Goal: Task Accomplishment & Management: Manage account settings

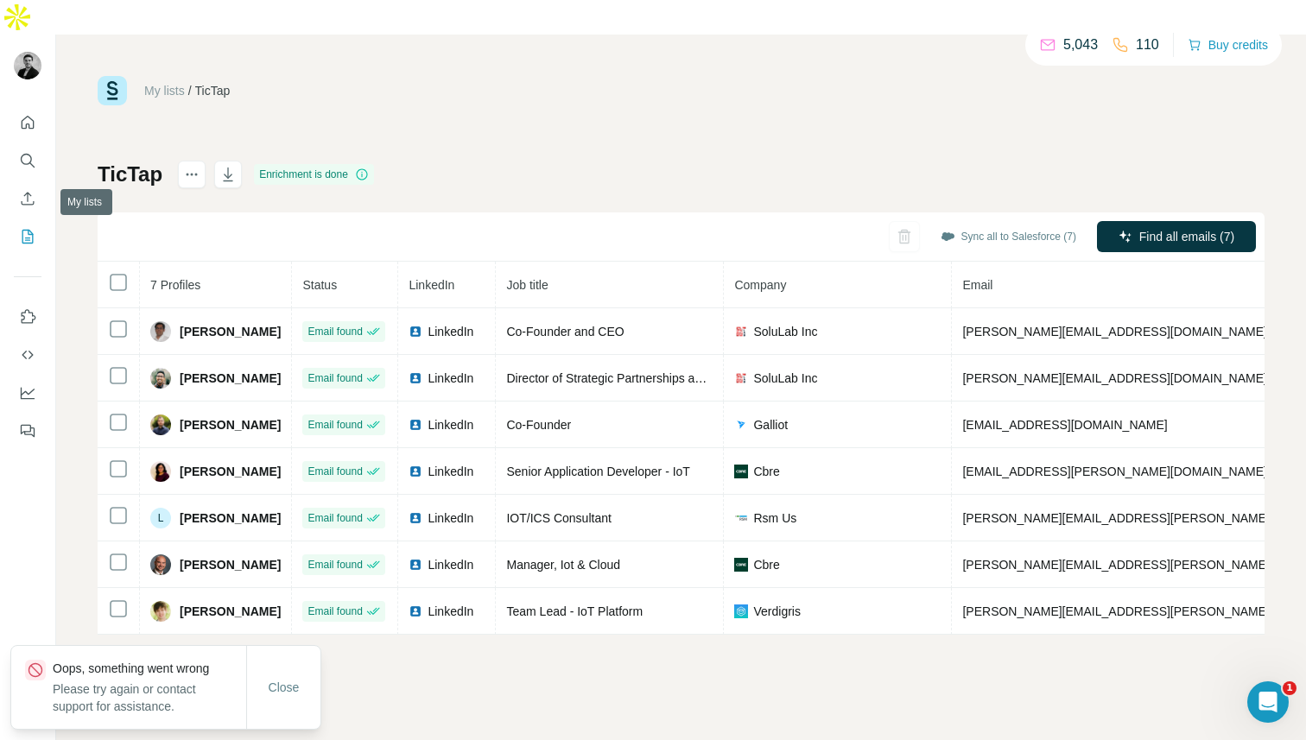
click at [27, 228] on icon "My lists" at bounding box center [27, 236] width 17 height 17
click at [23, 152] on icon "Search" at bounding box center [27, 160] width 17 height 17
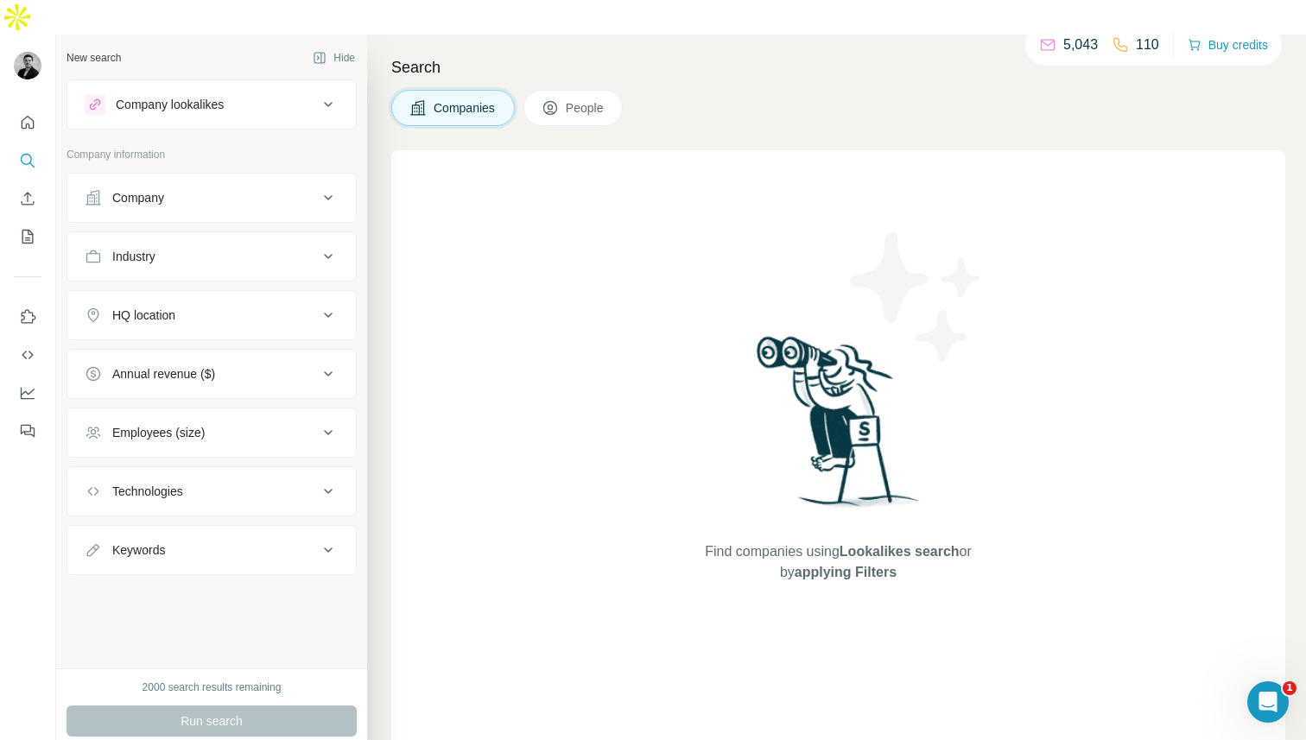
click at [164, 177] on button "Company" at bounding box center [211, 197] width 288 height 41
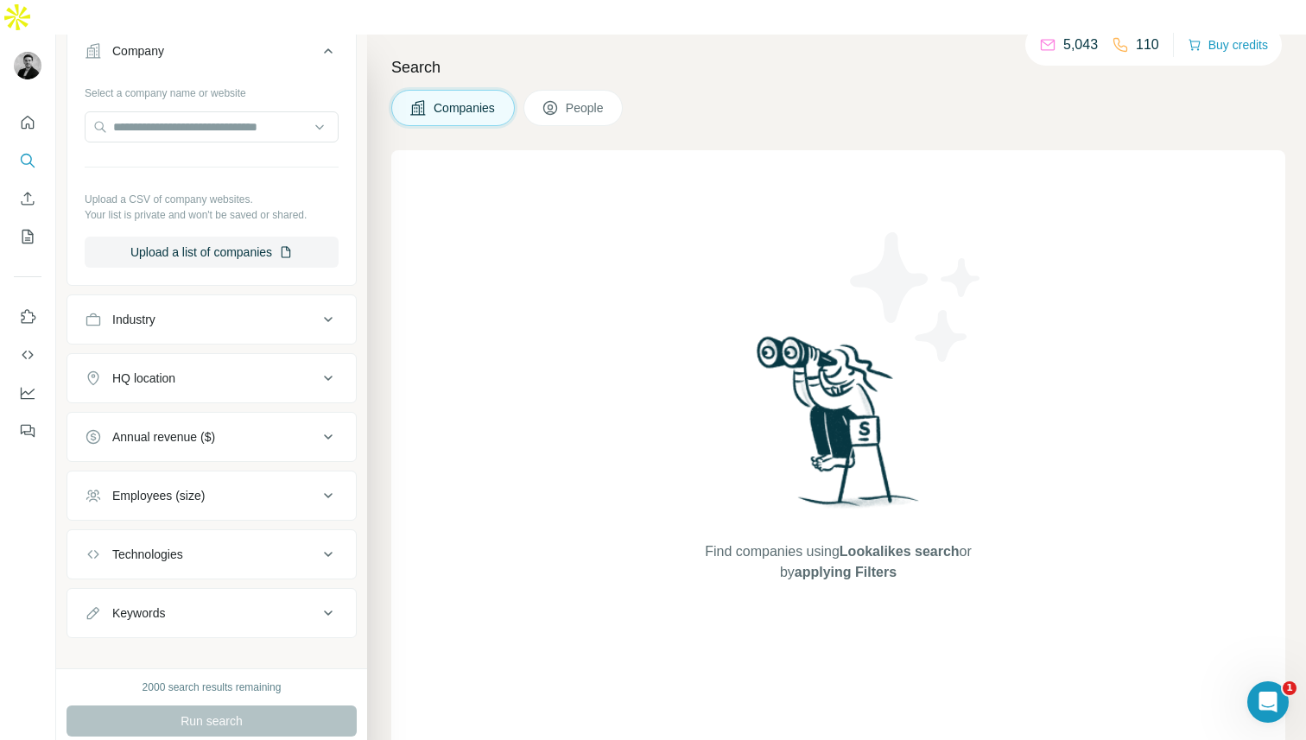
scroll to position [165, 0]
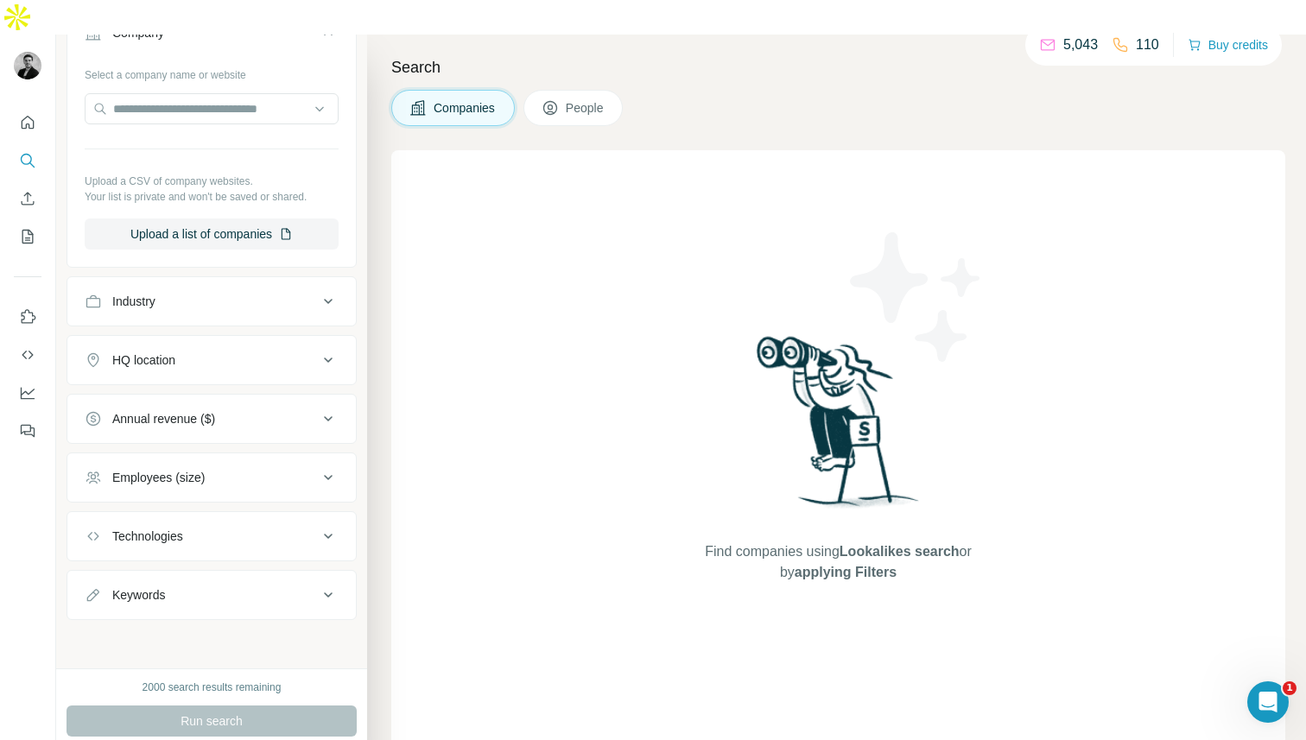
click at [231, 293] on div "Industry" at bounding box center [201, 301] width 233 height 17
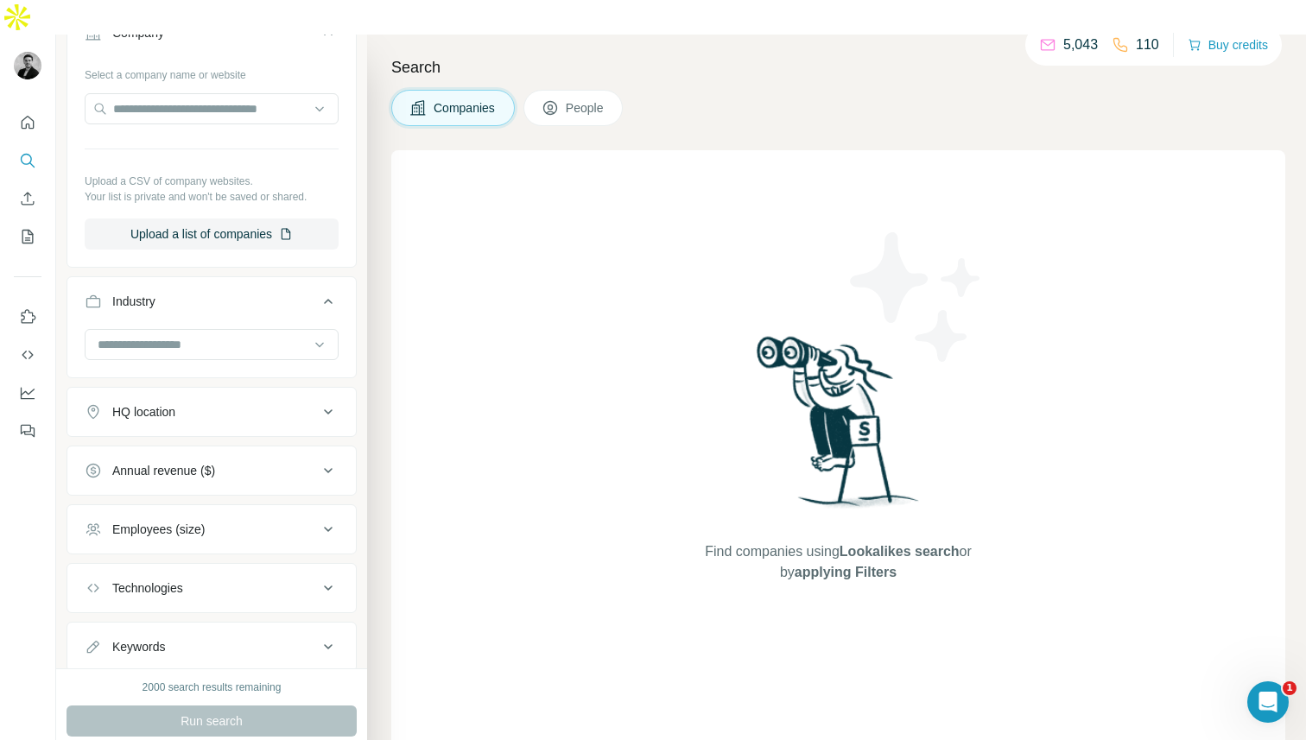
click at [231, 293] on div "Industry" at bounding box center [201, 301] width 233 height 17
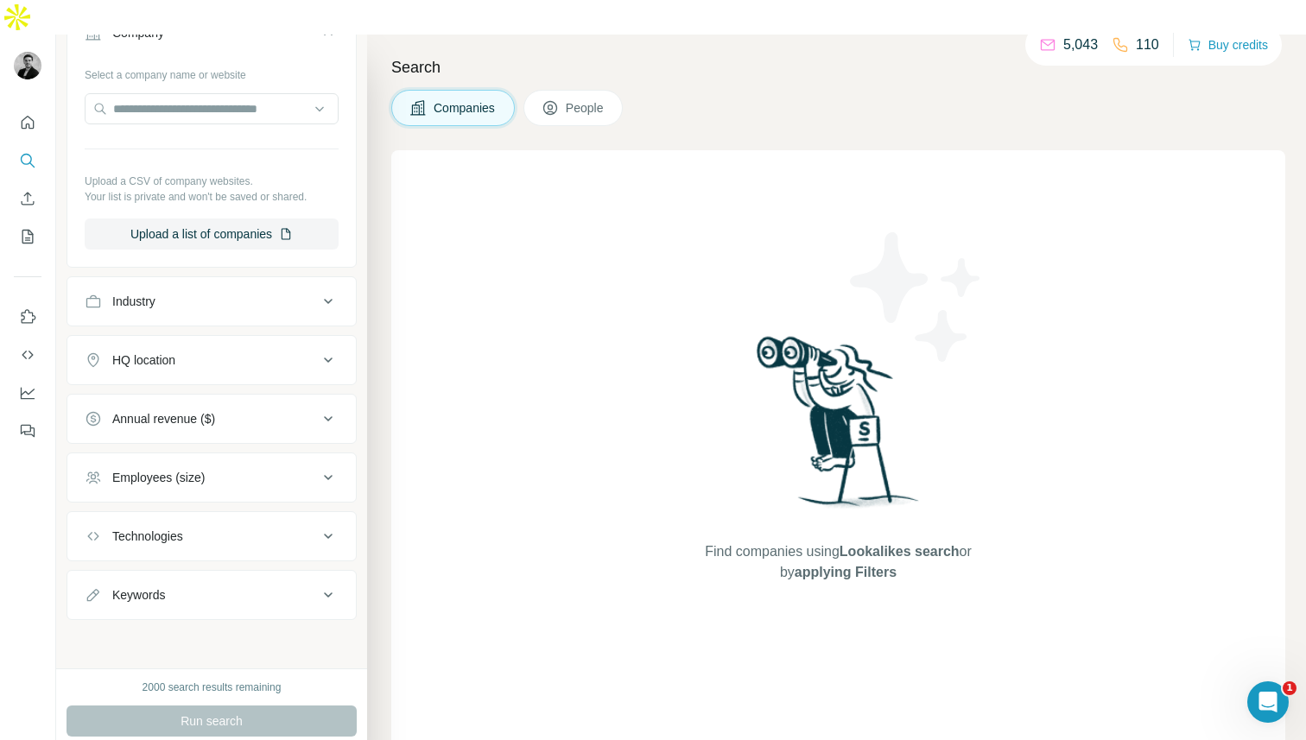
click at [227, 281] on button "Industry" at bounding box center [211, 301] width 288 height 41
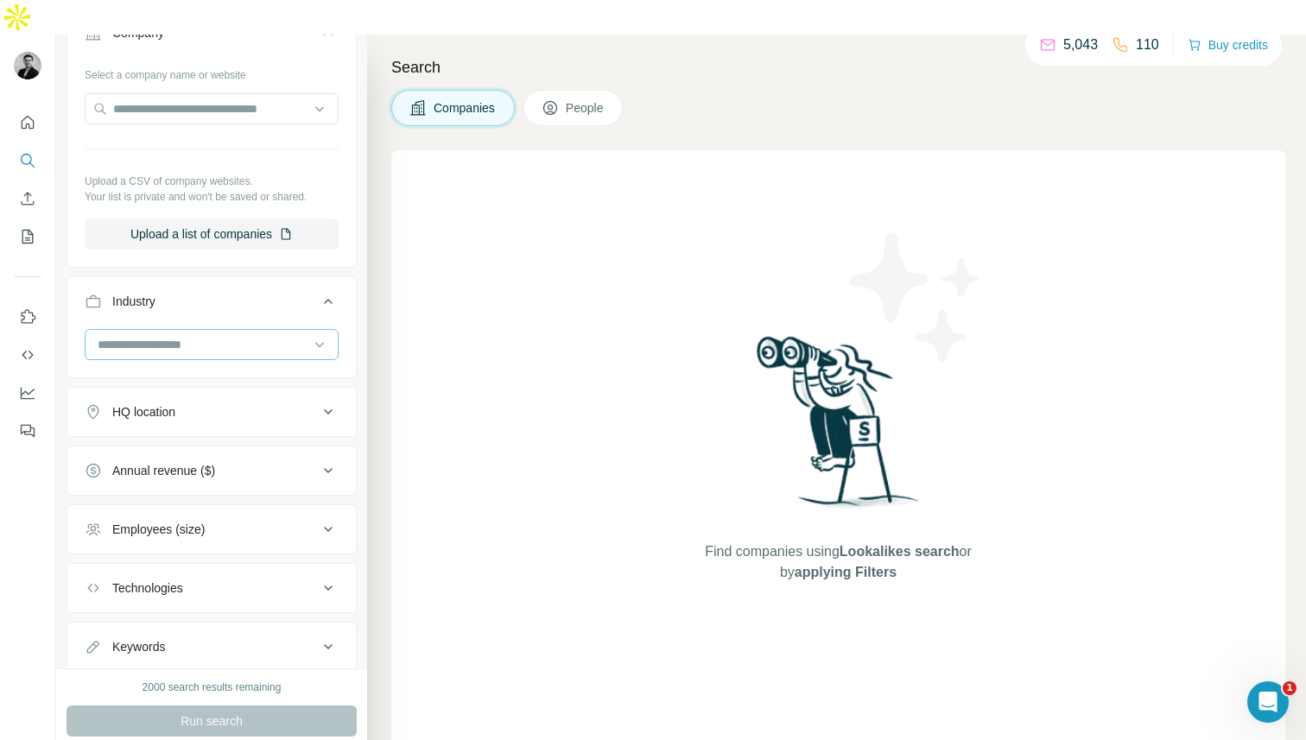
click at [224, 335] on input at bounding box center [202, 344] width 213 height 19
click at [231, 293] on div "Industry" at bounding box center [201, 301] width 233 height 17
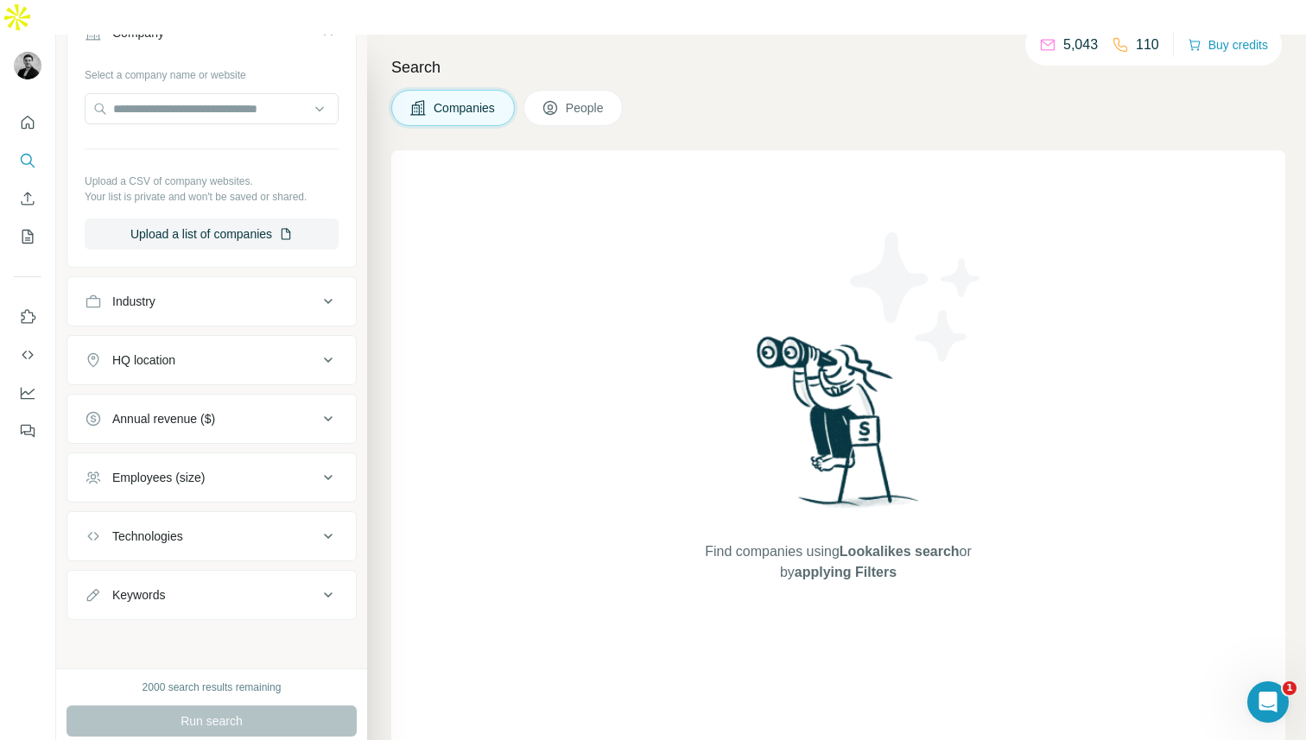
scroll to position [0, 0]
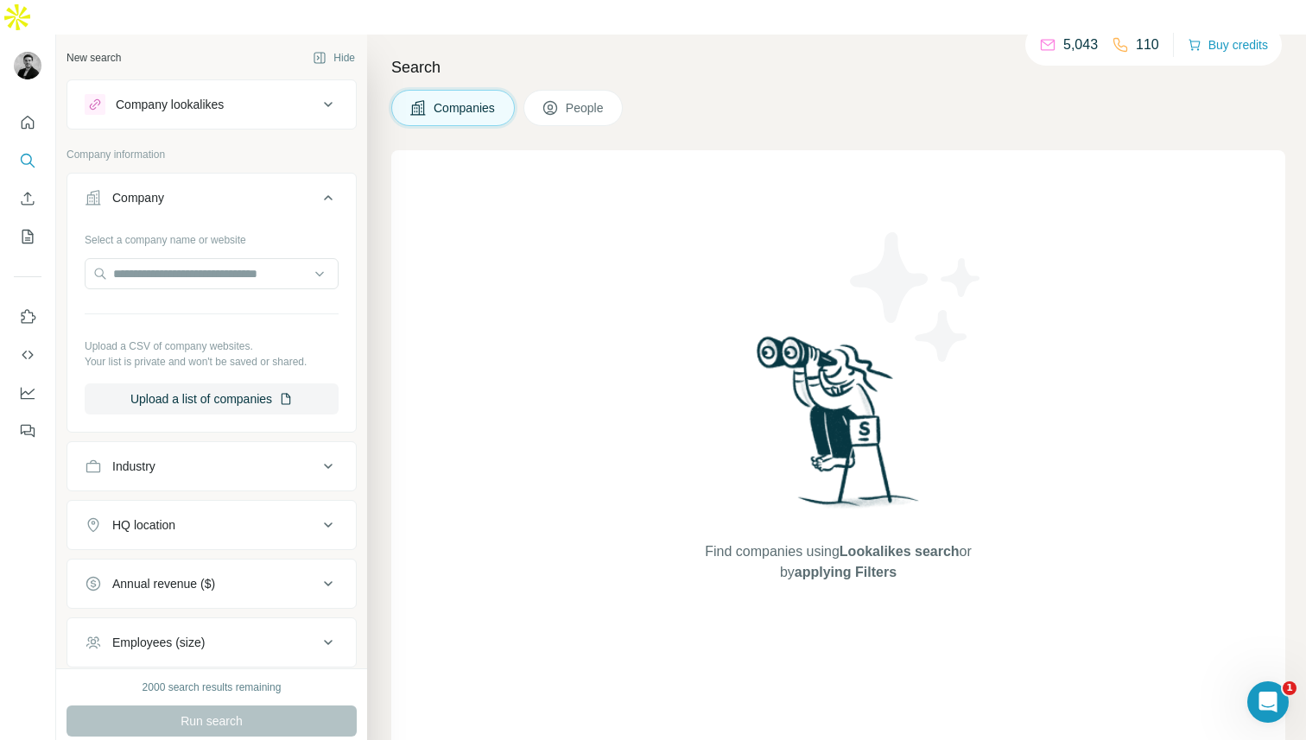
click at [576, 99] on span "People" at bounding box center [586, 107] width 40 height 17
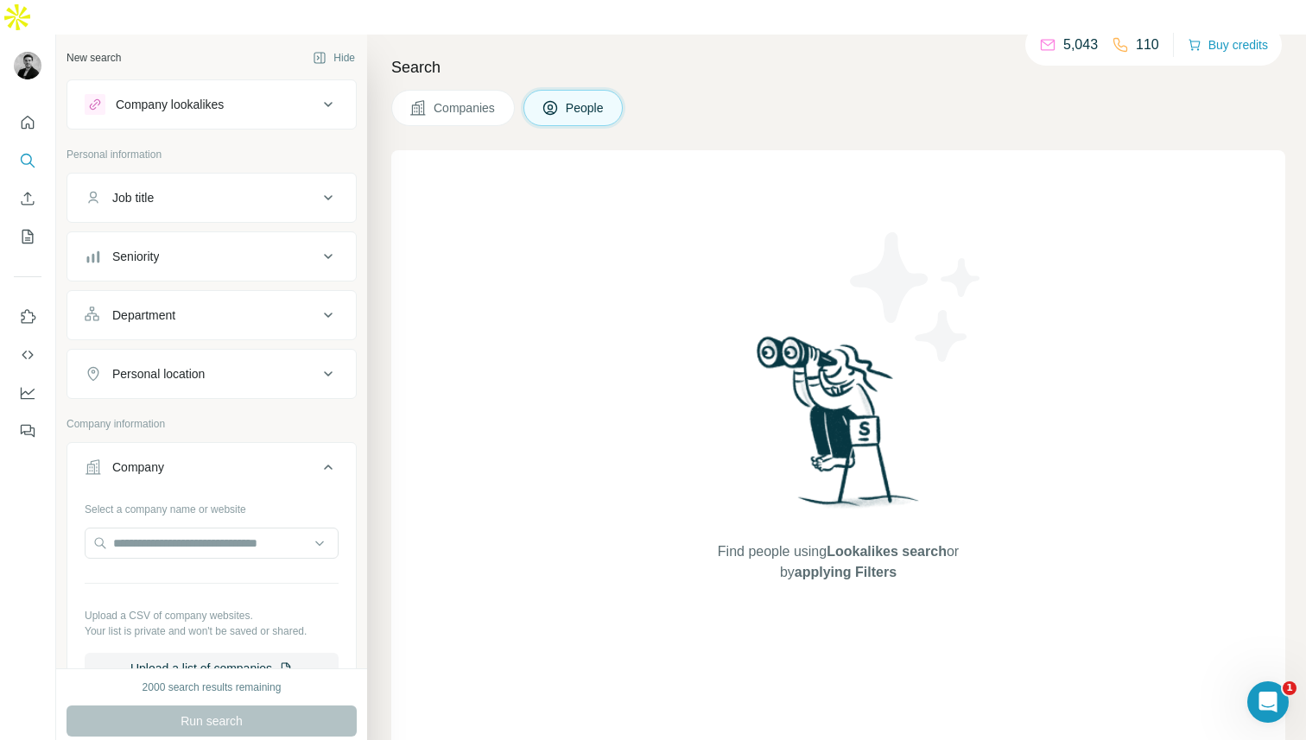
click at [250, 177] on button "Job title" at bounding box center [211, 197] width 288 height 41
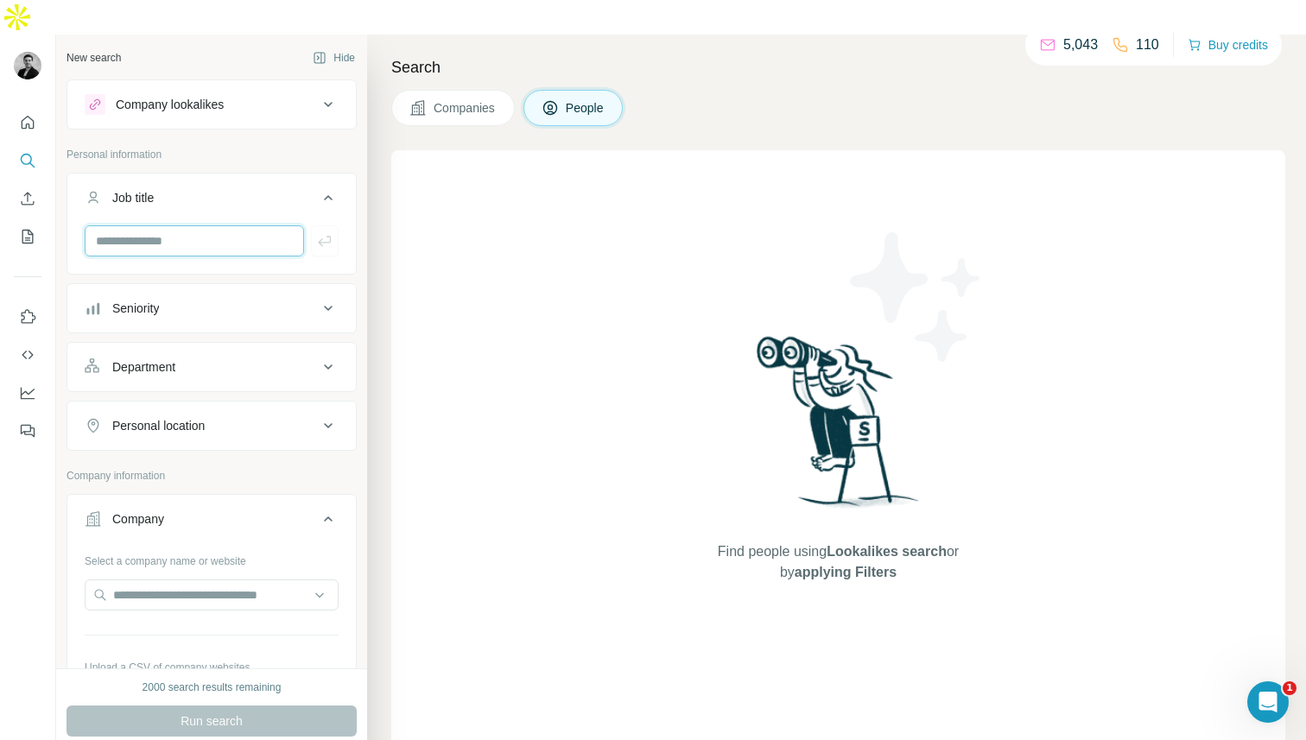
click at [231, 225] on input "text" at bounding box center [194, 240] width 219 height 31
type input "***"
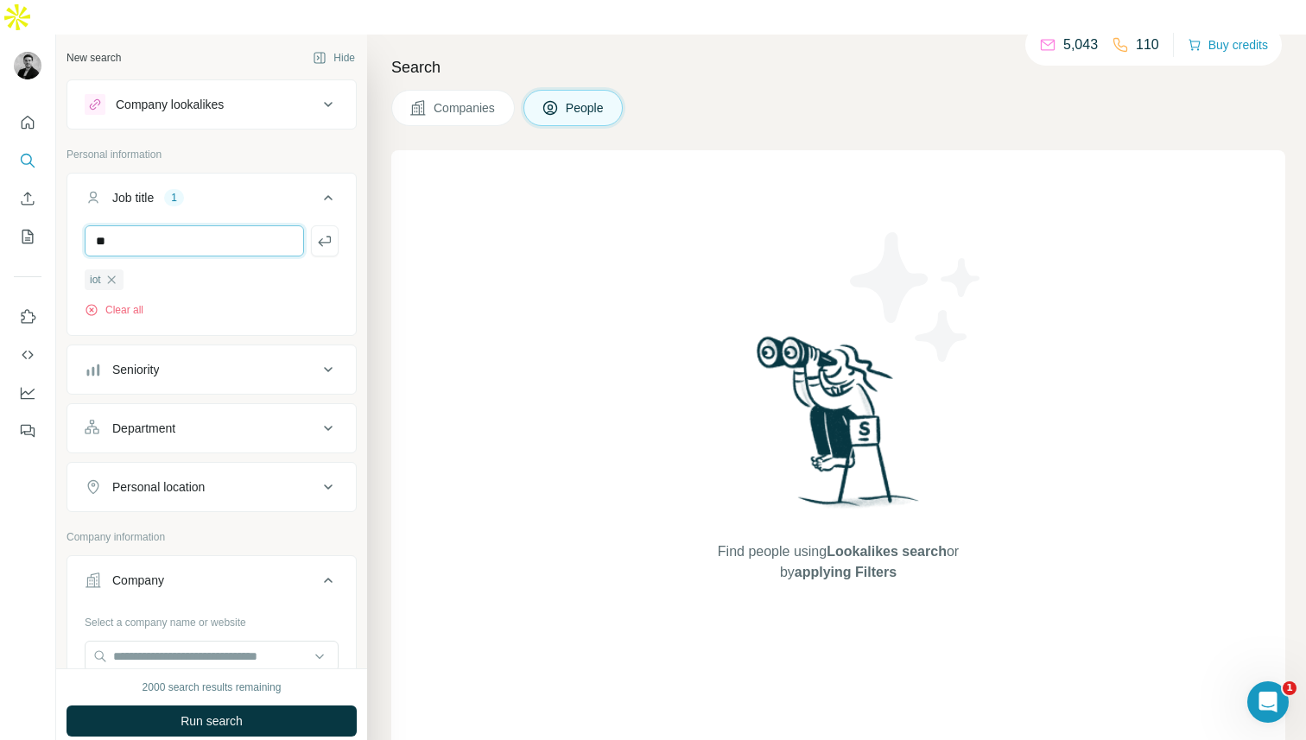
type input "*"
type input "**********"
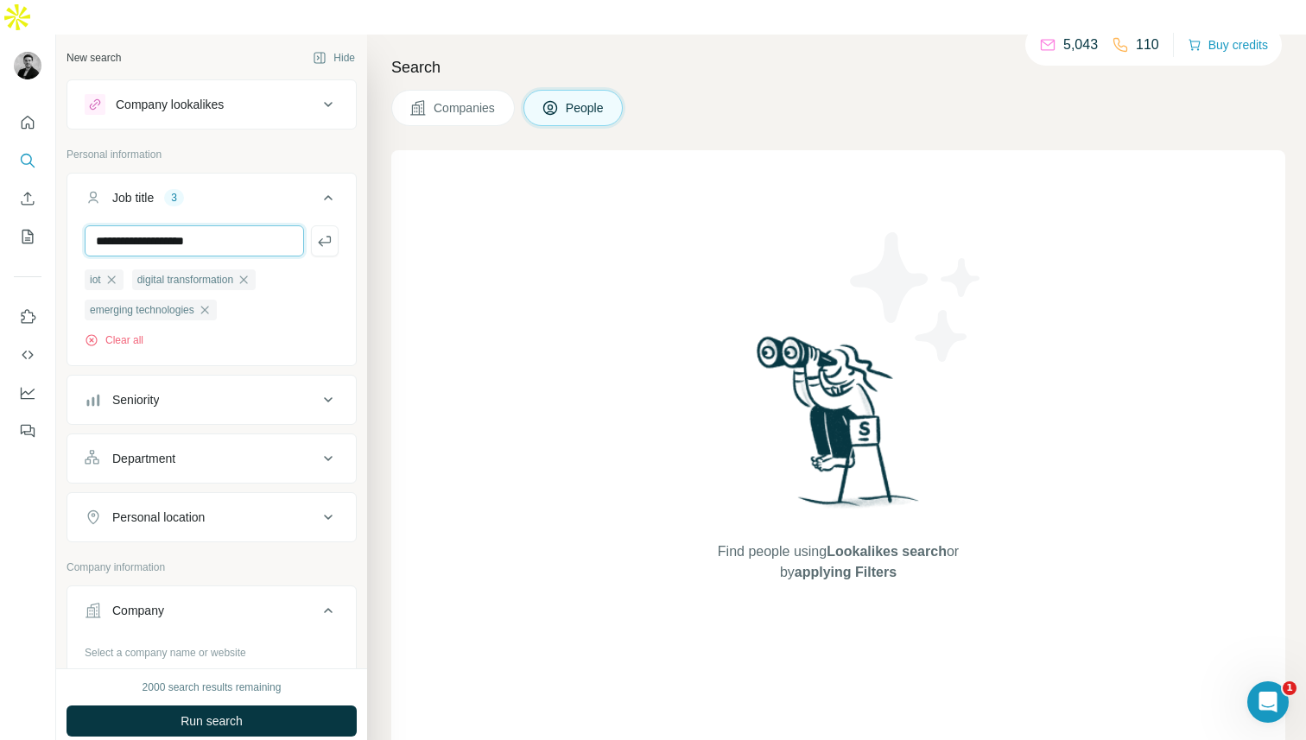
type input "**********"
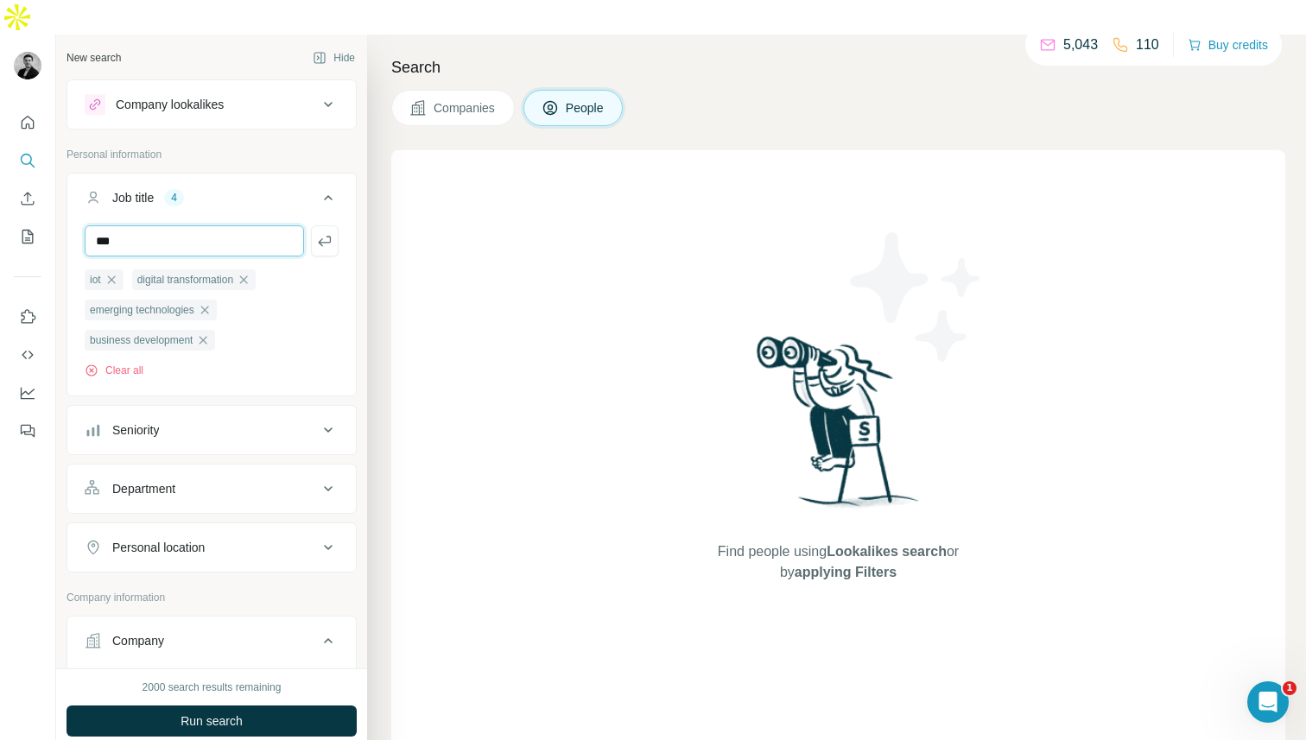
type input "***"
type input "**********"
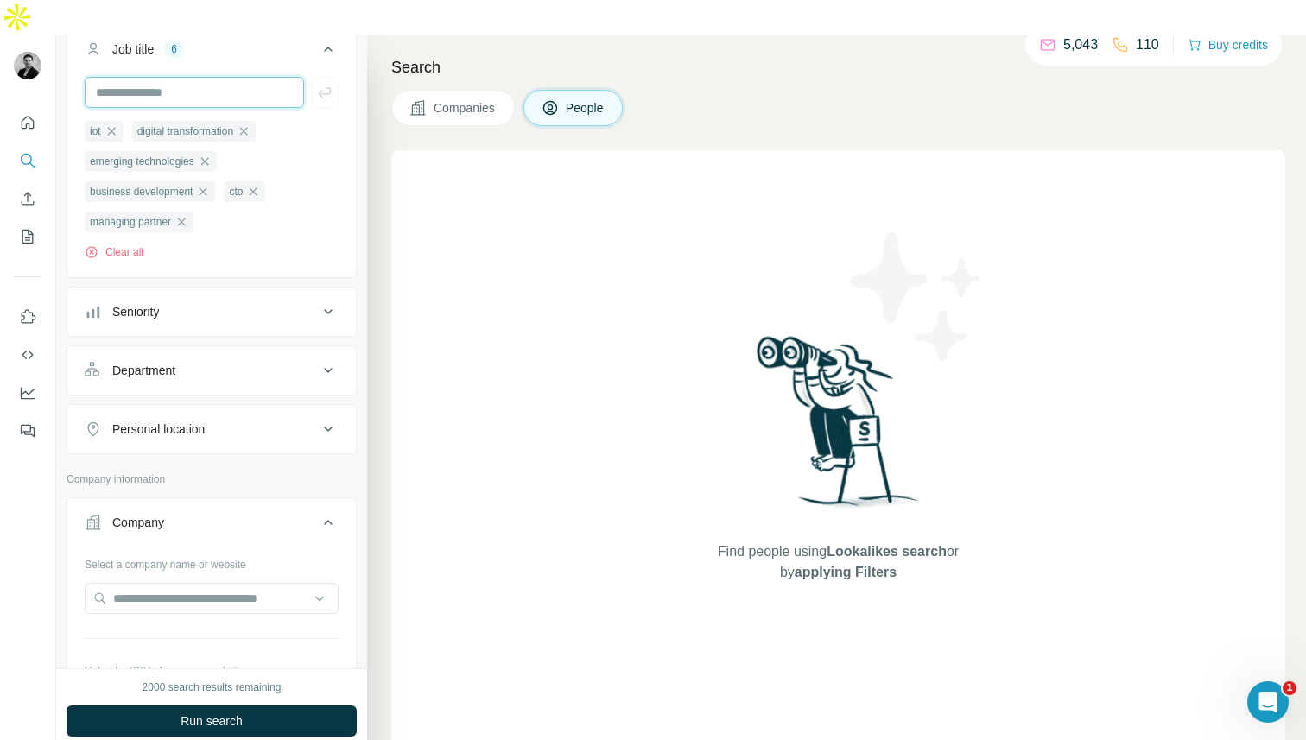
scroll to position [158, 0]
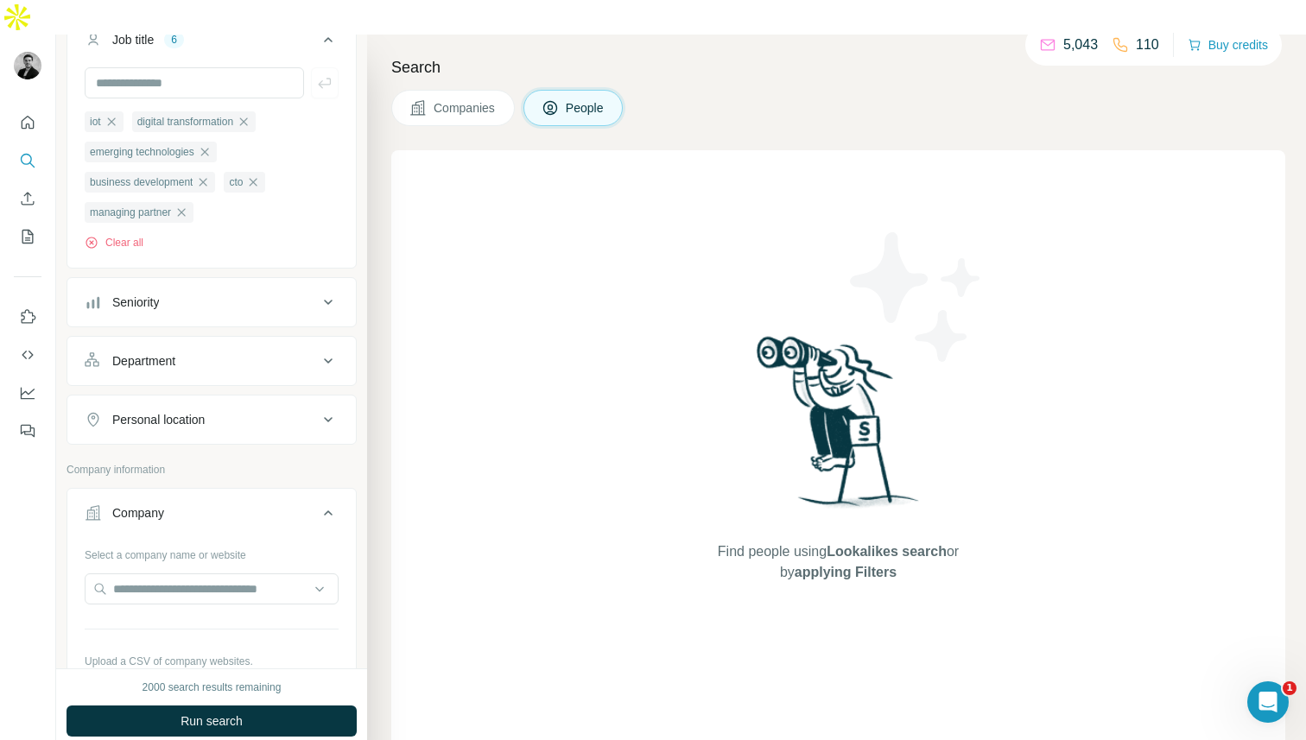
click at [216, 411] on div "Personal location" at bounding box center [201, 419] width 233 height 17
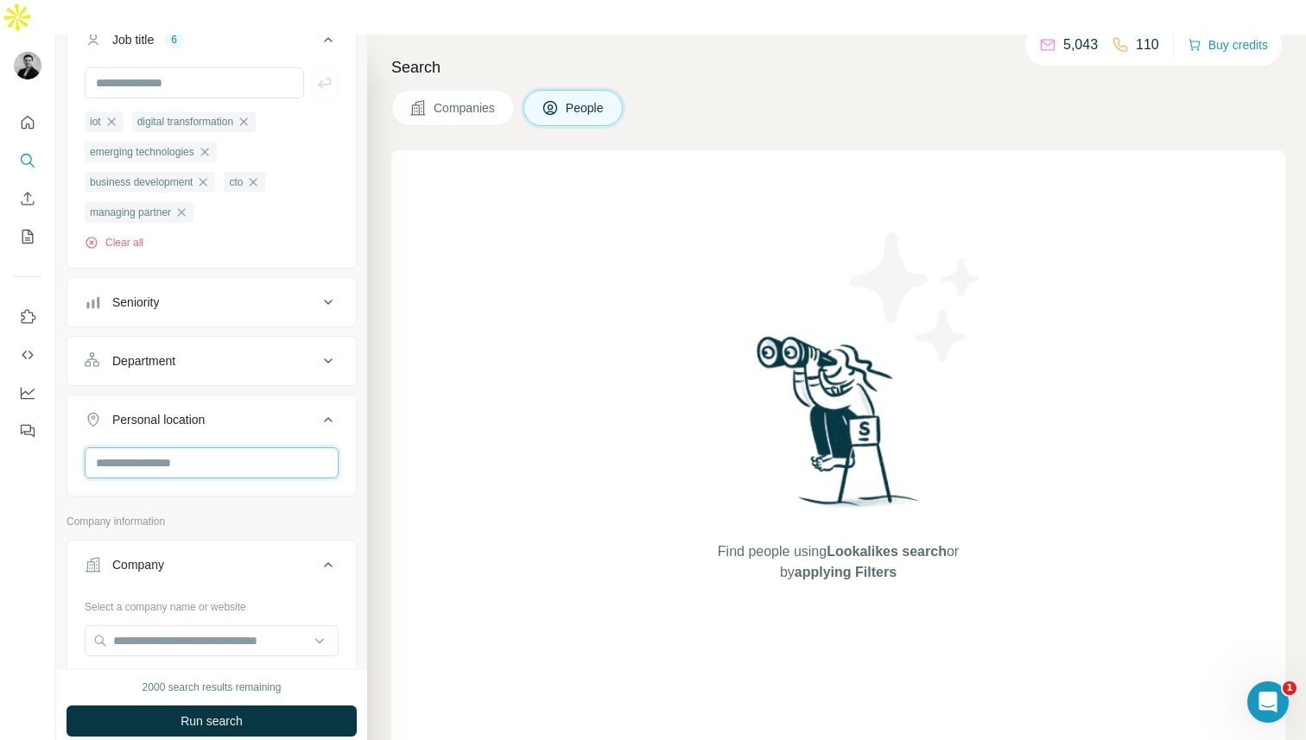
click at [210, 447] on input "text" at bounding box center [212, 462] width 254 height 31
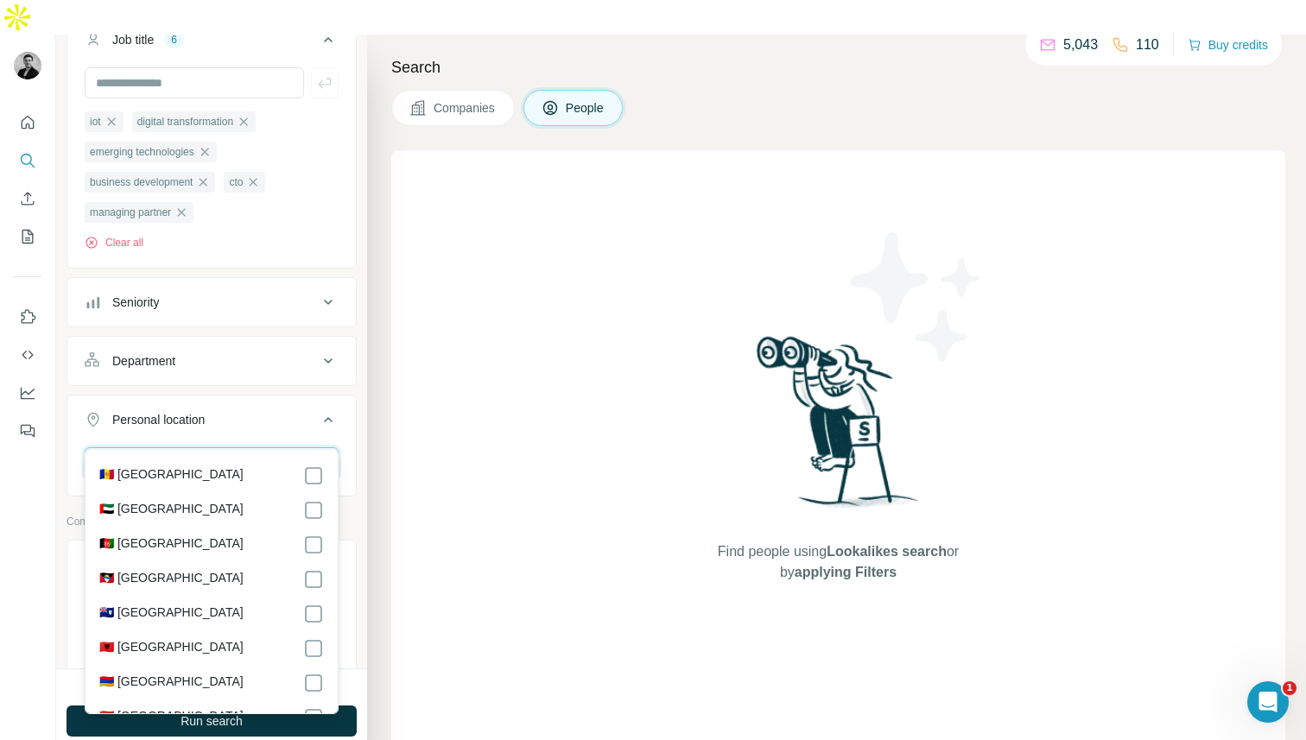
type input "*"
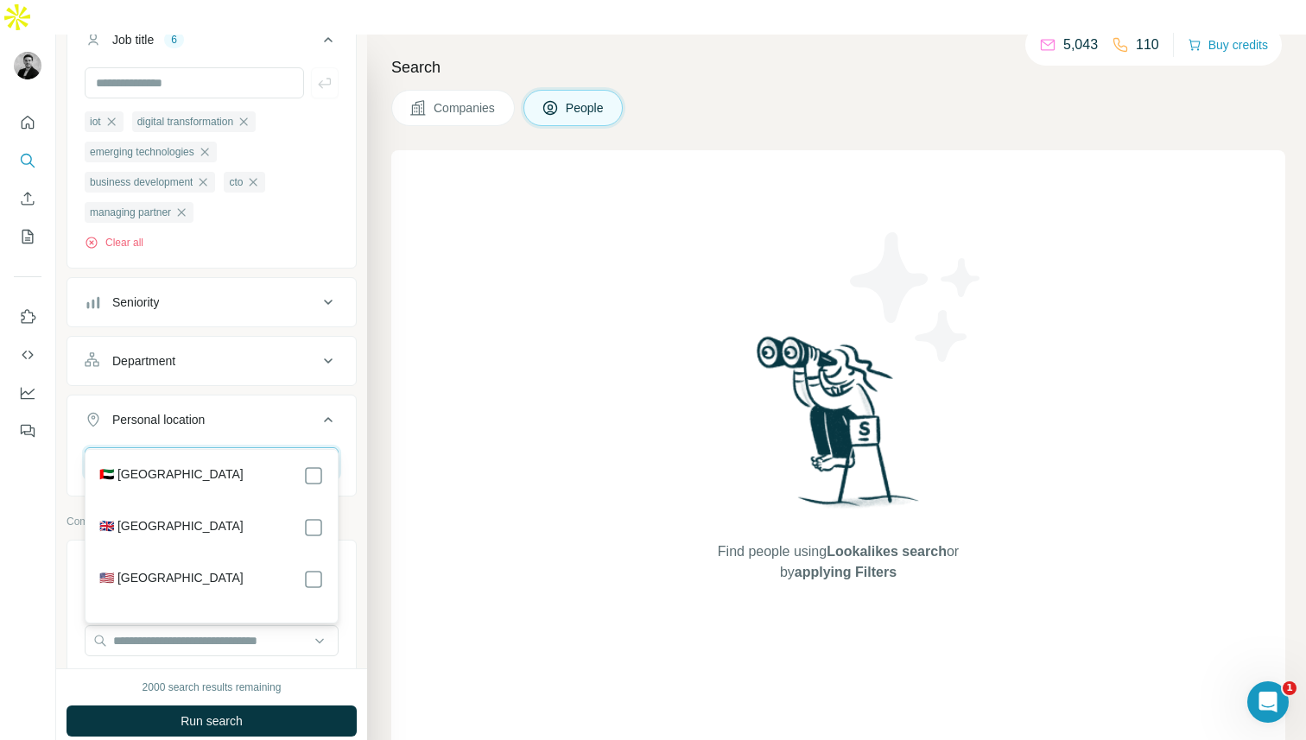
type input "****"
click at [188, 573] on label "🇺🇸 United States" at bounding box center [171, 579] width 144 height 21
click at [260, 358] on ul "Job title 6 iot digital transformation emerging technologies business developme…" at bounding box center [212, 286] width 290 height 543
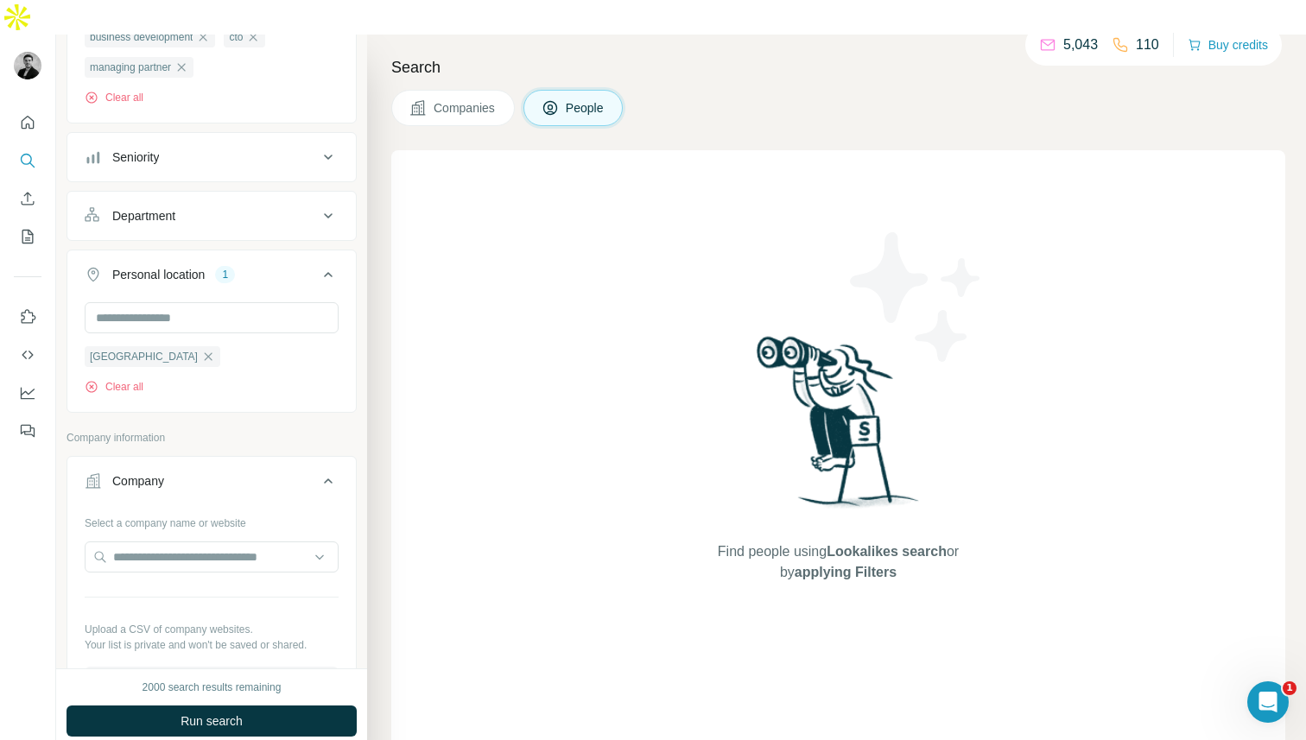
scroll to position [308, 0]
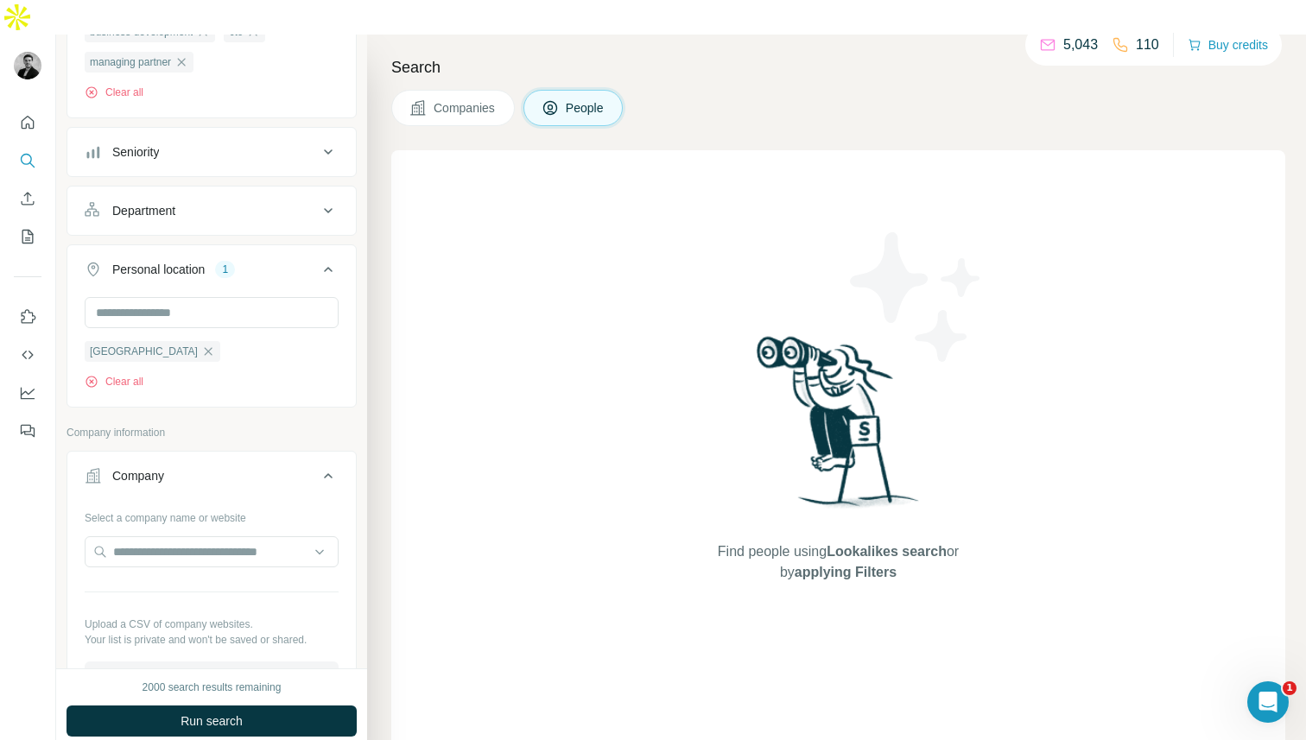
click at [149, 467] on div "Company" at bounding box center [138, 475] width 52 height 17
click at [144, 536] on input "text" at bounding box center [212, 551] width 254 height 31
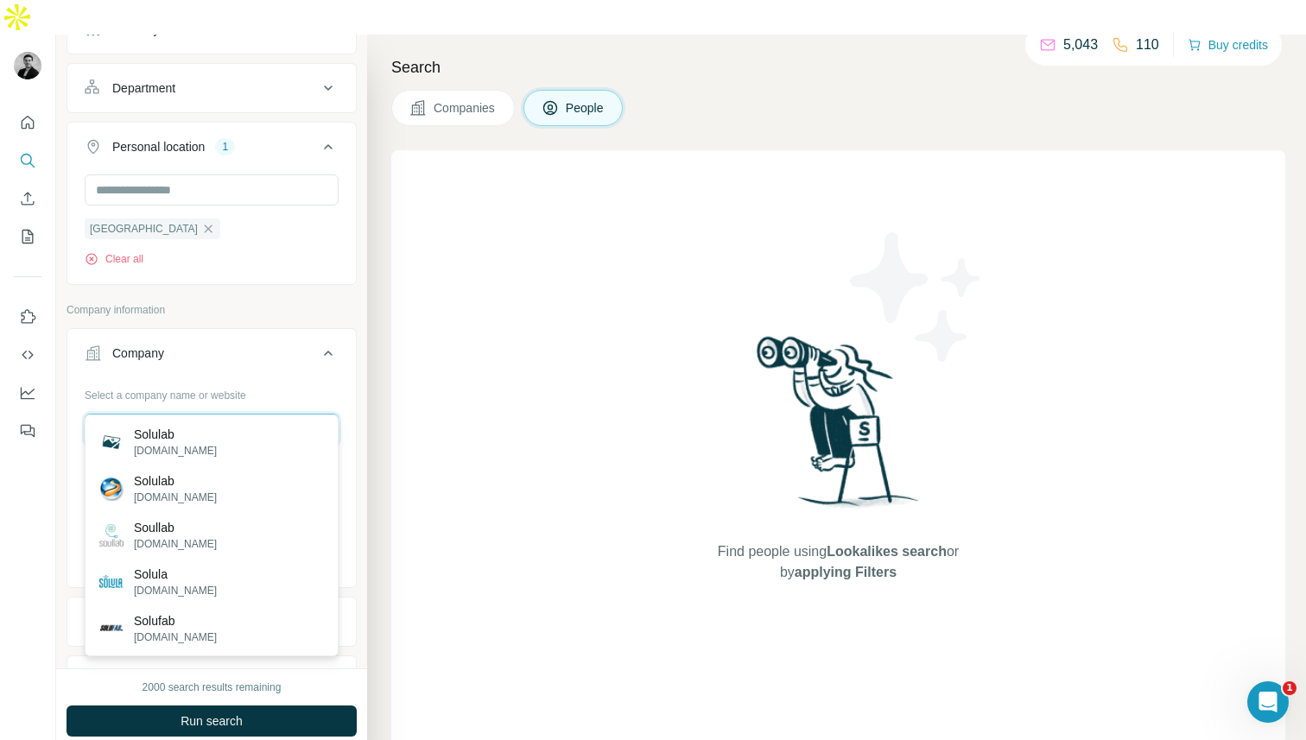
scroll to position [433, 0]
click at [136, 412] on input "*******" at bounding box center [212, 427] width 254 height 31
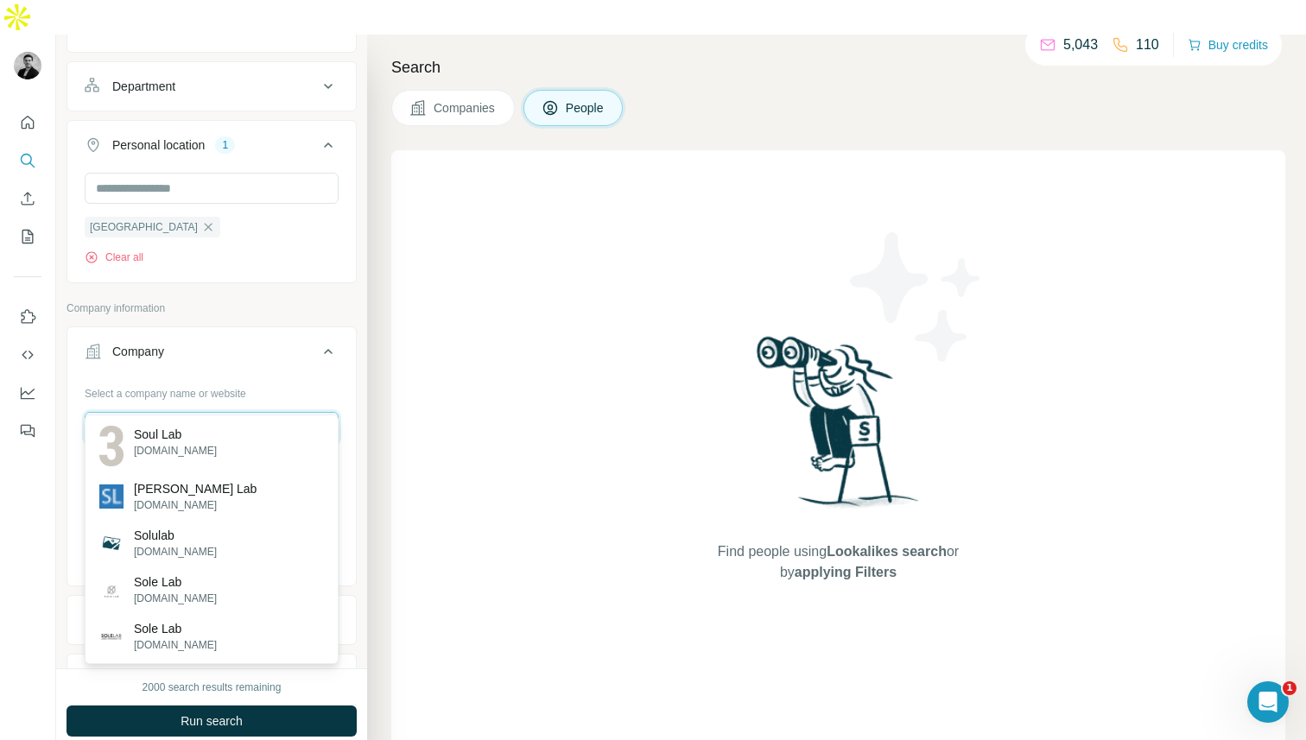
click at [170, 412] on input "********" at bounding box center [212, 427] width 254 height 31
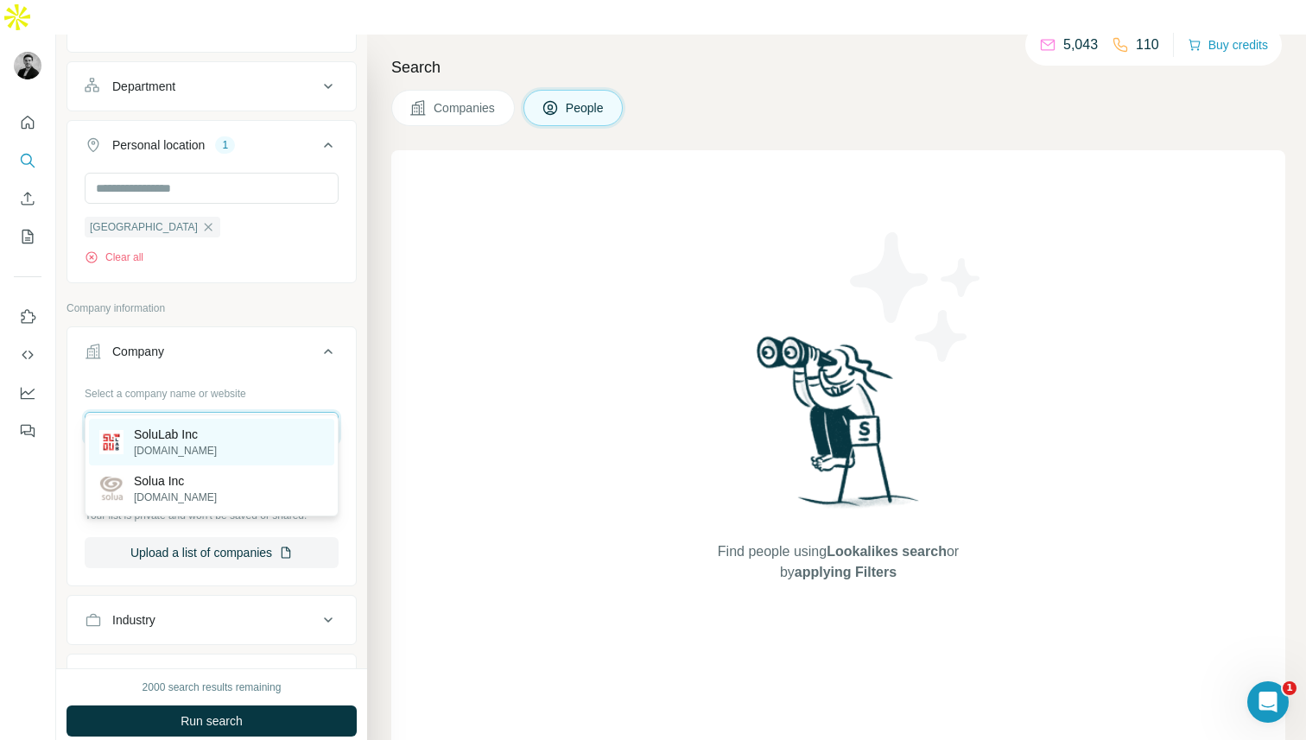
type input "**********"
click at [174, 436] on p "SoluLab Inc" at bounding box center [175, 434] width 83 height 17
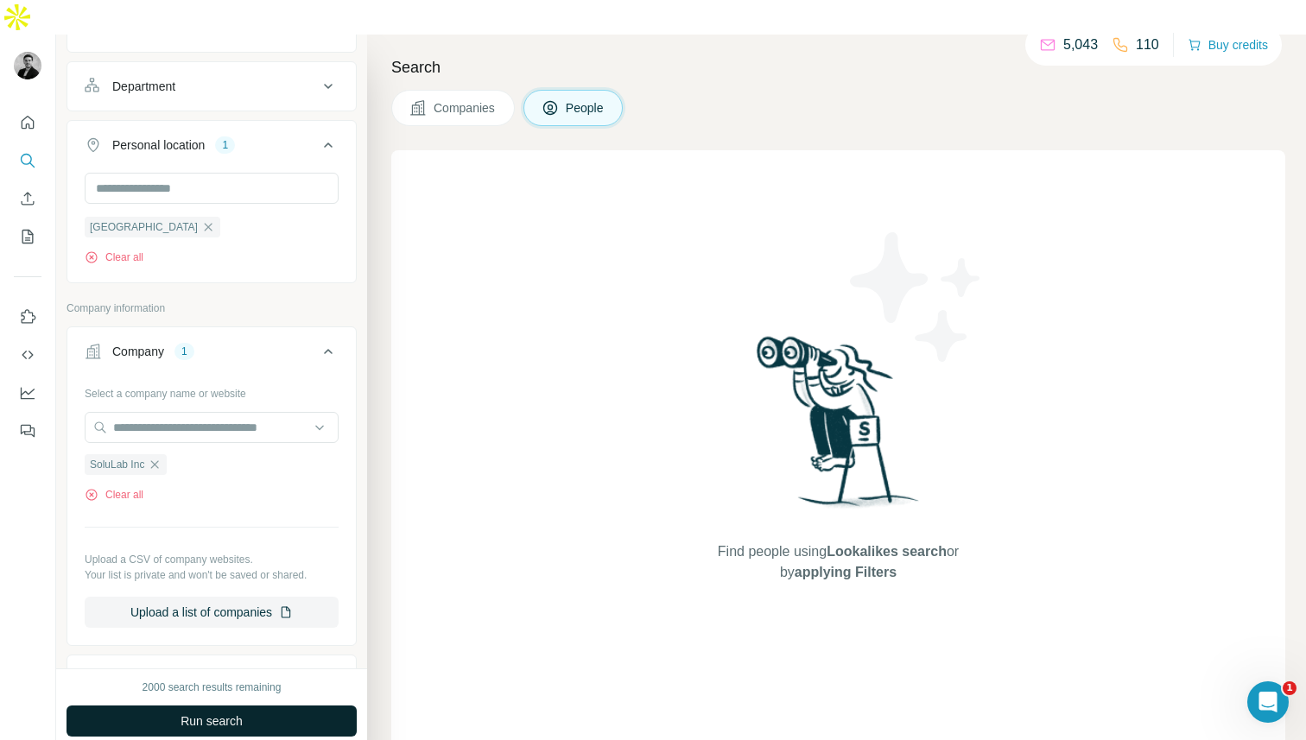
click at [163, 706] on button "Run search" at bounding box center [212, 721] width 290 height 31
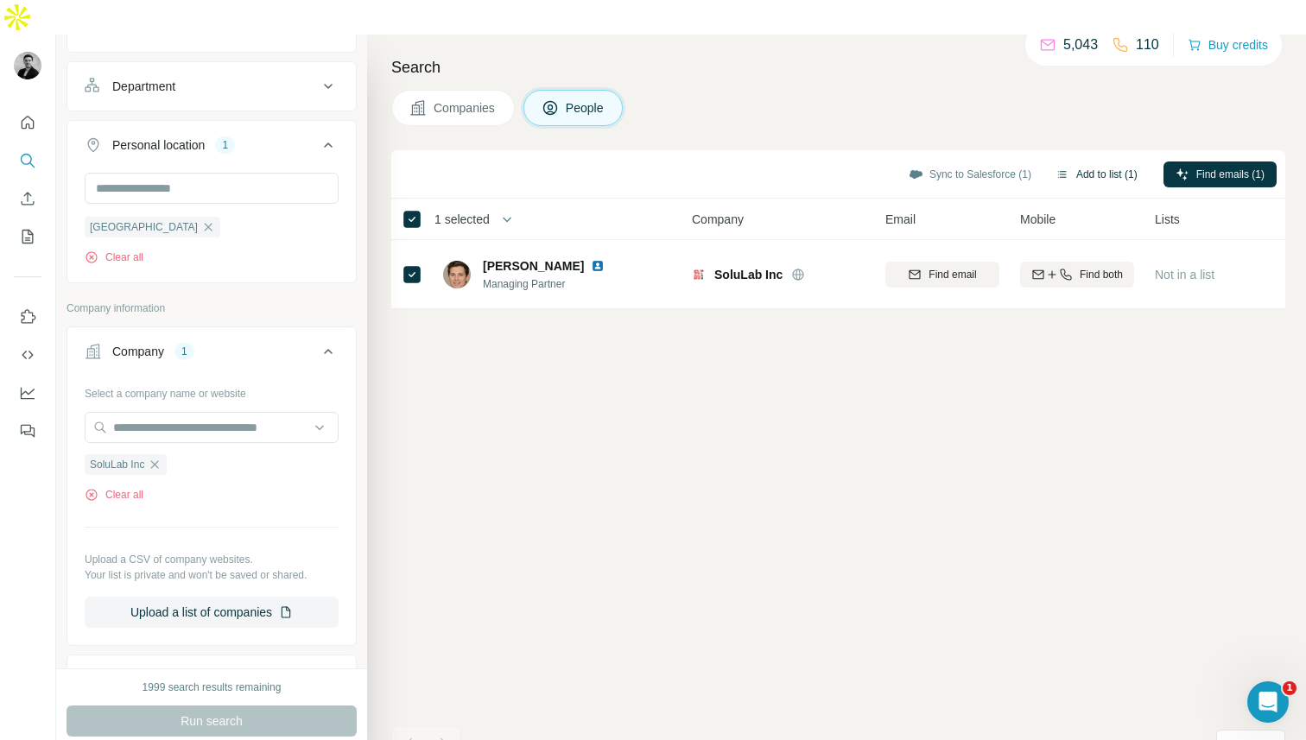
click at [1090, 162] on button "Add to list (1)" at bounding box center [1096, 175] width 106 height 26
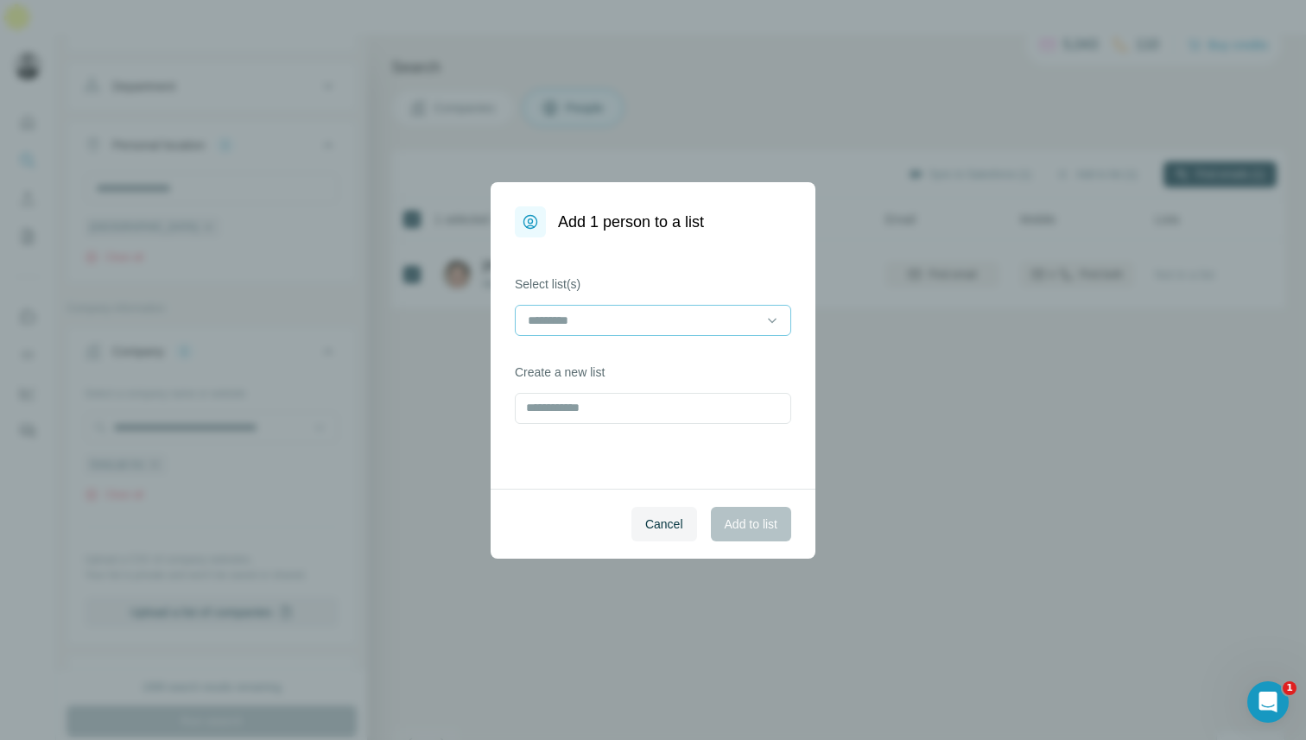
click at [721, 306] on div at bounding box center [642, 320] width 233 height 29
click at [672, 360] on div "TicTap" at bounding box center [652, 359] width 247 height 17
click at [738, 535] on button "Add to list" at bounding box center [751, 524] width 80 height 35
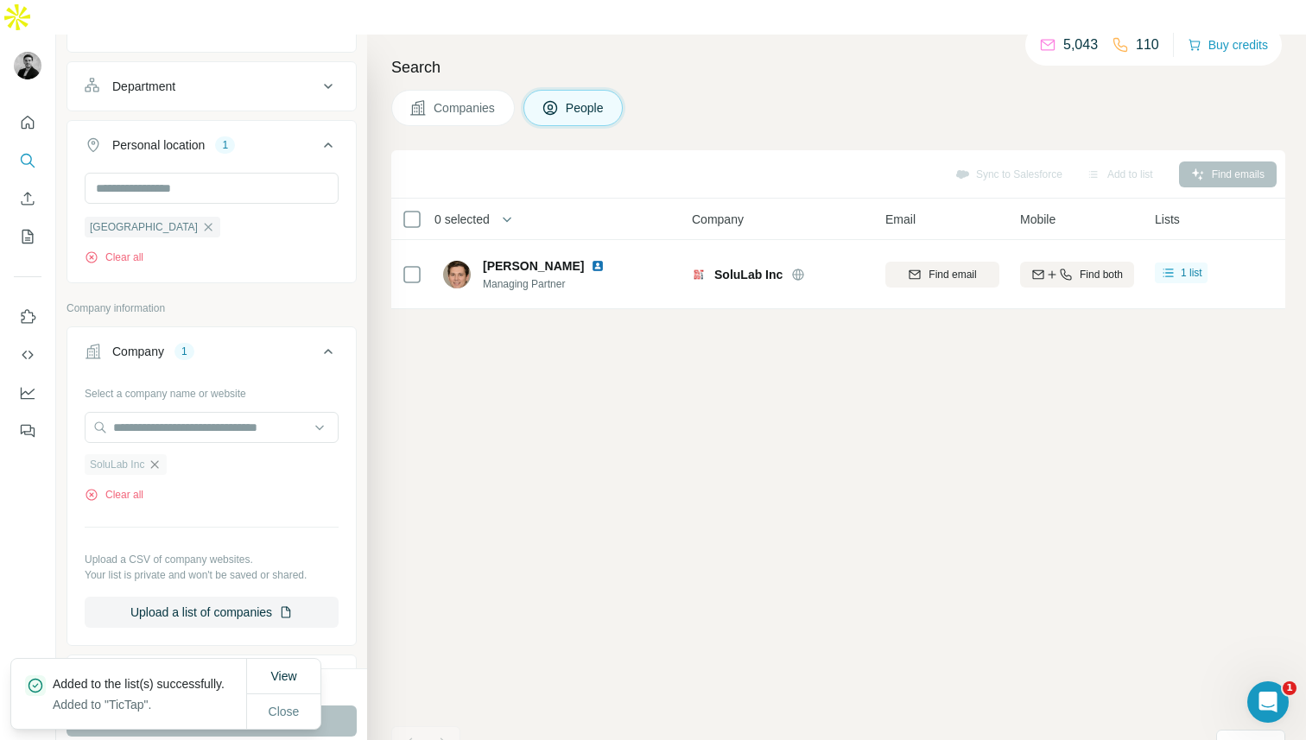
click at [156, 458] on icon "button" at bounding box center [155, 465] width 14 height 14
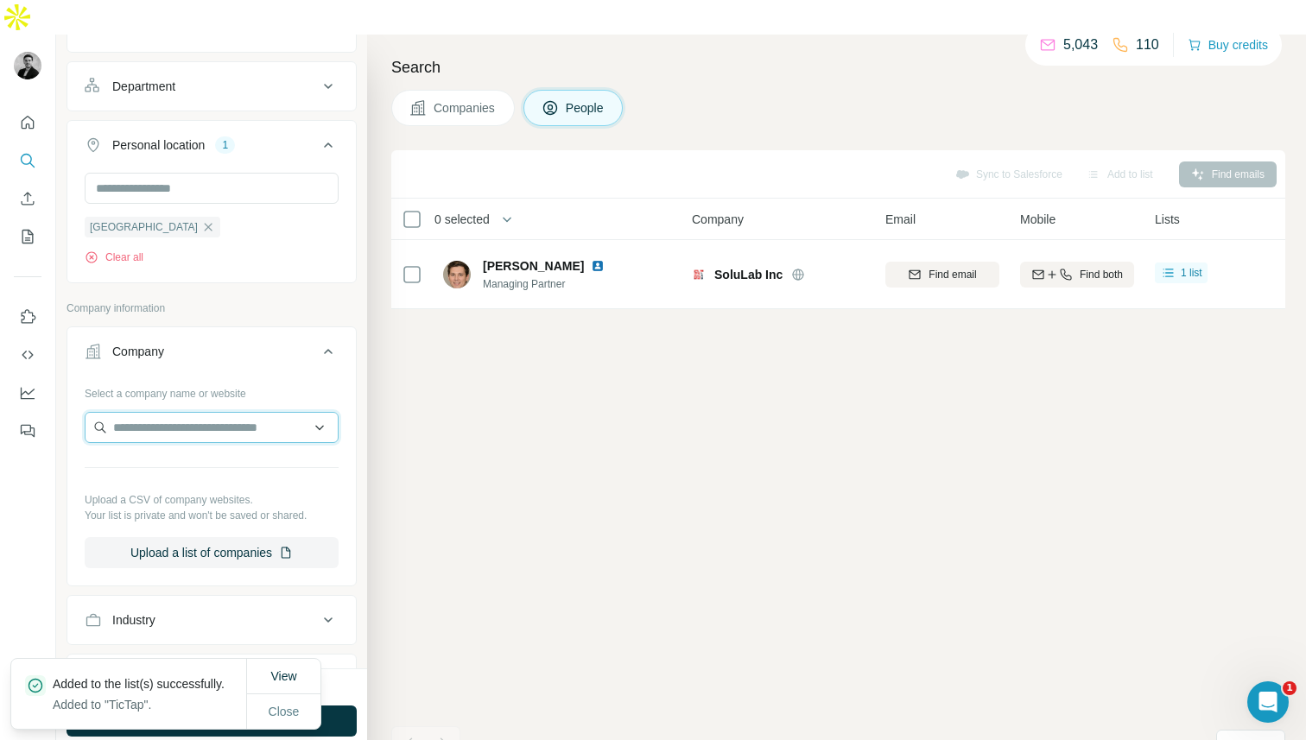
click at [159, 412] on input "text" at bounding box center [212, 427] width 254 height 31
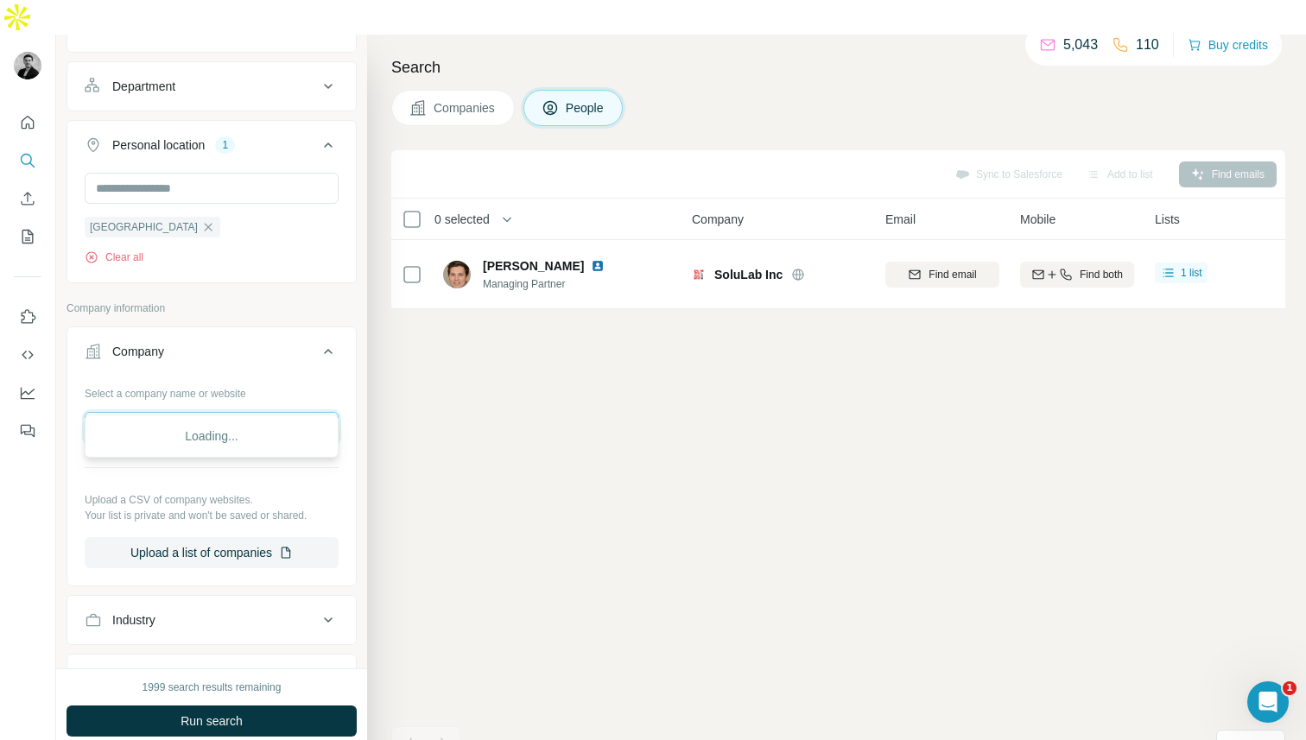
click at [169, 412] on input "**********" at bounding box center [212, 427] width 254 height 31
type input "**********"
click at [166, 435] on p "Svitla Systems" at bounding box center [175, 434] width 83 height 17
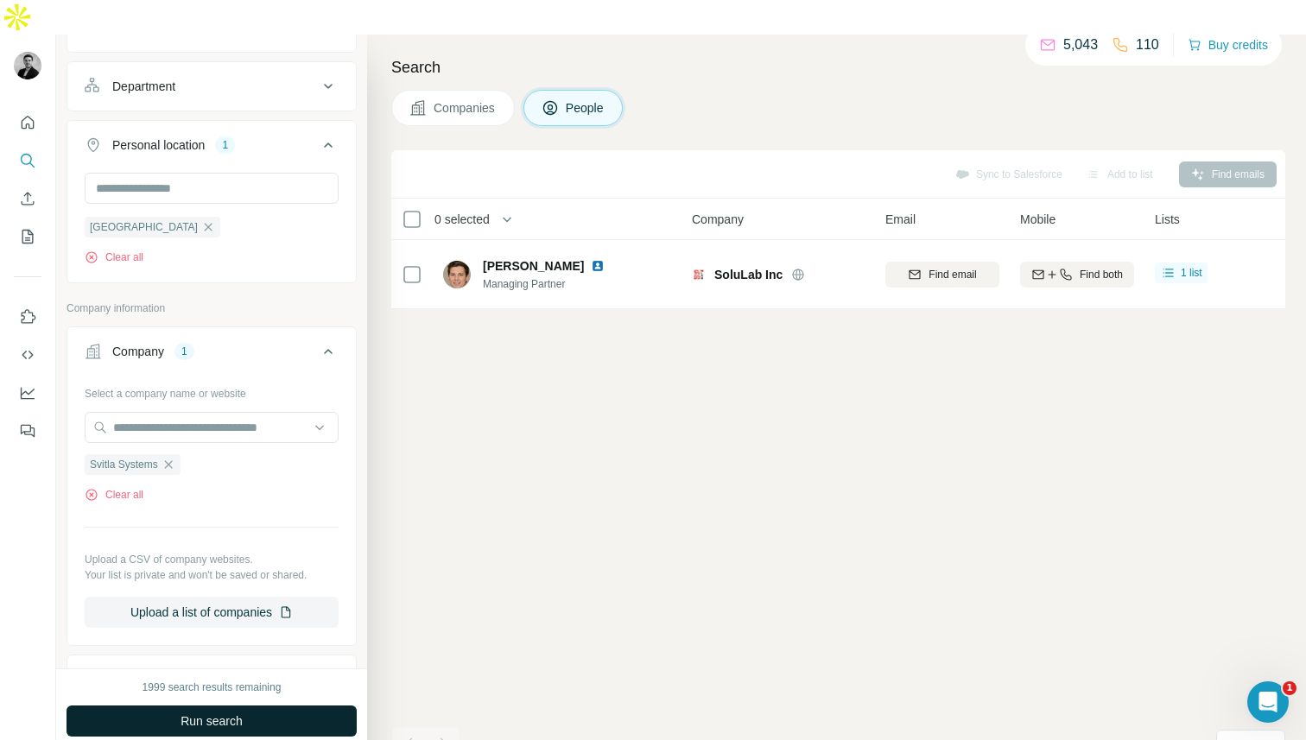
click at [186, 706] on button "Run search" at bounding box center [212, 721] width 290 height 31
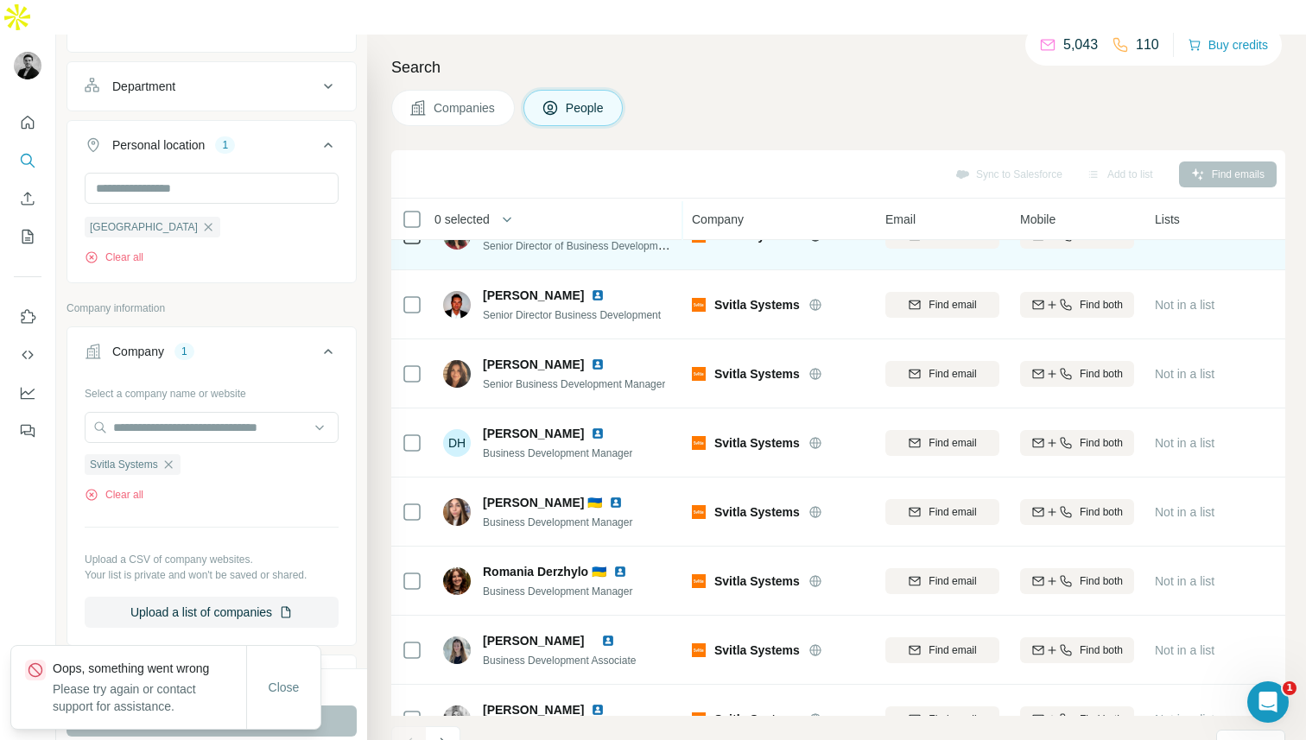
scroll to position [18, 0]
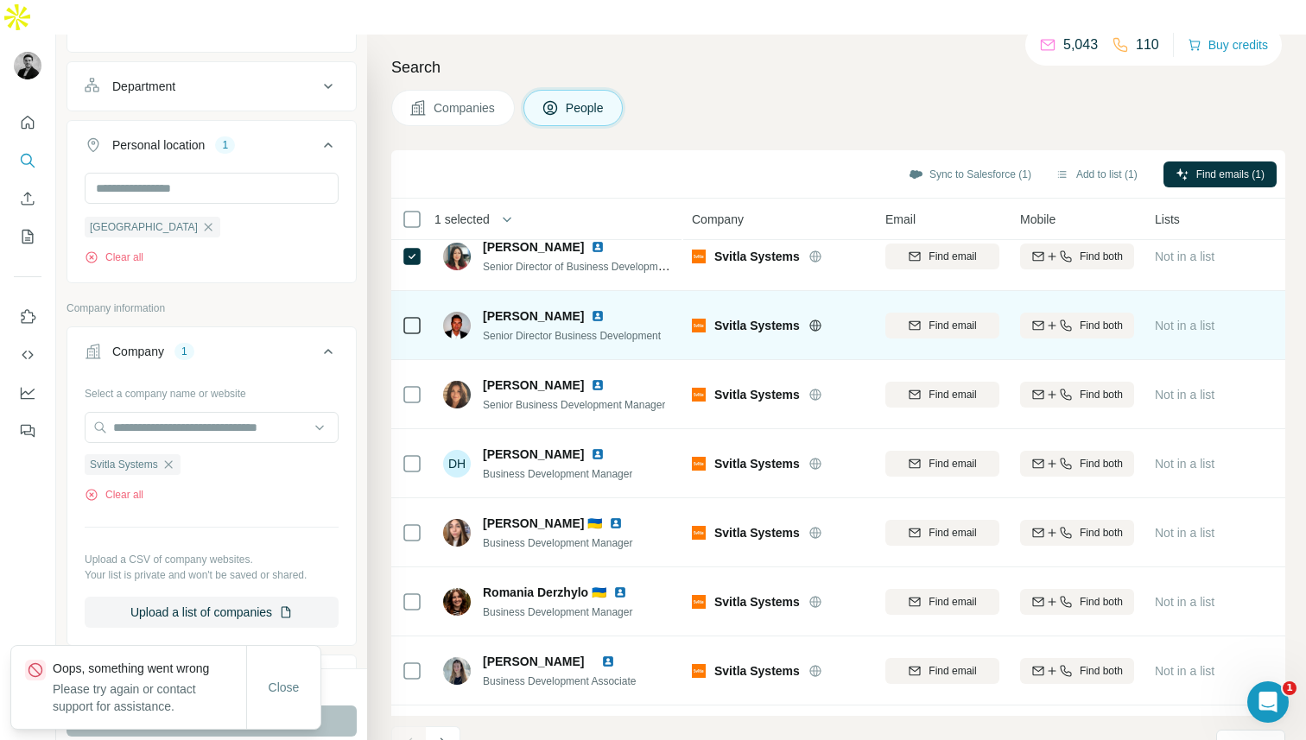
click at [419, 301] on div at bounding box center [412, 325] width 21 height 48
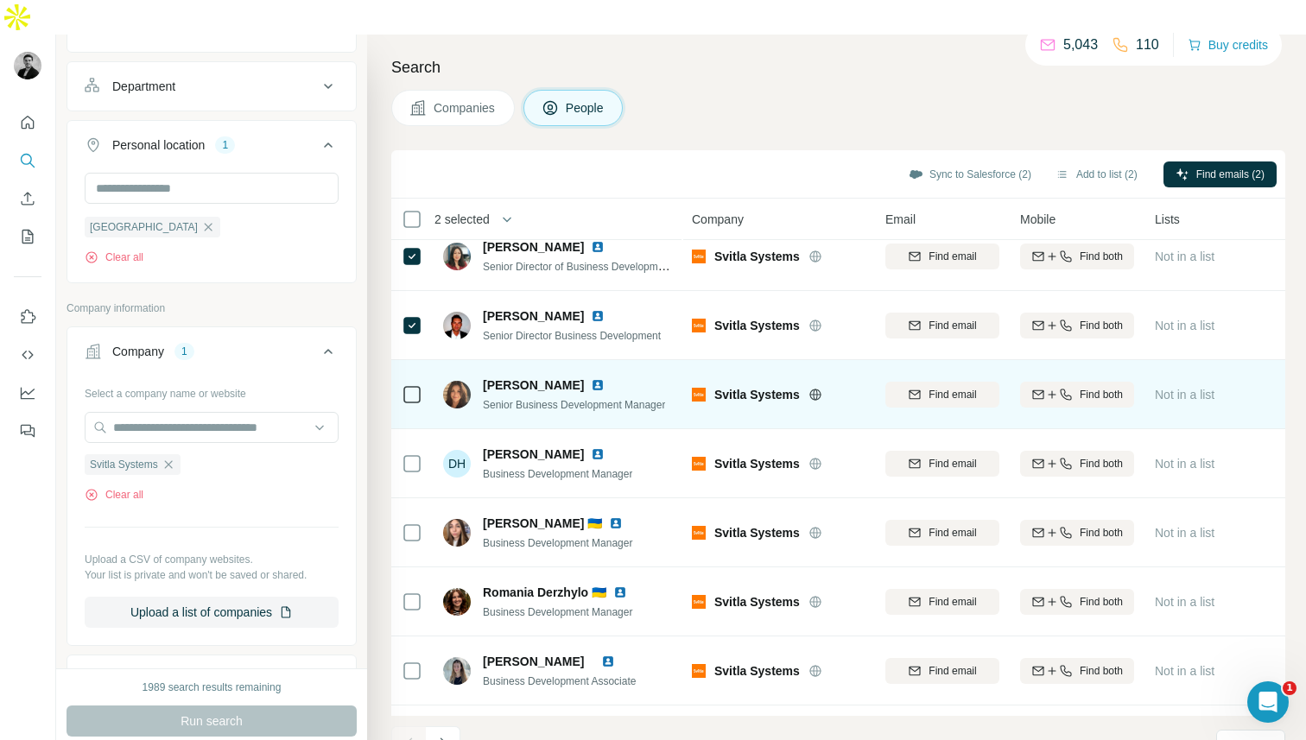
click at [413, 384] on div at bounding box center [412, 394] width 21 height 21
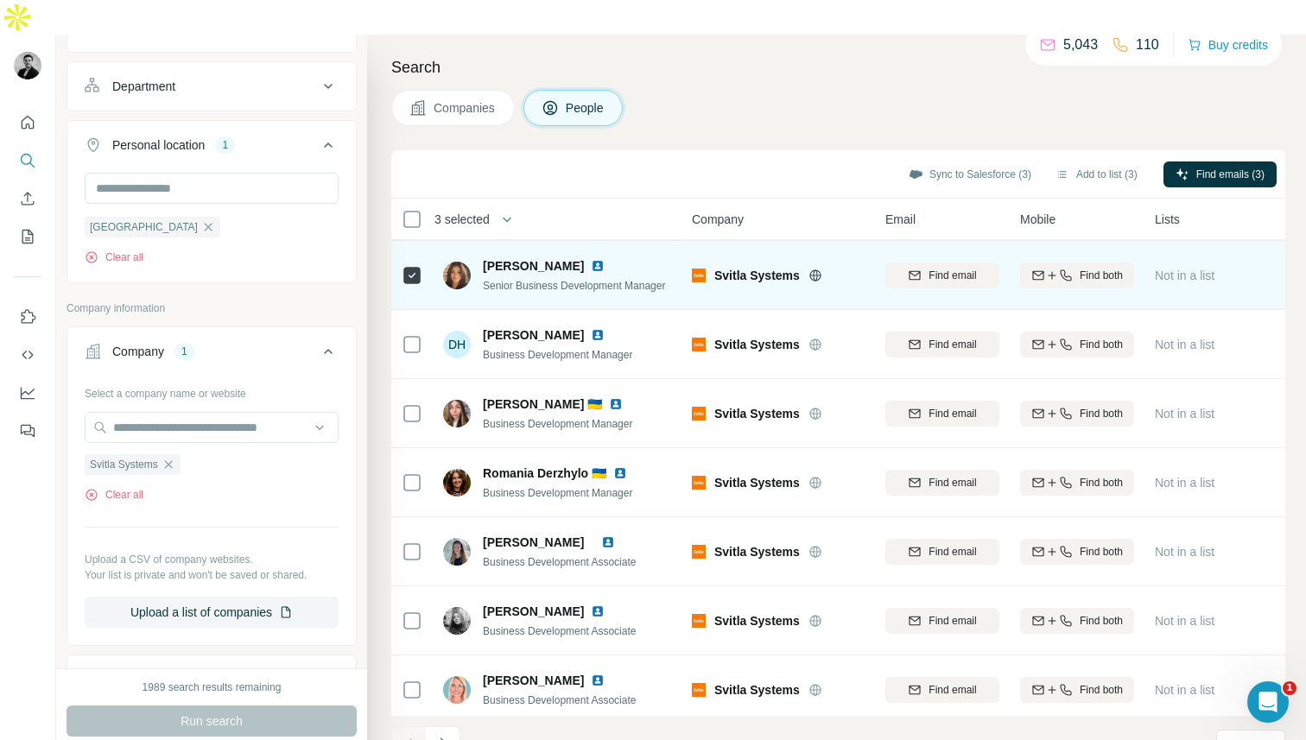
scroll to position [215, 0]
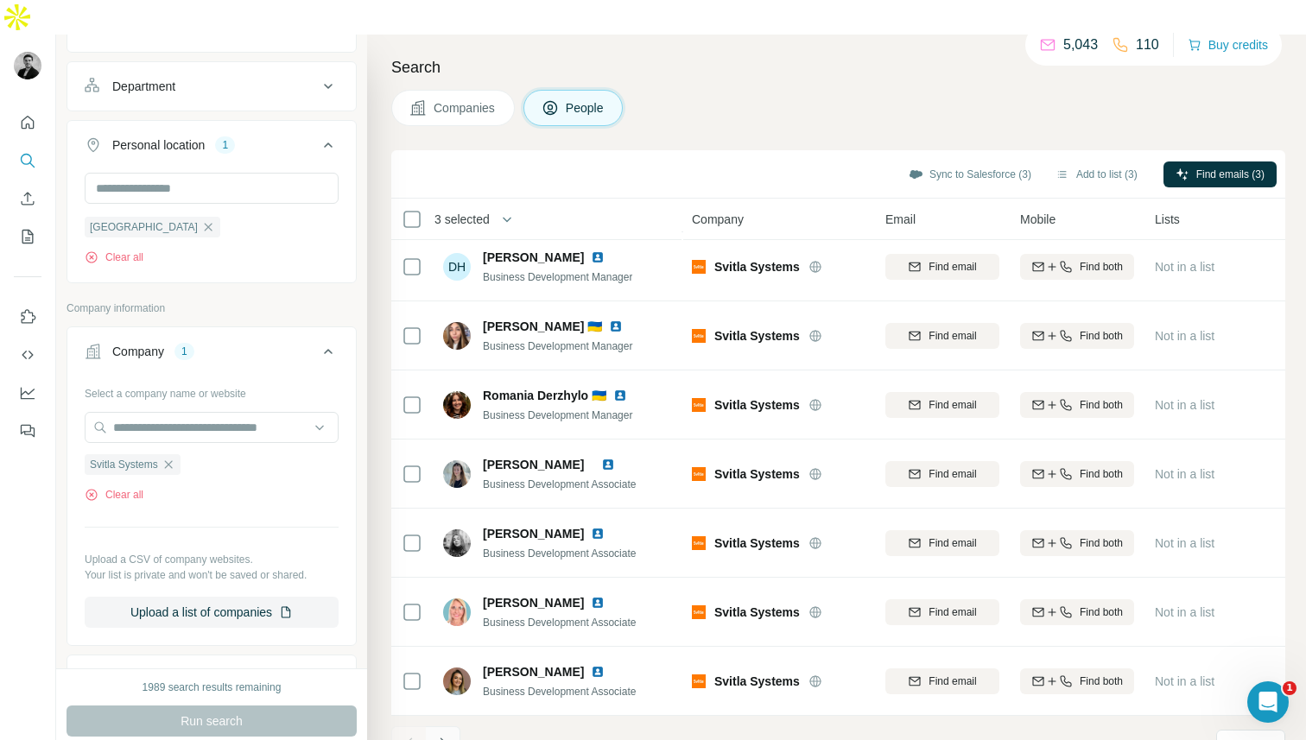
click at [438, 735] on icon "Navigate to next page" at bounding box center [442, 743] width 17 height 17
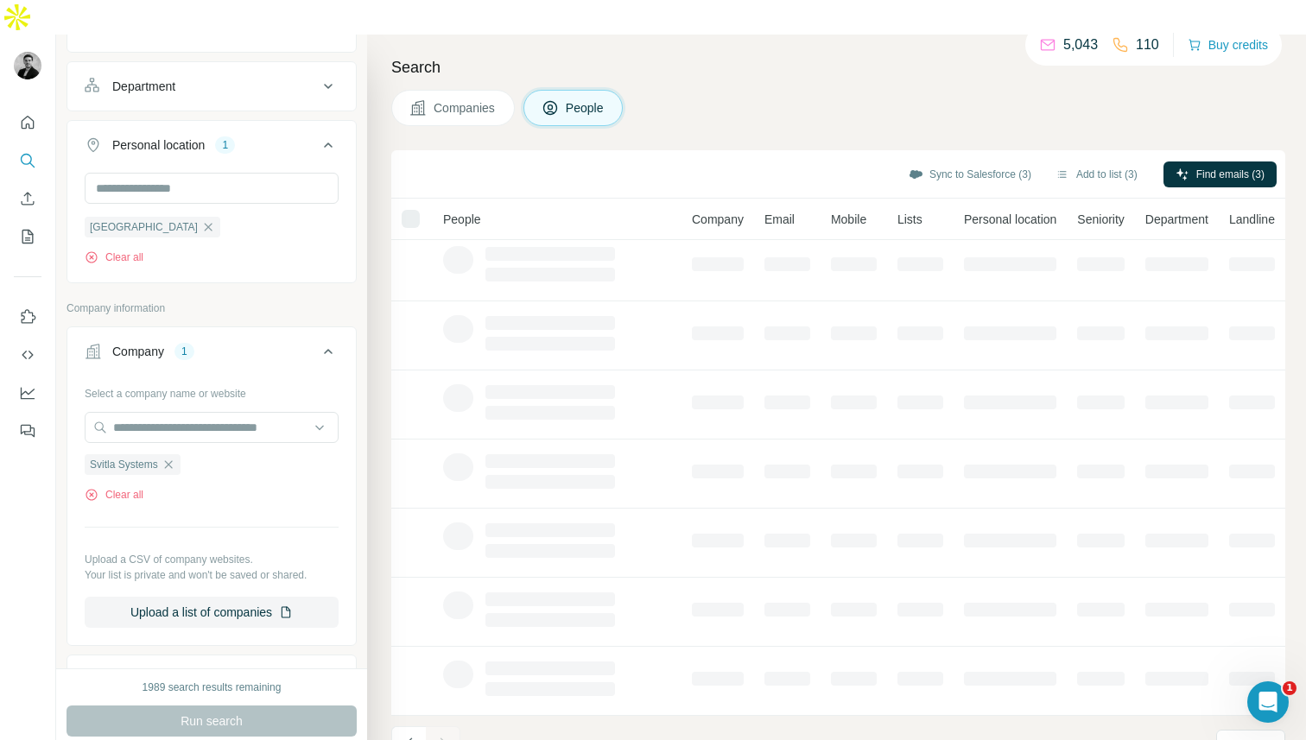
scroll to position [0, 0]
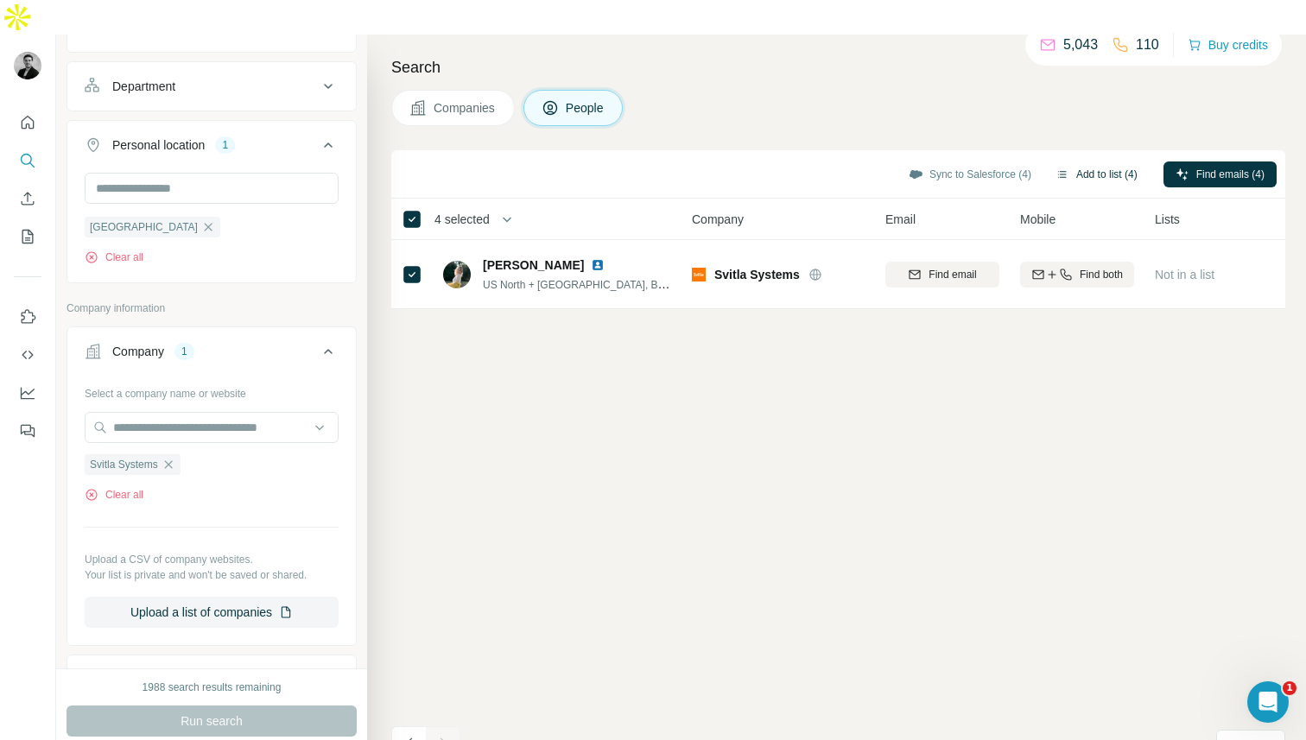
click at [1074, 162] on button "Add to list (4)" at bounding box center [1096, 175] width 106 height 26
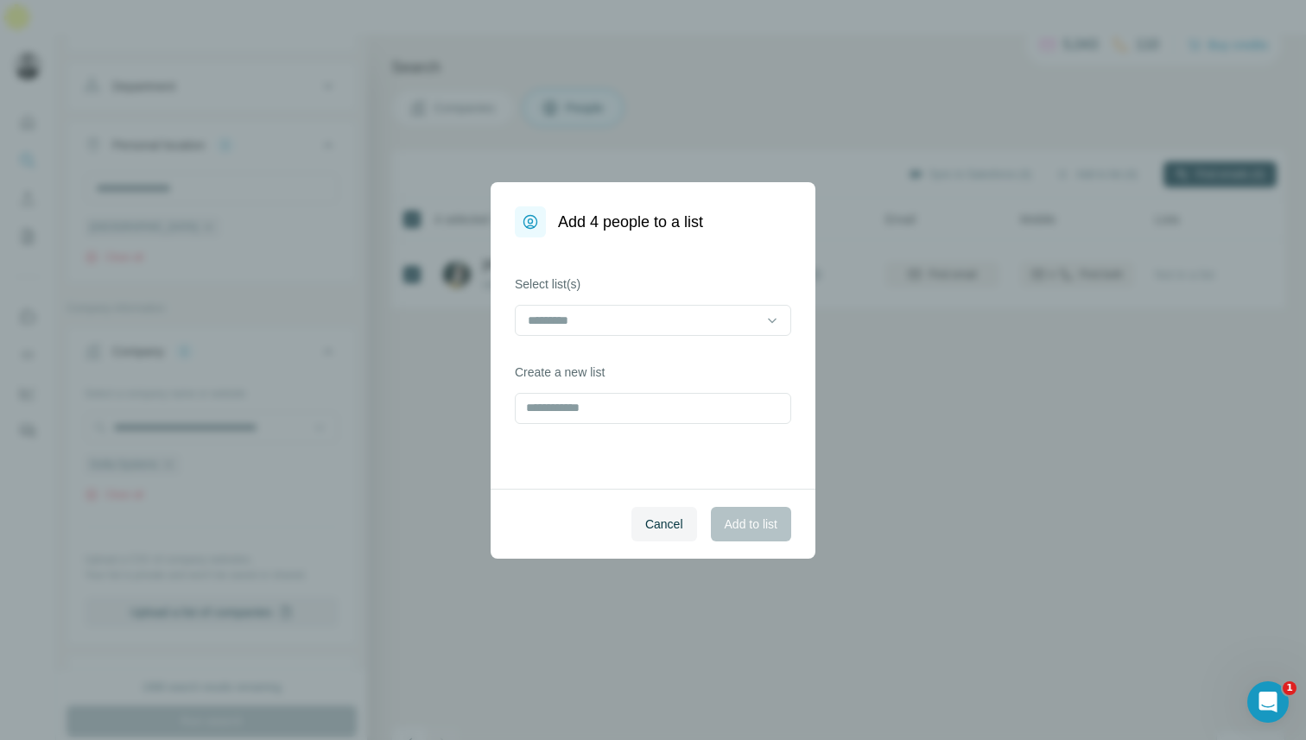
click at [648, 303] on div "Select list(s)" at bounding box center [653, 306] width 276 height 60
click at [642, 317] on input at bounding box center [642, 320] width 233 height 19
click at [612, 352] on div "TicTap" at bounding box center [652, 359] width 247 height 17
click at [748, 522] on span "Add to list" at bounding box center [751, 524] width 53 height 17
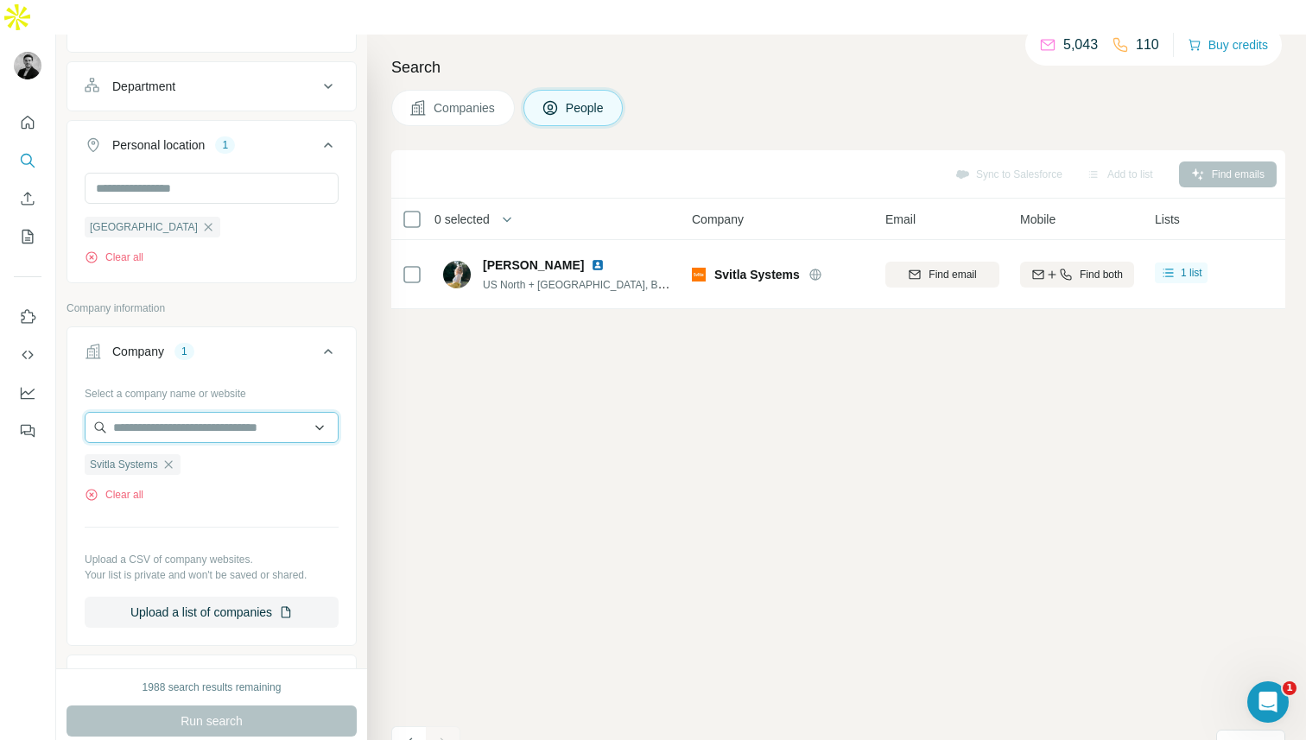
click at [154, 412] on input "text" at bounding box center [212, 427] width 254 height 31
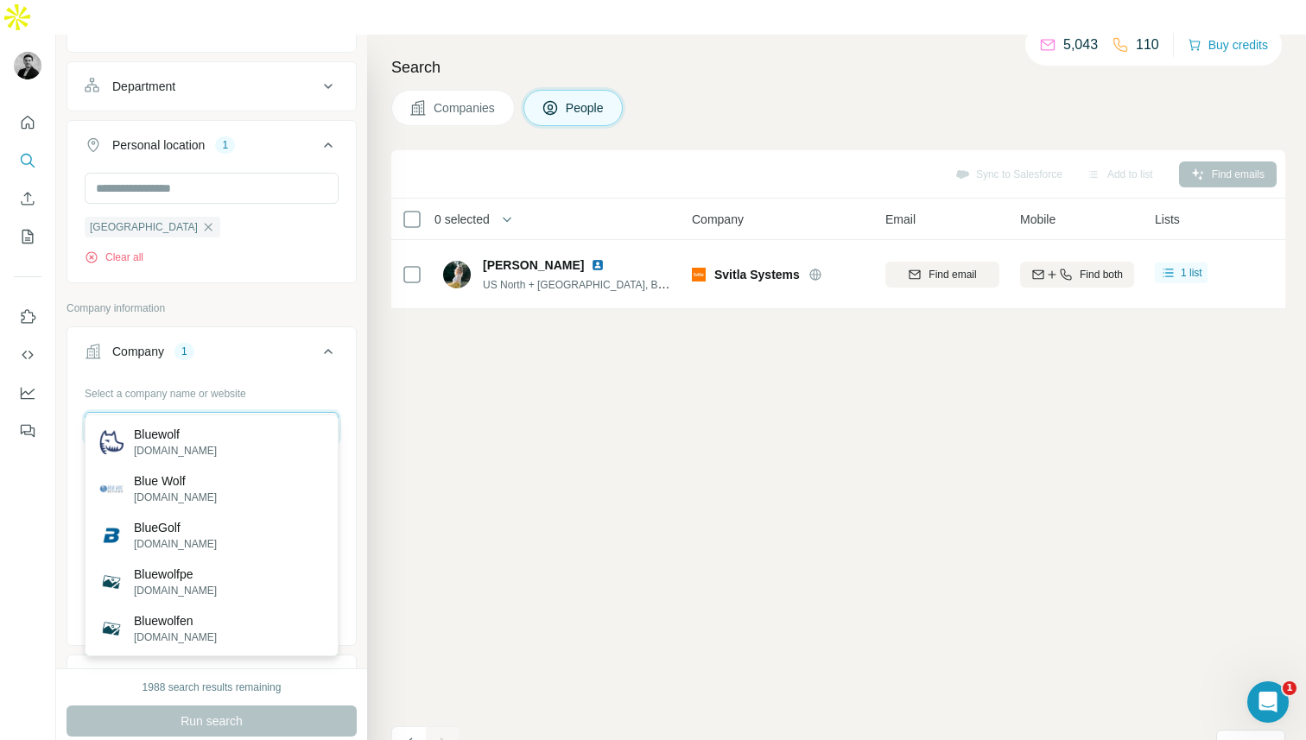
type input "********"
drag, startPoint x: 176, startPoint y: 396, endPoint x: 69, endPoint y: 394, distance: 107.1
click at [69, 394] on div "Select a company name or website ******** Svitla Systems Clear all Upload a CSV…" at bounding box center [211, 510] width 288 height 263
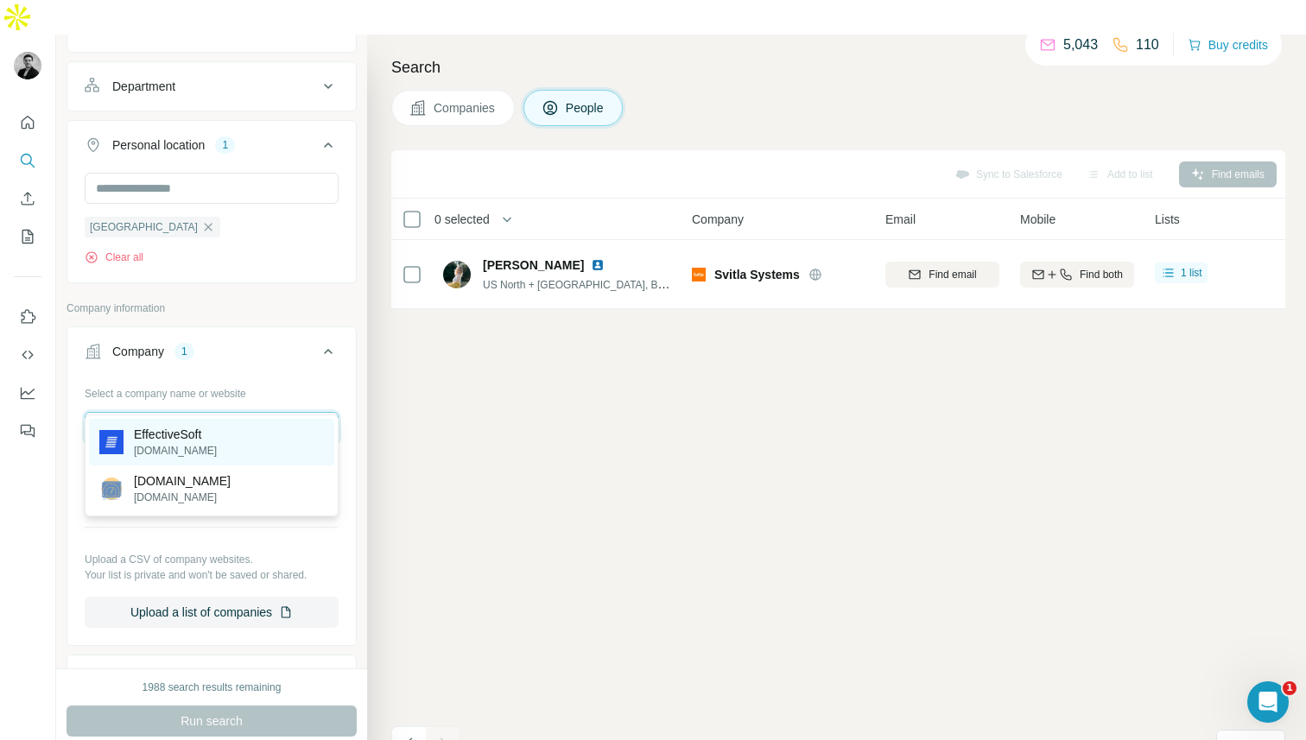
type input "**********"
click at [163, 448] on p "effectivesoft.com" at bounding box center [175, 451] width 83 height 16
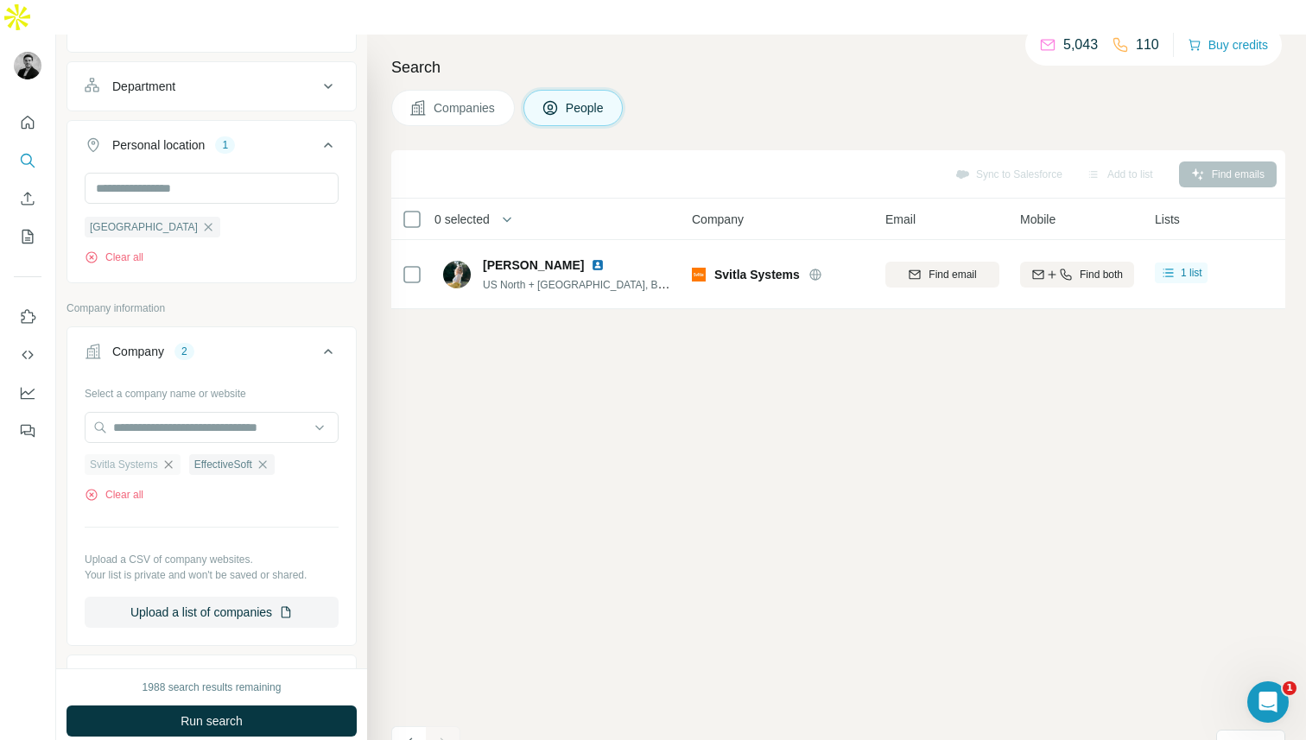
click at [172, 460] on icon "button" at bounding box center [168, 464] width 8 height 8
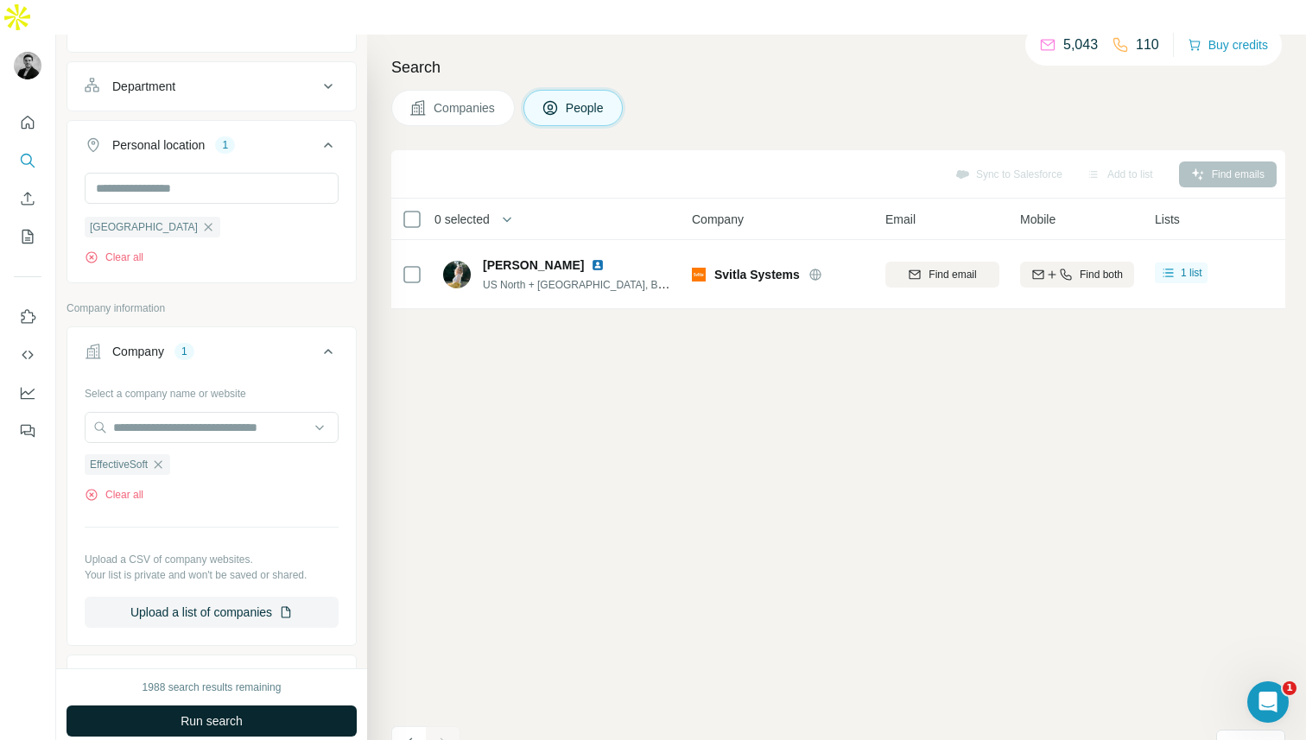
click at [165, 706] on button "Run search" at bounding box center [212, 721] width 290 height 31
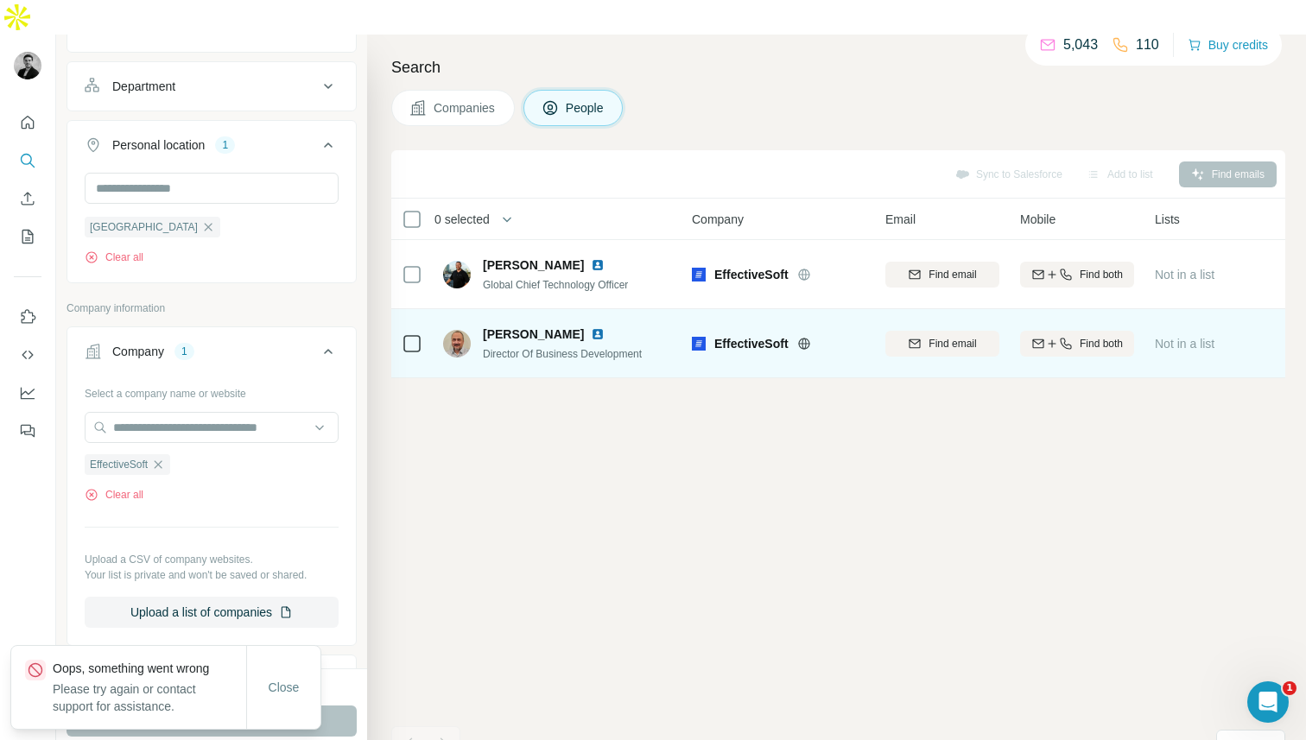
click at [431, 319] on td at bounding box center [411, 343] width 41 height 69
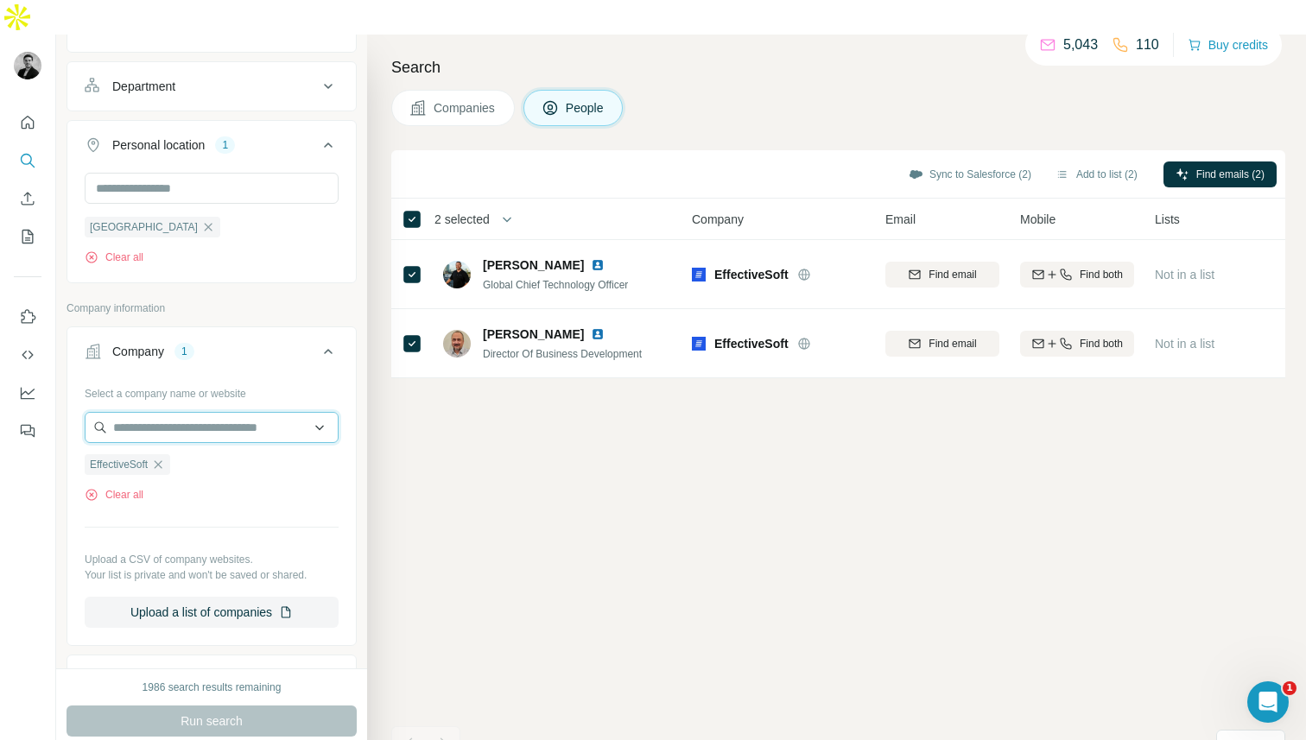
click at [179, 412] on input "text" at bounding box center [212, 427] width 254 height 31
click at [189, 478] on div "Select a company name or website EffectiveSoft Clear all Upload a CSV of compan…" at bounding box center [212, 503] width 254 height 249
click at [162, 460] on icon "button" at bounding box center [159, 464] width 8 height 8
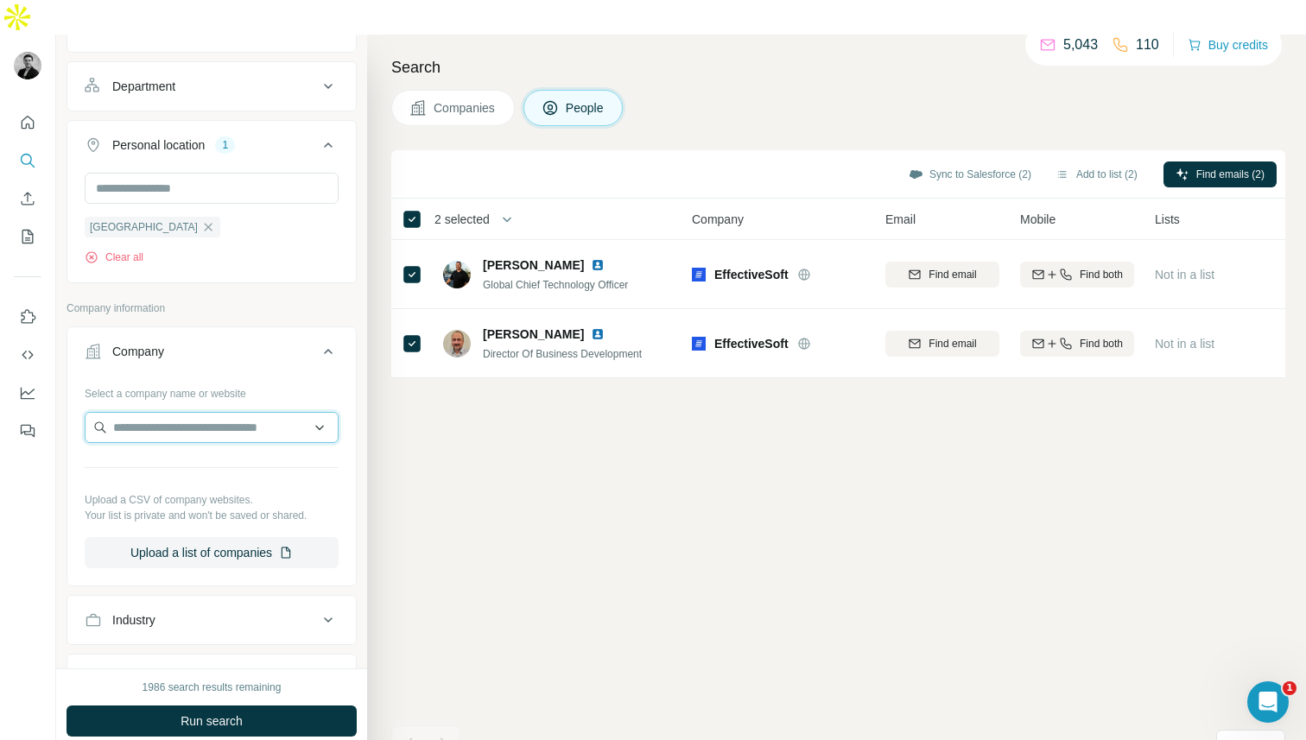
click at [163, 412] on input "text" at bounding box center [212, 427] width 254 height 31
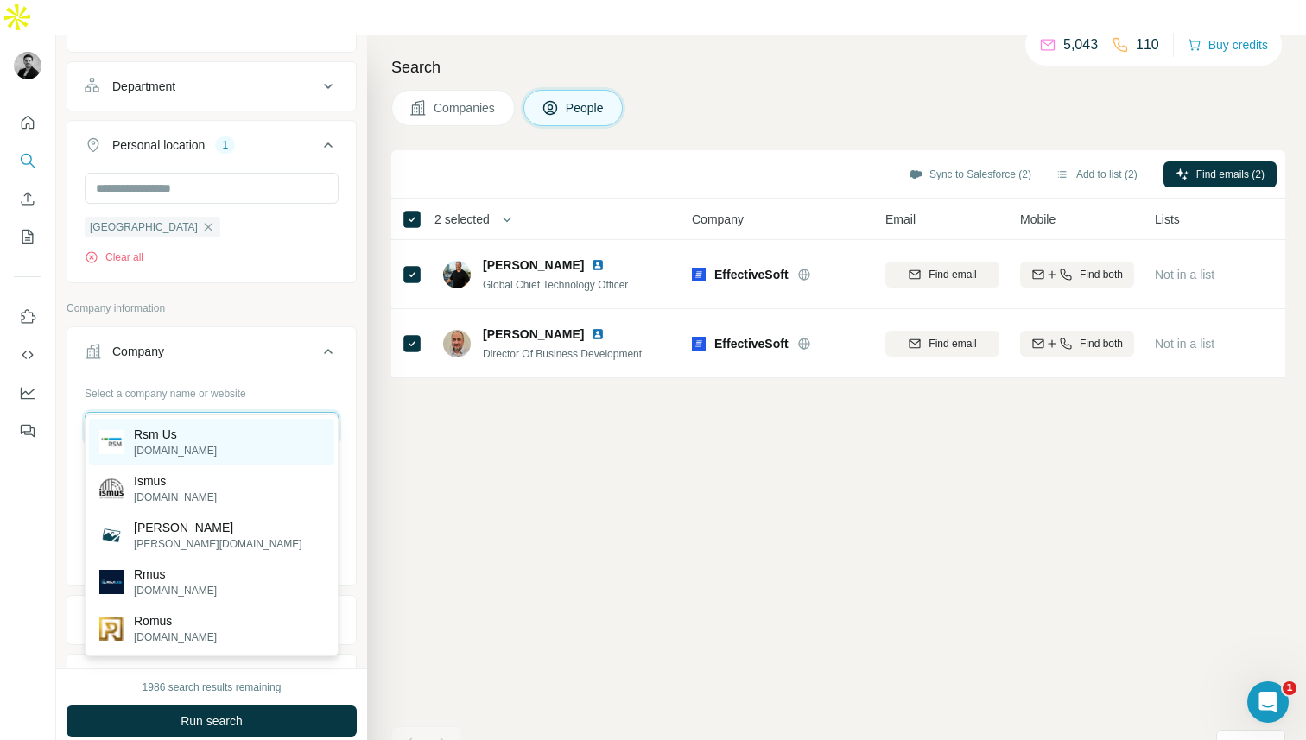
type input "*****"
click at [142, 445] on p "rsmus.com" at bounding box center [175, 451] width 83 height 16
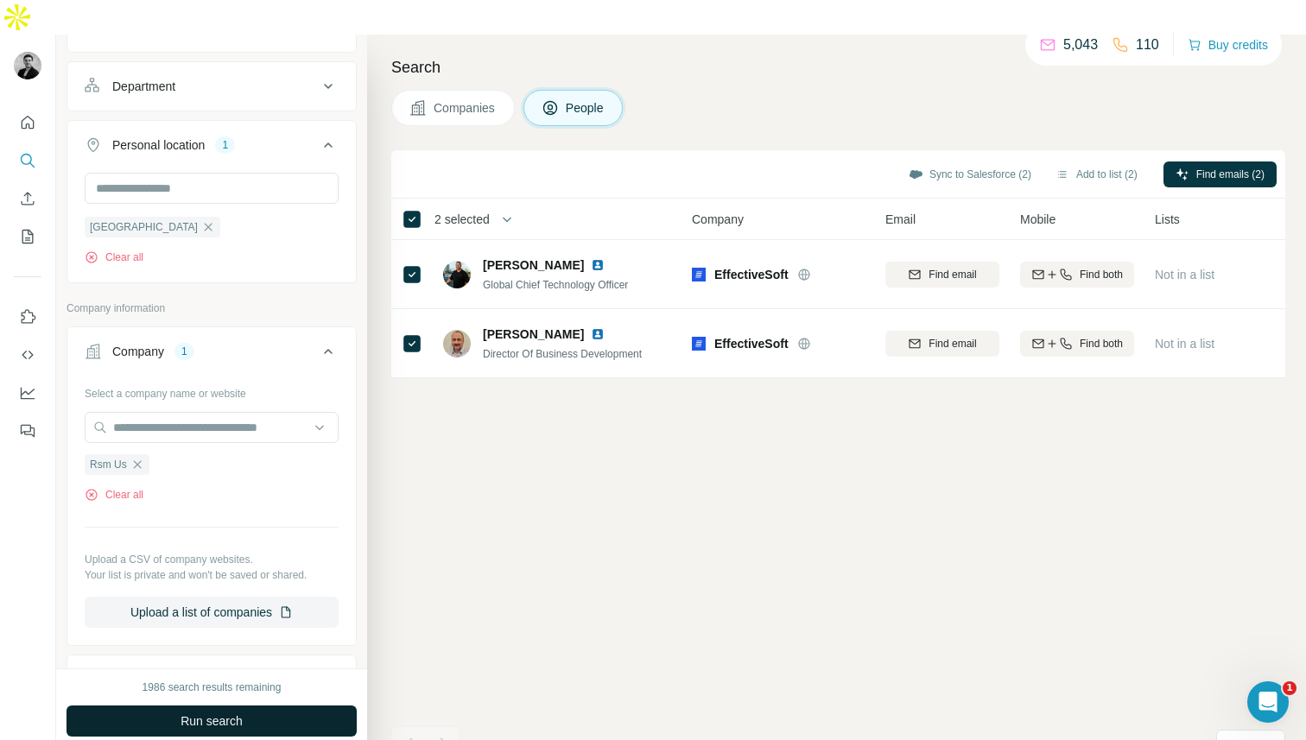
click at [194, 713] on span "Run search" at bounding box center [212, 721] width 62 height 17
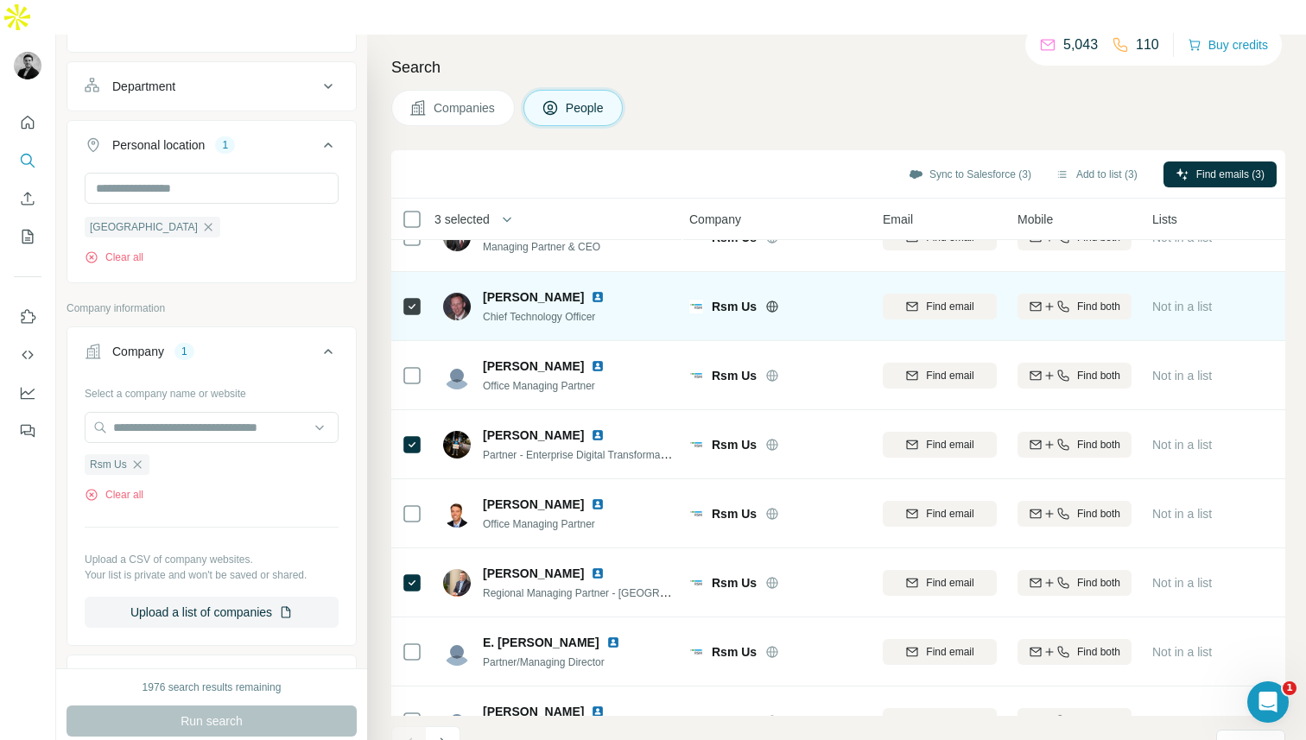
scroll to position [0, 3]
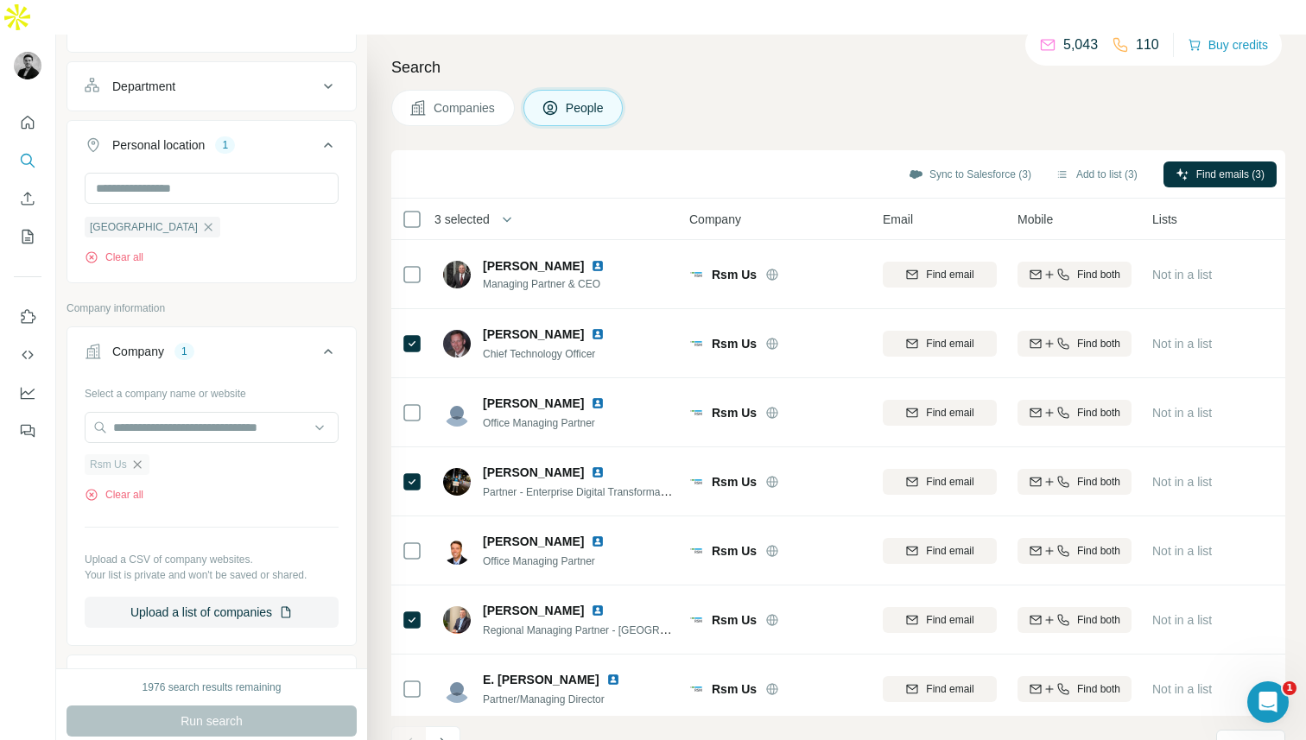
click at [141, 458] on icon "button" at bounding box center [137, 465] width 14 height 14
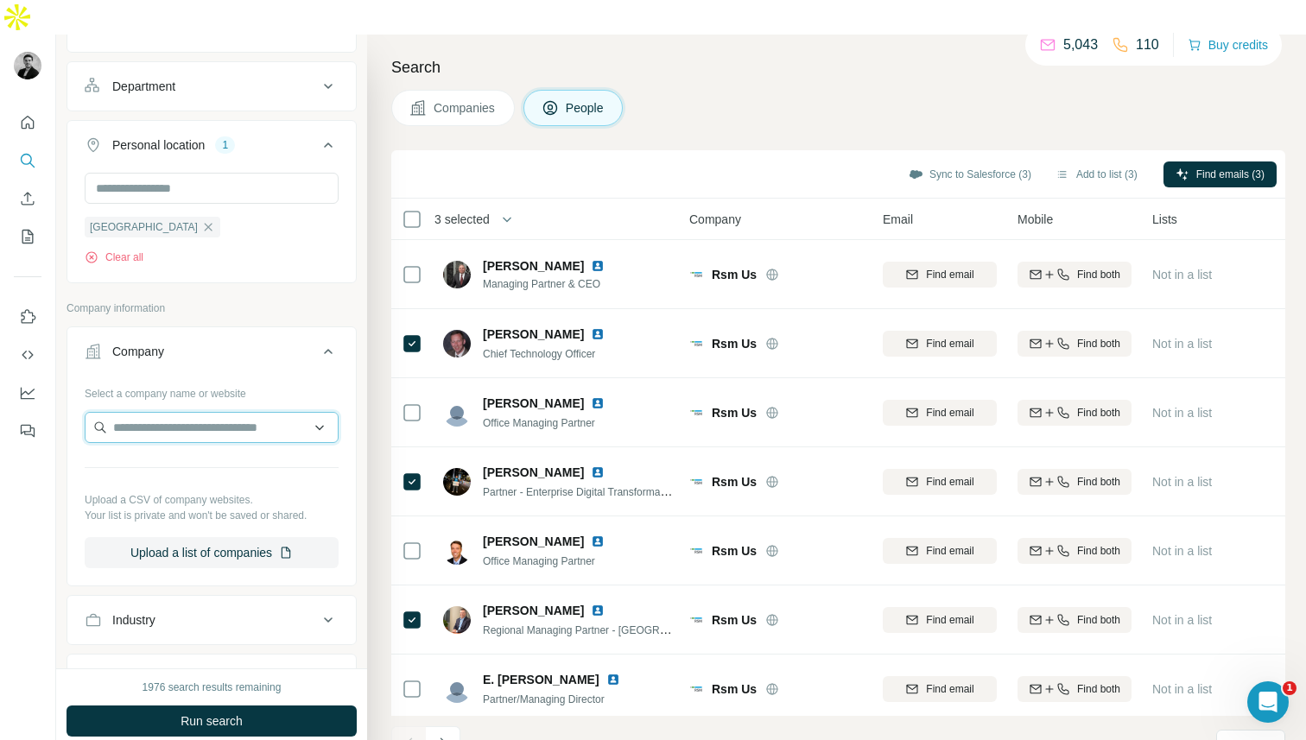
click at [149, 412] on input "text" at bounding box center [212, 427] width 254 height 31
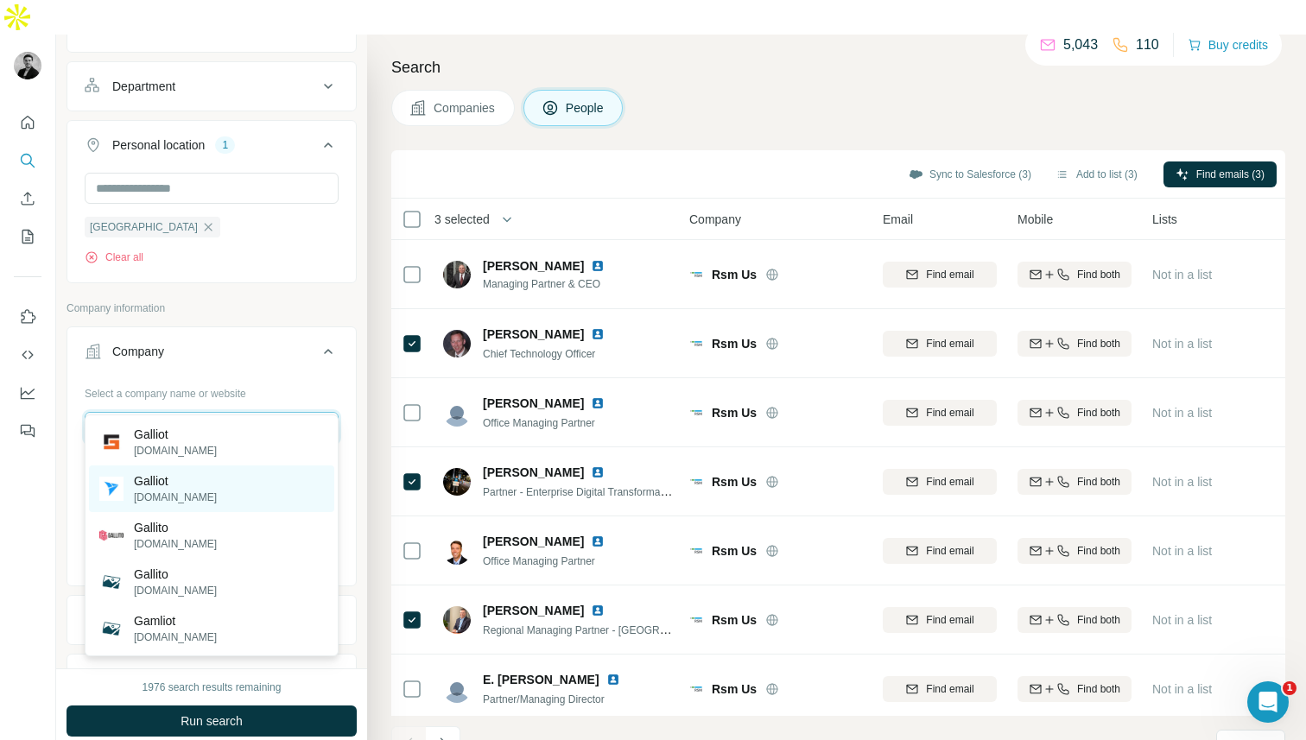
type input "*******"
click at [165, 494] on p "galliot.us" at bounding box center [175, 498] width 83 height 16
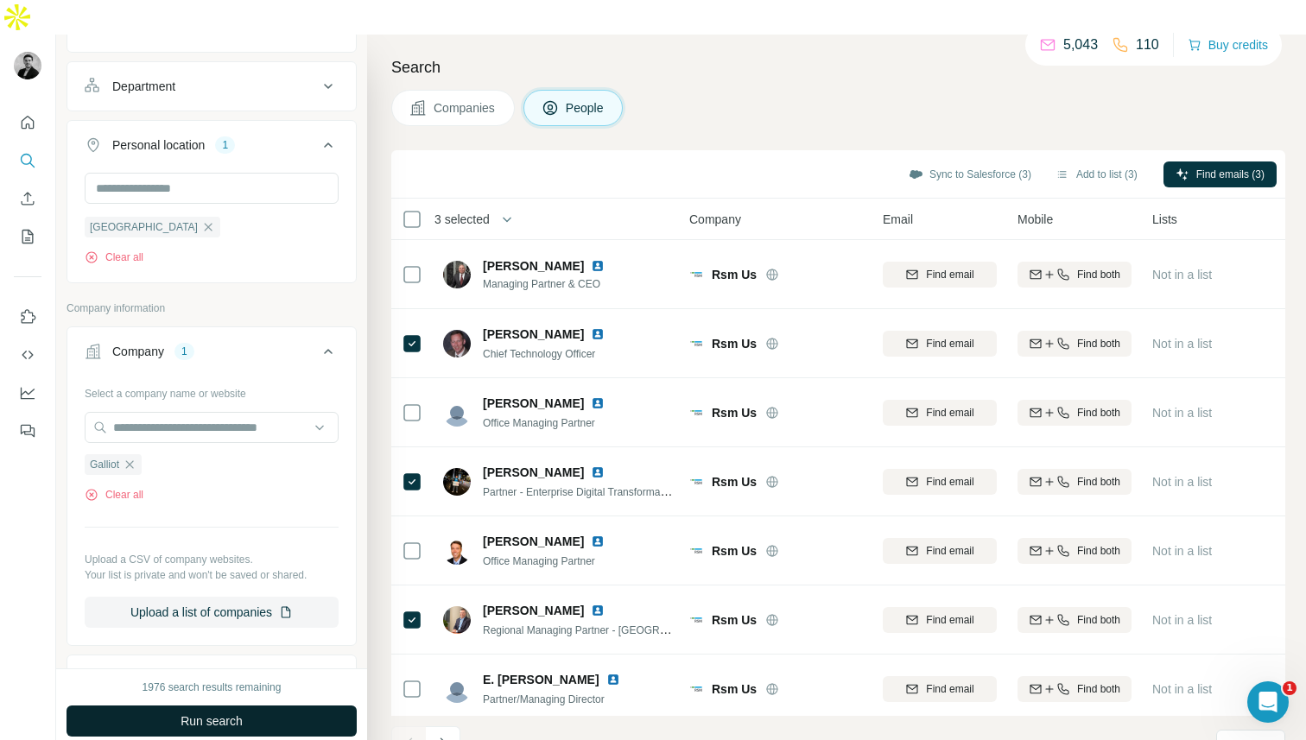
click at [192, 713] on span "Run search" at bounding box center [212, 721] width 62 height 17
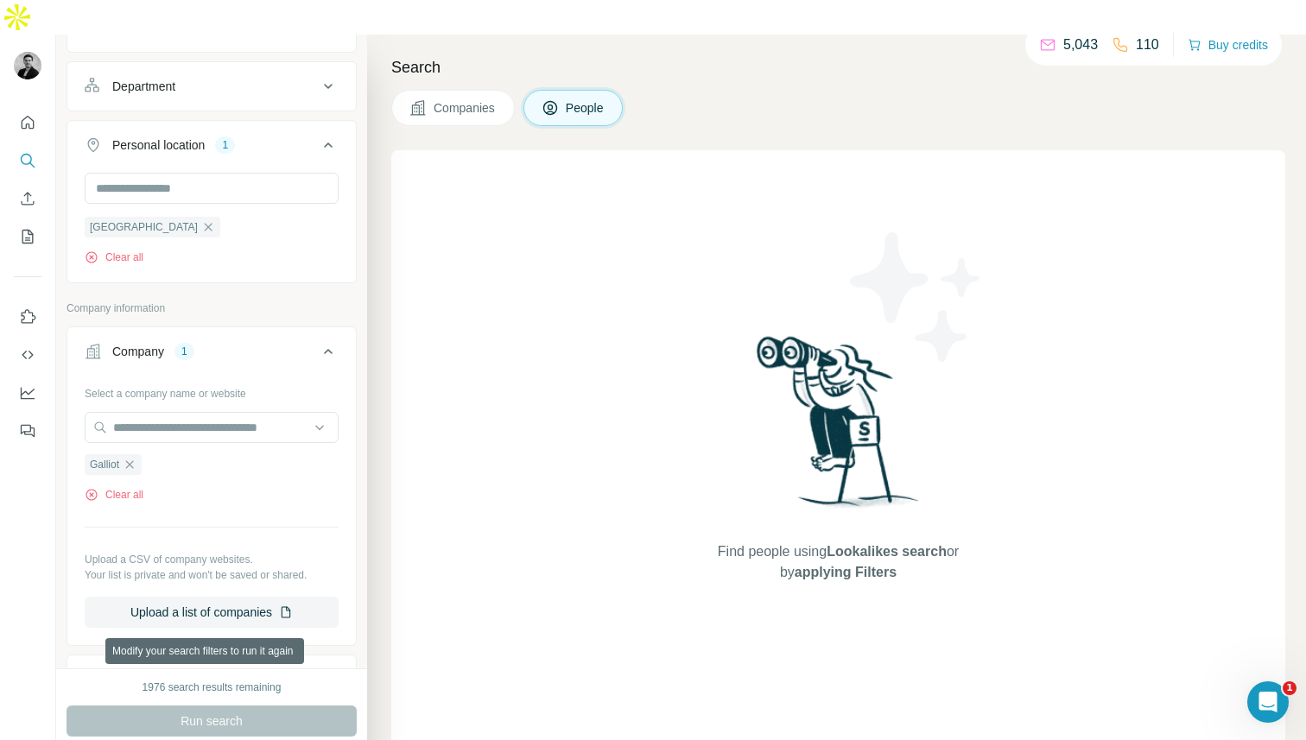
click at [192, 706] on div "Run search" at bounding box center [212, 721] width 290 height 31
click at [154, 412] on input "text" at bounding box center [212, 427] width 254 height 31
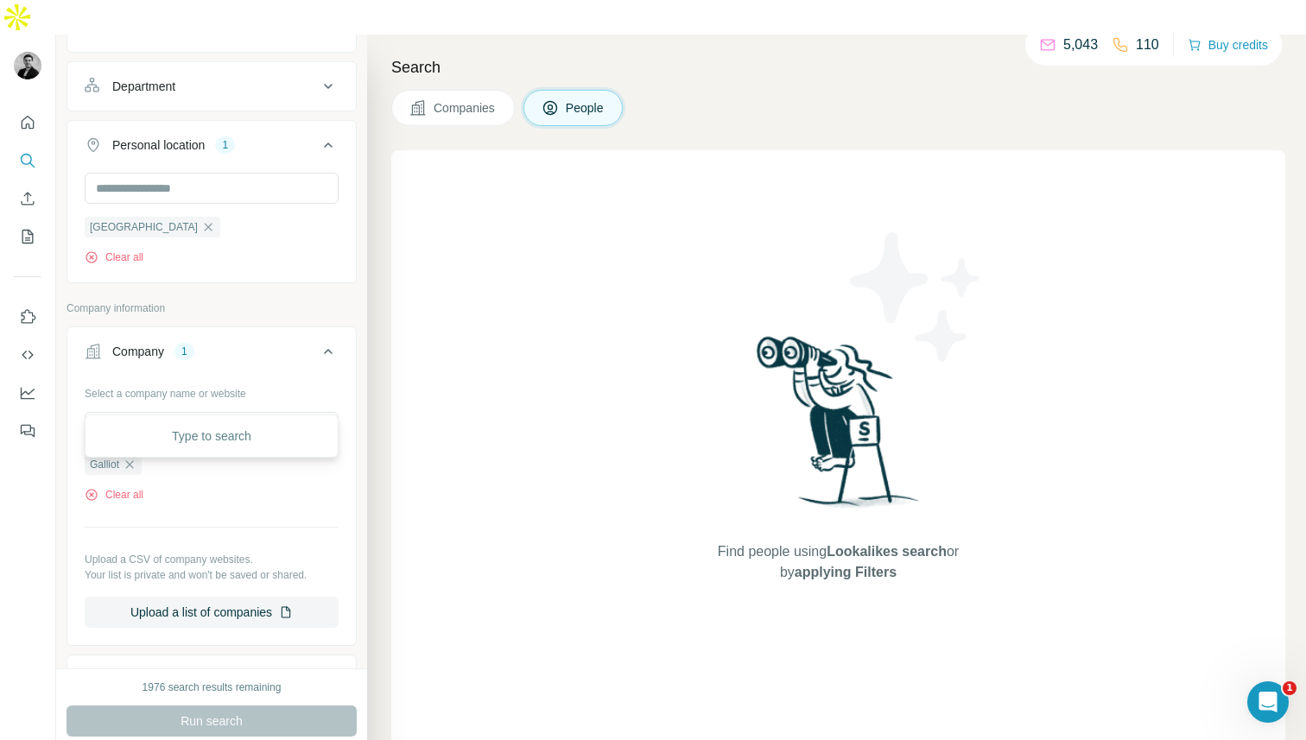
click at [134, 552] on p "Upload a CSV of company websites." at bounding box center [212, 560] width 254 height 16
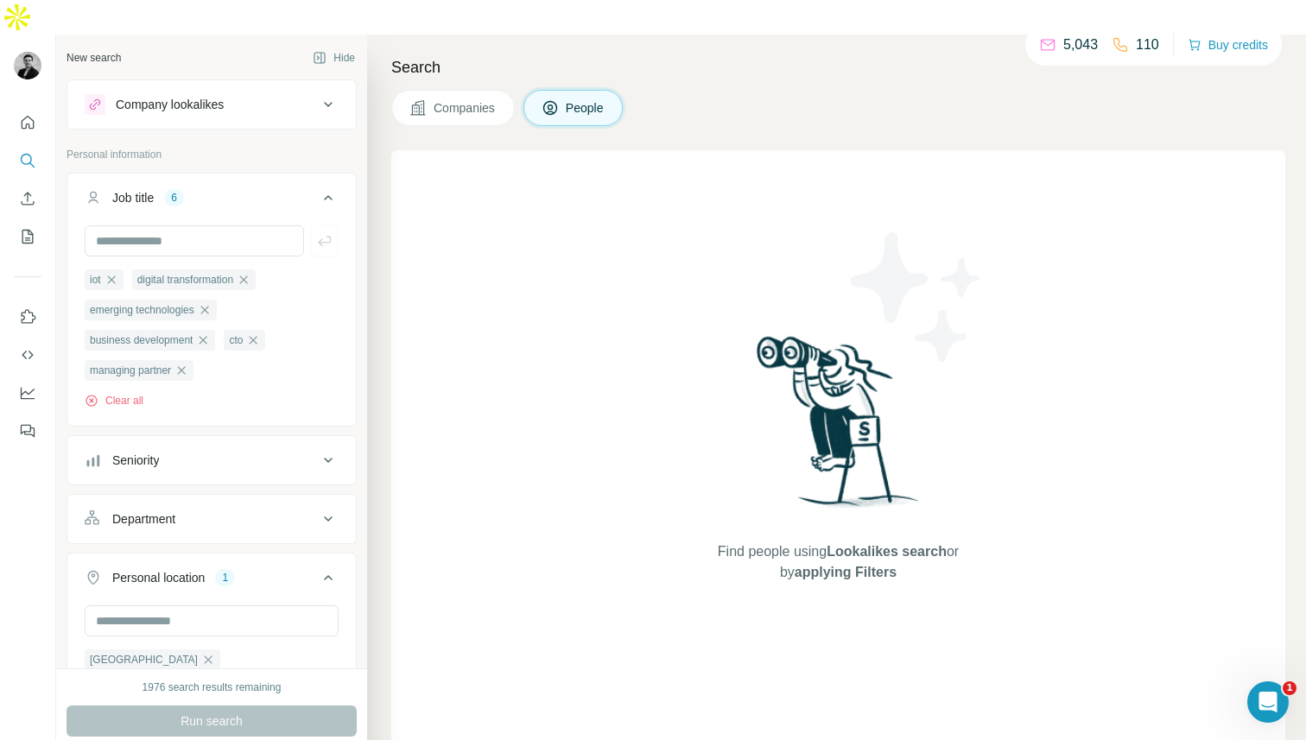
scroll to position [14, 0]
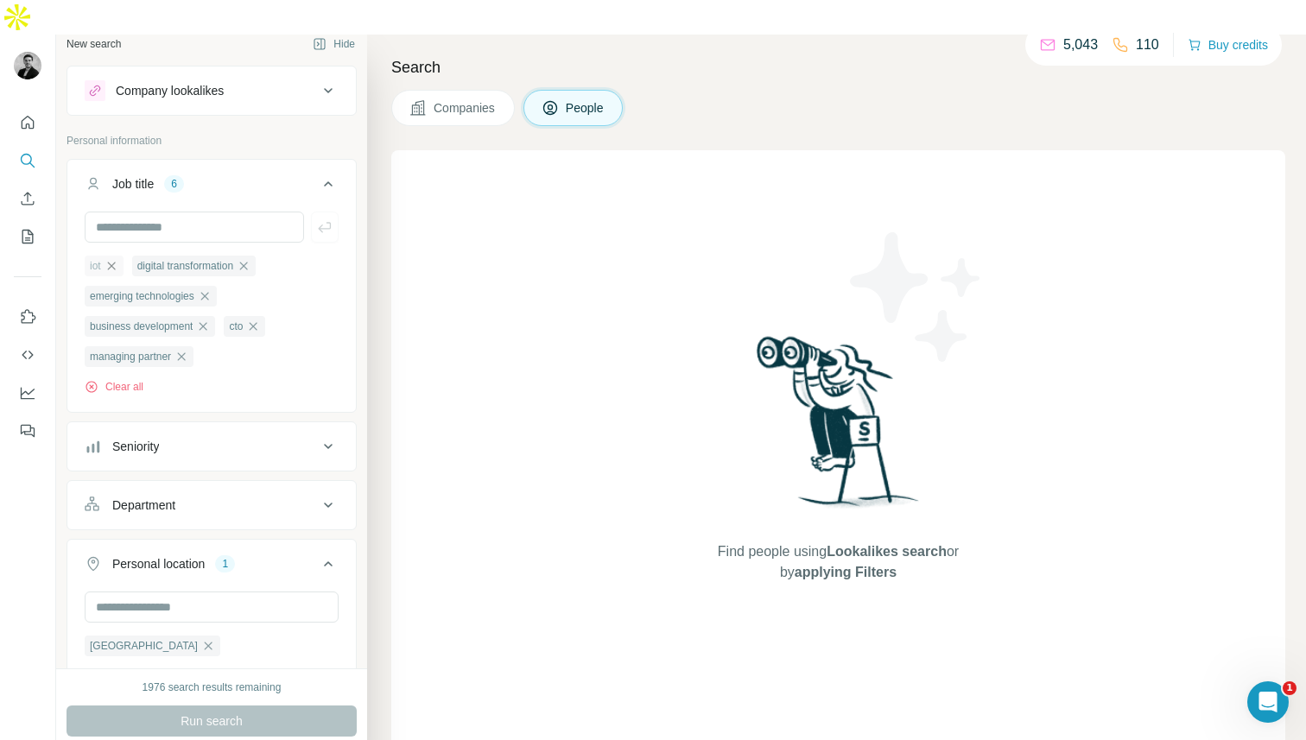
click at [115, 259] on icon "button" at bounding box center [112, 266] width 14 height 14
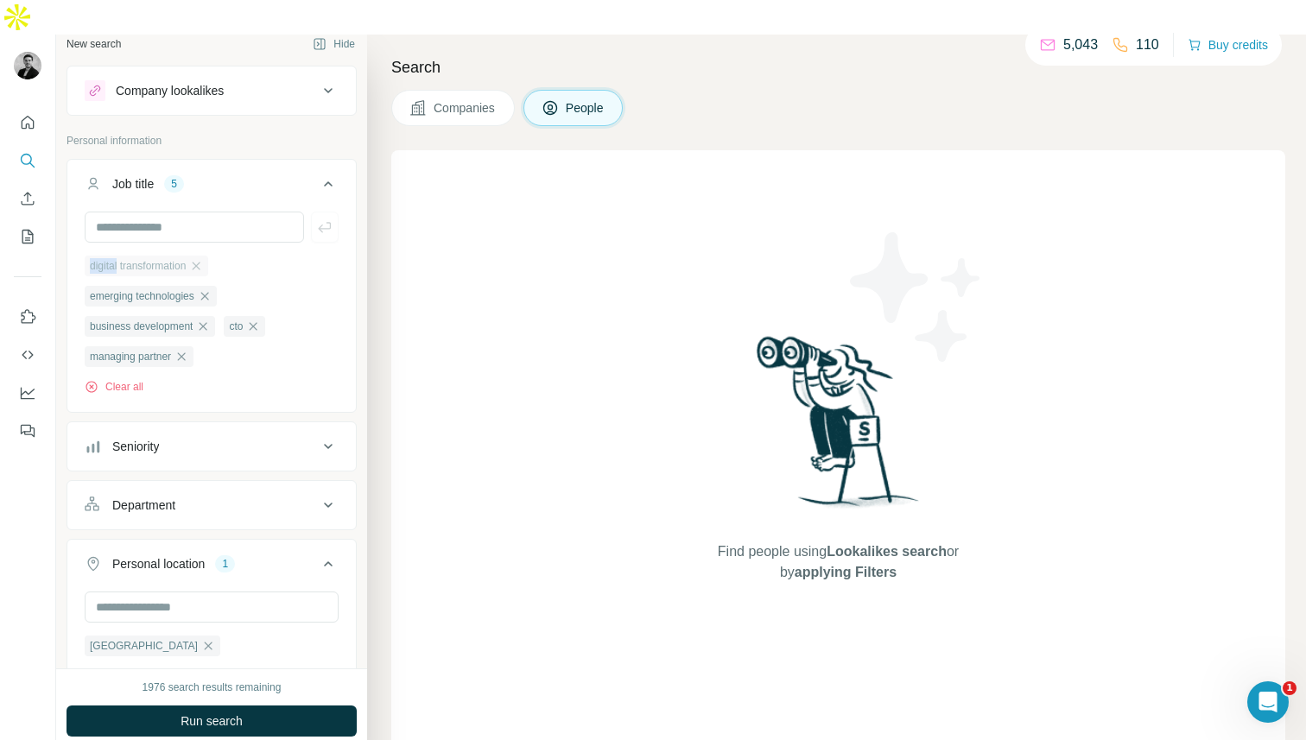
click at [115, 258] on span "digital transformation" at bounding box center [138, 266] width 96 height 16
click at [200, 259] on icon "button" at bounding box center [196, 266] width 14 height 14
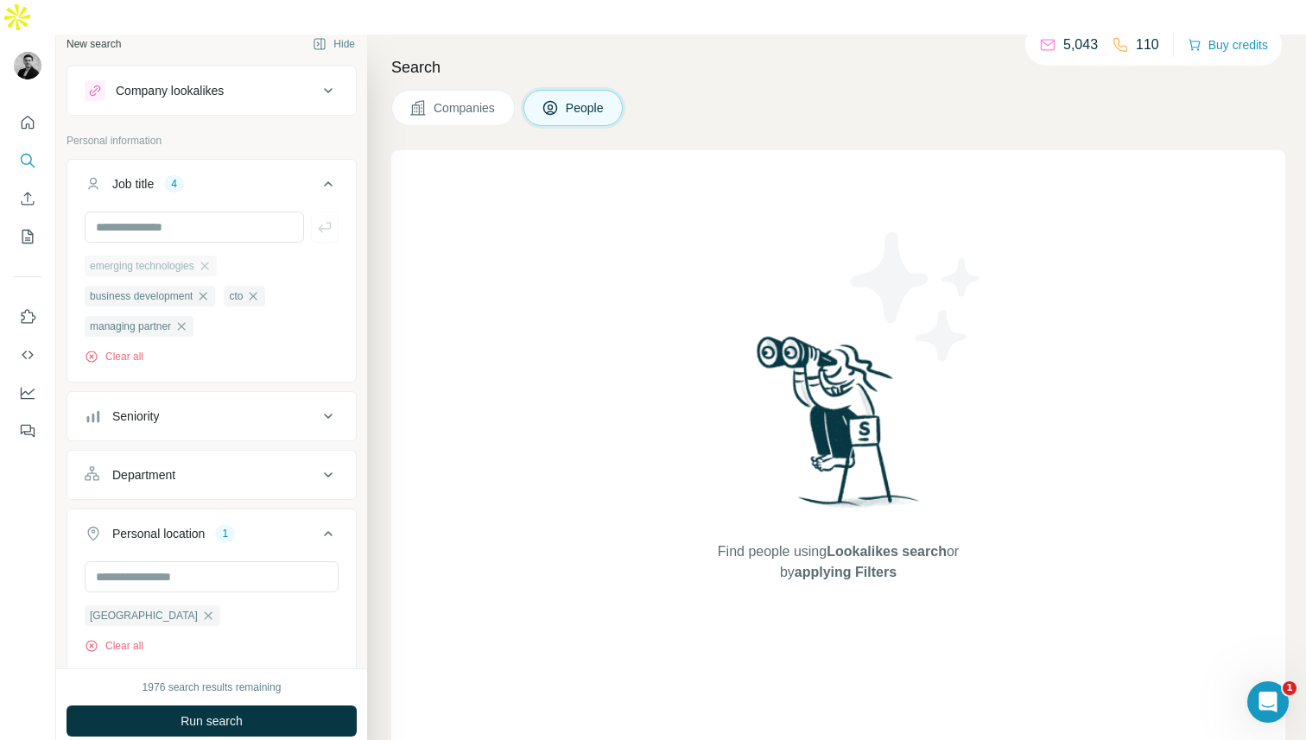
click at [194, 258] on span "emerging technologies" at bounding box center [142, 266] width 105 height 16
click at [203, 256] on div "emerging technologies" at bounding box center [151, 266] width 132 height 21
click at [208, 262] on icon "button" at bounding box center [204, 266] width 8 height 8
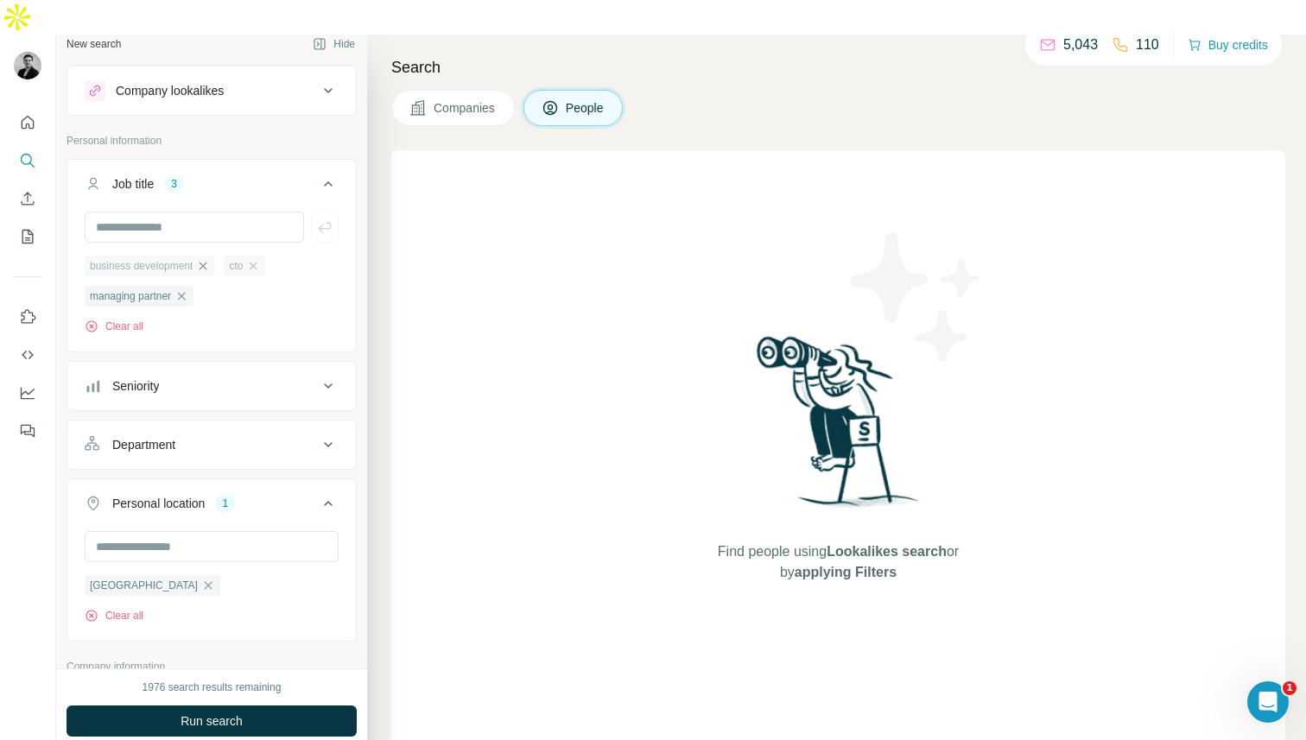
click at [252, 256] on div "cto" at bounding box center [244, 266] width 41 height 21
click at [210, 259] on icon "button" at bounding box center [203, 266] width 14 height 14
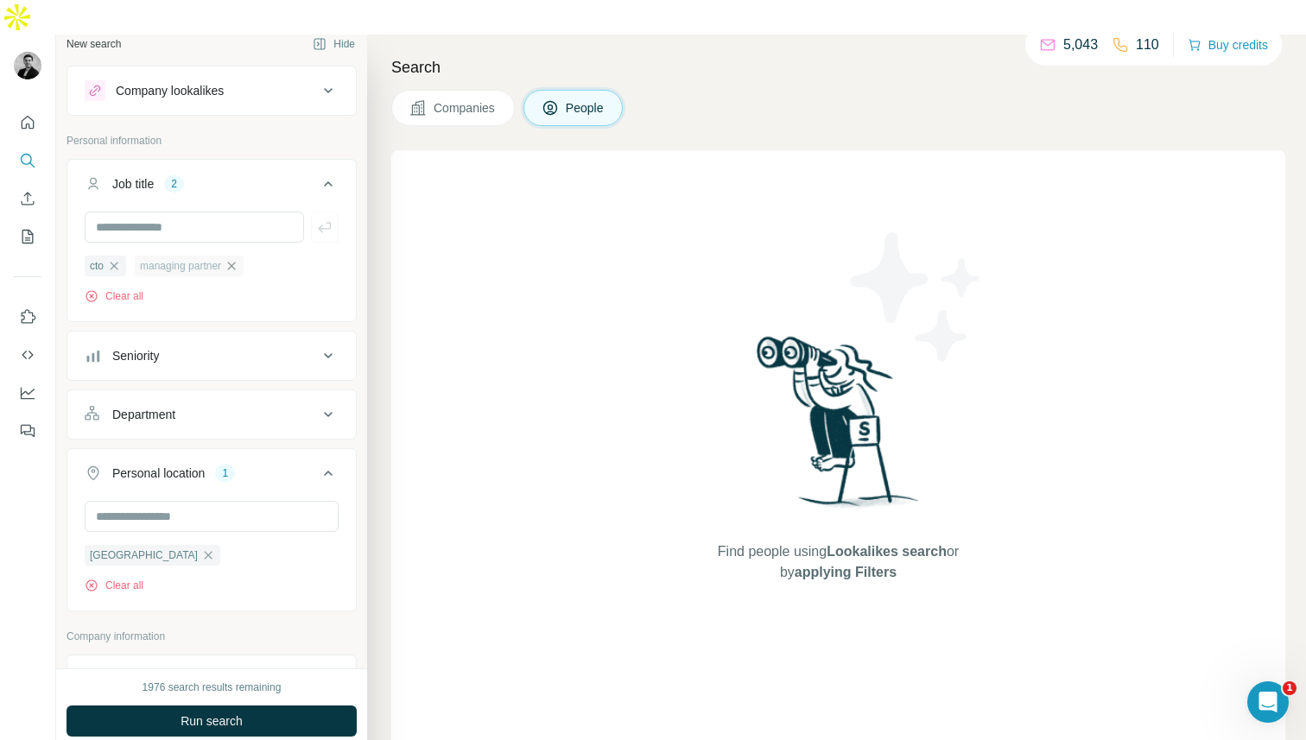
click at [234, 259] on icon "button" at bounding box center [232, 266] width 14 height 14
click at [112, 262] on icon "button" at bounding box center [115, 266] width 8 height 8
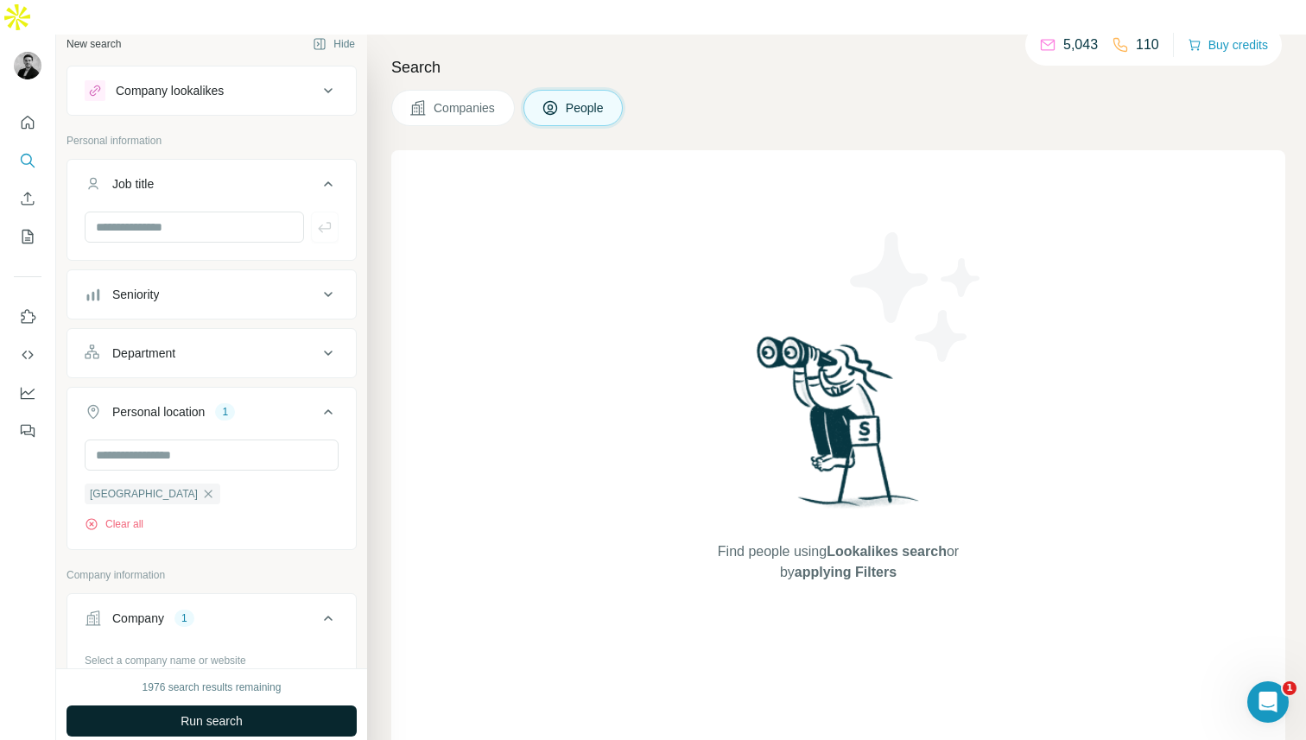
click at [157, 706] on button "Run search" at bounding box center [212, 721] width 290 height 31
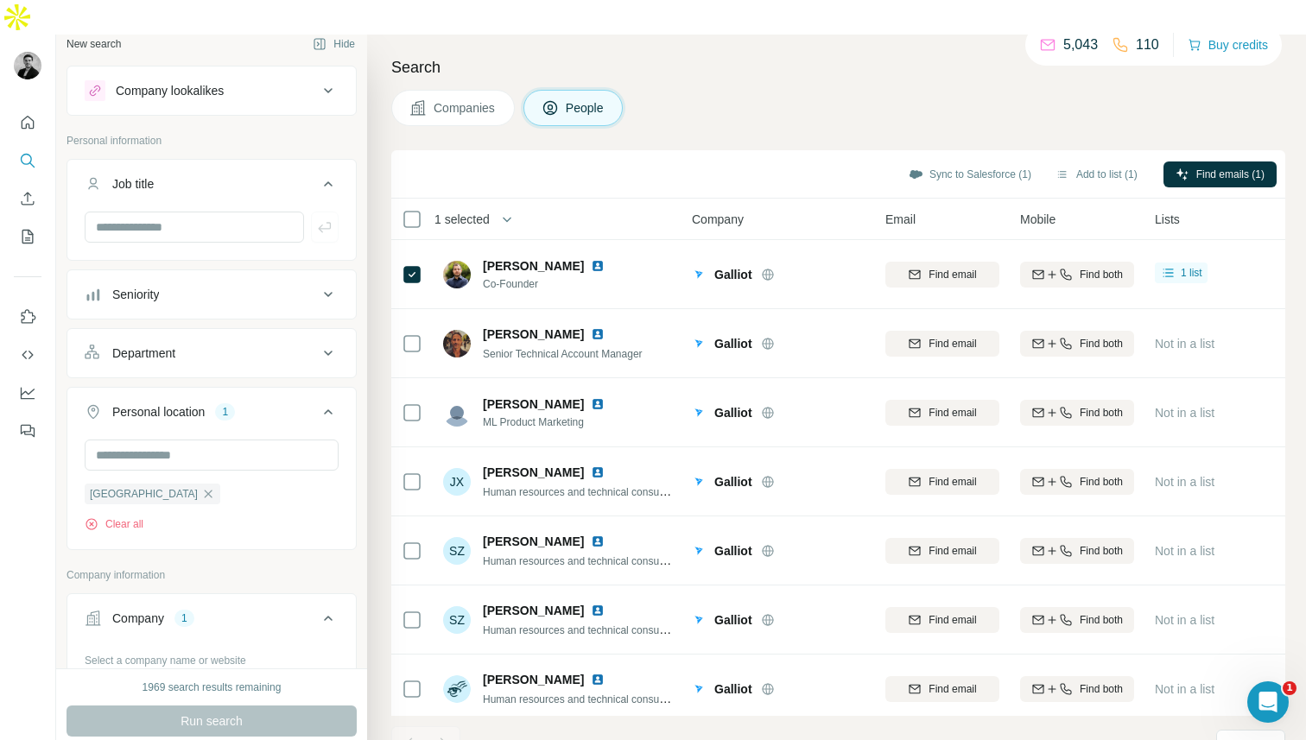
click at [444, 726] on div at bounding box center [443, 743] width 35 height 35
click at [399, 726] on div at bounding box center [408, 743] width 35 height 35
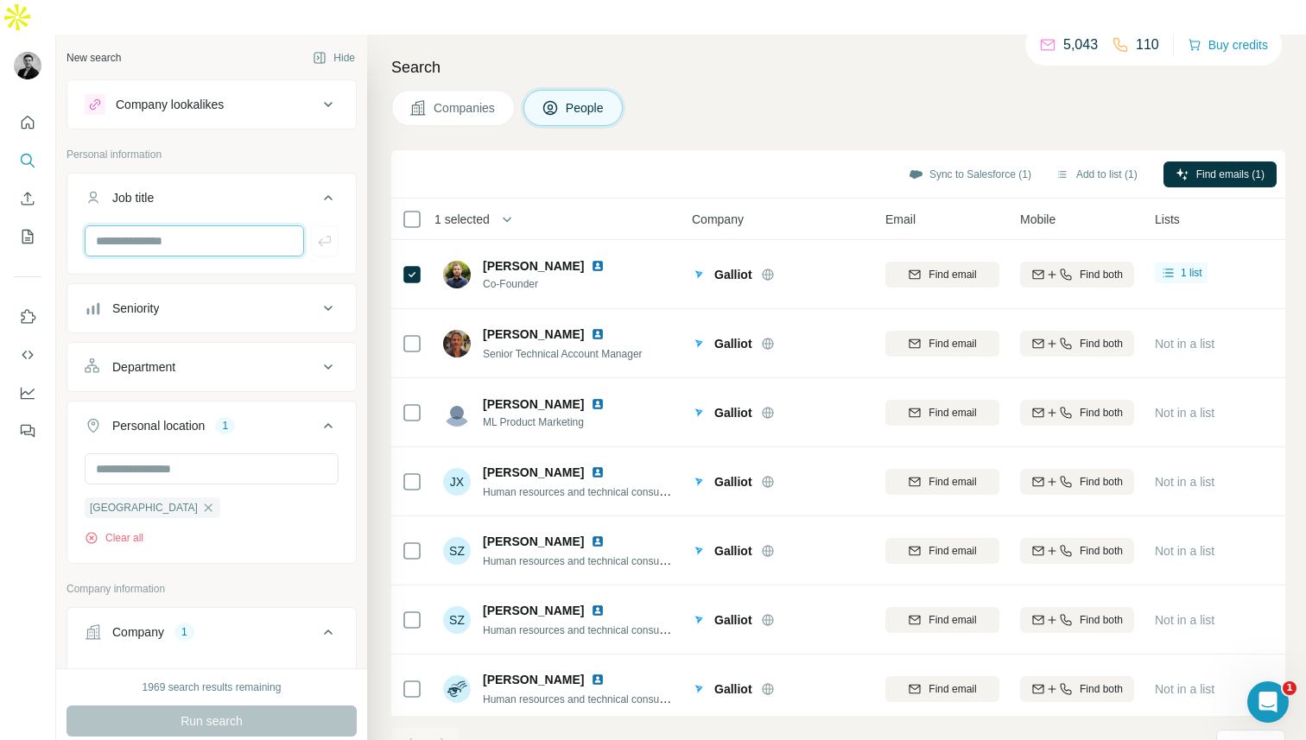
click at [182, 225] on input "text" at bounding box center [194, 240] width 219 height 31
type input "*"
type input "**********"
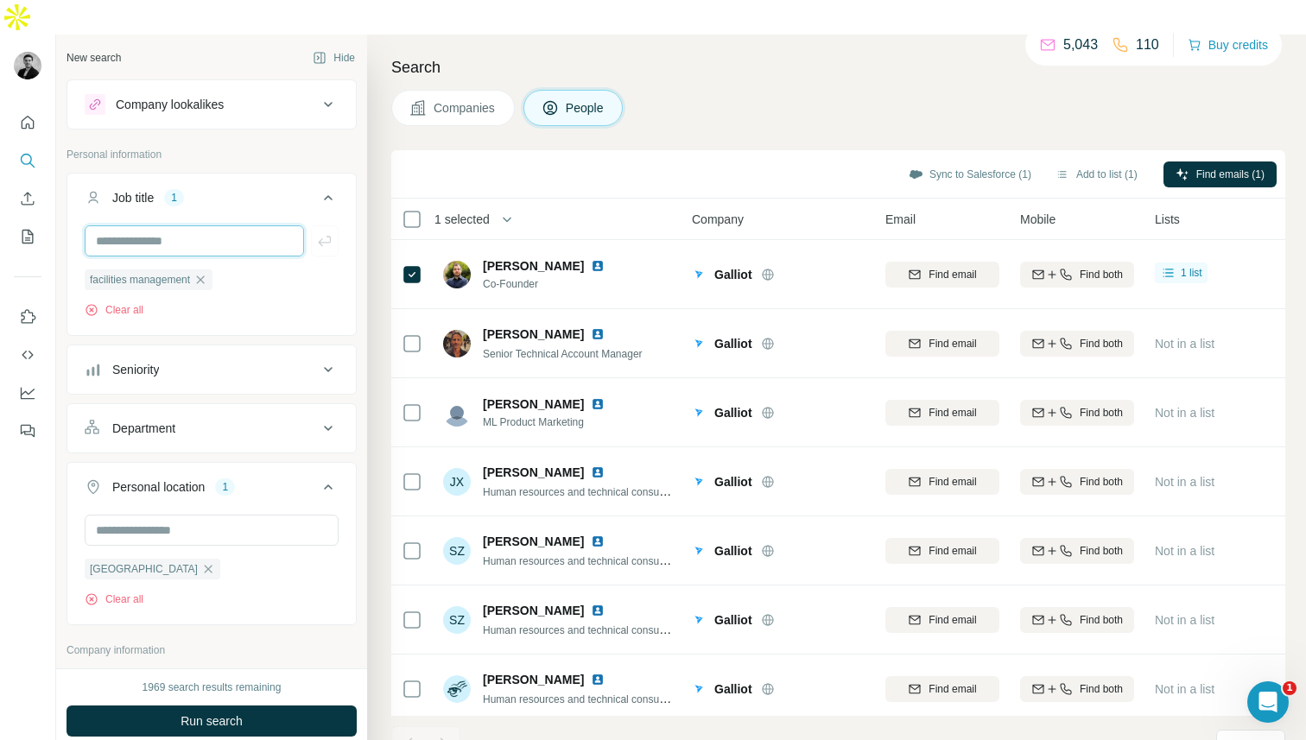
type input "*"
type input "**********"
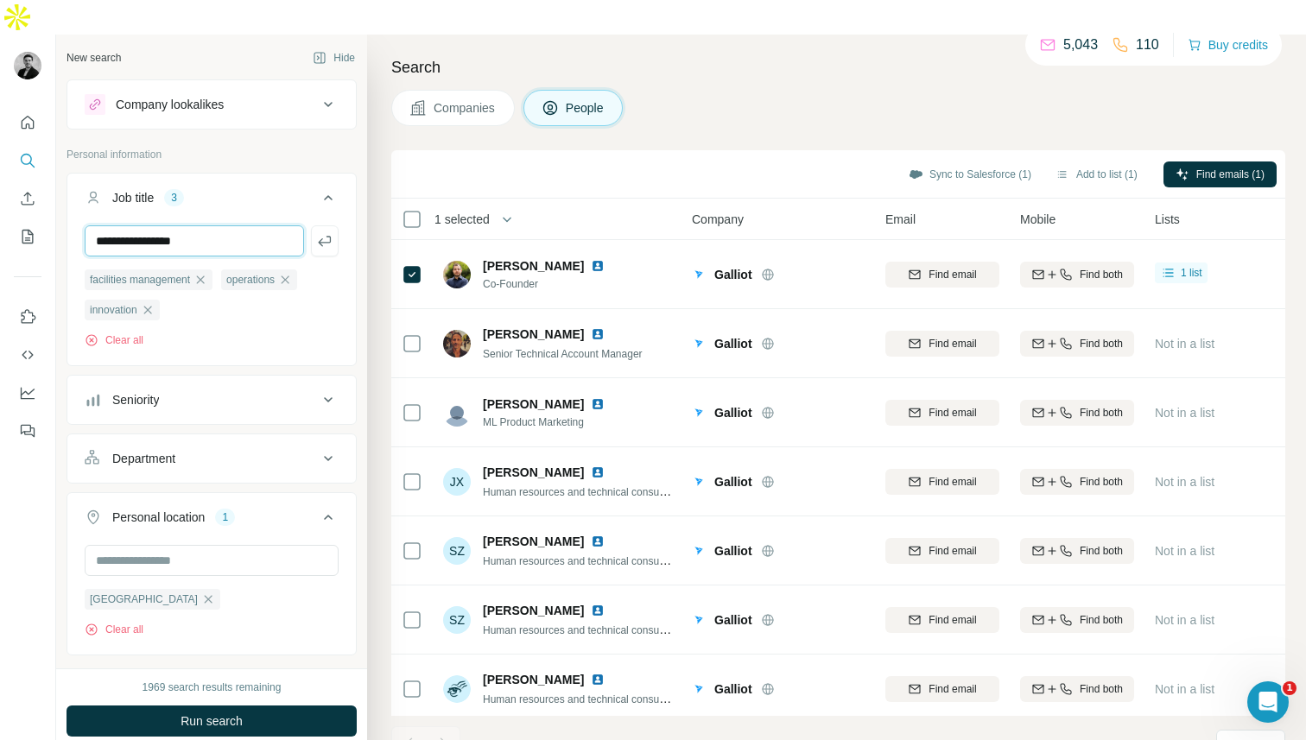
type input "**********"
type input "***"
type input "**********"
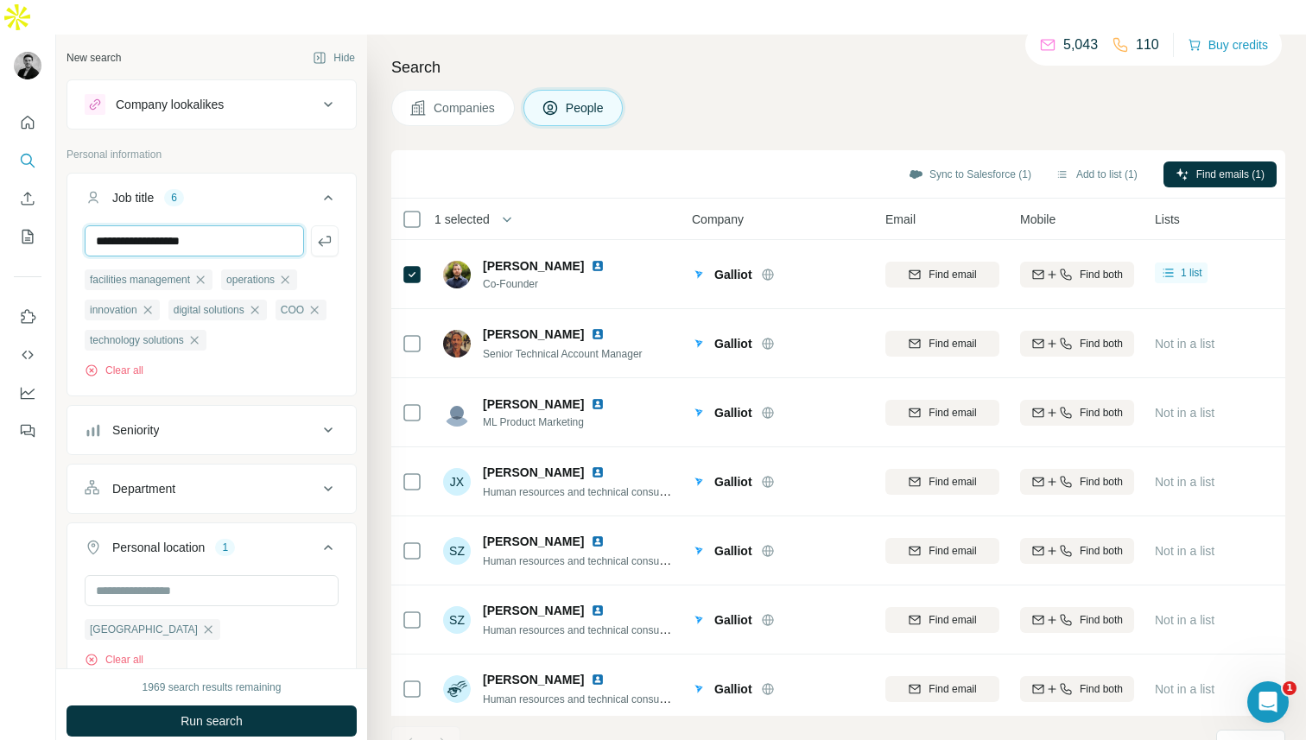
type input "**********"
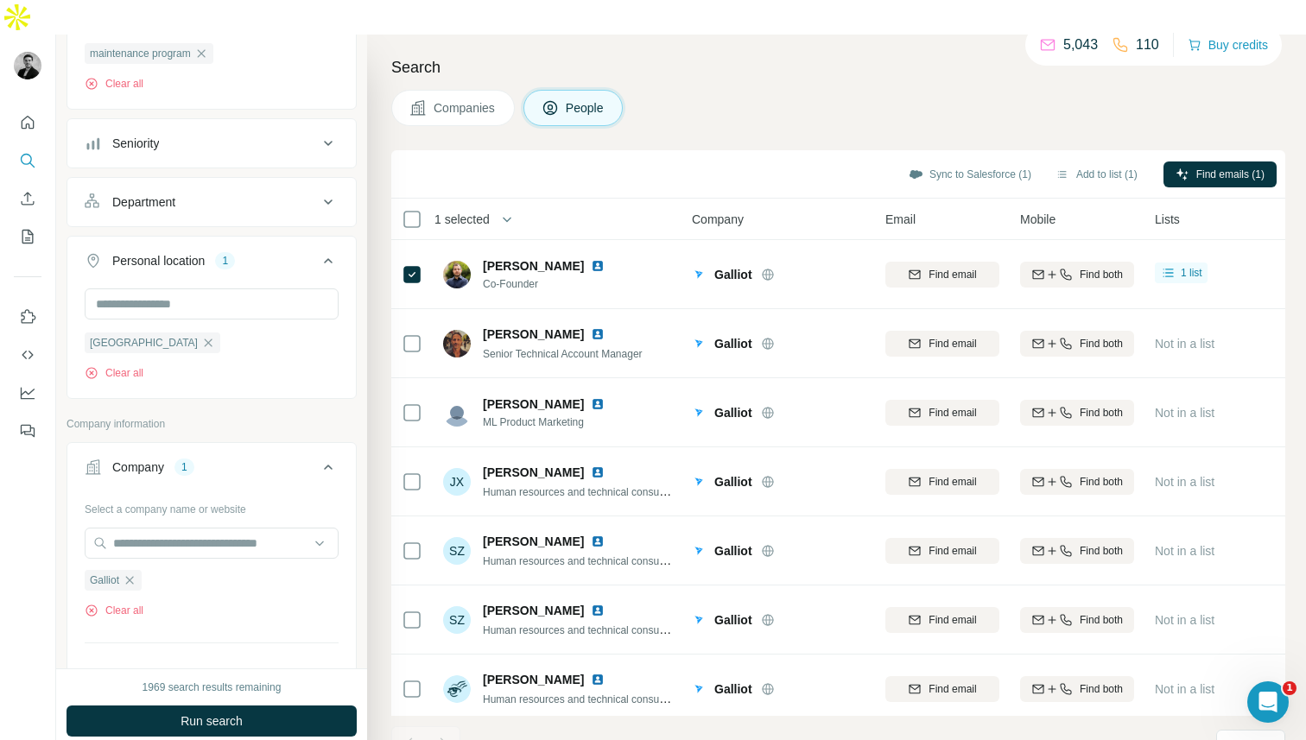
scroll to position [348, 0]
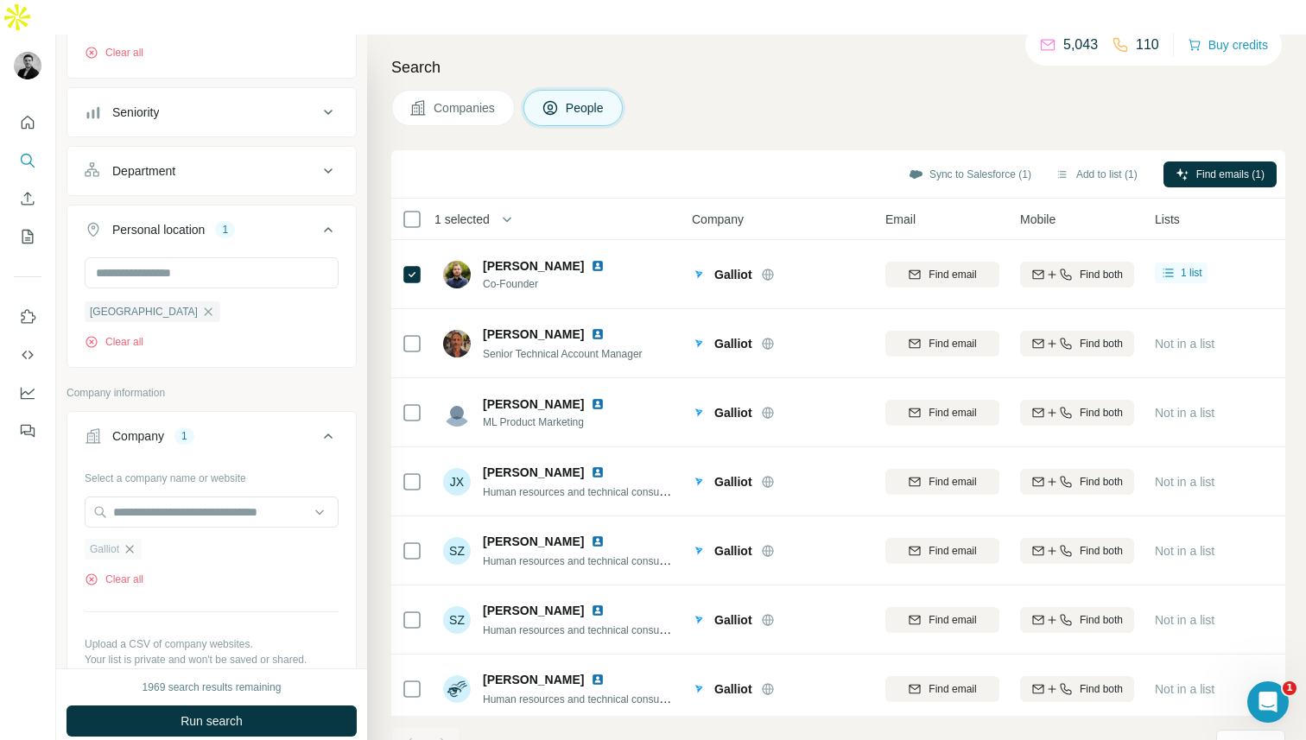
click at [134, 545] on icon "button" at bounding box center [130, 549] width 8 height 8
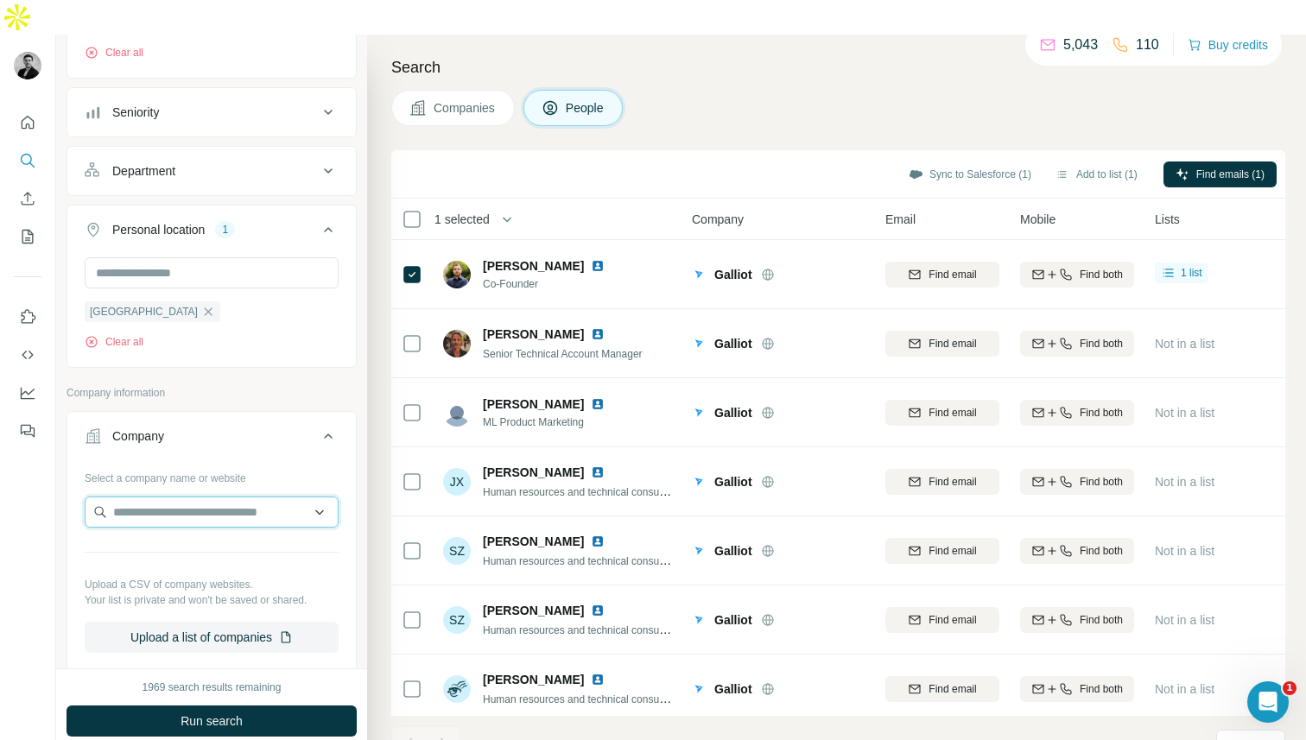
click at [170, 497] on input "text" at bounding box center [212, 512] width 254 height 31
type input "*"
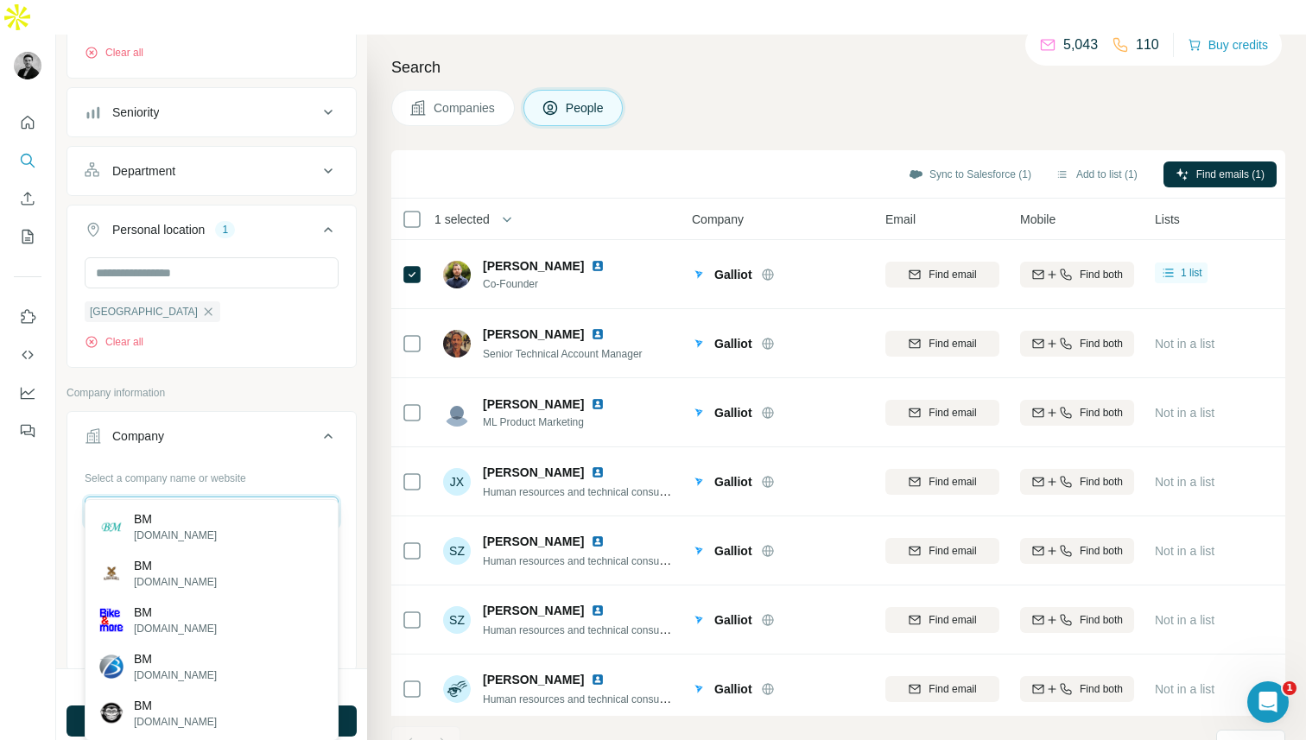
type input "*"
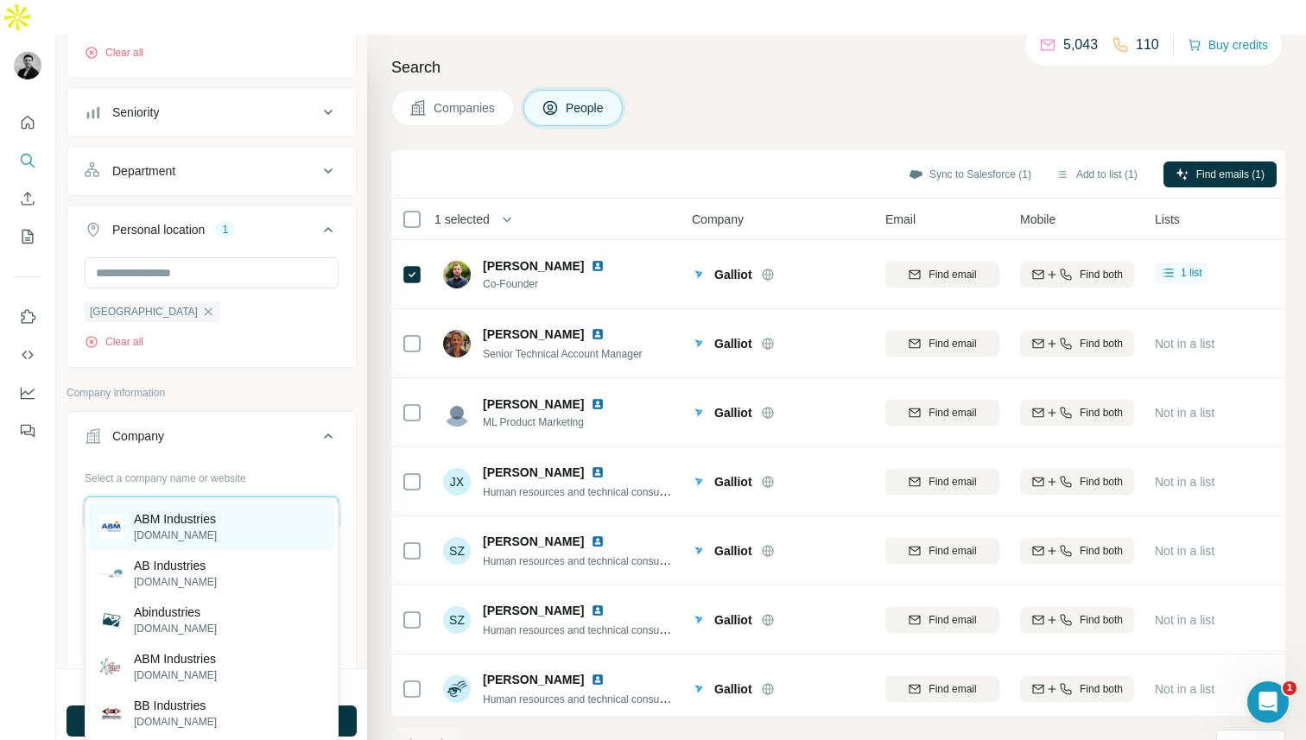
type input "**********"
click at [212, 521] on p "ABM Industries" at bounding box center [175, 518] width 83 height 17
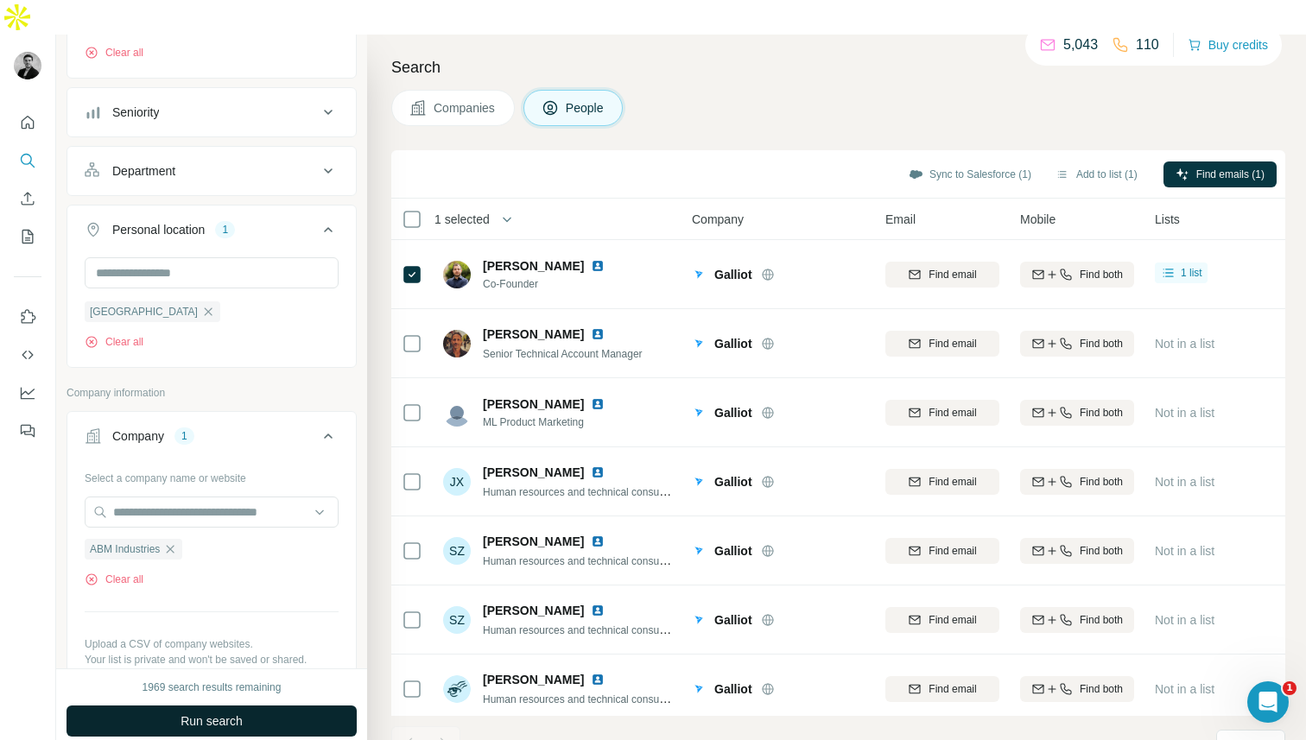
click at [193, 713] on span "Run search" at bounding box center [212, 721] width 62 height 17
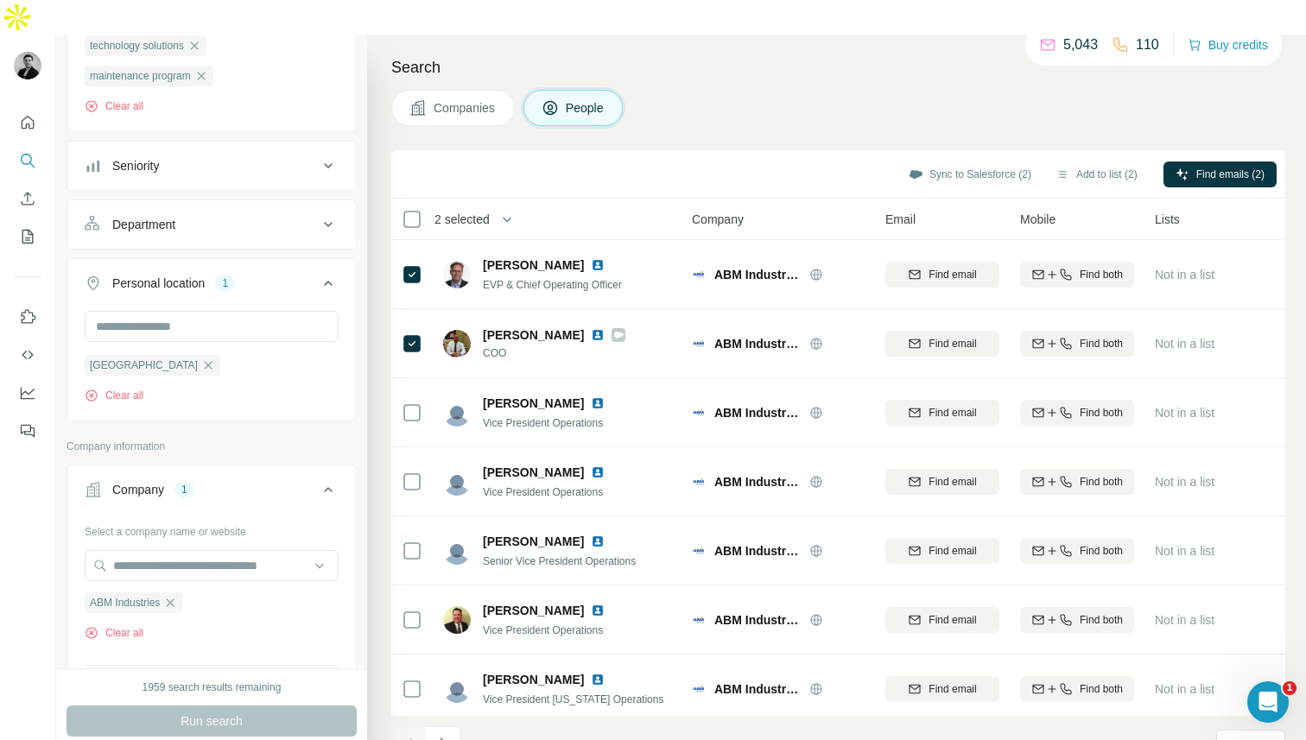
scroll to position [323, 0]
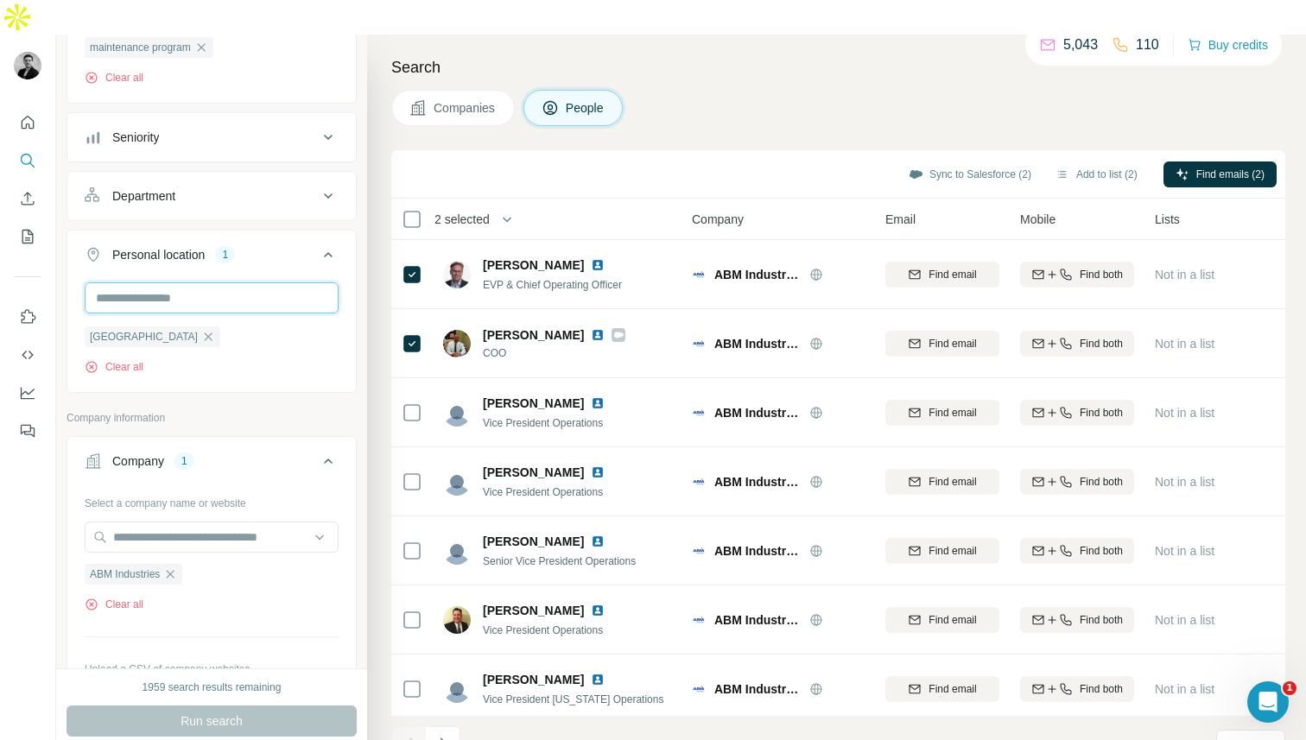
click at [212, 282] on input "text" at bounding box center [212, 297] width 254 height 31
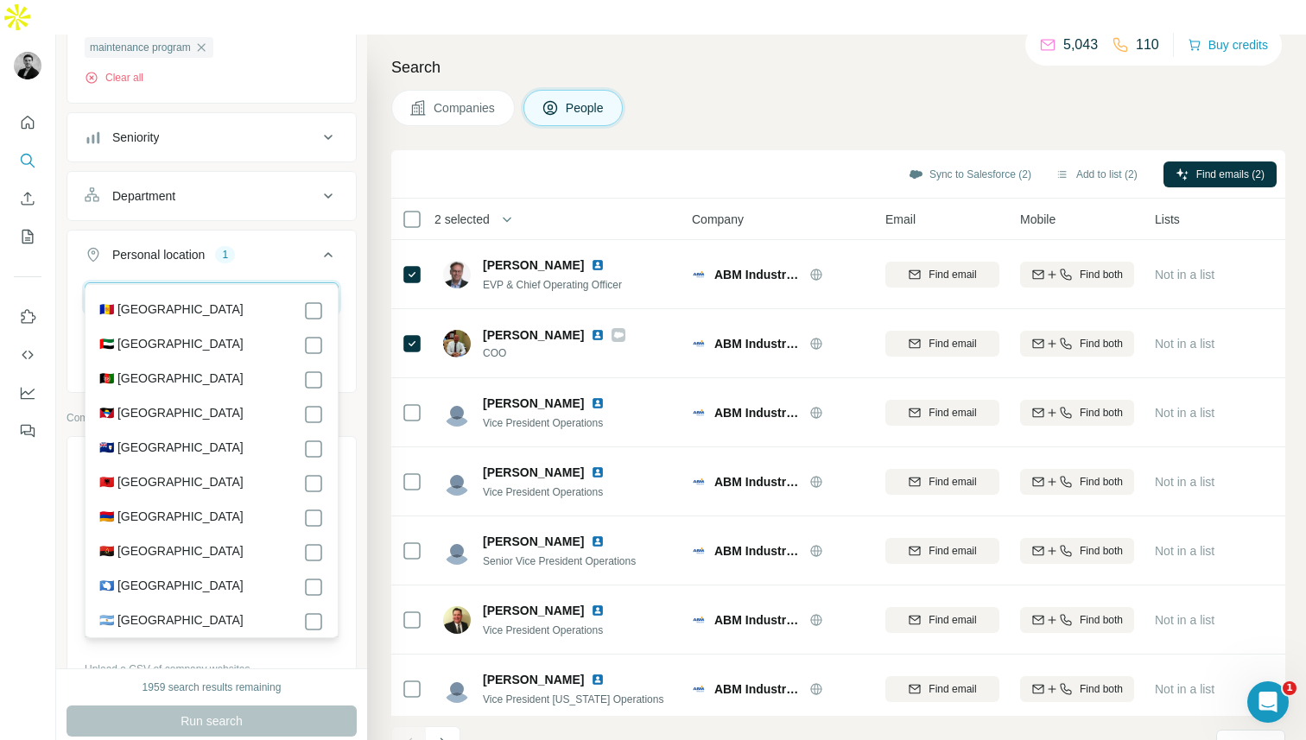
click at [212, 282] on input "text" at bounding box center [212, 297] width 254 height 31
click at [310, 234] on button "Personal location 1" at bounding box center [211, 258] width 288 height 48
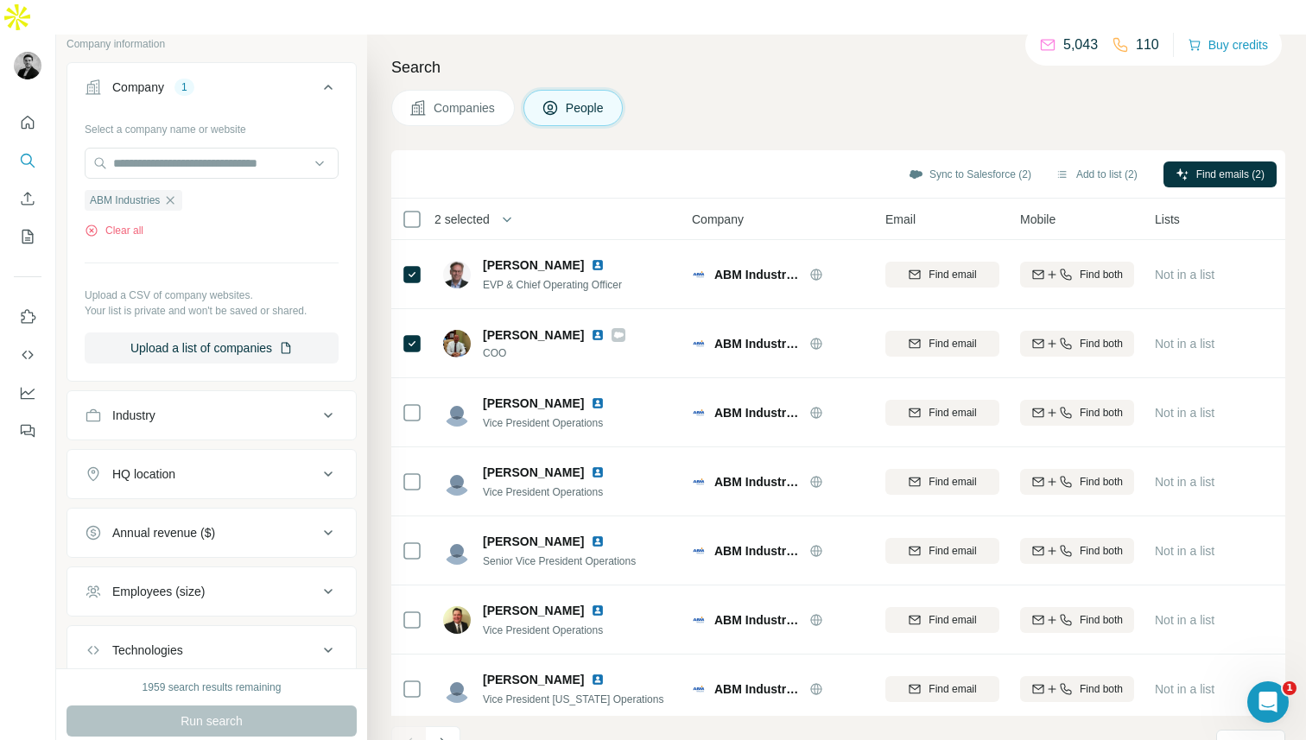
scroll to position [597, 0]
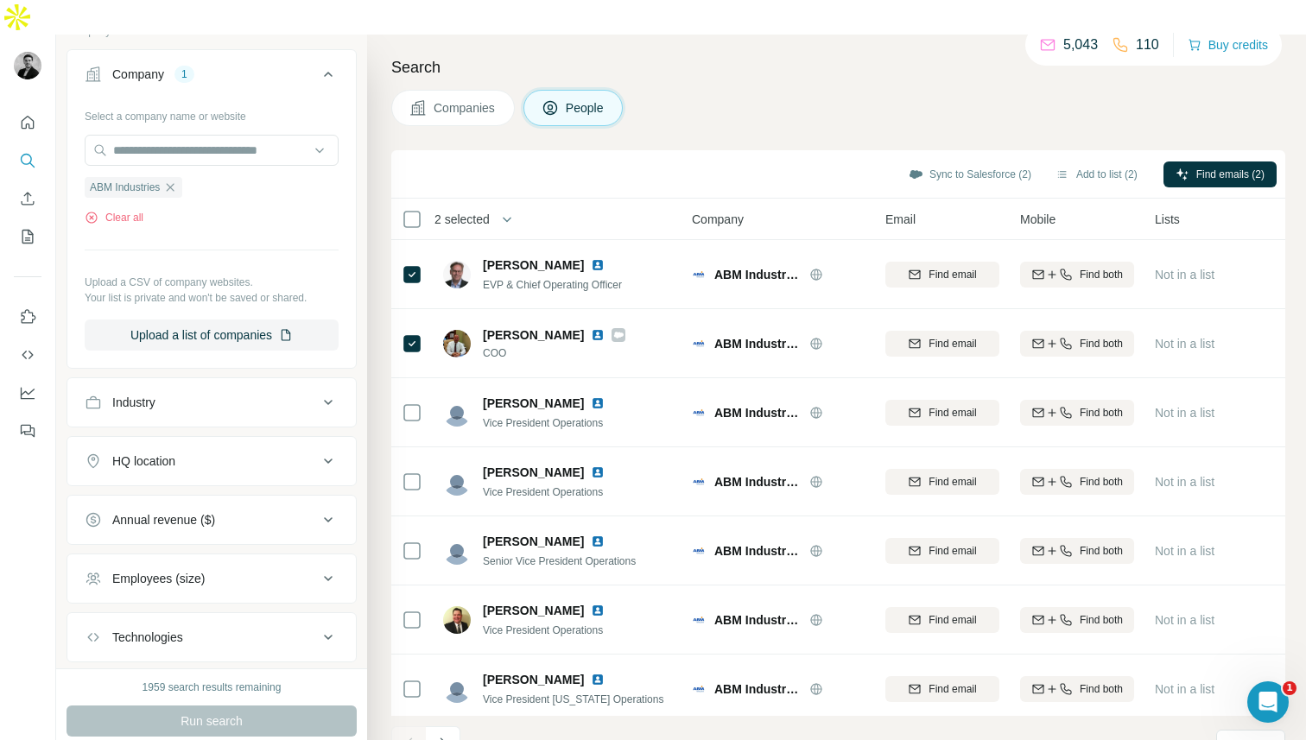
click at [243, 382] on button "Industry" at bounding box center [211, 402] width 288 height 41
click at [243, 382] on button "Industry" at bounding box center [211, 406] width 288 height 48
click at [241, 453] on div "HQ location" at bounding box center [201, 461] width 233 height 17
click at [225, 489] on input "text" at bounding box center [212, 504] width 254 height 31
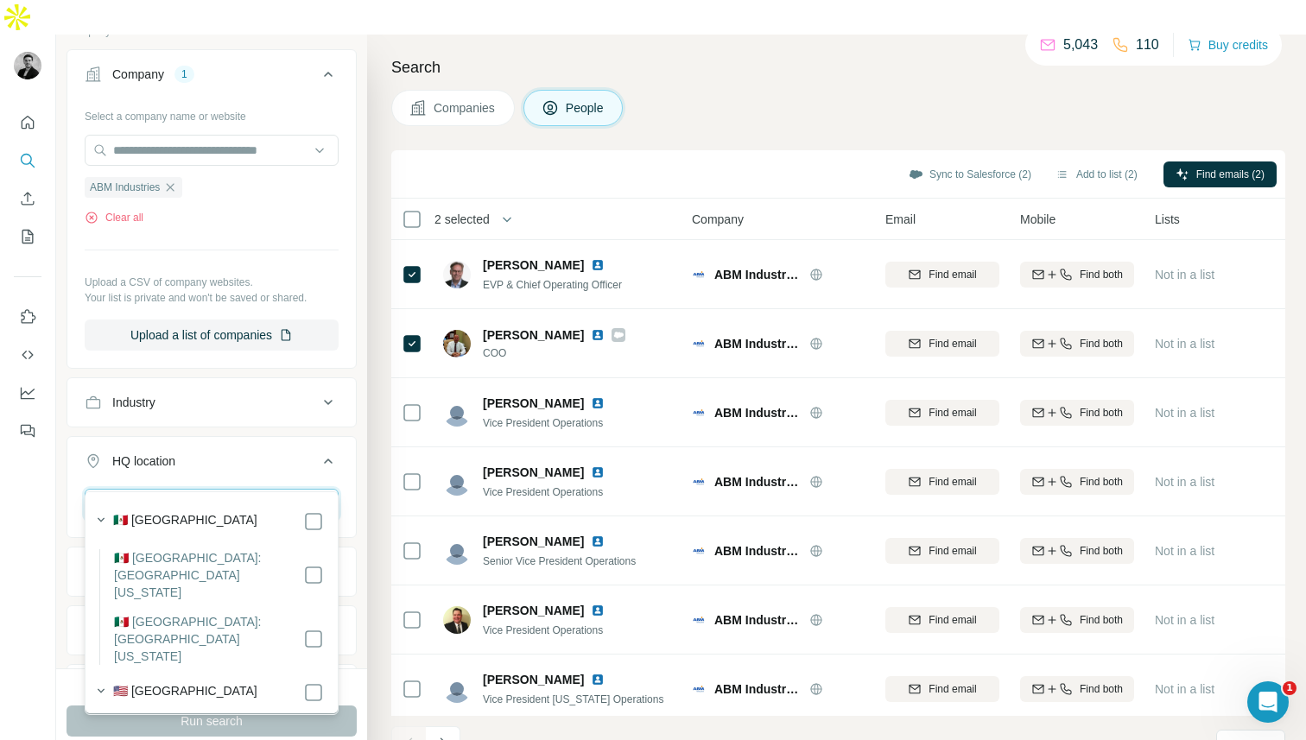
type input "*********"
click at [223, 720] on label "🇺🇸 United States: California" at bounding box center [208, 737] width 189 height 35
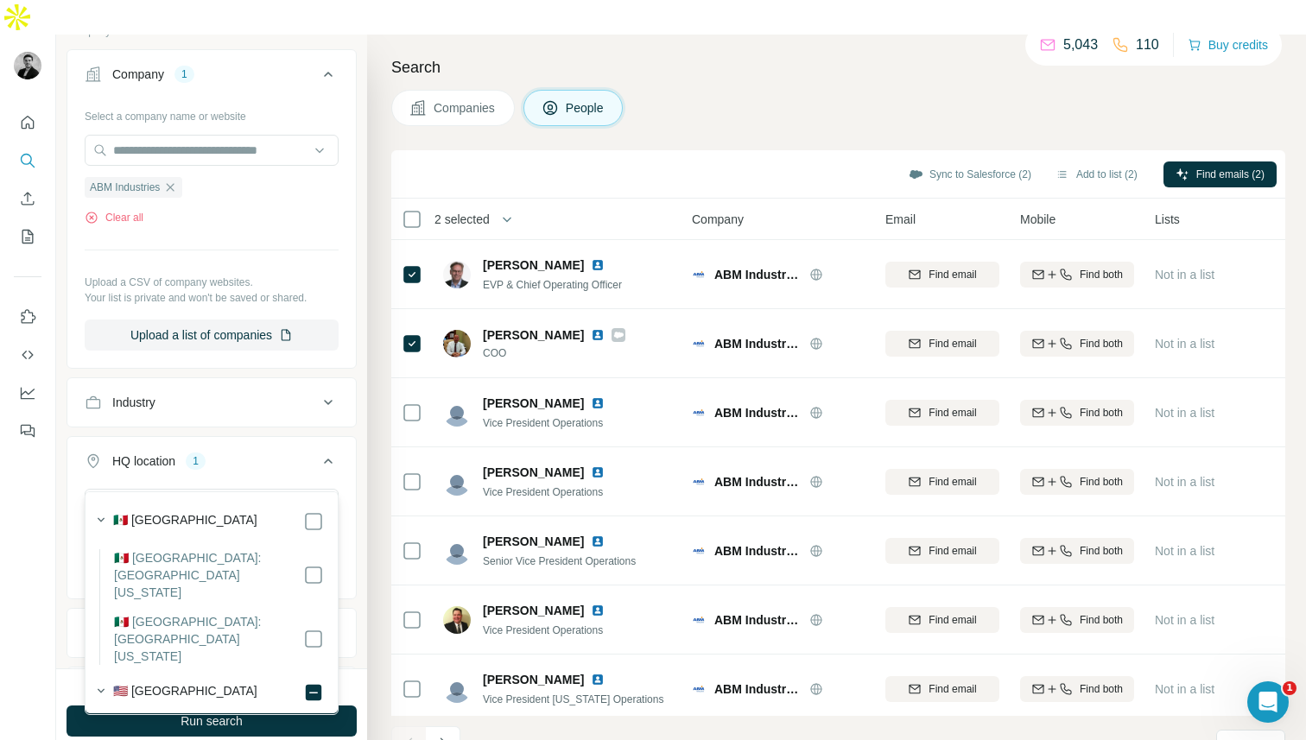
click at [331, 338] on ul "Company 1 Select a company name or website ABM Industries Clear all Upload a CS…" at bounding box center [212, 441] width 290 height 785
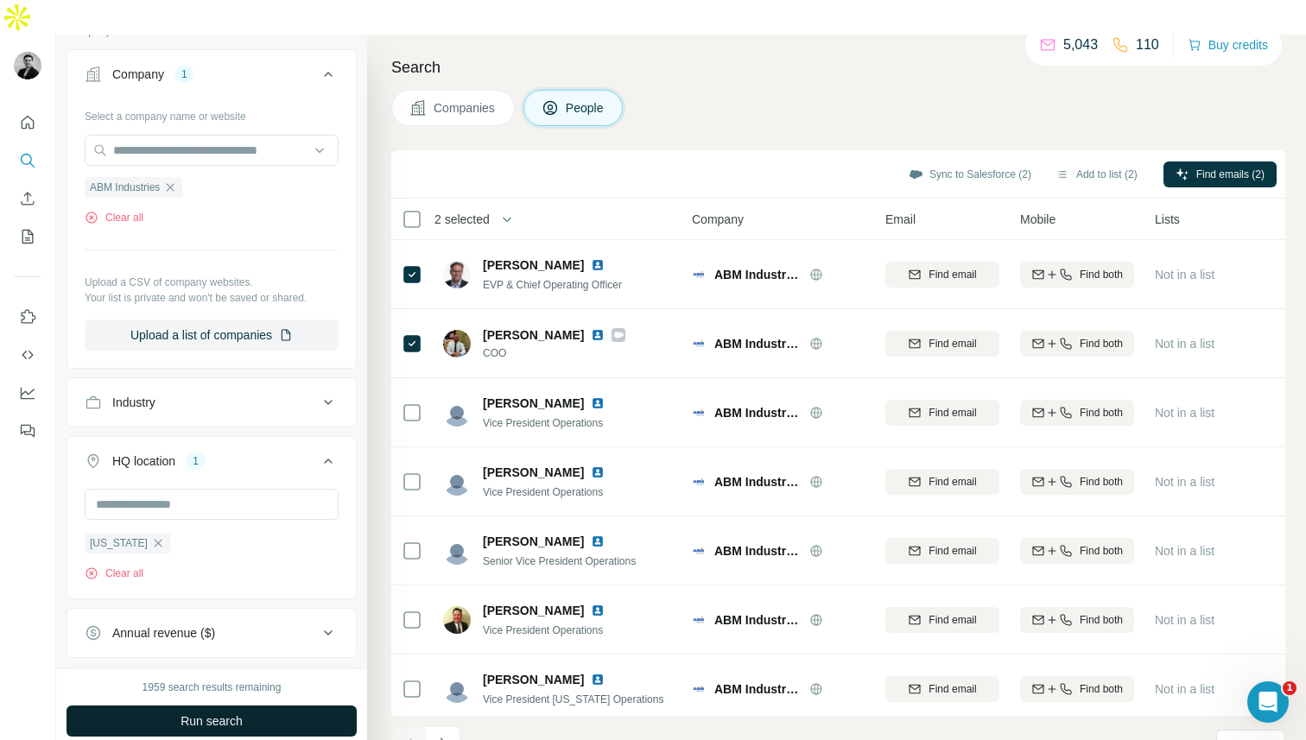
click at [241, 713] on span "Run search" at bounding box center [212, 721] width 62 height 17
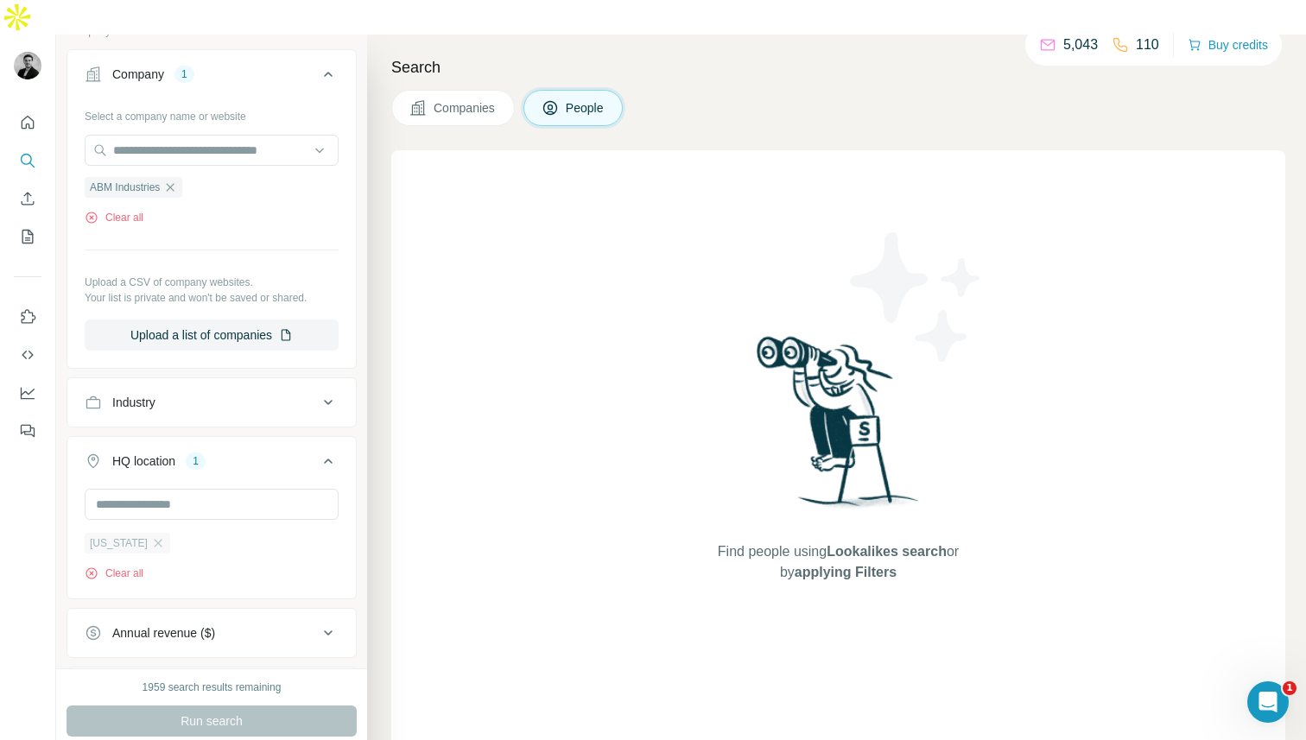
click at [154, 533] on div "California" at bounding box center [128, 543] width 86 height 21
click at [151, 536] on icon "button" at bounding box center [158, 543] width 14 height 14
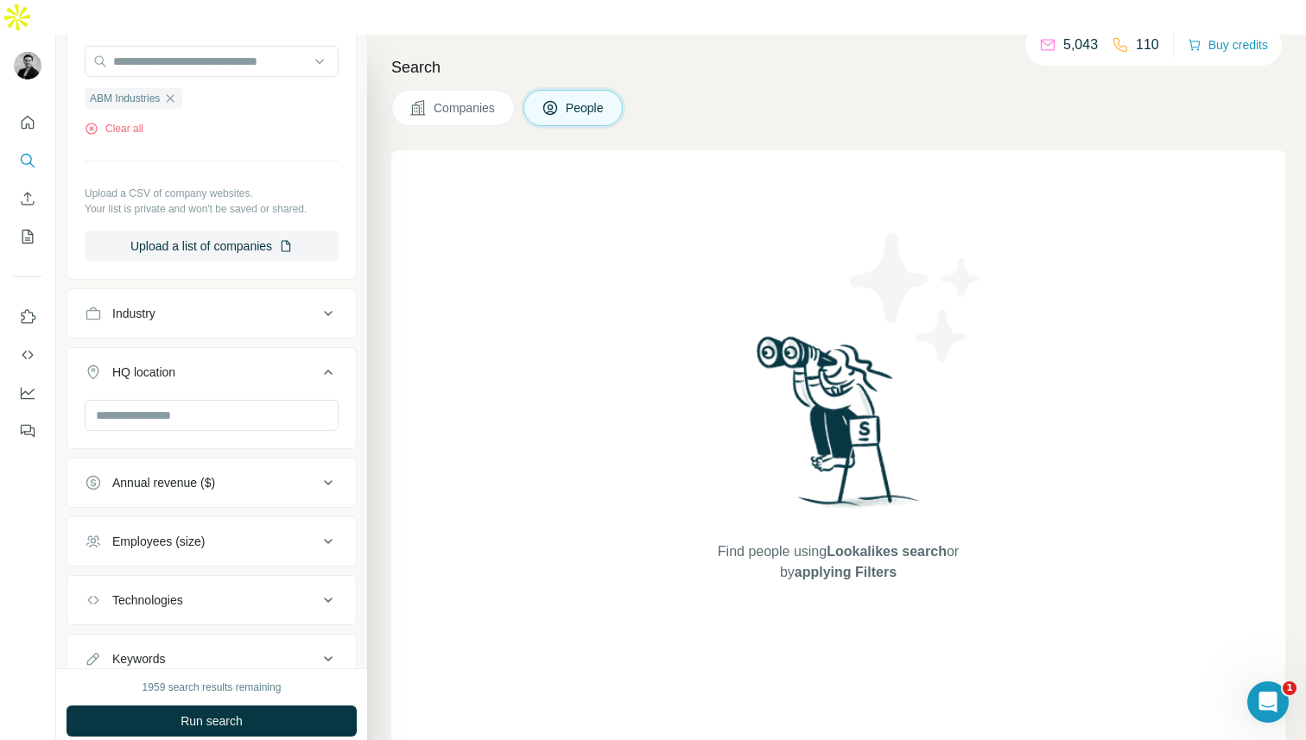
scroll to position [751, 0]
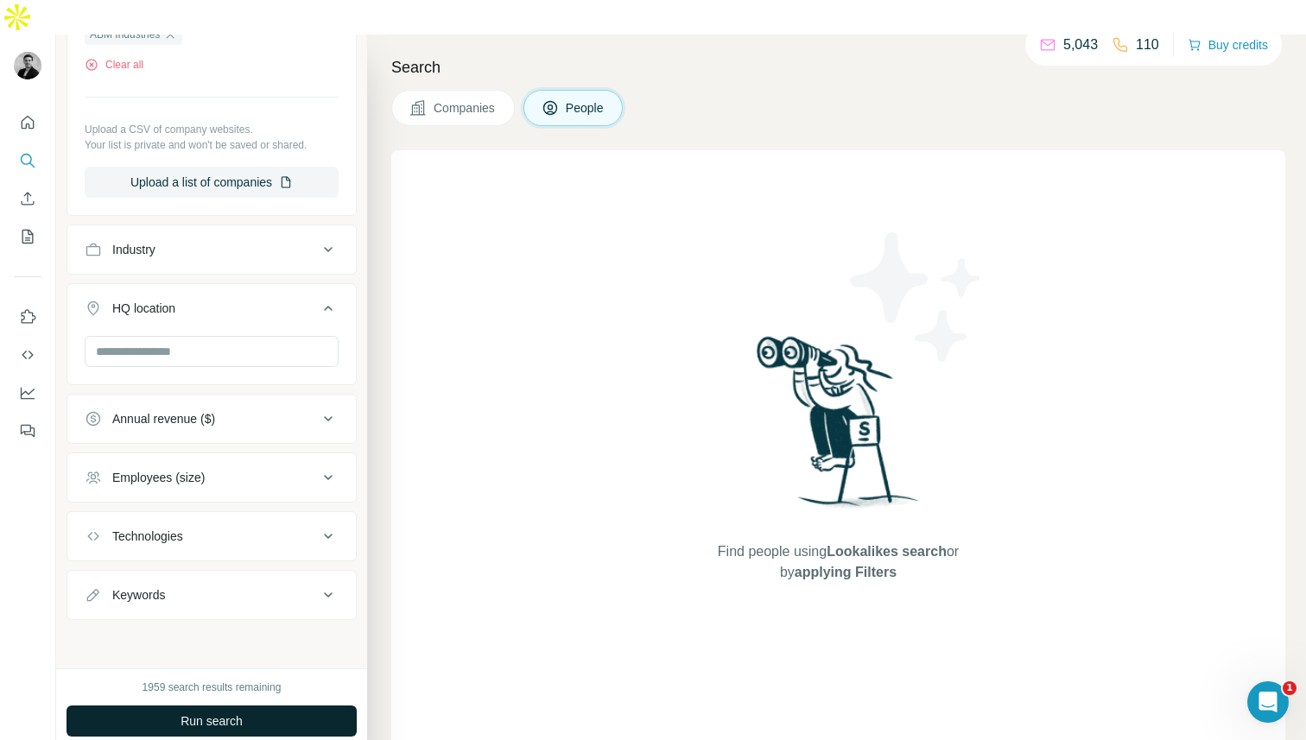
click at [146, 706] on button "Run search" at bounding box center [212, 721] width 290 height 31
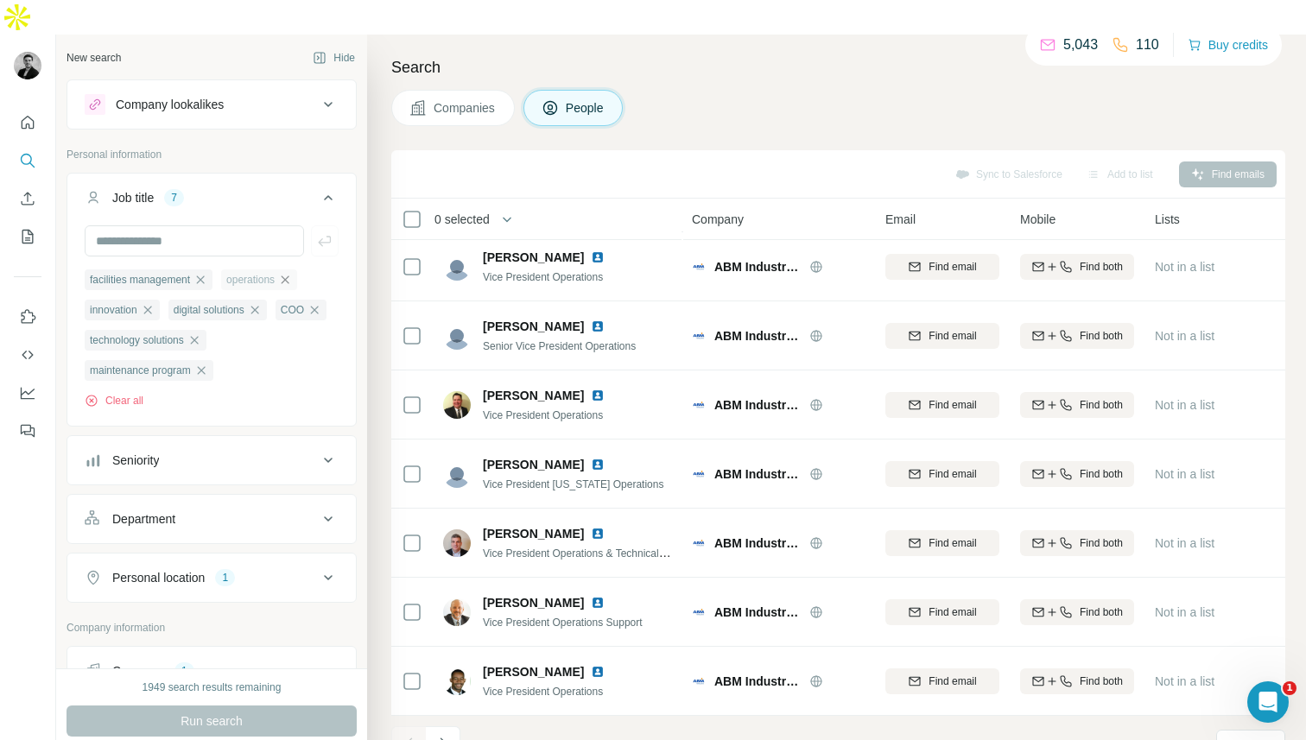
click at [292, 273] on icon "button" at bounding box center [285, 280] width 14 height 14
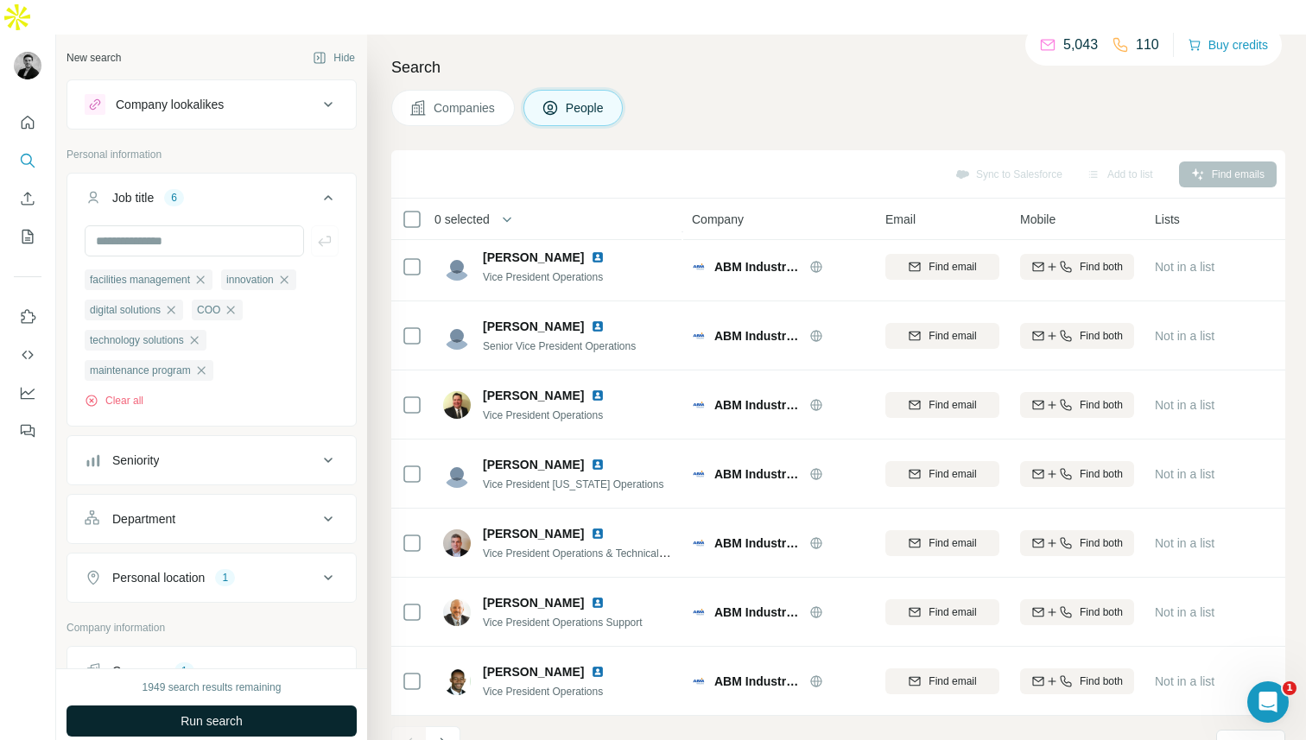
click at [246, 706] on button "Run search" at bounding box center [212, 721] width 290 height 31
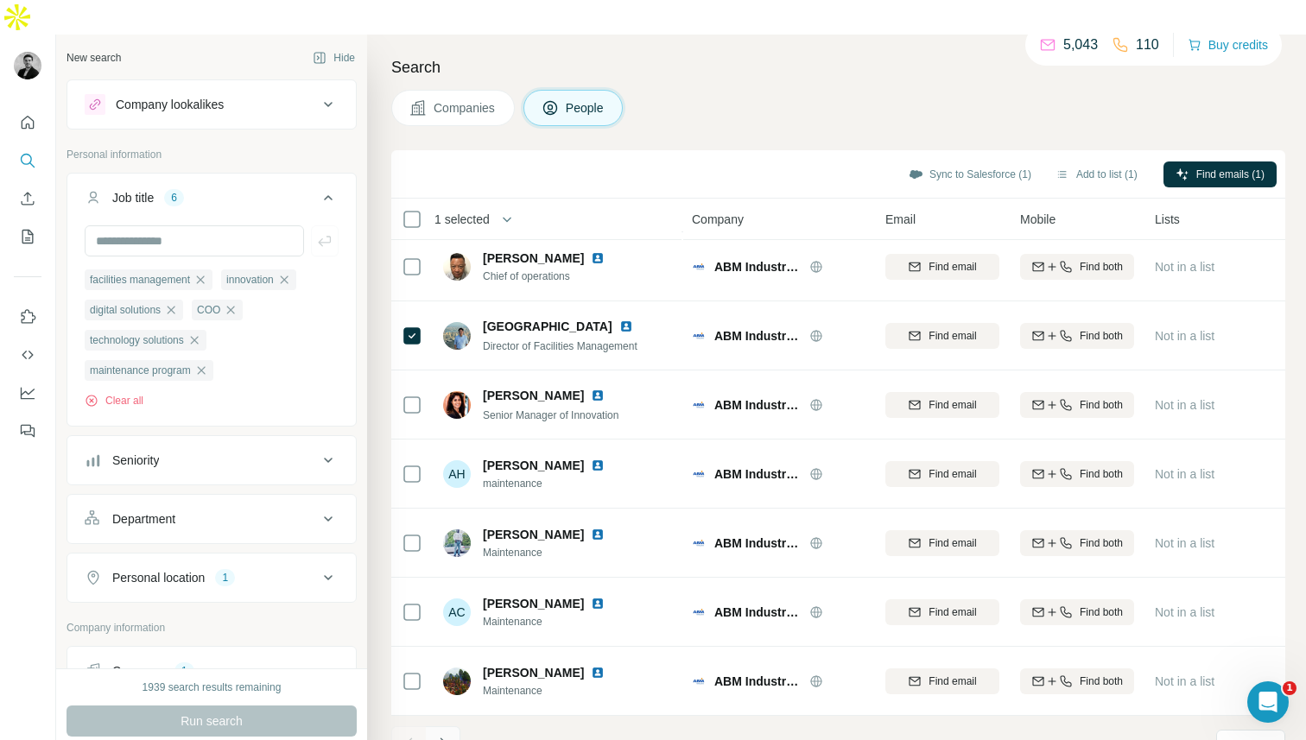
click at [439, 735] on icon "Navigate to next page" at bounding box center [442, 743] width 17 height 17
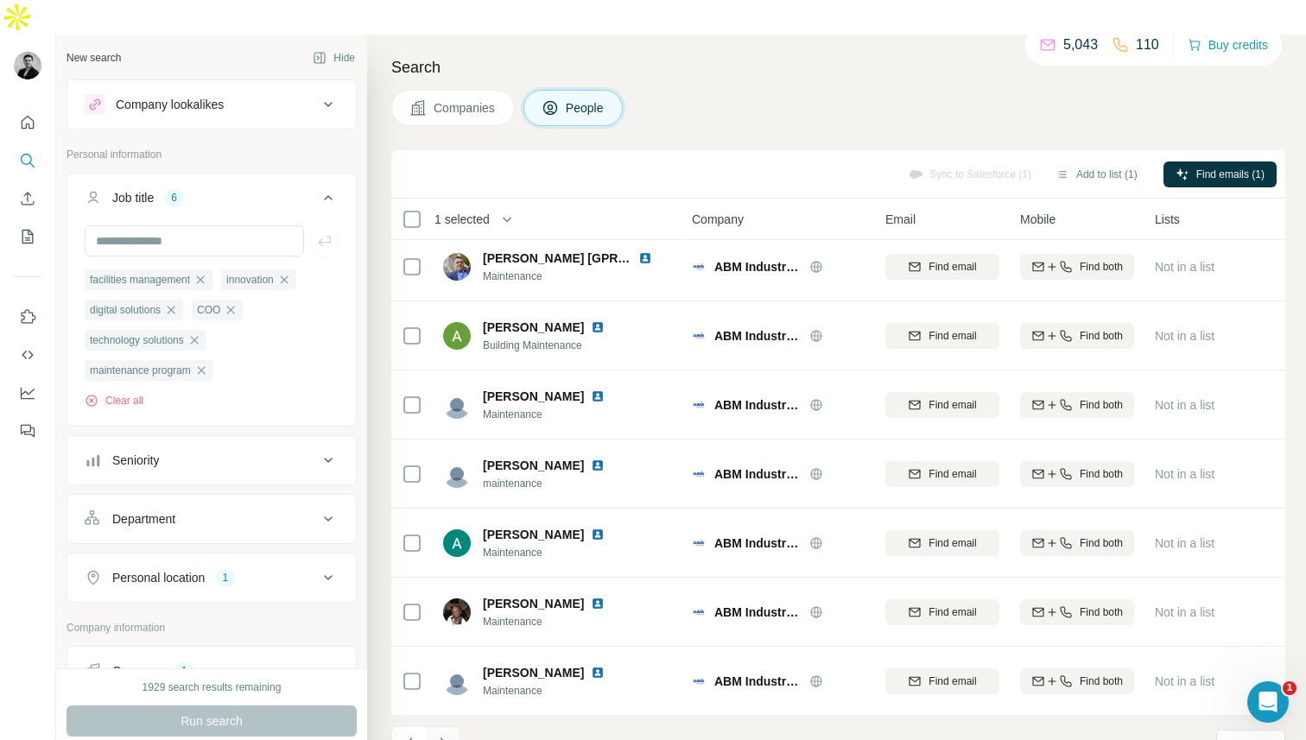
click at [440, 735] on icon "Navigate to next page" at bounding box center [442, 743] width 17 height 17
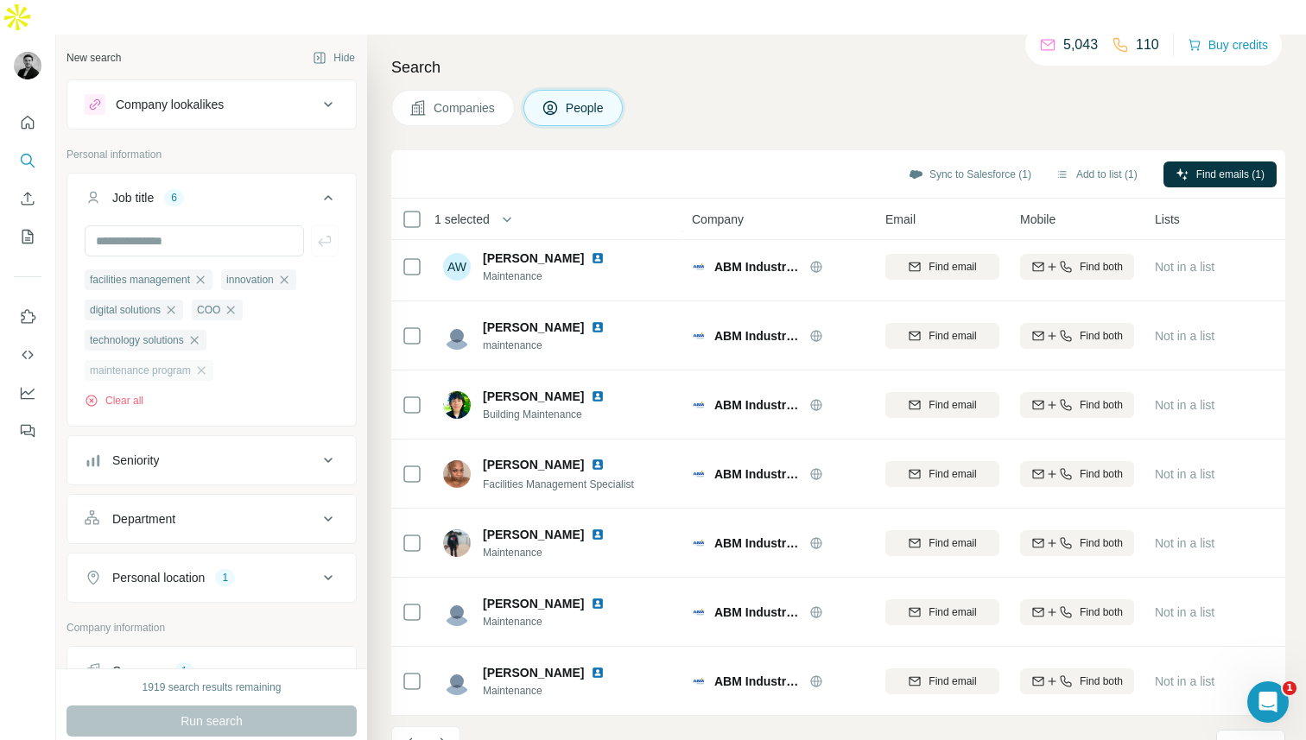
click at [191, 363] on span "maintenance program" at bounding box center [140, 371] width 101 height 16
click at [208, 364] on icon "button" at bounding box center [201, 371] width 14 height 14
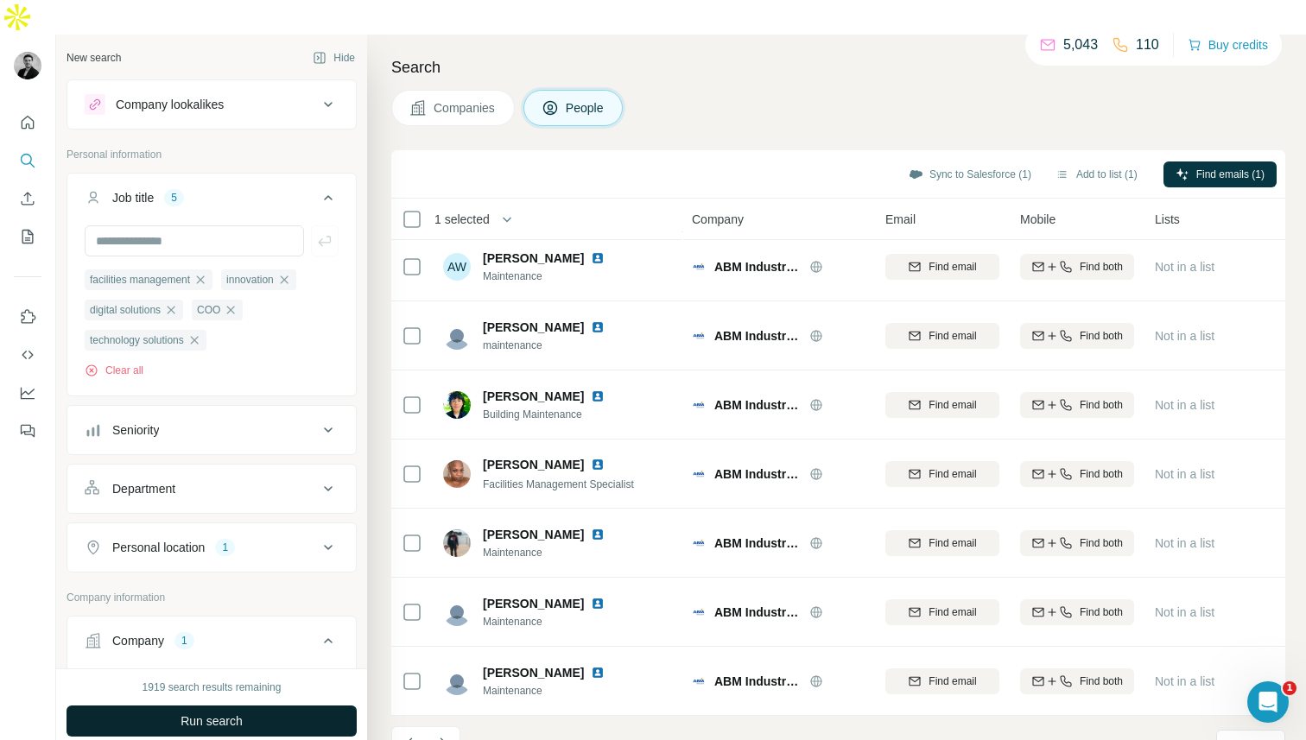
click at [250, 706] on button "Run search" at bounding box center [212, 721] width 290 height 31
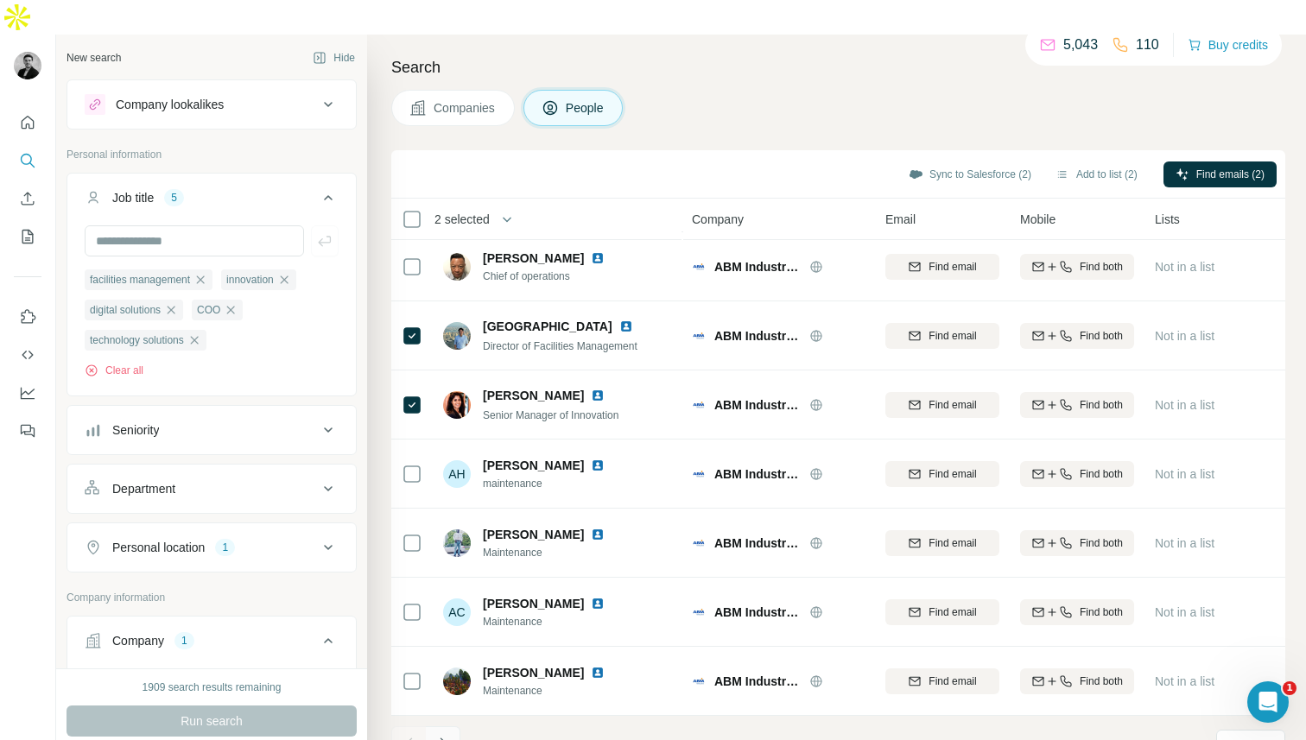
click at [449, 735] on icon "Navigate to next page" at bounding box center [442, 743] width 17 height 17
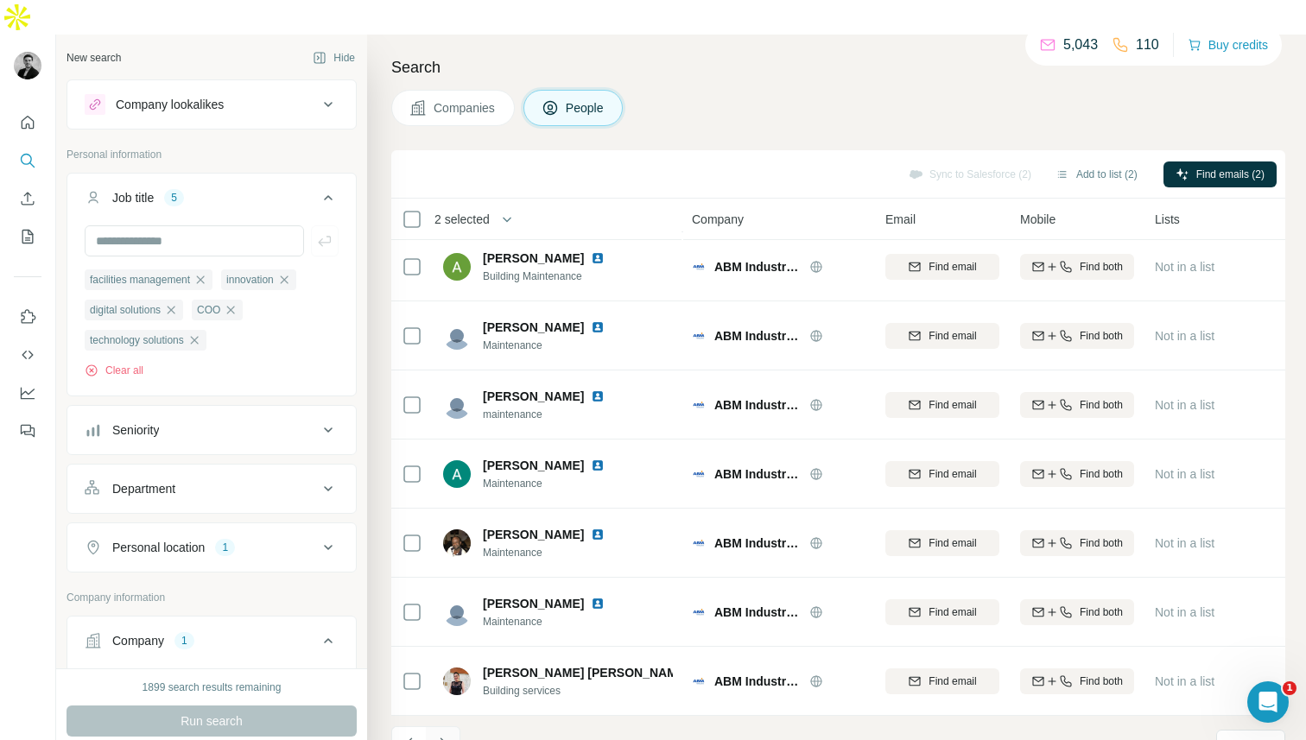
click at [451, 735] on icon "Navigate to next page" at bounding box center [442, 743] width 17 height 17
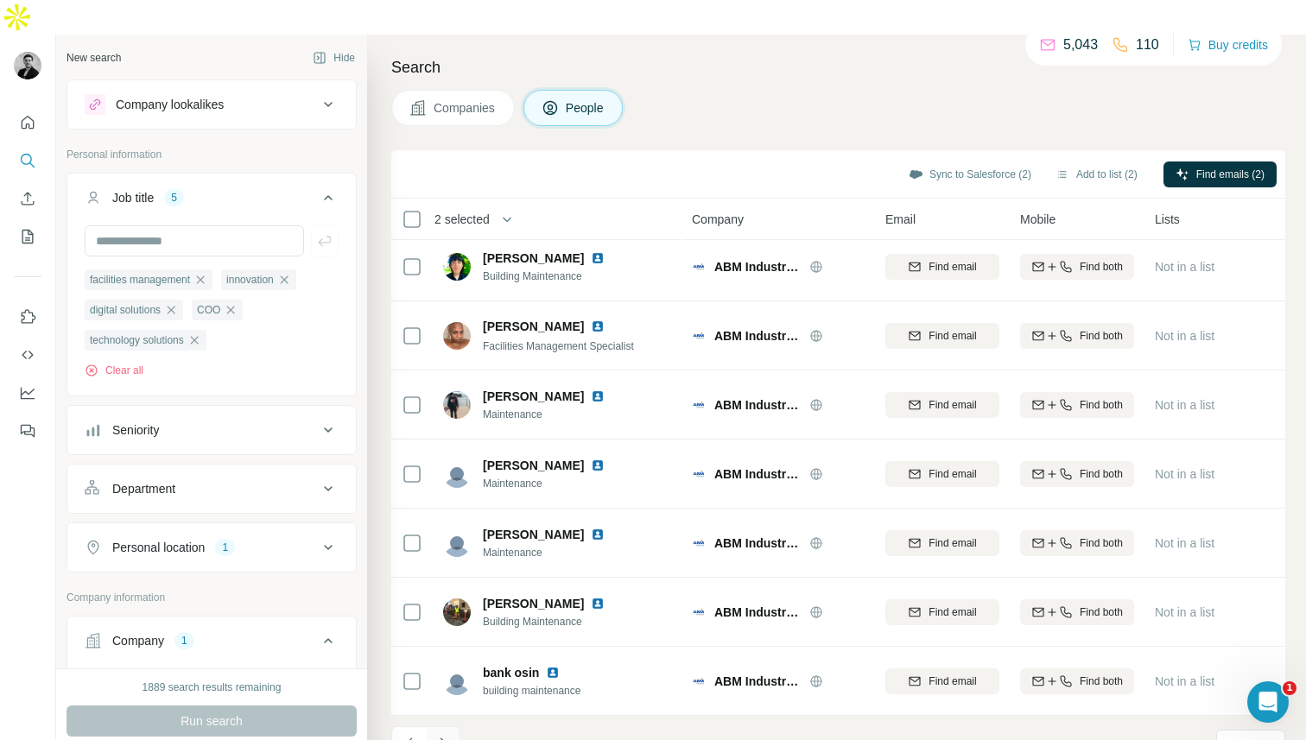
click at [451, 726] on button "Navigate to next page" at bounding box center [443, 743] width 35 height 35
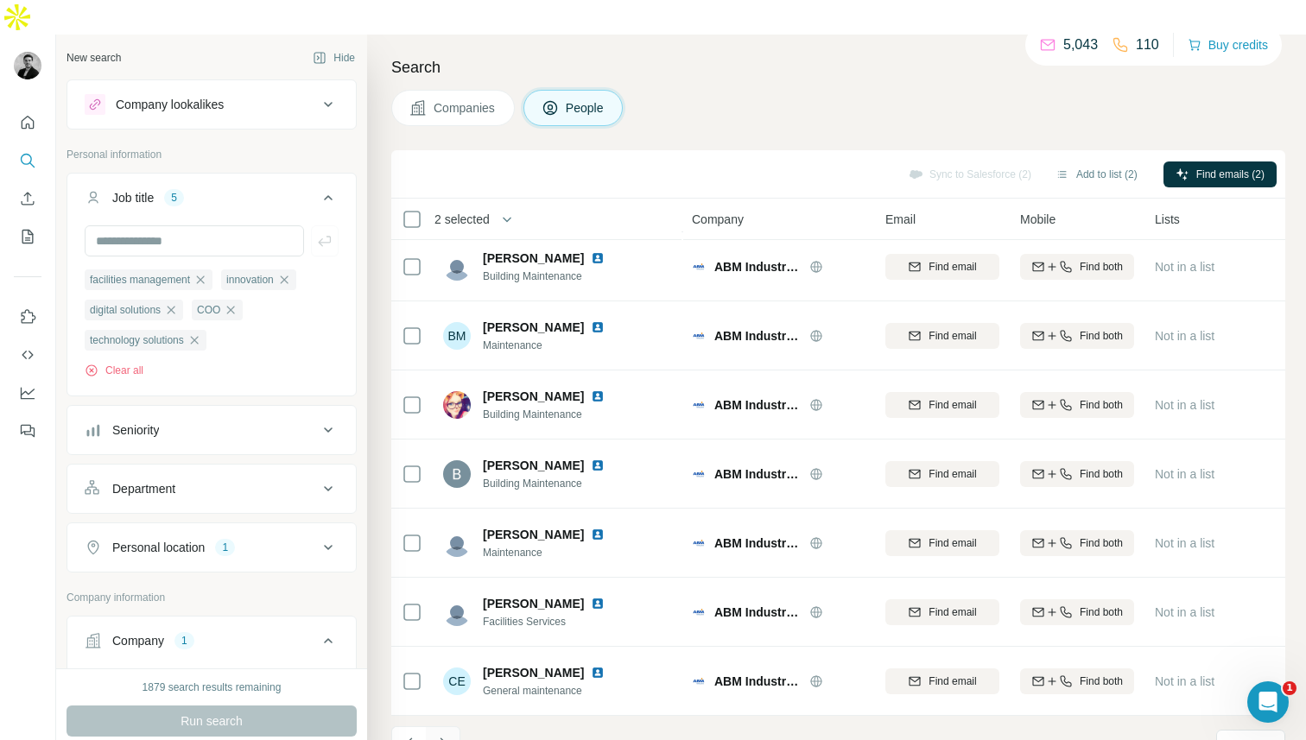
click at [451, 726] on button "Navigate to next page" at bounding box center [443, 743] width 35 height 35
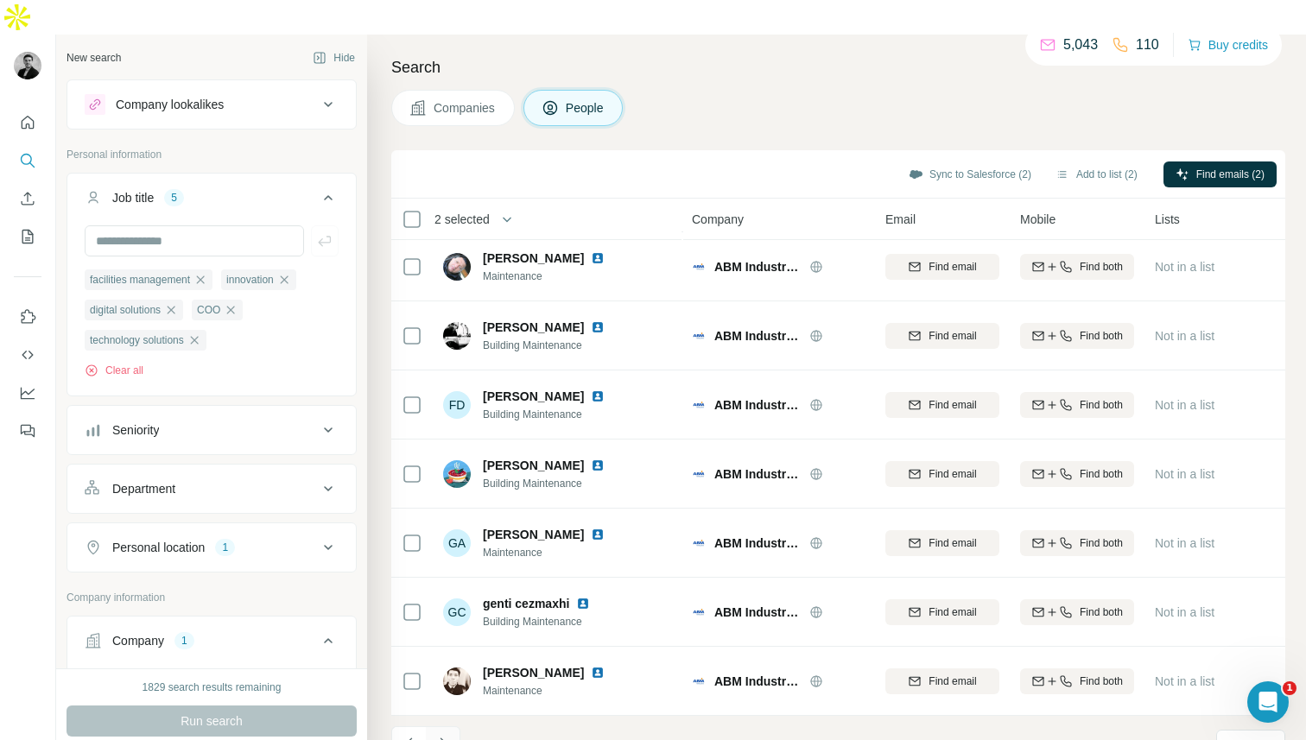
click at [451, 726] on button "Navigate to next page" at bounding box center [443, 743] width 35 height 35
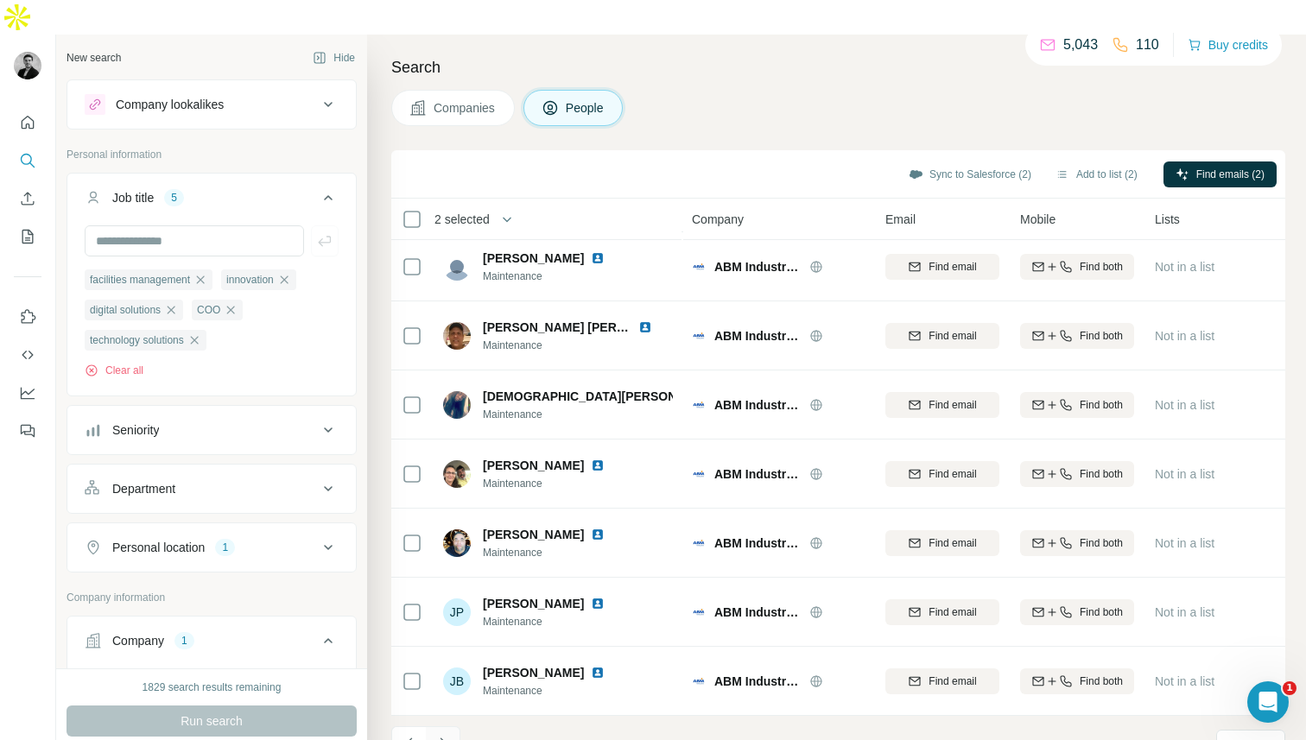
click at [451, 726] on button "Navigate to next page" at bounding box center [443, 743] width 35 height 35
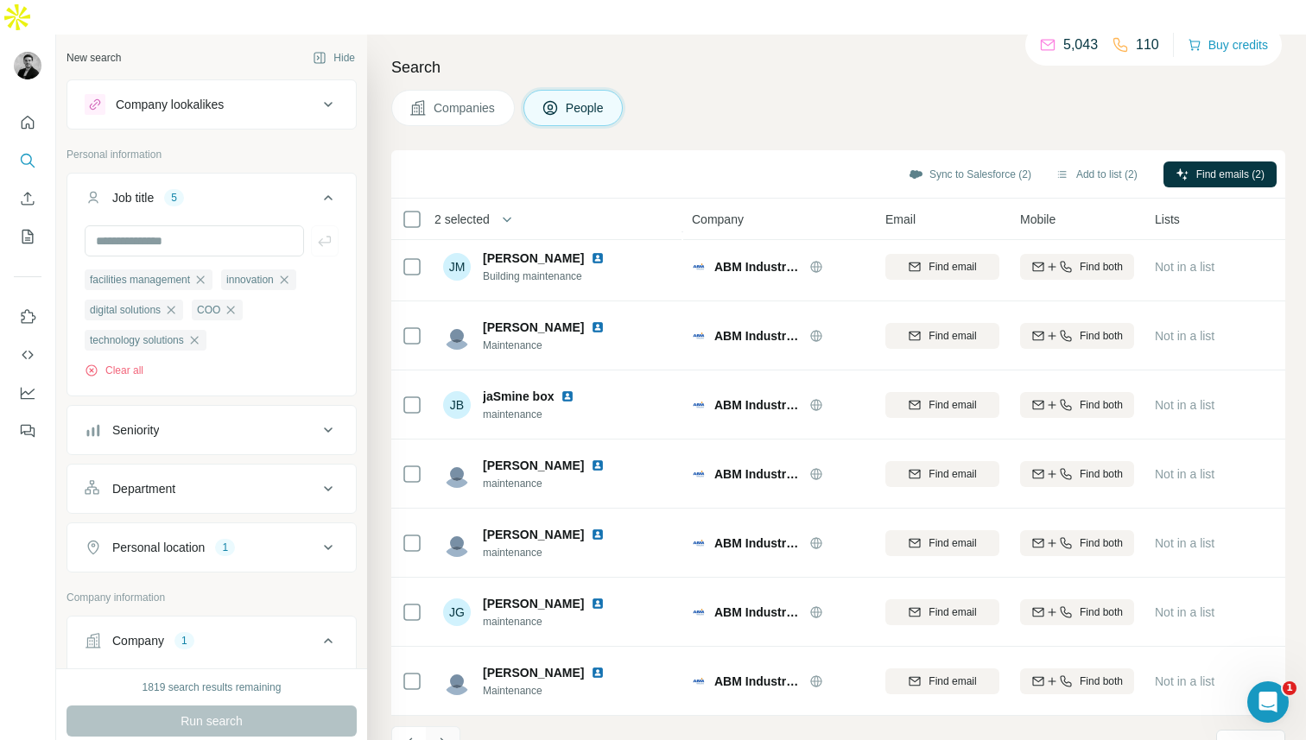
click at [451, 726] on button "Navigate to next page" at bounding box center [443, 743] width 35 height 35
click at [452, 726] on button "Navigate to next page" at bounding box center [443, 743] width 35 height 35
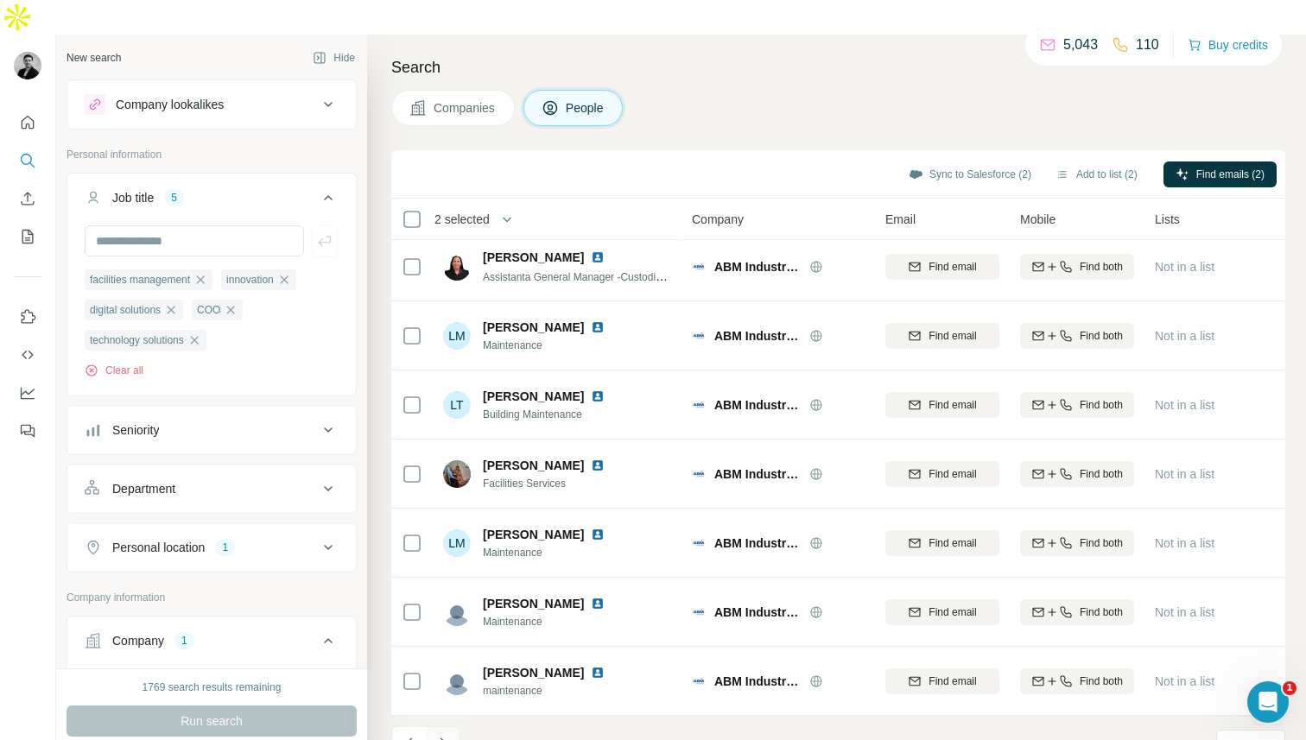
click at [452, 726] on button "Navigate to next page" at bounding box center [443, 743] width 35 height 35
click at [266, 706] on div "Run search" at bounding box center [212, 721] width 290 height 31
click at [282, 706] on div "Run search" at bounding box center [212, 721] width 290 height 31
click at [448, 735] on icon "Navigate to next page" at bounding box center [442, 743] width 17 height 17
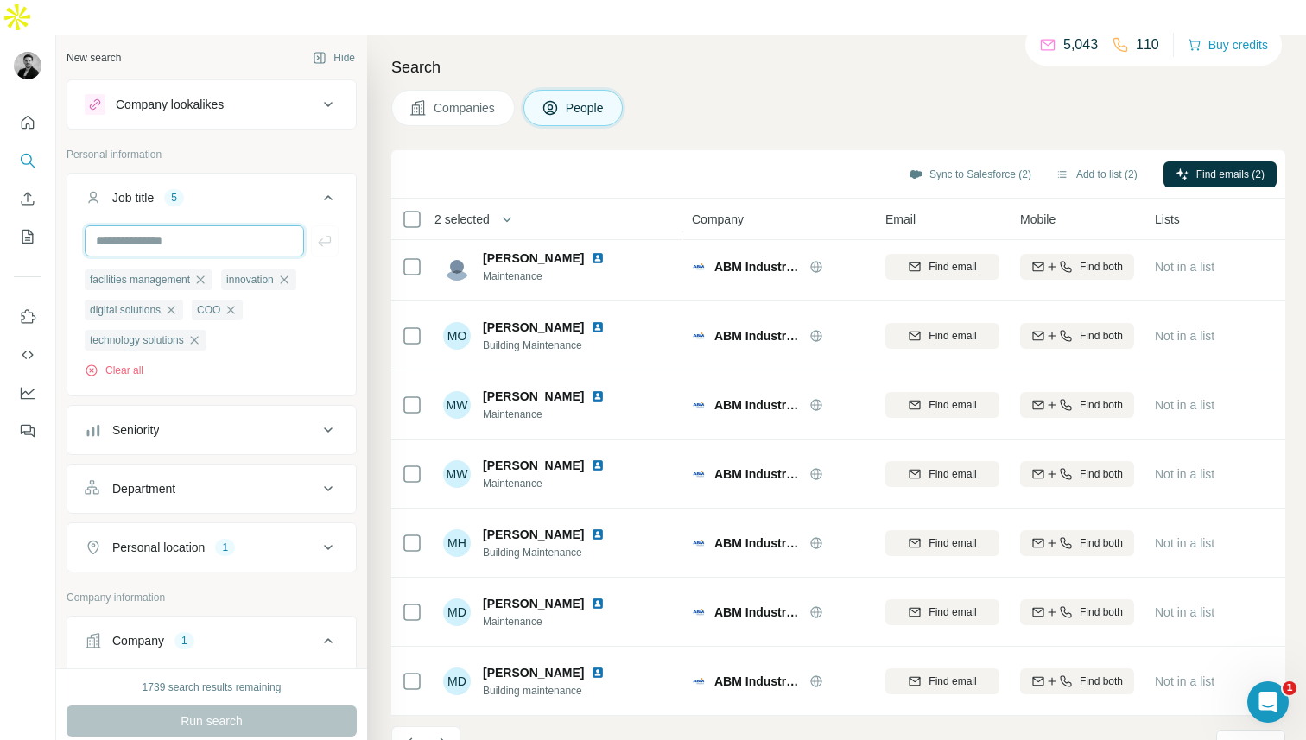
click at [280, 225] on input "text" at bounding box center [194, 240] width 219 height 31
click at [235, 706] on div "Run search" at bounding box center [212, 721] width 290 height 31
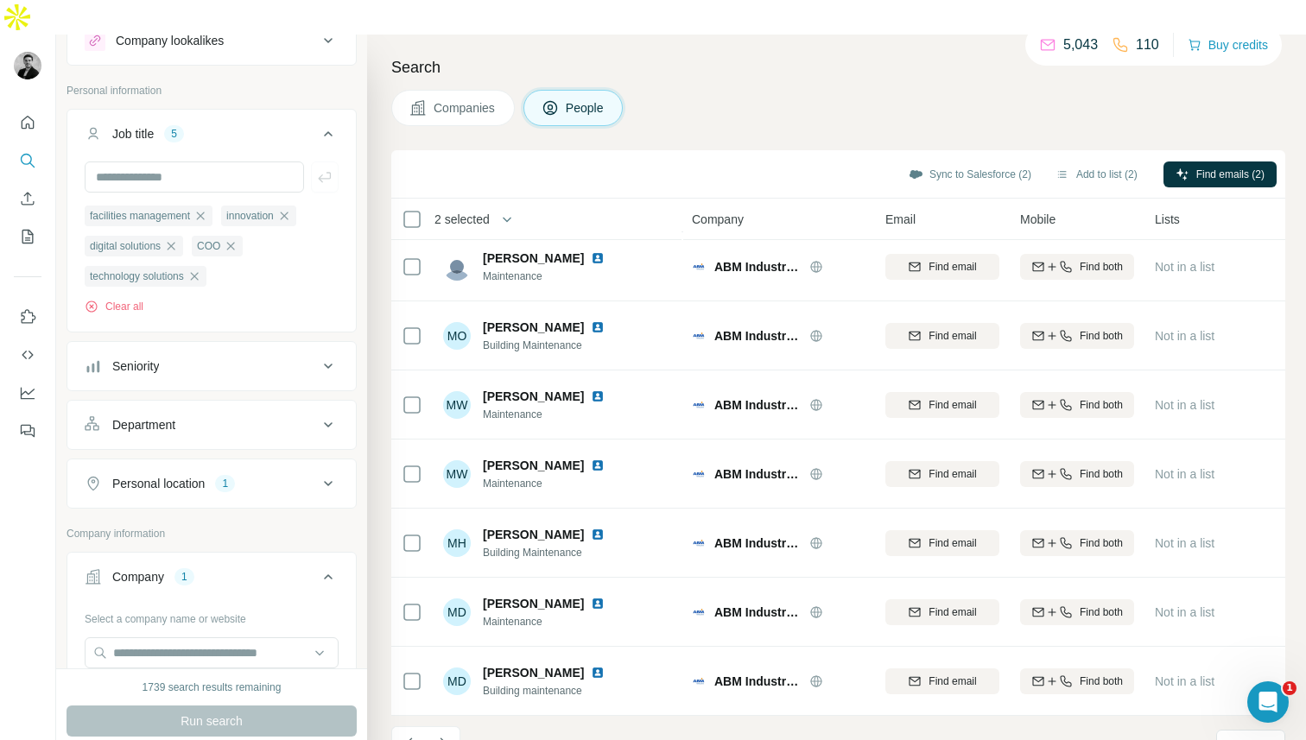
scroll to position [90, 0]
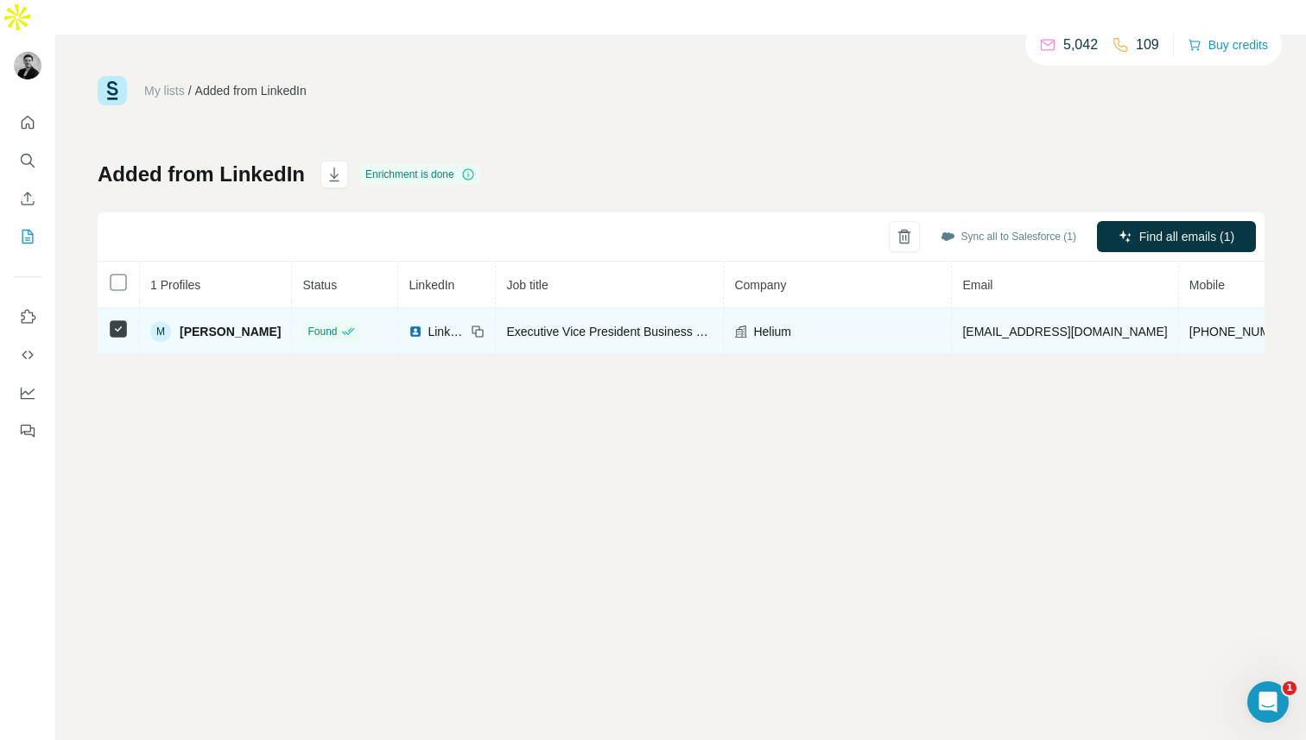
click at [753, 323] on span "Helium" at bounding box center [772, 331] width 38 height 17
click at [734, 325] on icon at bounding box center [741, 332] width 14 height 14
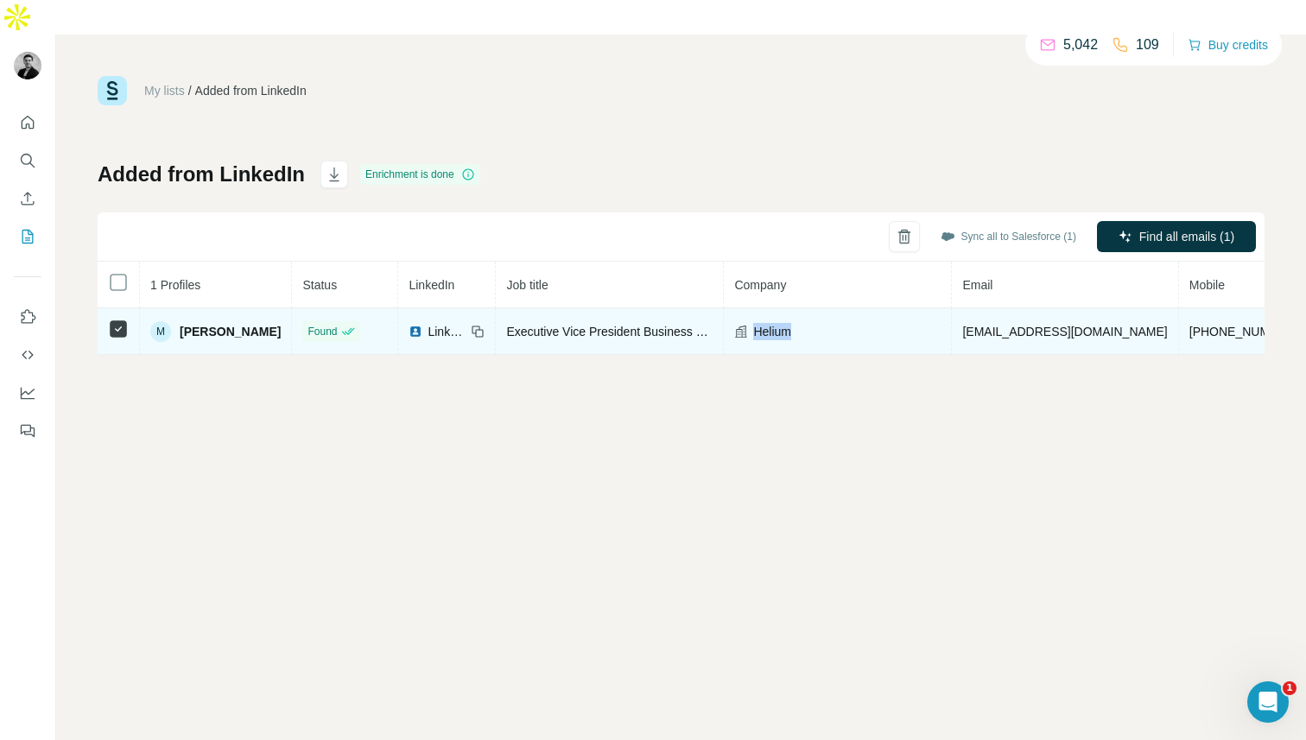
click at [753, 323] on span "Helium" at bounding box center [772, 331] width 38 height 17
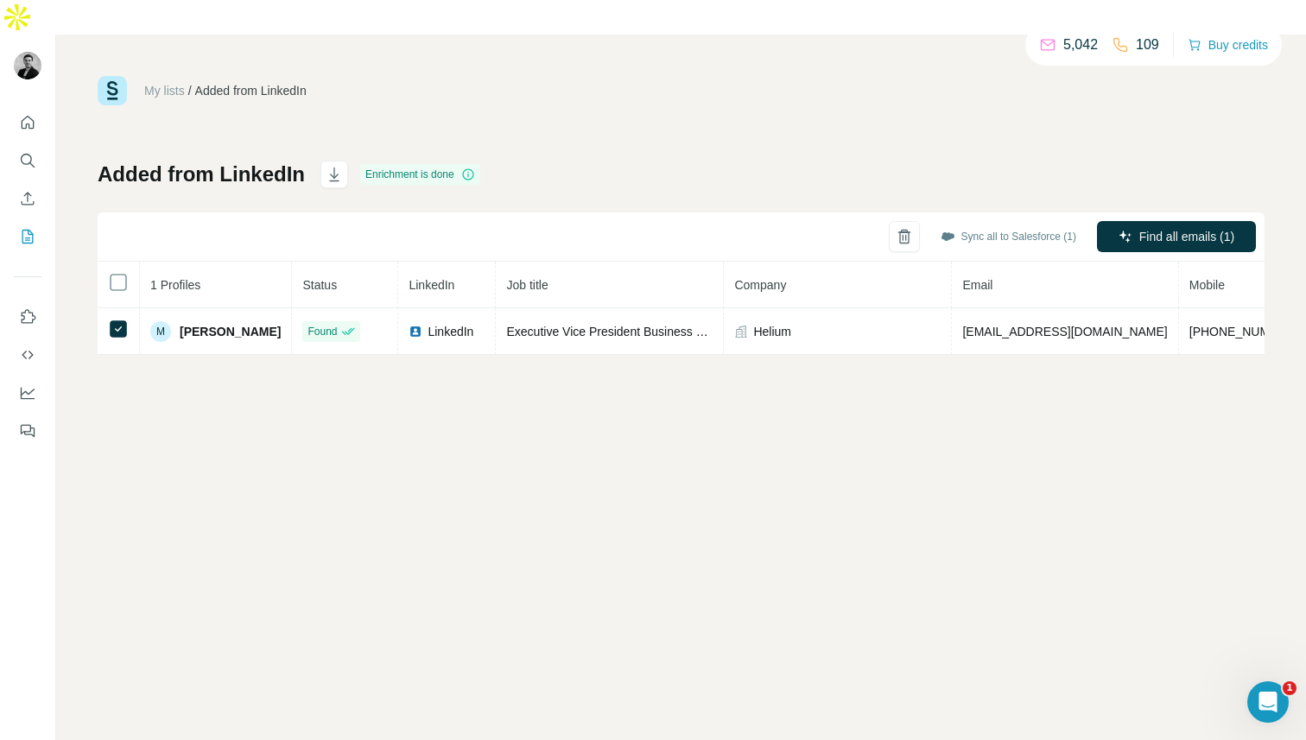
click at [164, 84] on link "My lists" at bounding box center [164, 91] width 41 height 14
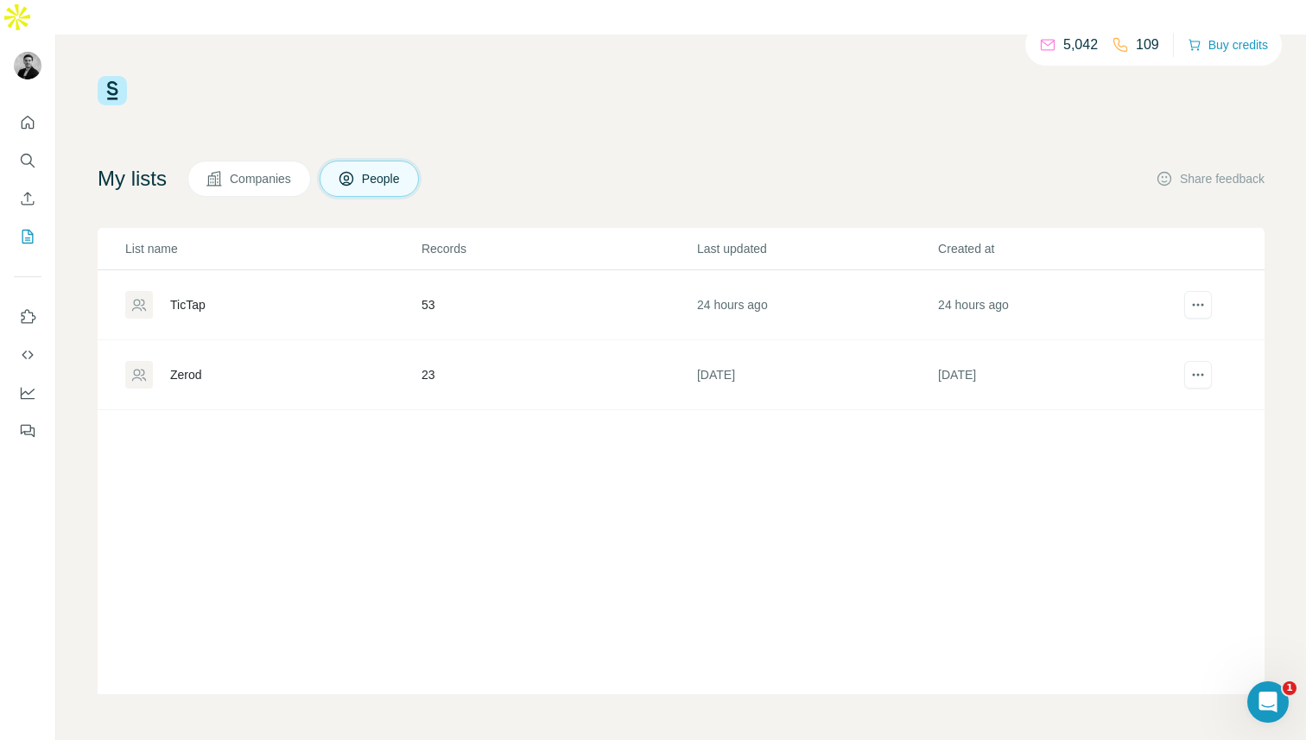
click at [170, 296] on div "TicTap" at bounding box center [187, 304] width 35 height 17
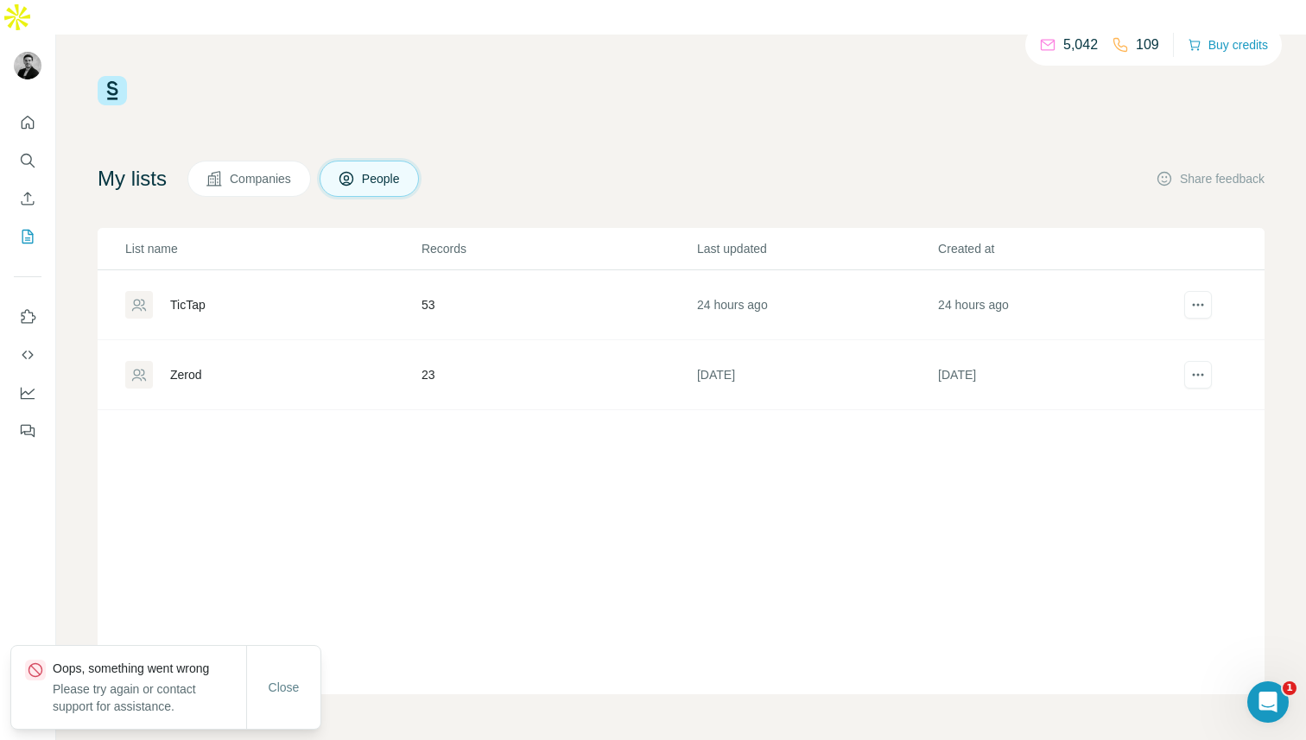
click at [220, 161] on button "Companies" at bounding box center [249, 179] width 124 height 36
click at [221, 171] on icon at bounding box center [213, 178] width 15 height 15
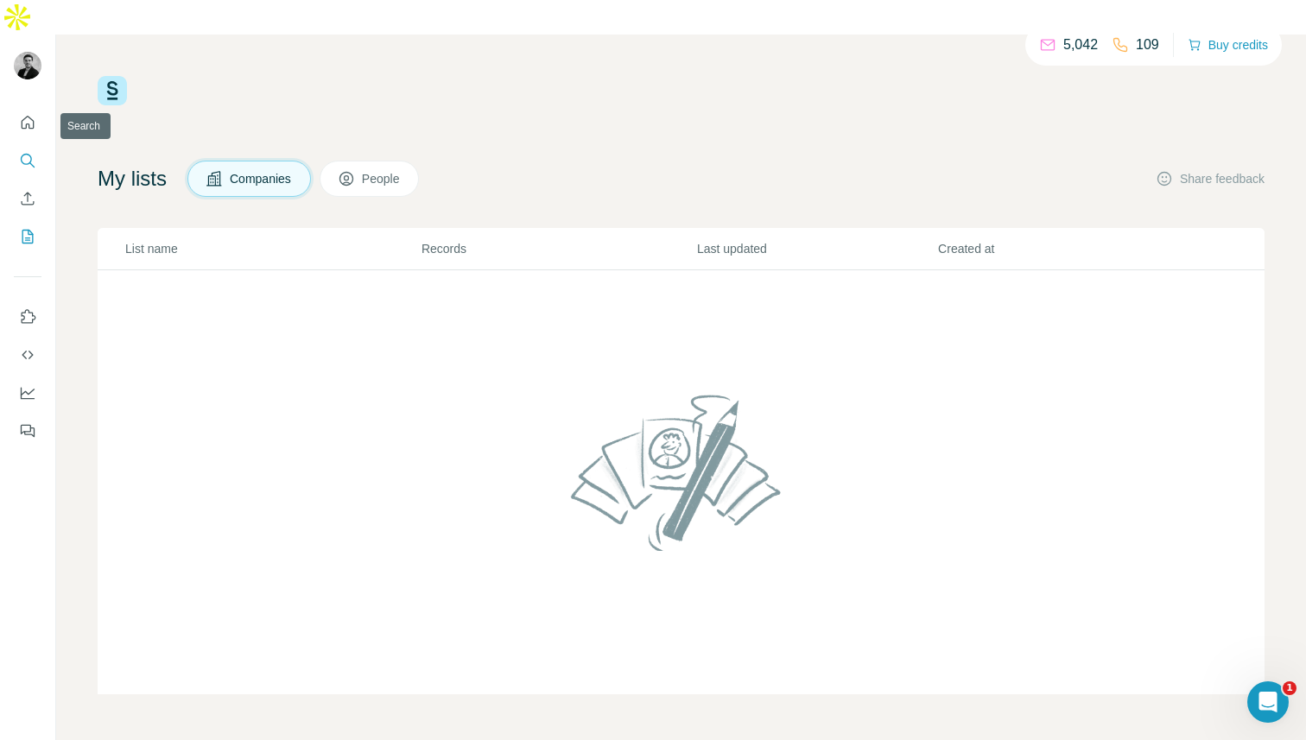
click at [19, 152] on icon "Search" at bounding box center [27, 160] width 17 height 17
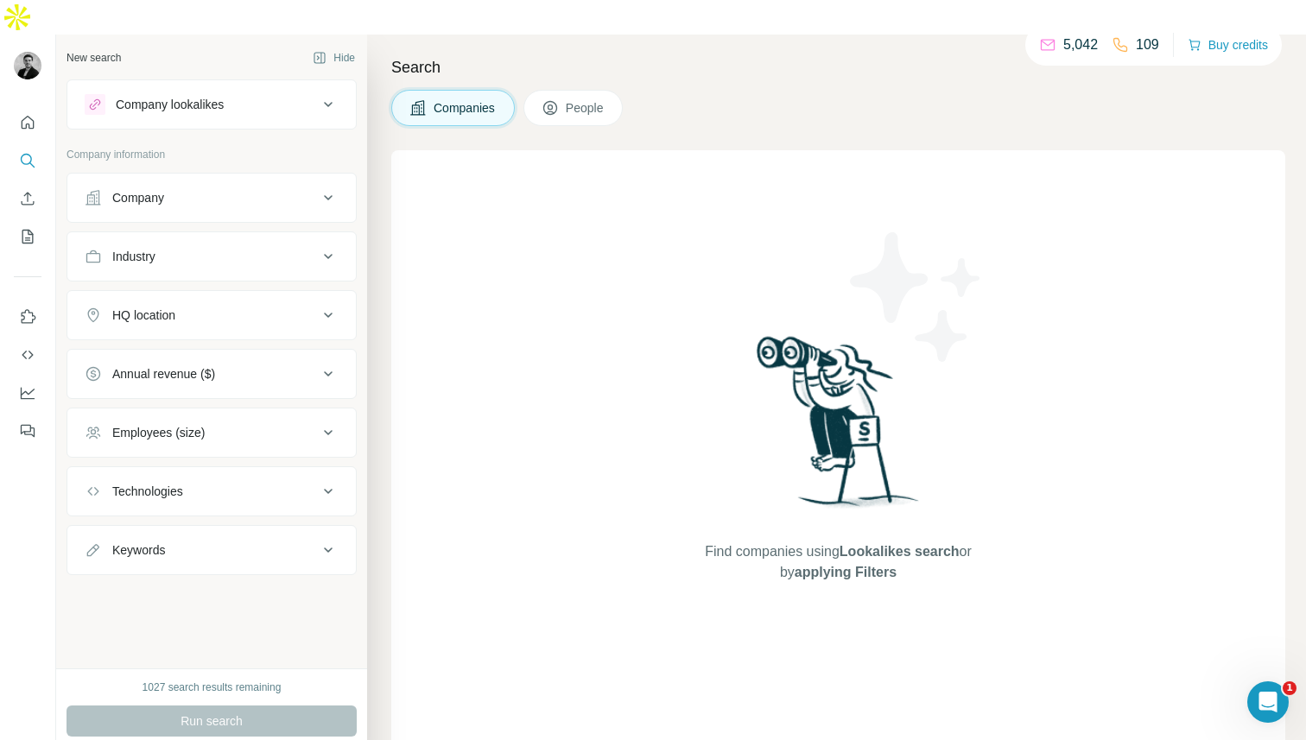
click at [161, 189] on div "Company" at bounding box center [138, 197] width 52 height 17
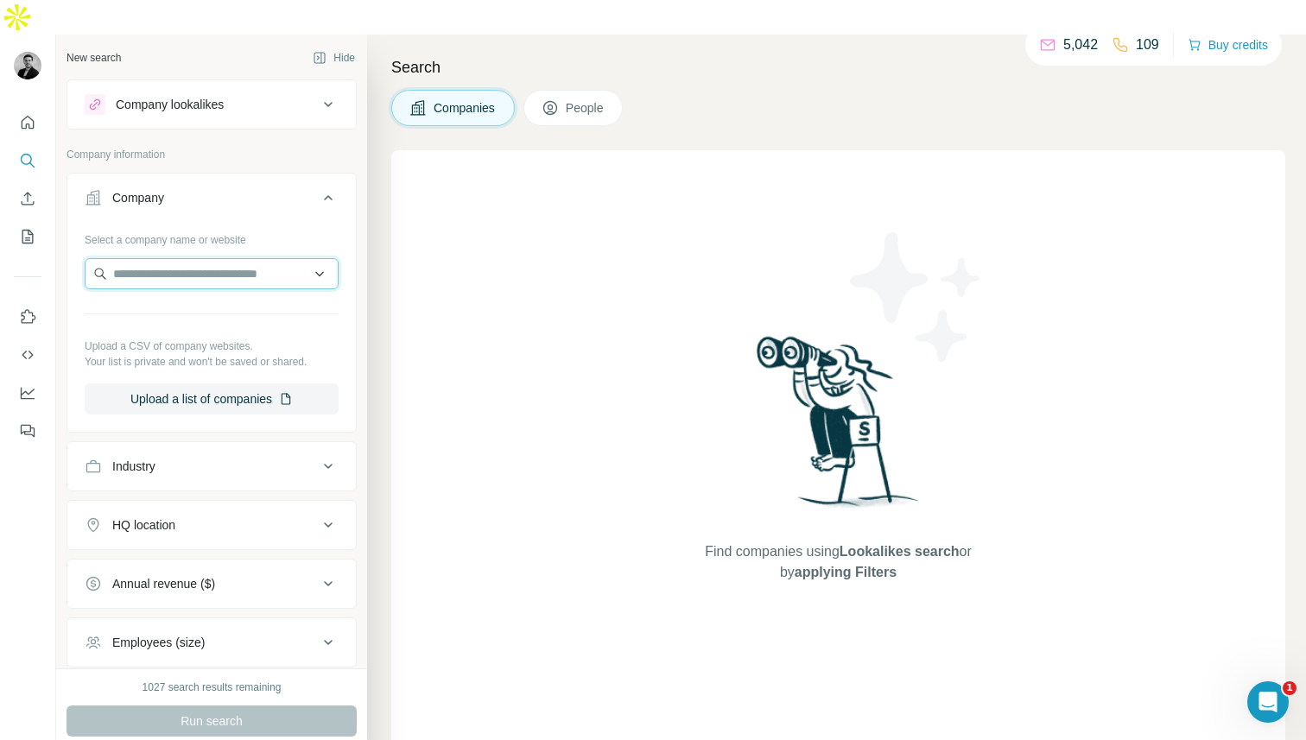
click at [155, 258] on input "text" at bounding box center [212, 273] width 254 height 31
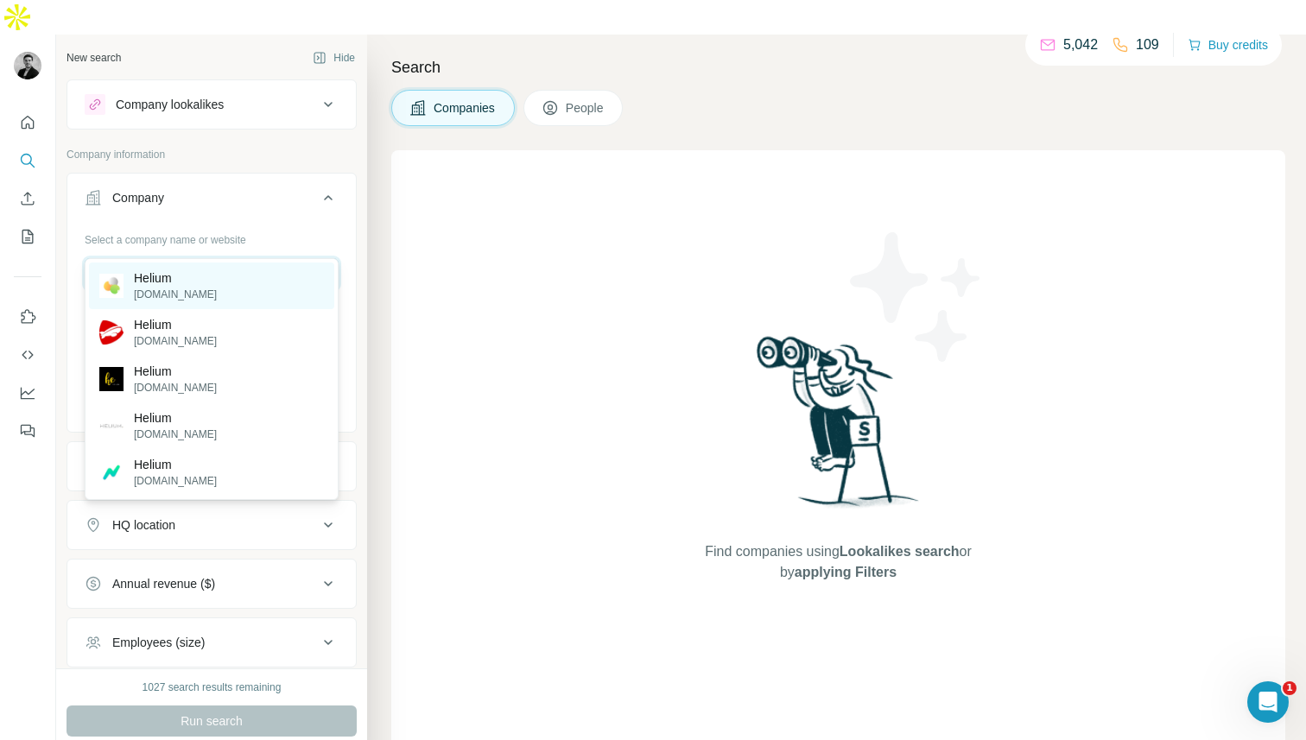
type input "******"
click at [208, 283] on div "Helium helium.com" at bounding box center [211, 286] width 245 height 47
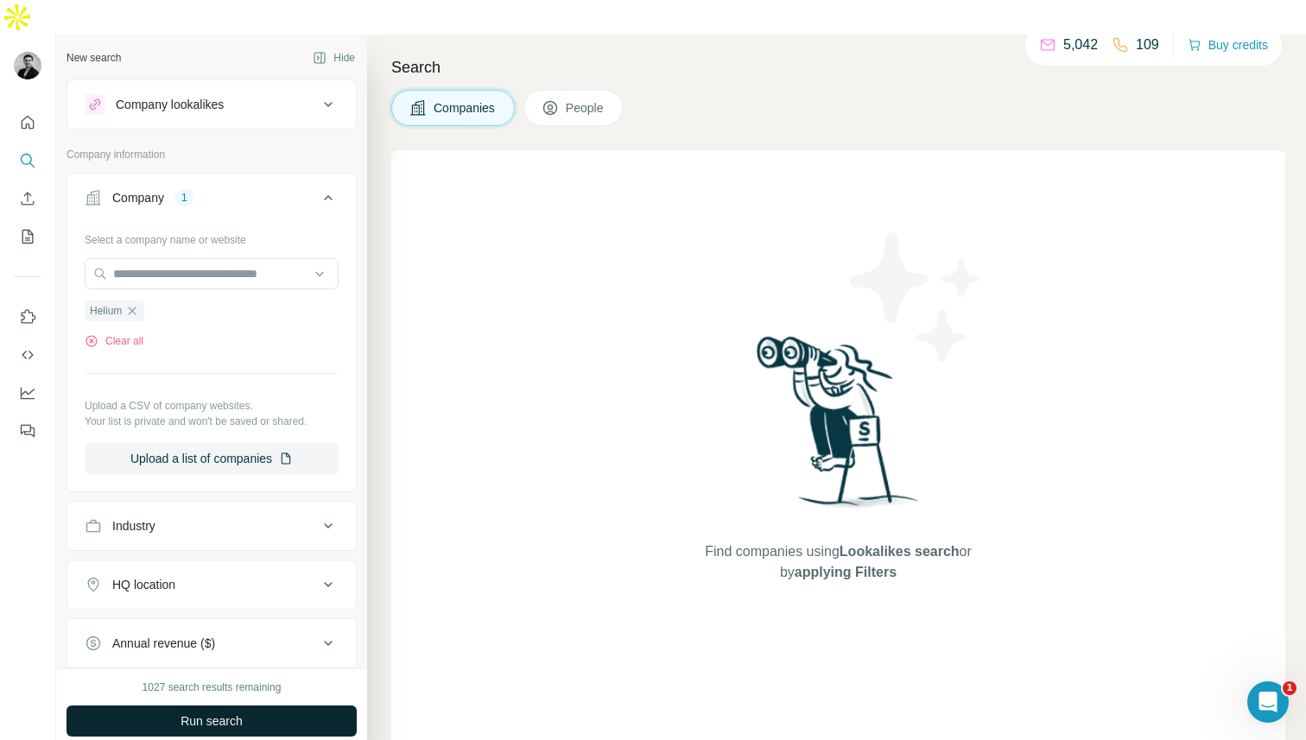
click at [181, 713] on span "Run search" at bounding box center [212, 721] width 62 height 17
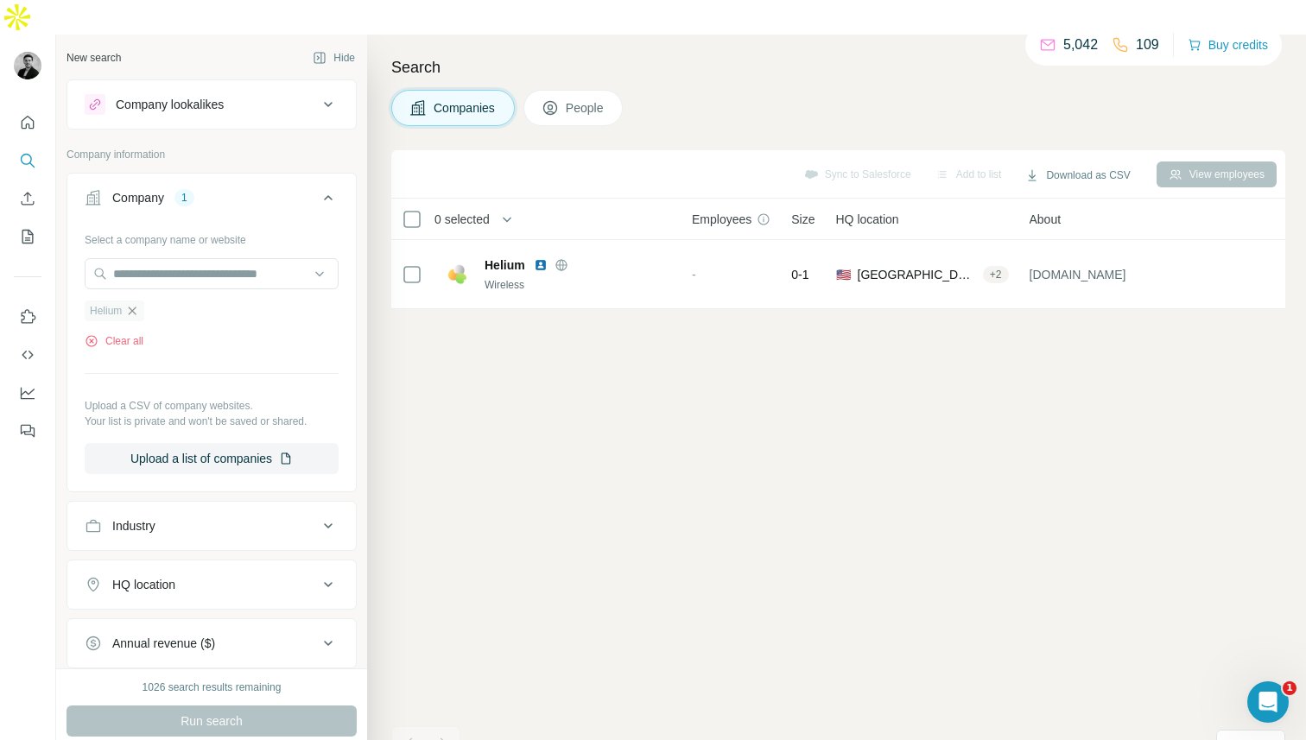
click at [131, 304] on icon "button" at bounding box center [132, 311] width 14 height 14
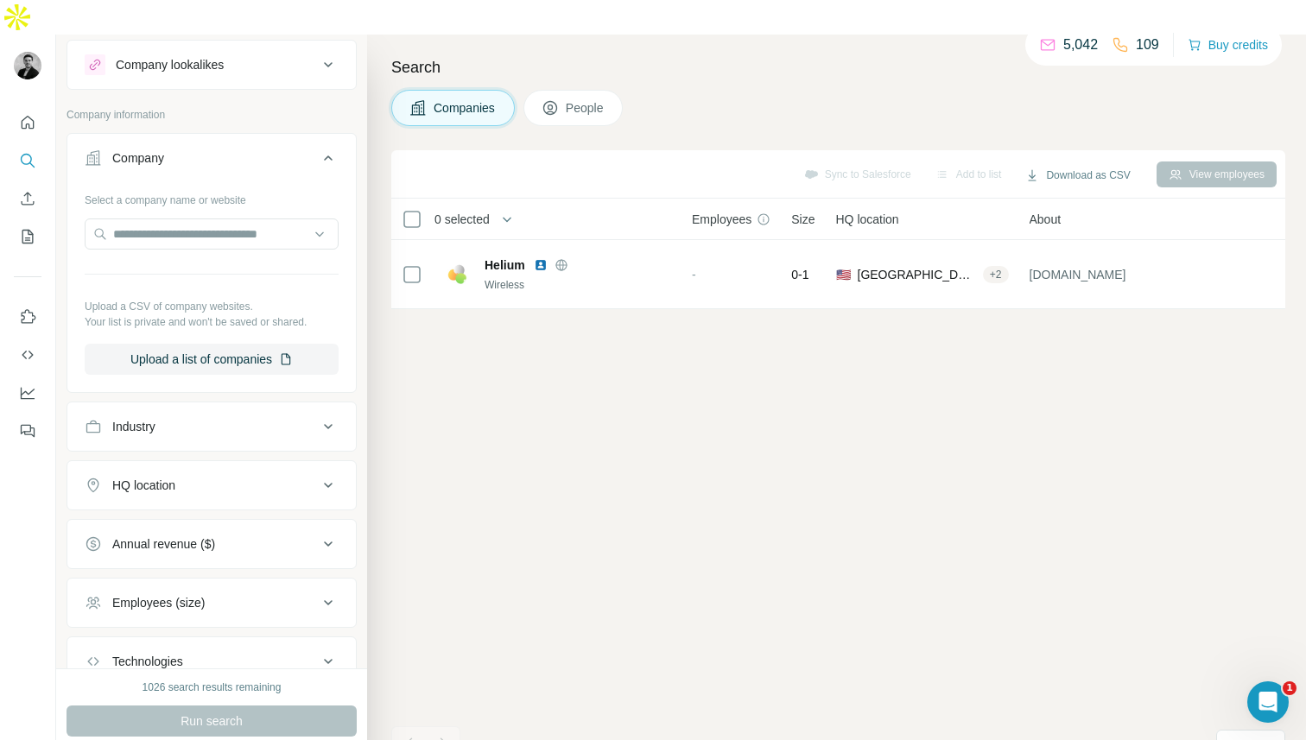
scroll to position [41, 0]
click at [153, 417] on div "Industry" at bounding box center [133, 425] width 43 height 17
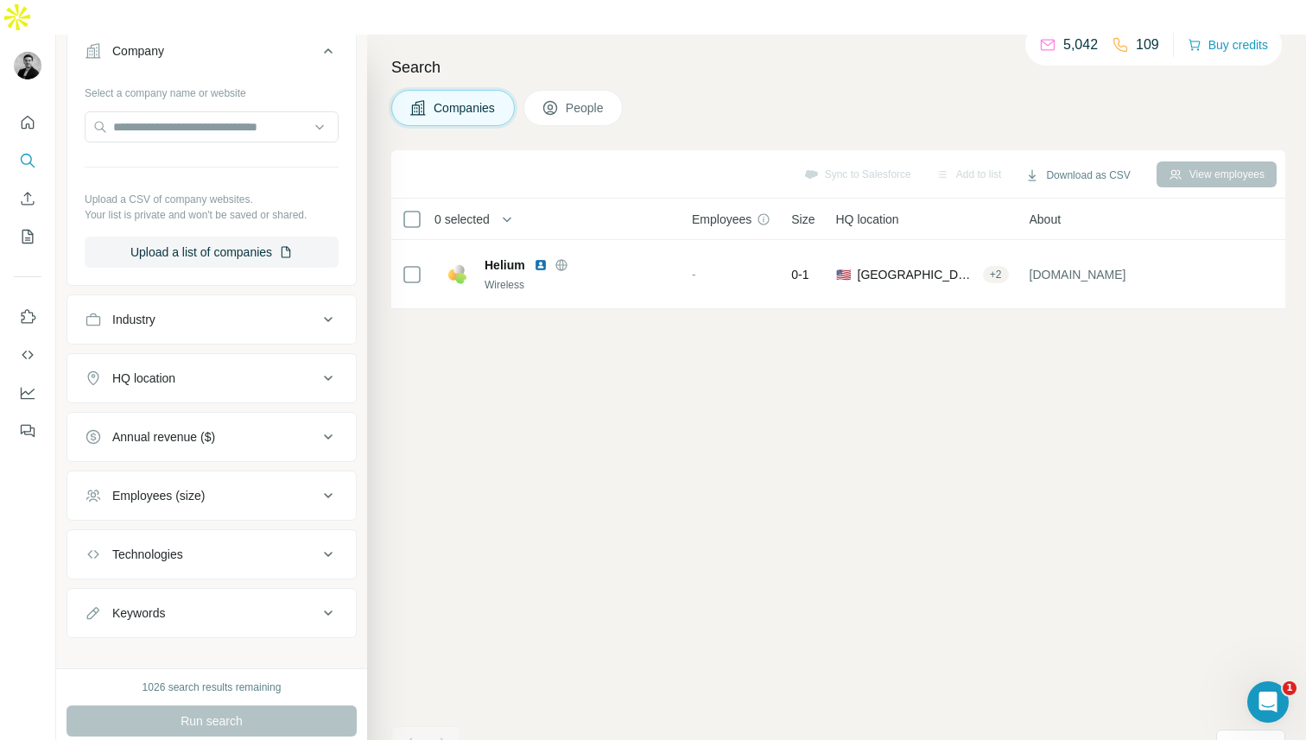
scroll to position [165, 0]
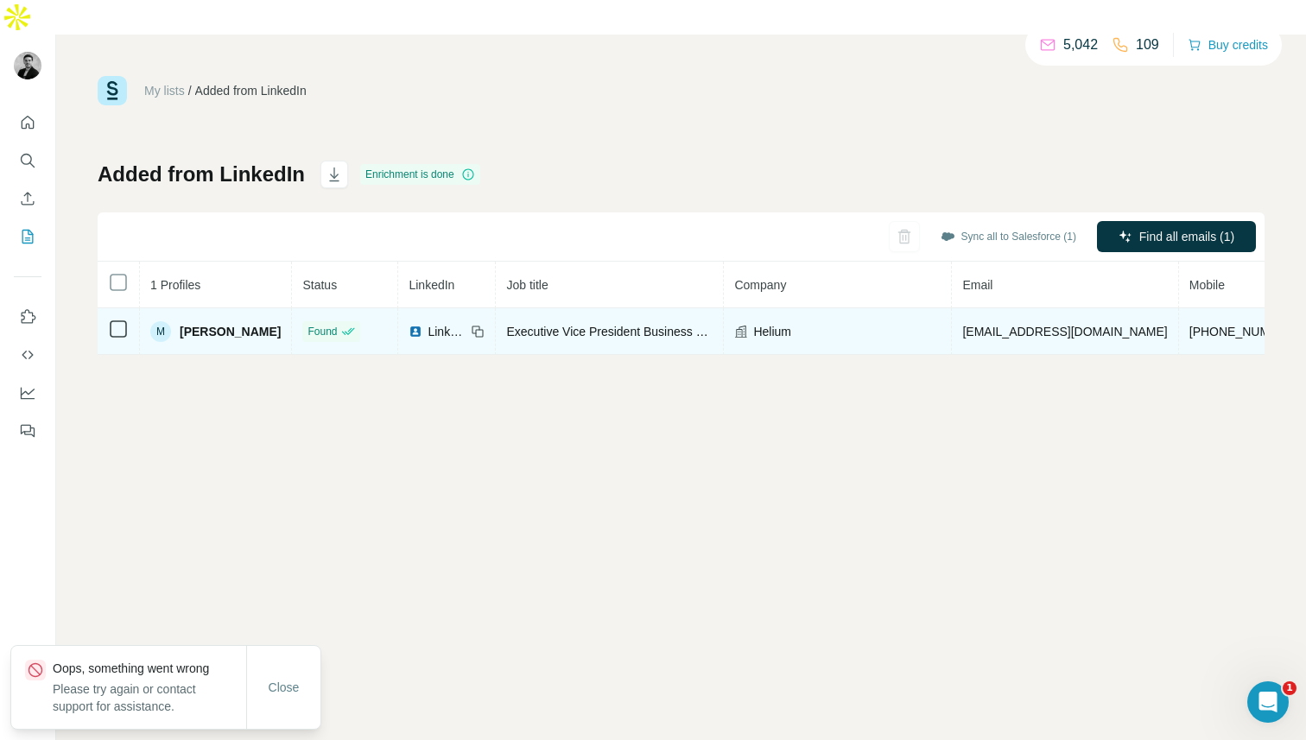
click at [753, 323] on span "Helium" at bounding box center [772, 331] width 38 height 17
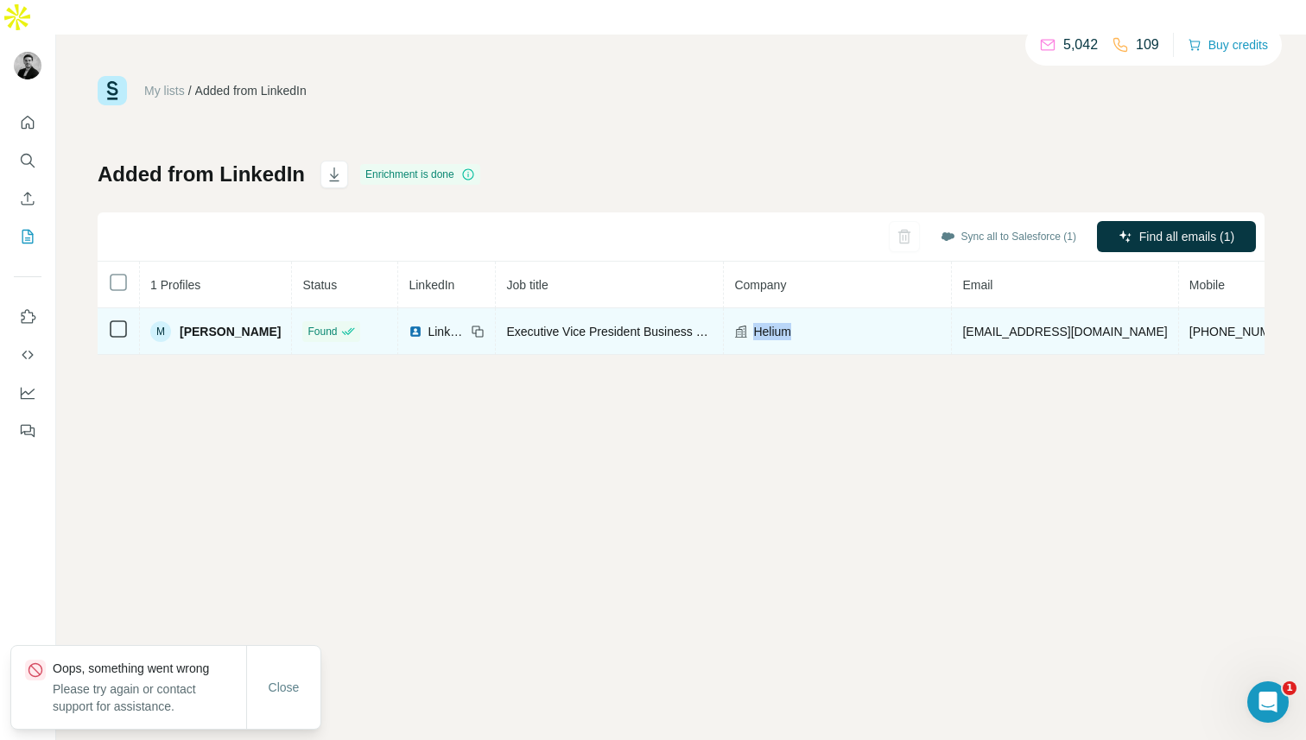
click at [753, 323] on span "Helium" at bounding box center [772, 331] width 38 height 17
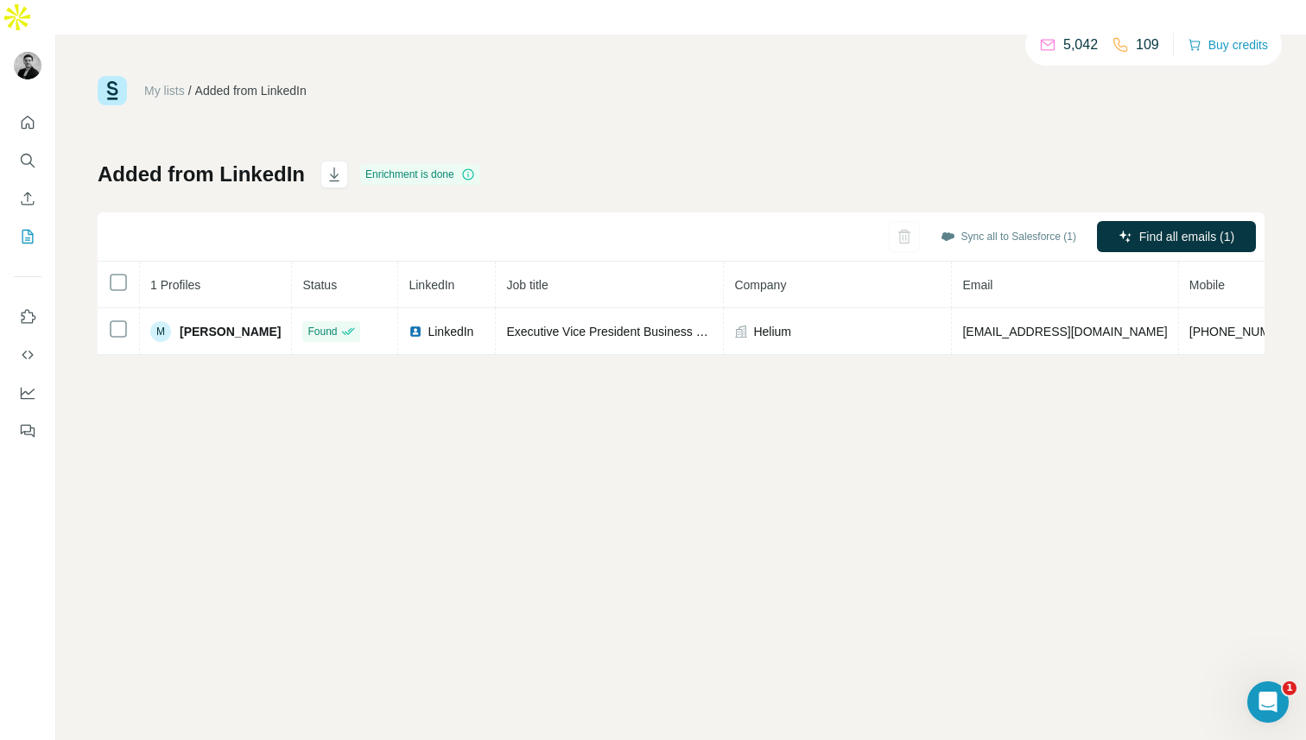
click at [207, 262] on th "1 Profiles" at bounding box center [216, 285] width 152 height 47
click at [114, 76] on img at bounding box center [112, 90] width 29 height 29
click at [111, 76] on img at bounding box center [112, 90] width 29 height 29
click at [26, 154] on icon "Search" at bounding box center [26, 159] width 11 height 11
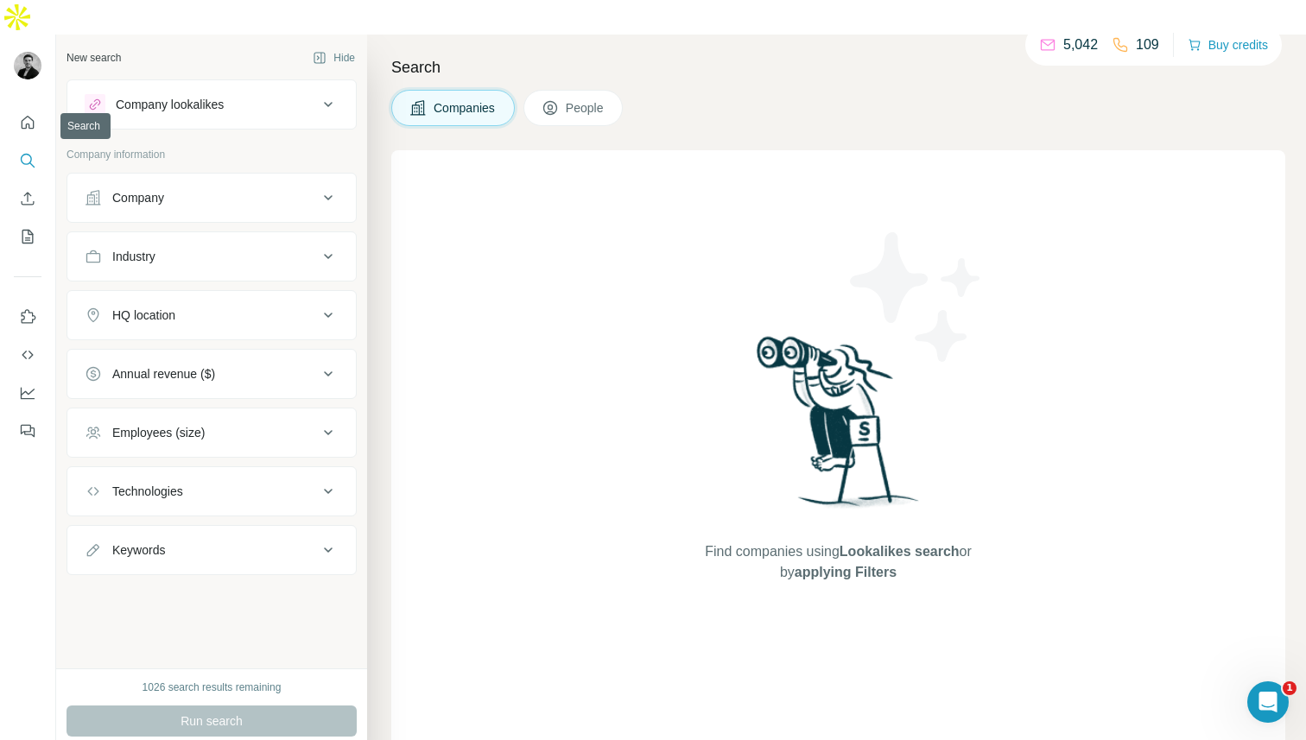
click at [30, 152] on icon "Search" at bounding box center [27, 160] width 17 height 17
click at [152, 84] on button "Company lookalikes" at bounding box center [211, 104] width 288 height 41
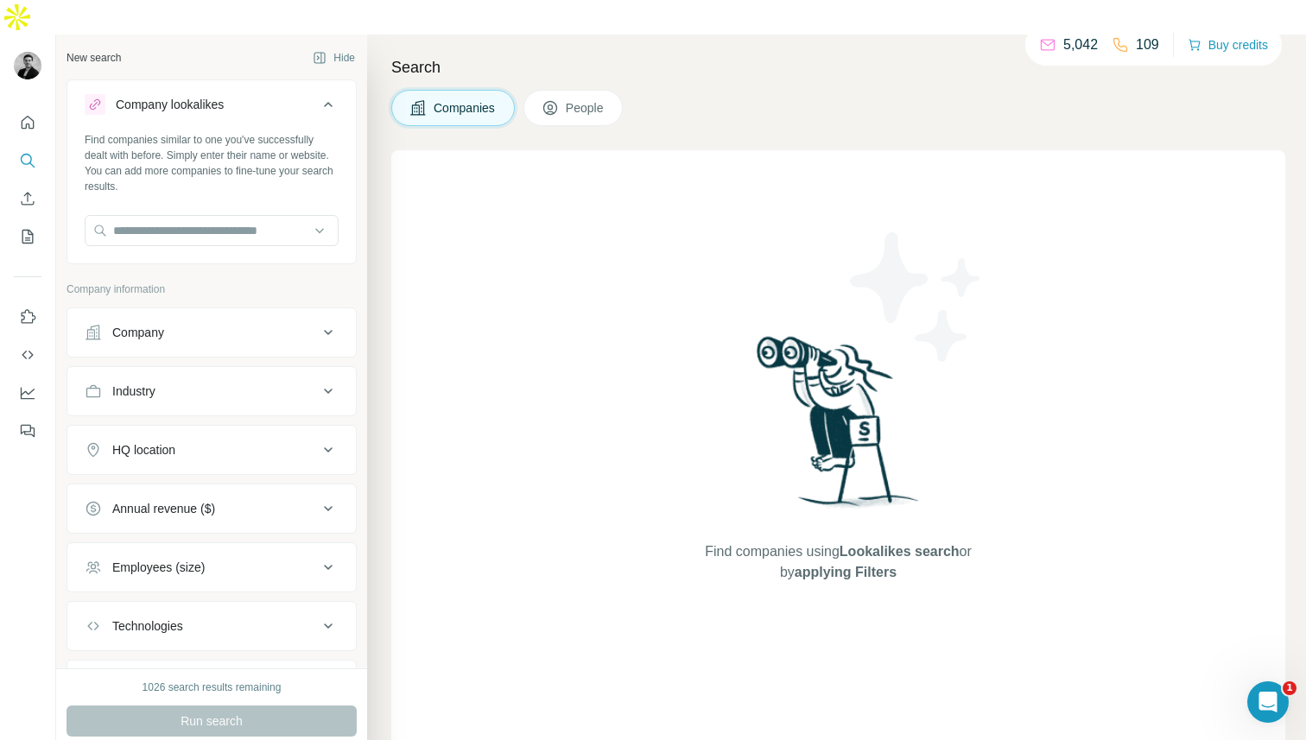
click at [152, 96] on div "Company lookalikes" at bounding box center [170, 104] width 108 height 17
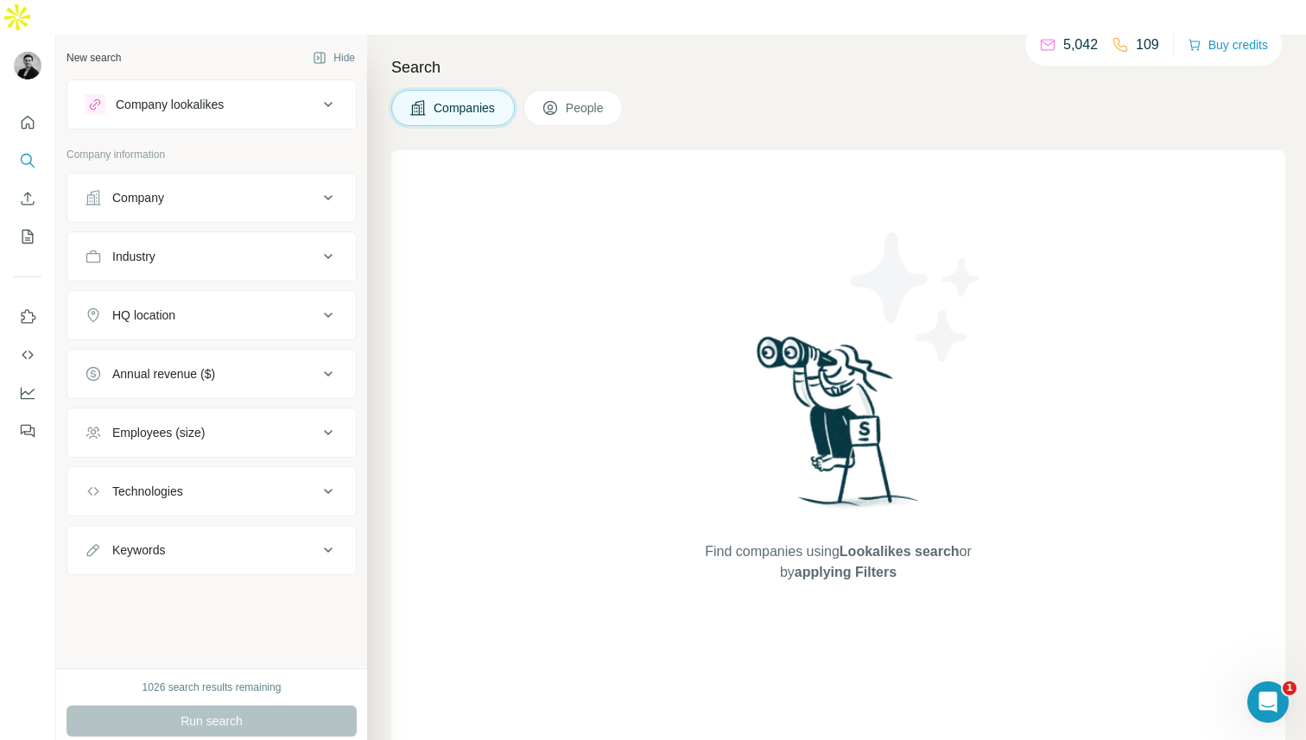
click at [588, 90] on button "People" at bounding box center [573, 108] width 100 height 36
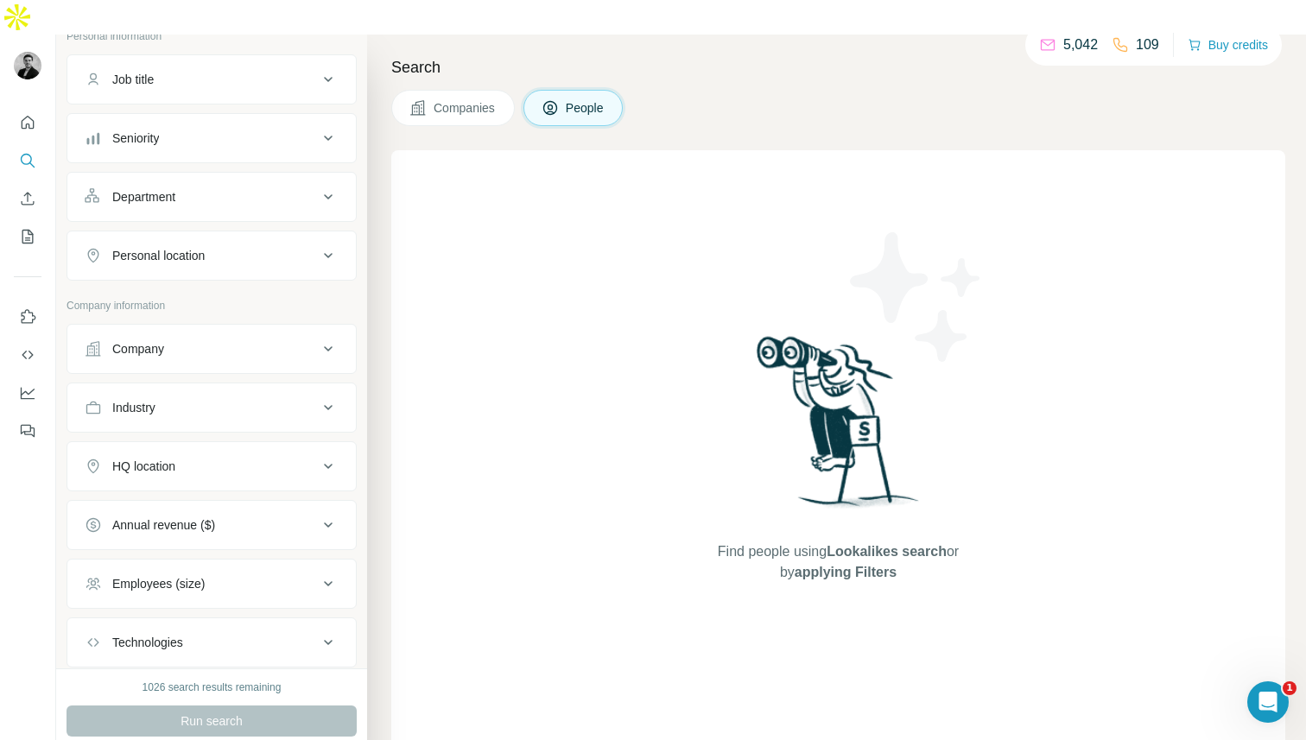
scroll to position [225, 0]
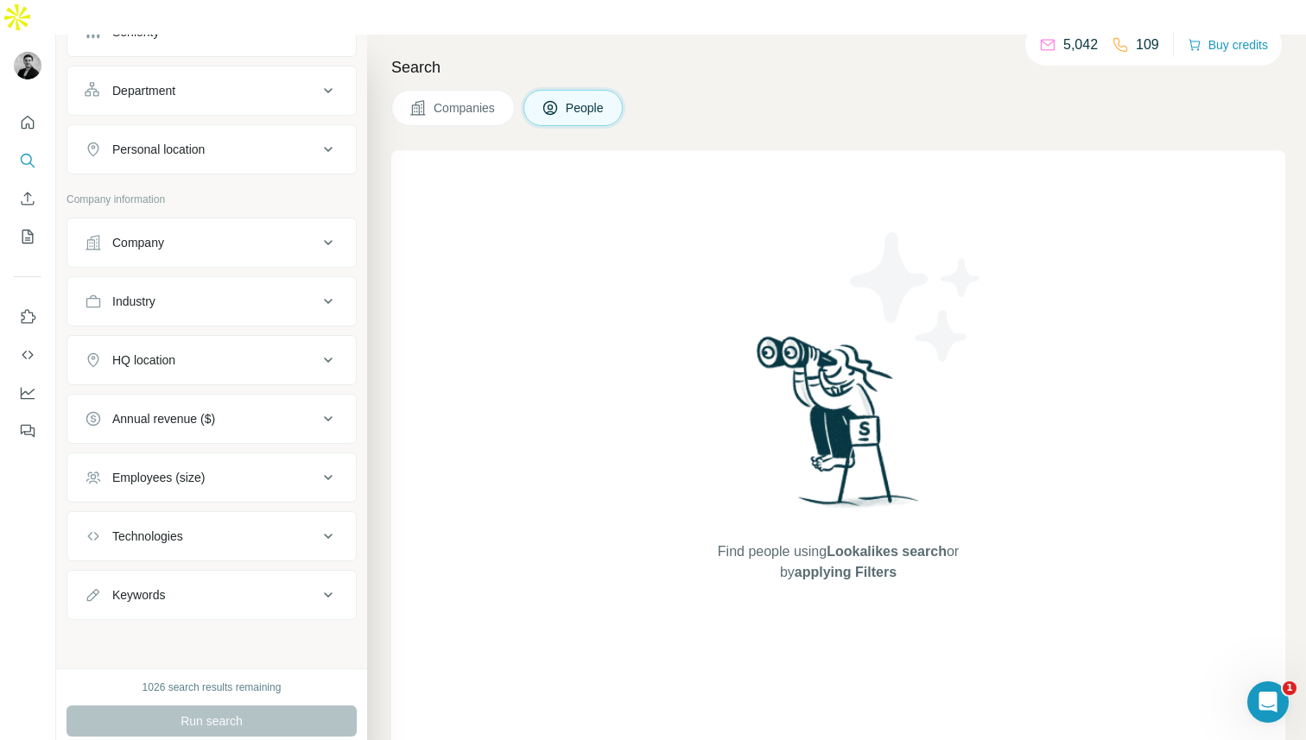
click at [193, 654] on div "Save search" at bounding box center [242, 656] width 182 height 35
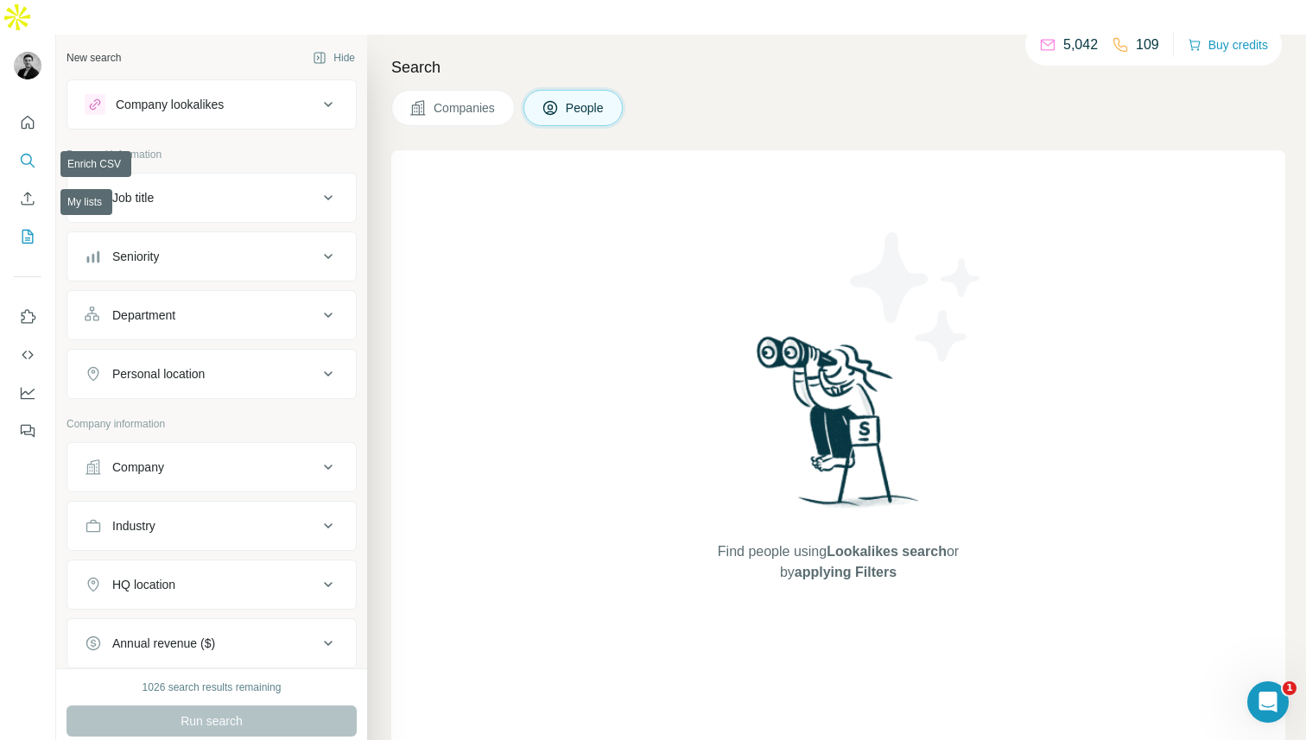
click at [27, 230] on icon "My lists" at bounding box center [27, 237] width 11 height 14
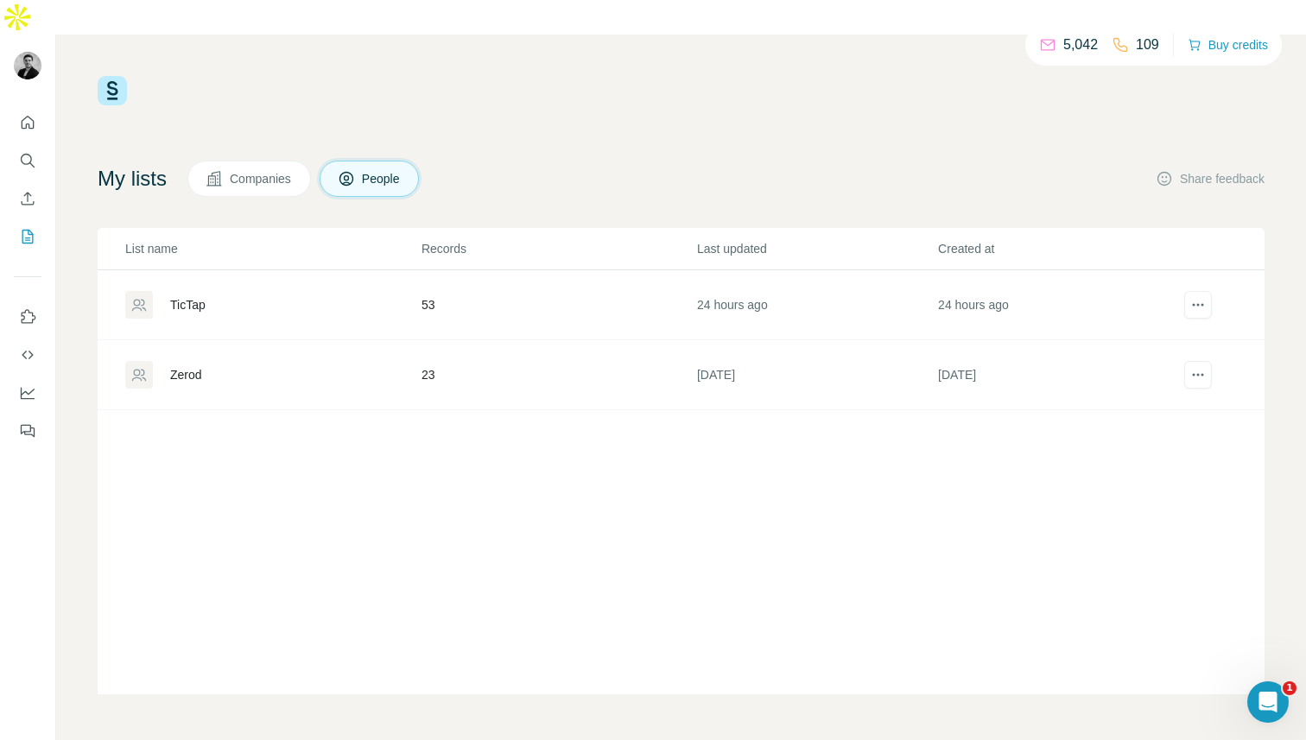
click at [187, 296] on div "TicTap" at bounding box center [187, 304] width 35 height 17
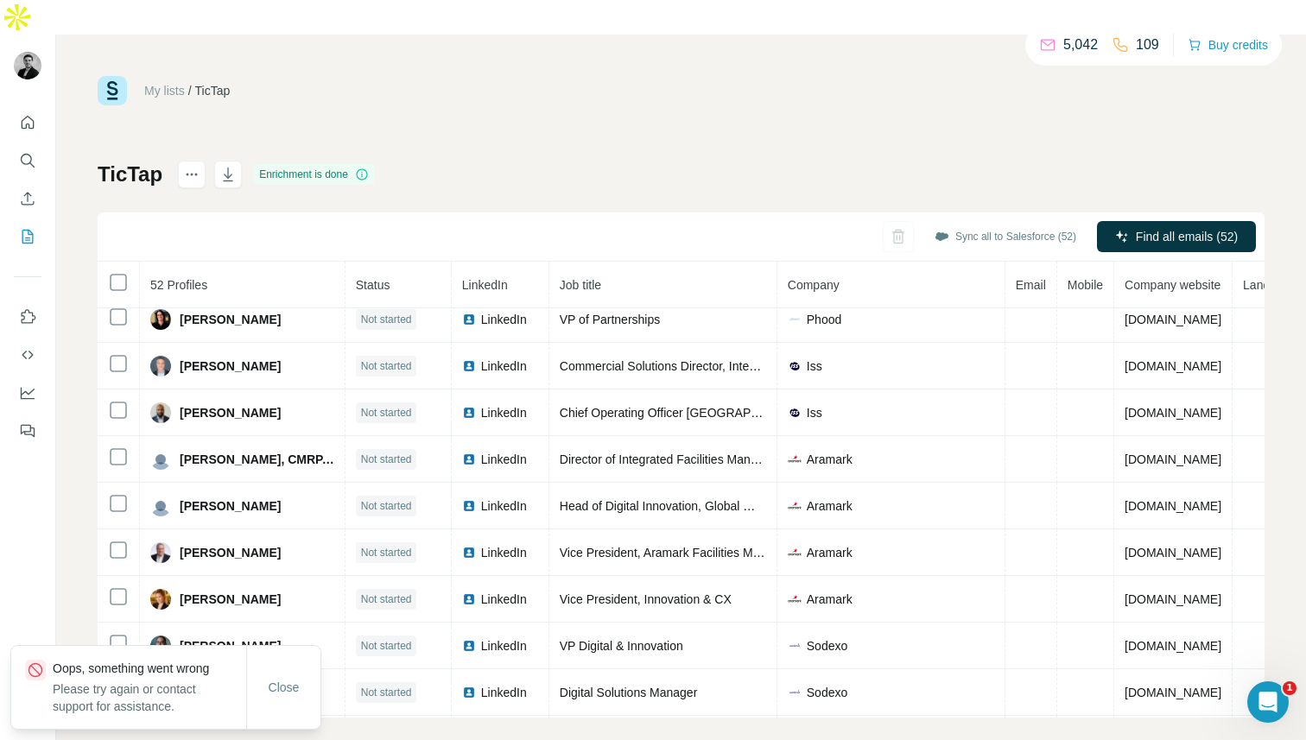
scroll to position [523, 0]
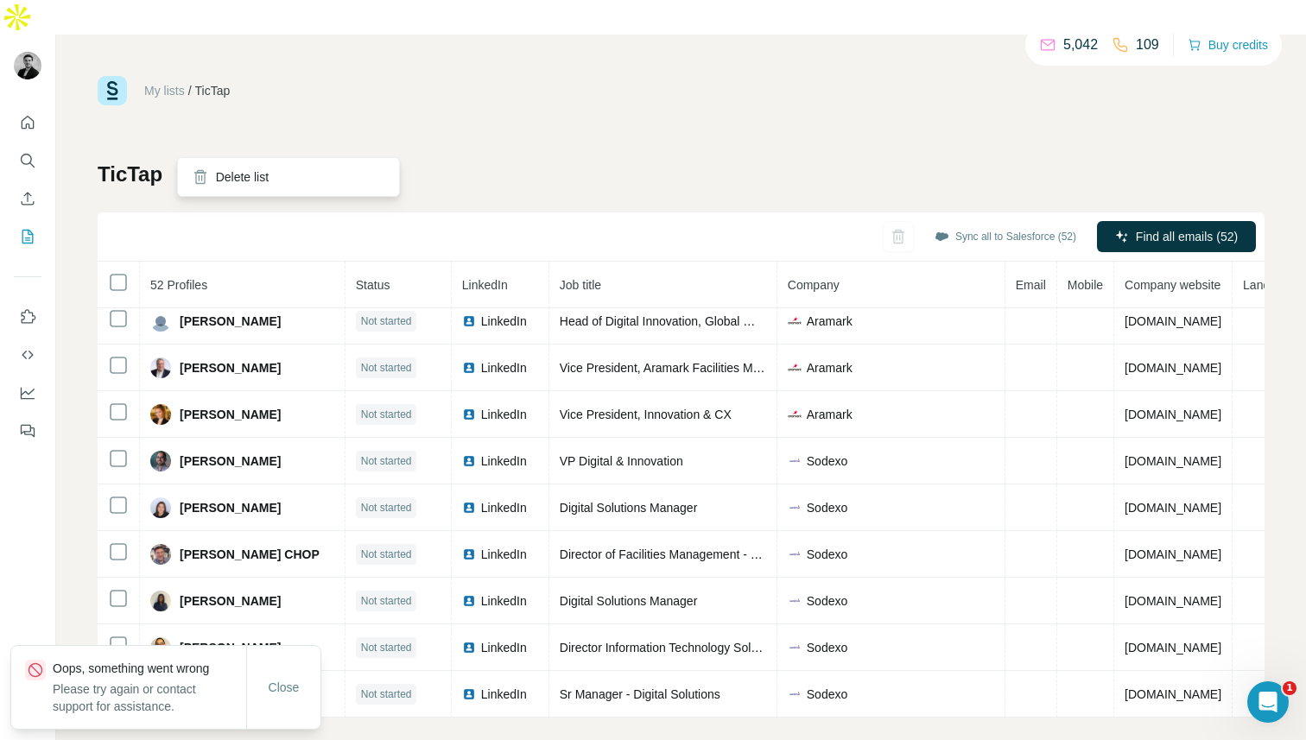
click at [189, 161] on button "actions" at bounding box center [192, 175] width 28 height 28
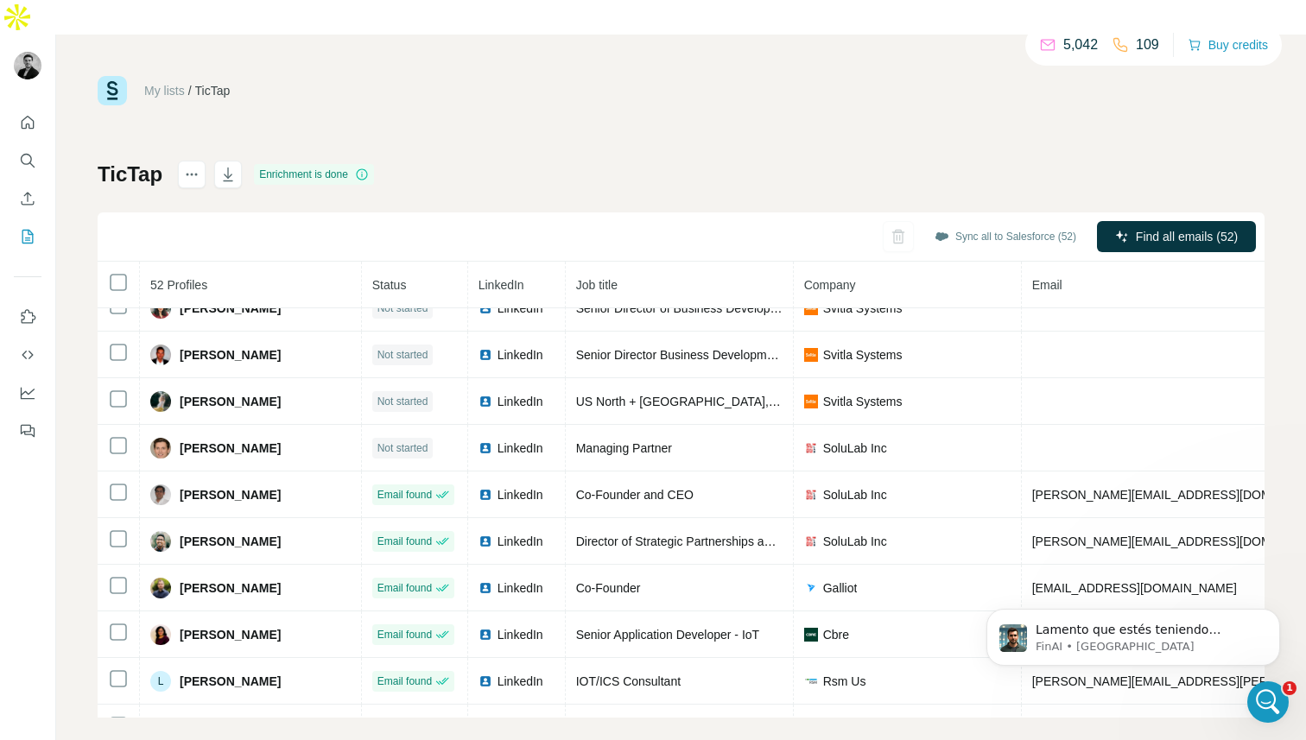
scroll to position [0, 0]
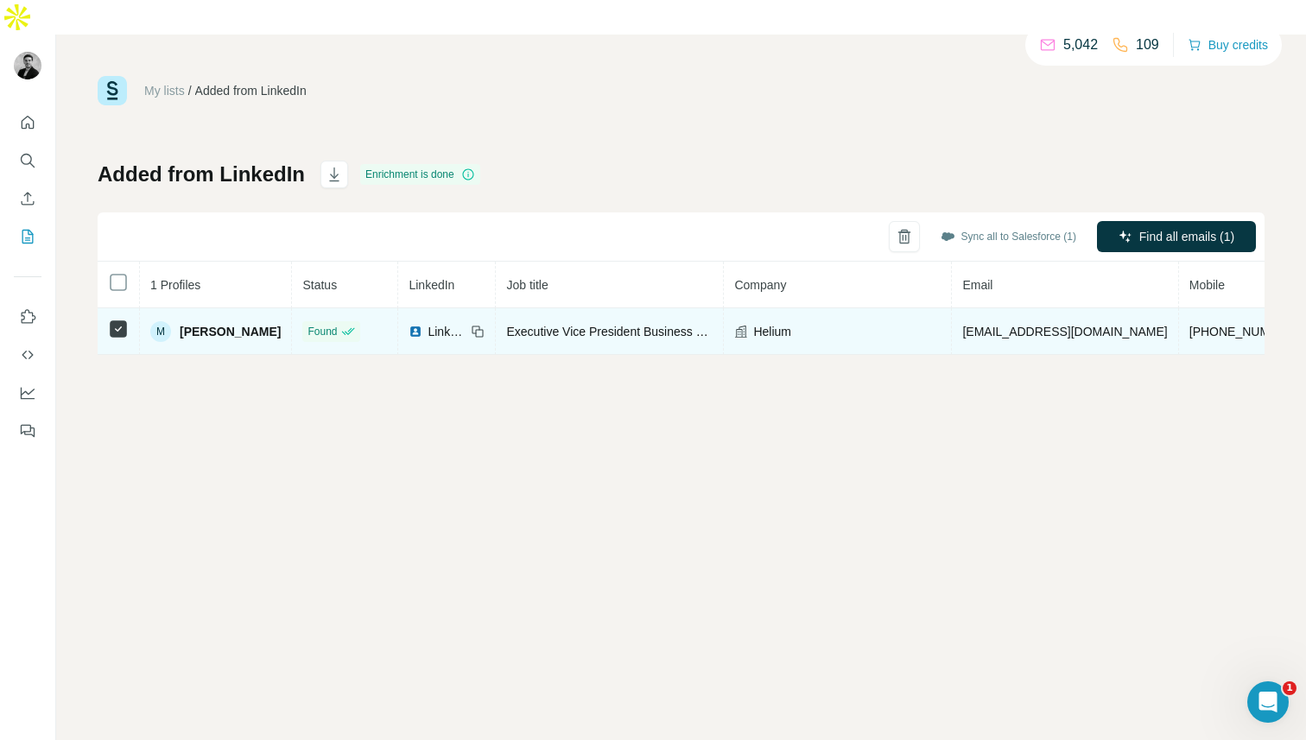
click at [208, 323] on span "[PERSON_NAME]" at bounding box center [230, 331] width 101 height 17
click at [162, 321] on div "M" at bounding box center [160, 331] width 21 height 21
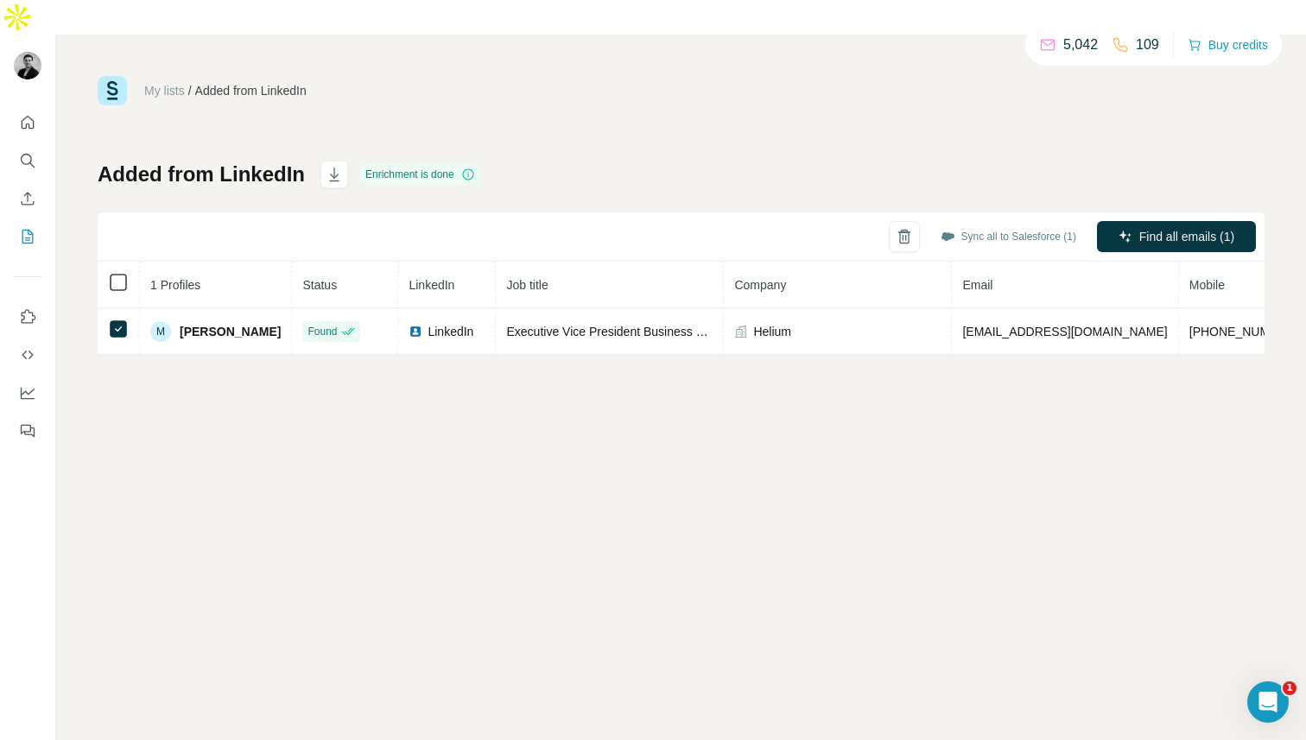
click at [127, 272] on icon at bounding box center [118, 282] width 21 height 21
click at [1264, 706] on icon "Abrir Intercom Messenger" at bounding box center [1268, 702] width 29 height 29
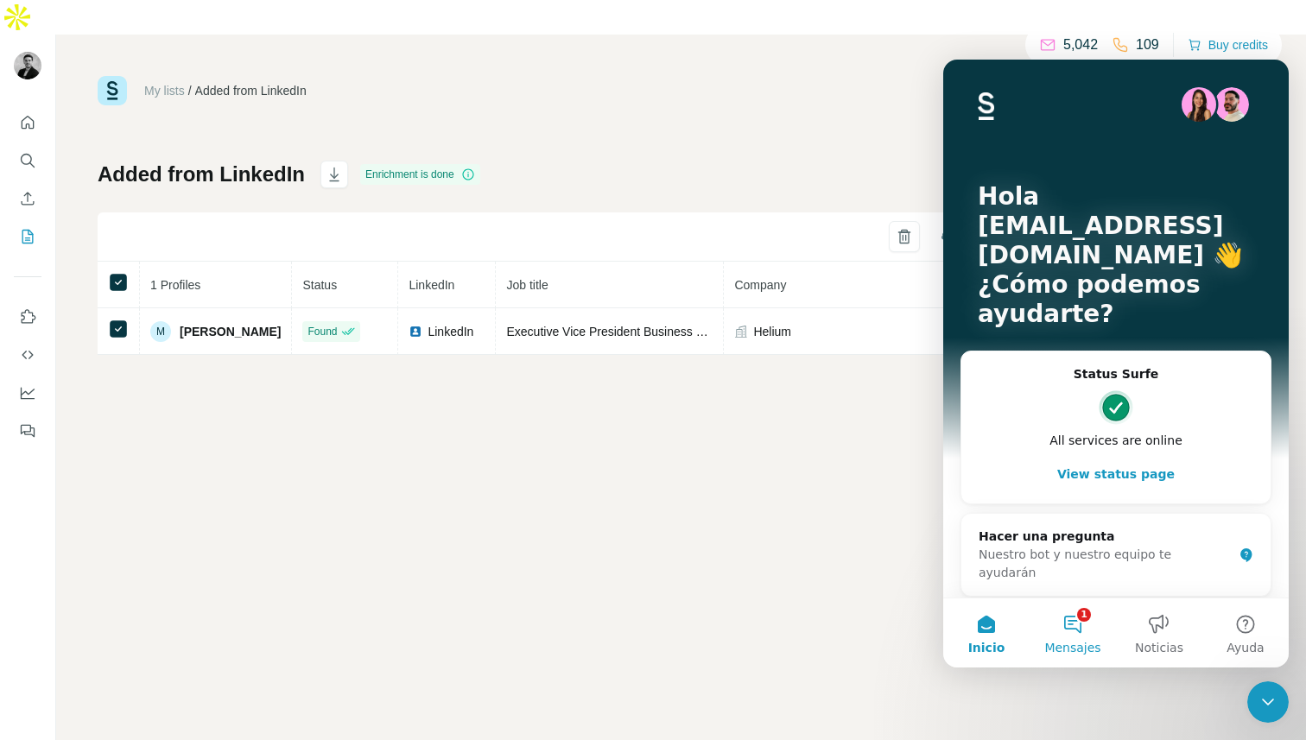
click at [1087, 626] on button "1 Mensajes" at bounding box center [1073, 633] width 86 height 69
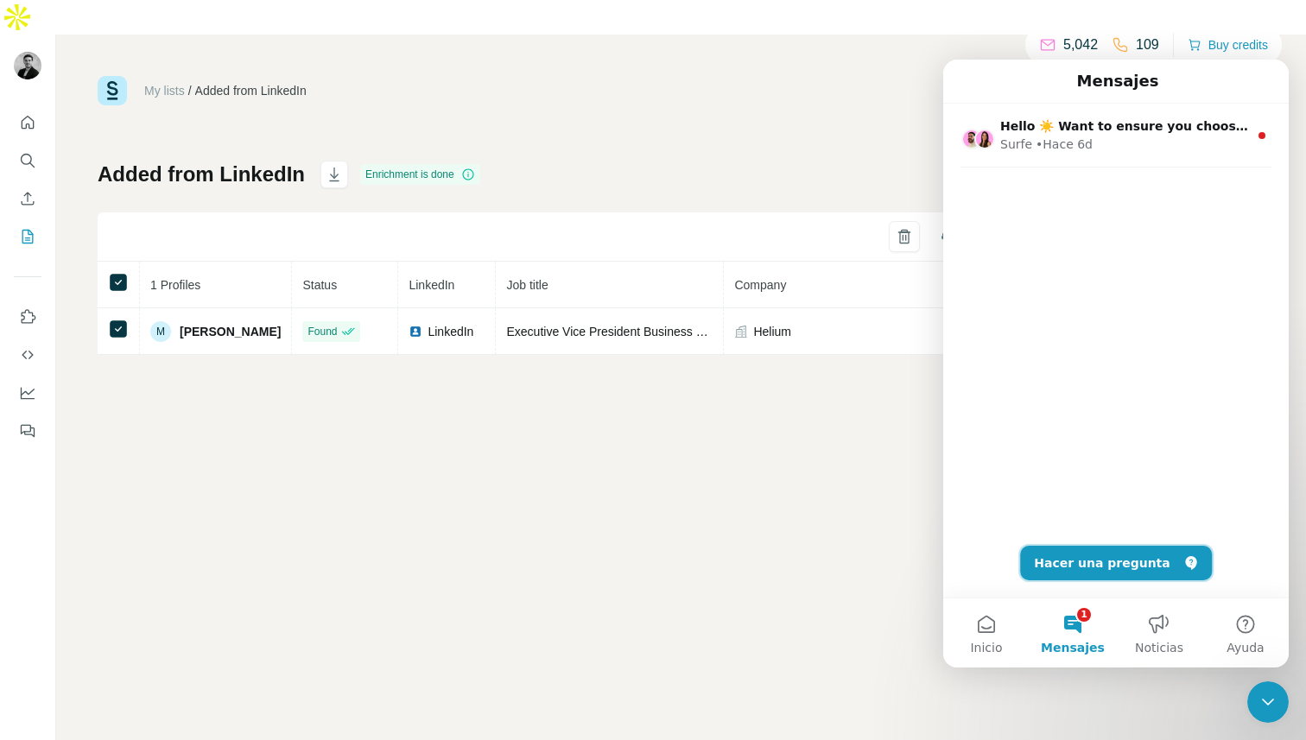
click at [1099, 560] on button "Hacer una pregunta" at bounding box center [1116, 563] width 192 height 35
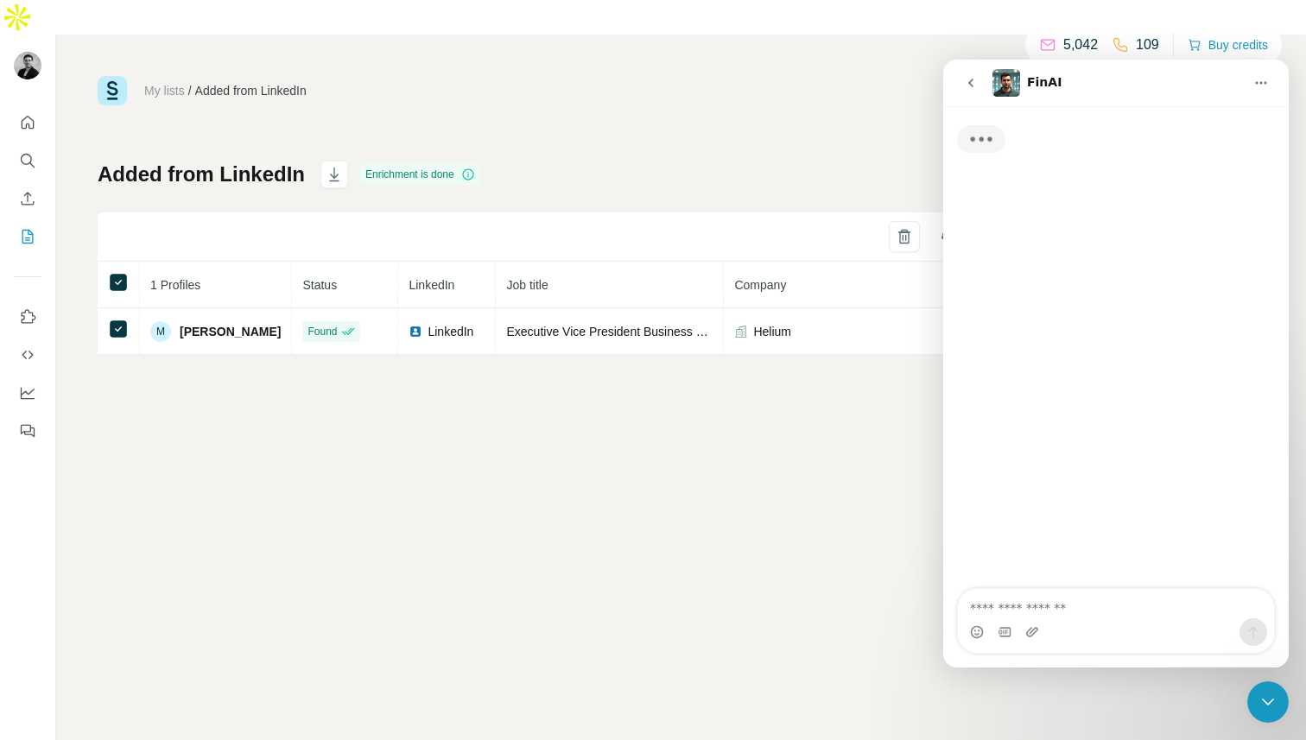
click at [1038, 623] on div "Intercom Messenger" at bounding box center [1034, 632] width 18 height 28
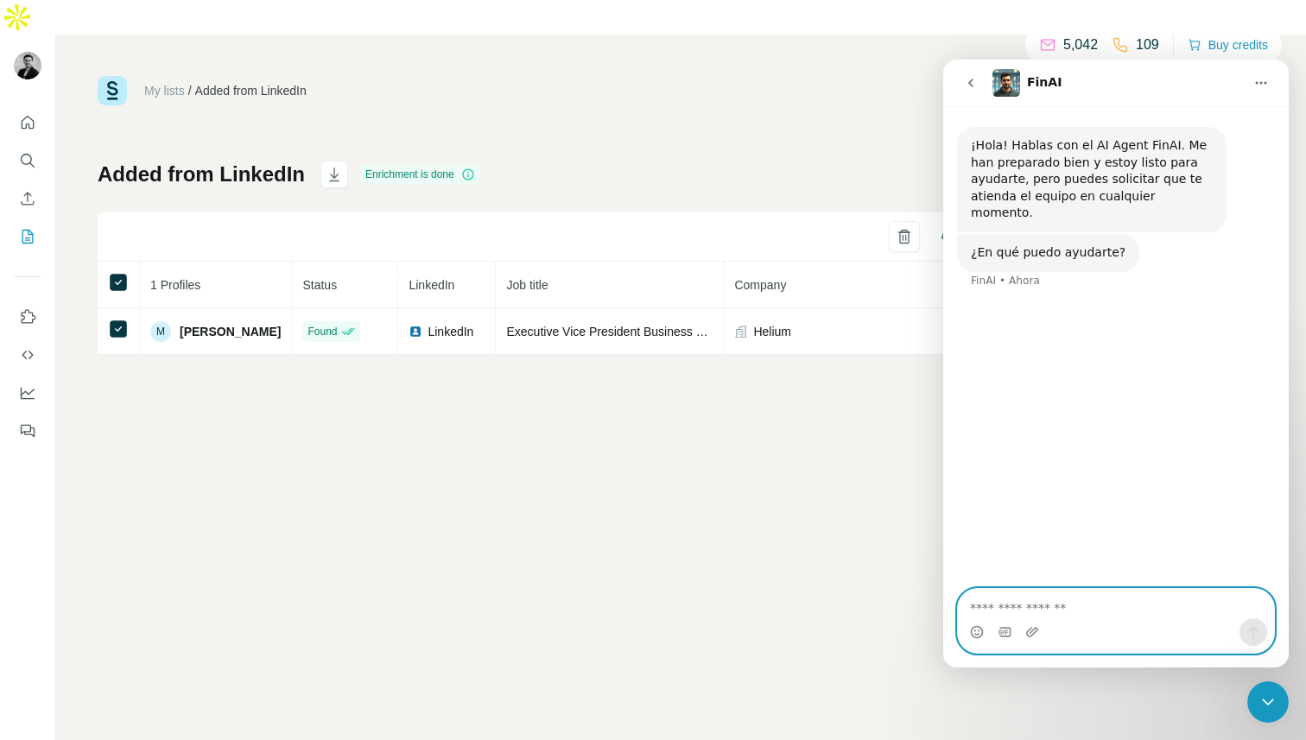
click at [1037, 613] on textarea "Haz una pregunta…" at bounding box center [1116, 603] width 316 height 29
type textarea "**********"
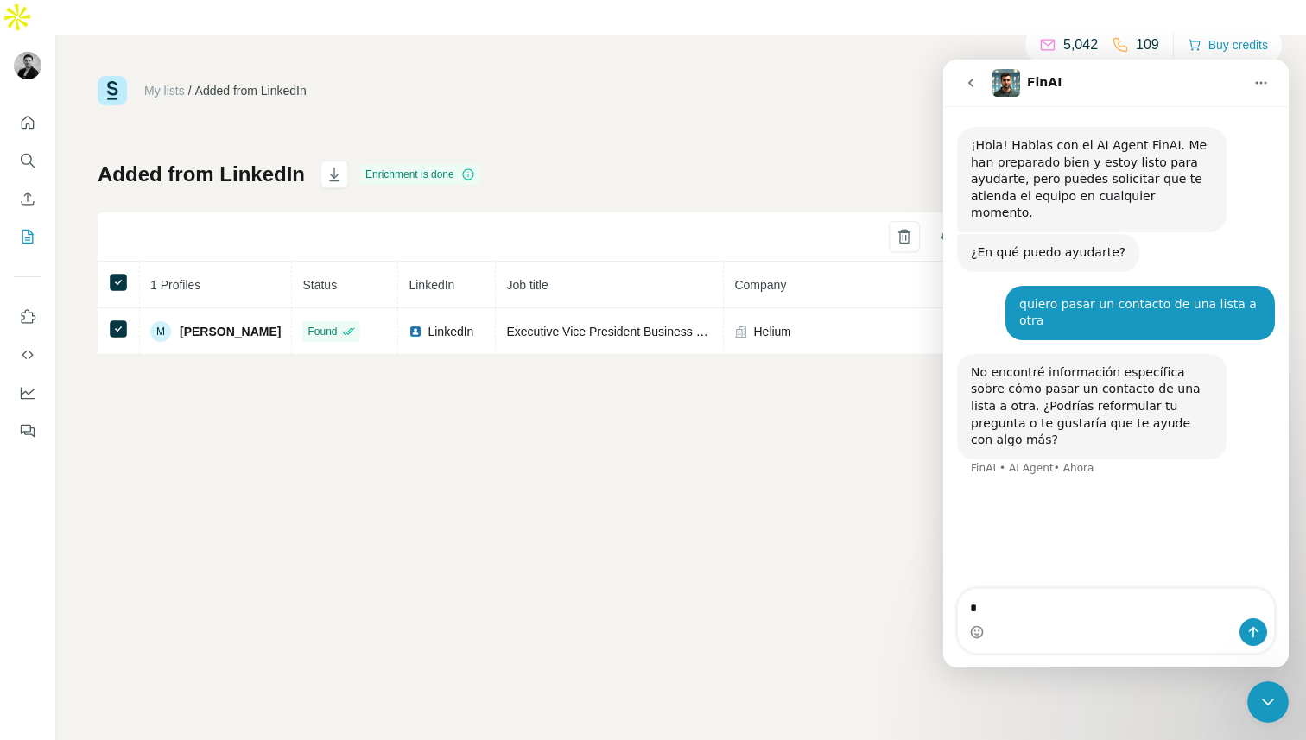
type textarea "**"
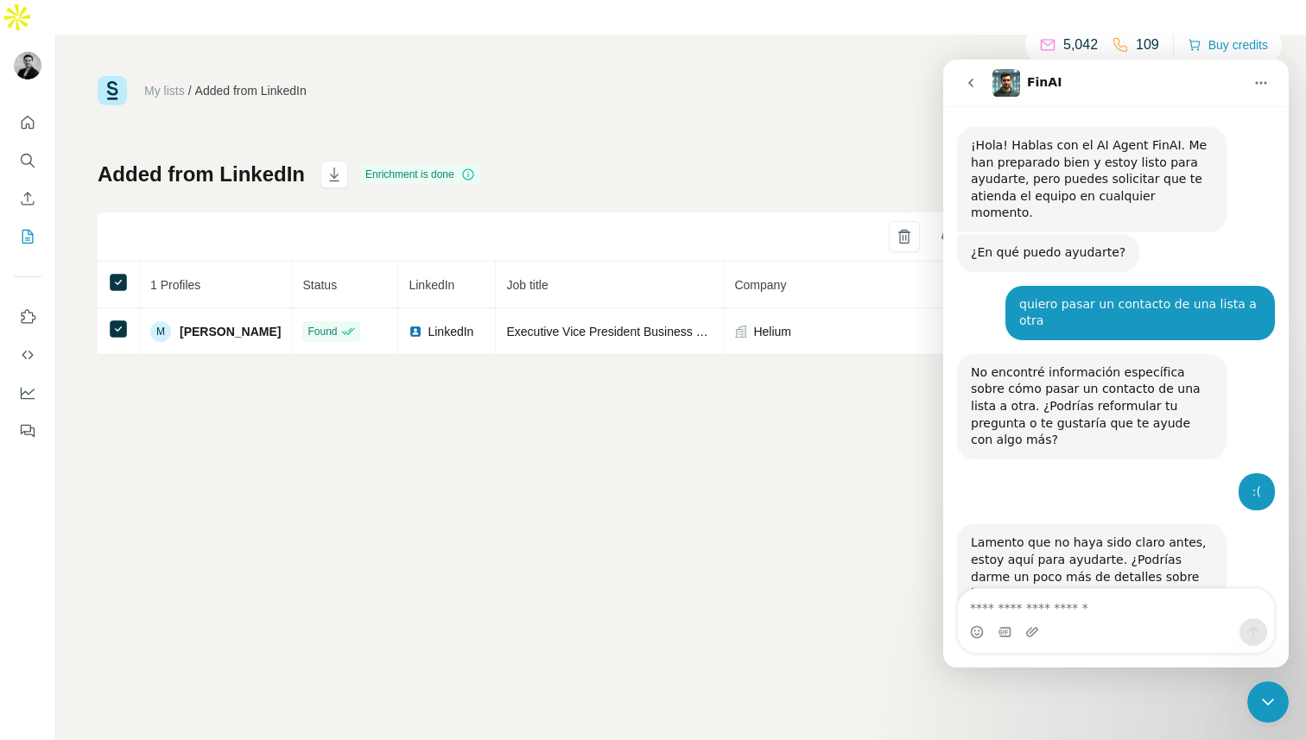
scroll to position [10, 0]
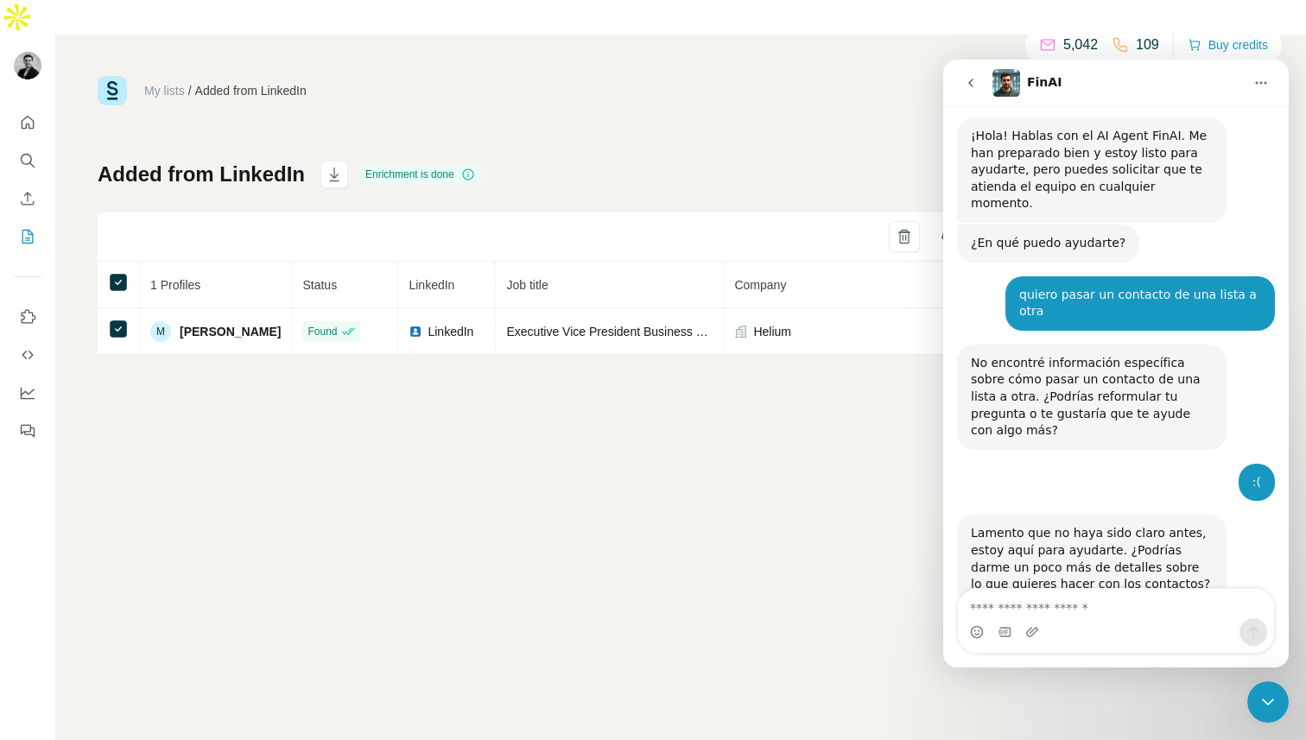
type textarea "*"
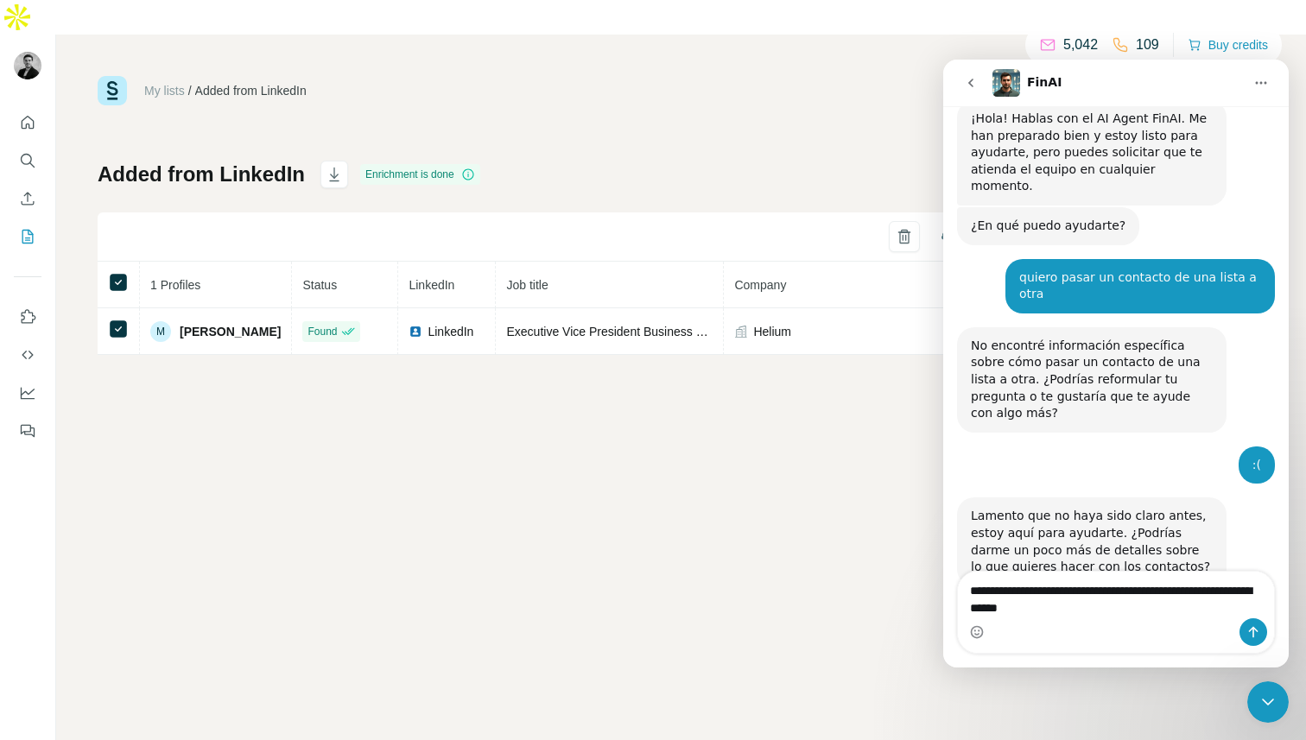
drag, startPoint x: 1080, startPoint y: 593, endPoint x: 1058, endPoint y: 592, distance: 22.5
click at [1058, 592] on textarea "**********" at bounding box center [1116, 595] width 316 height 47
type textarea "**********"
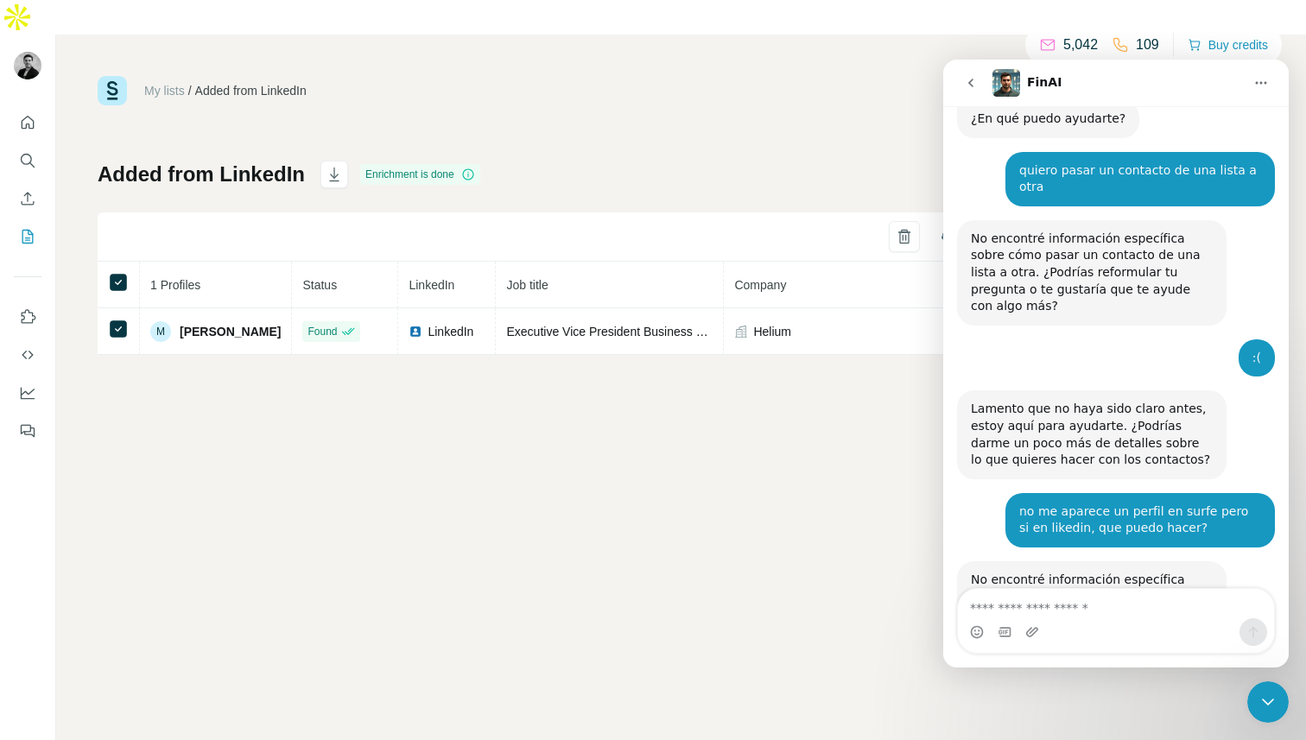
scroll to position [180, 0]
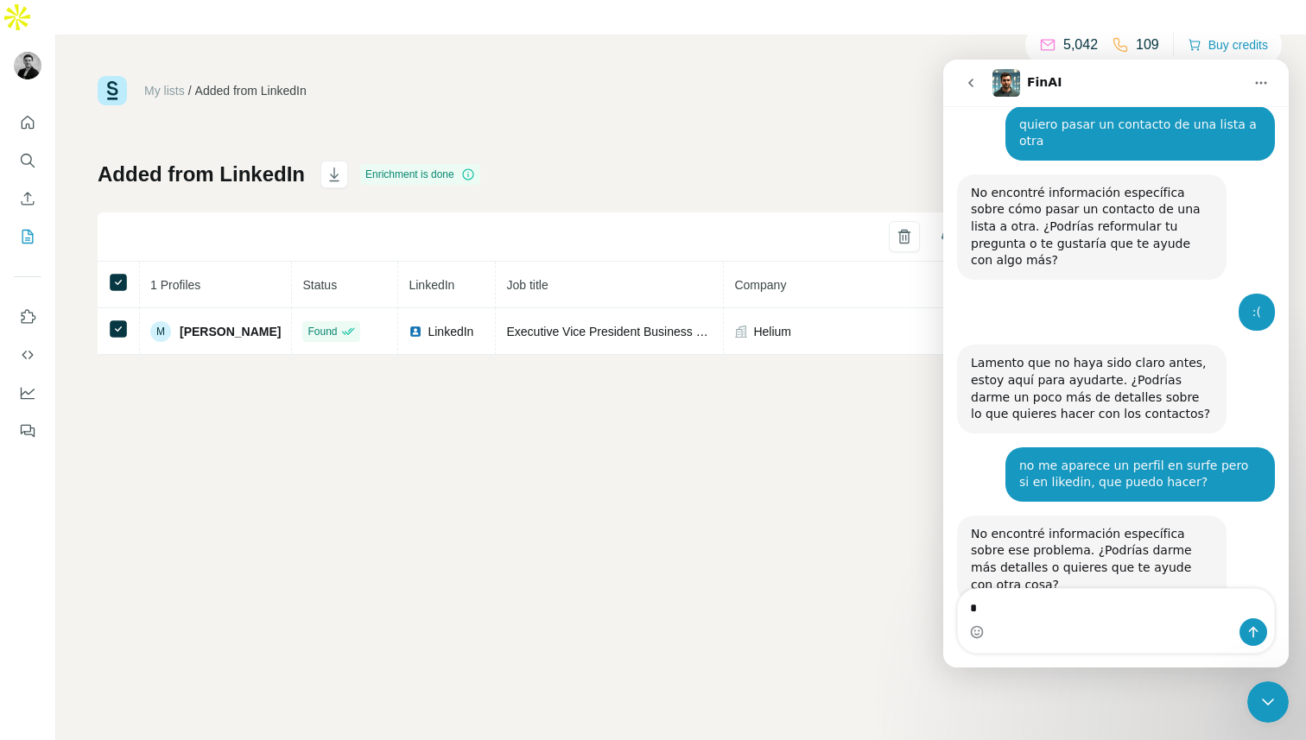
type textarea "**"
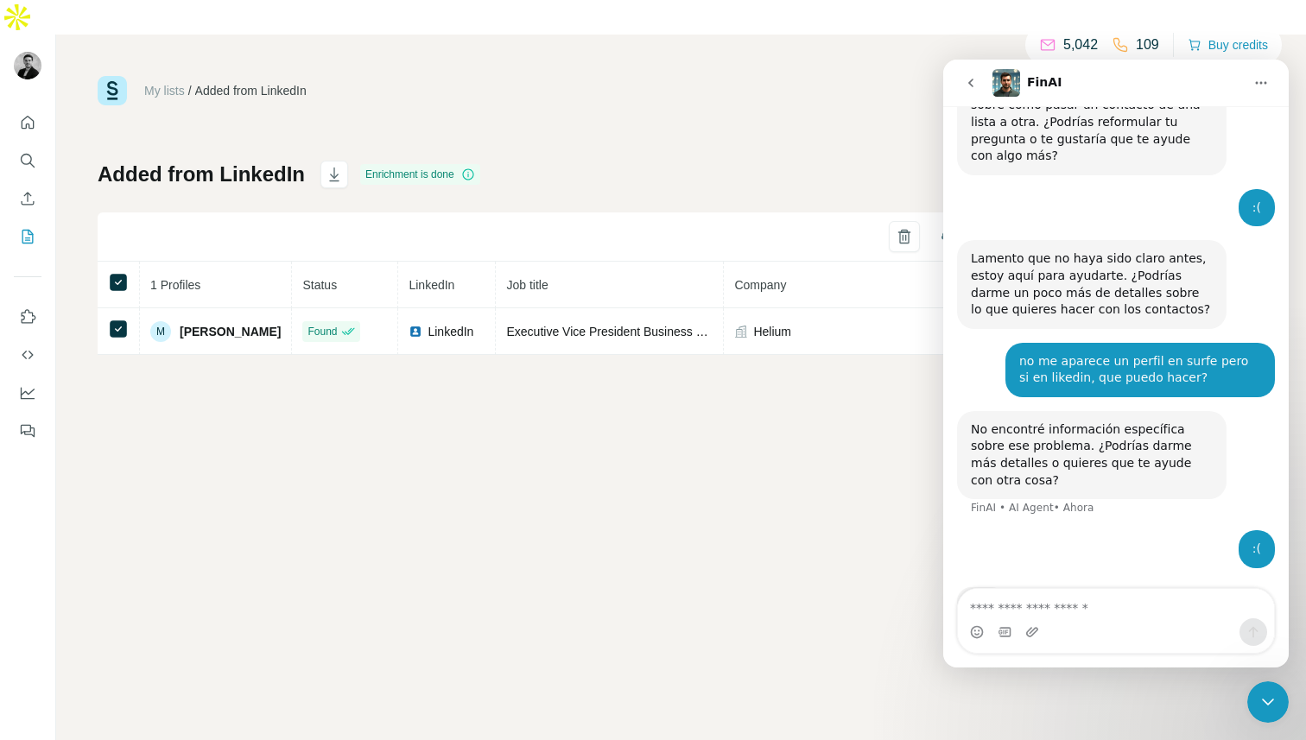
scroll to position [288, 0]
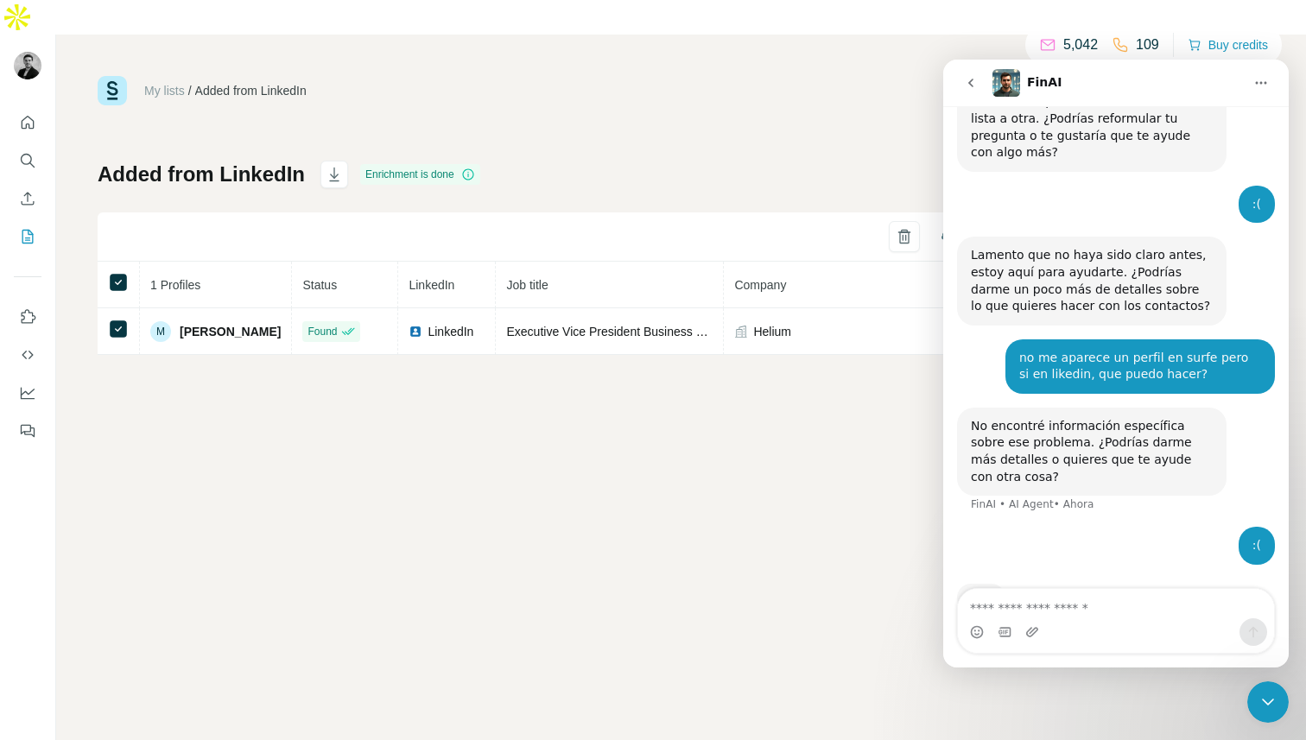
click at [1268, 79] on button "Inicio" at bounding box center [1261, 83] width 33 height 33
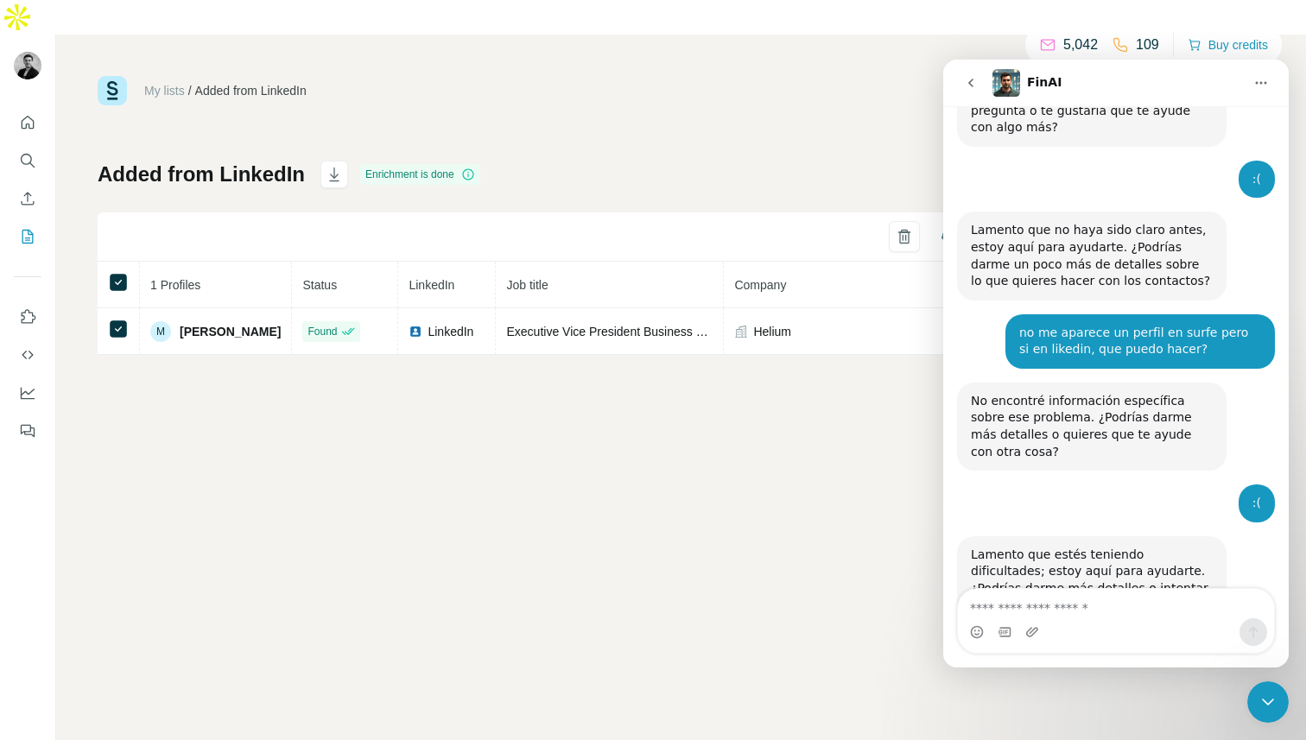
scroll to position [333, 0]
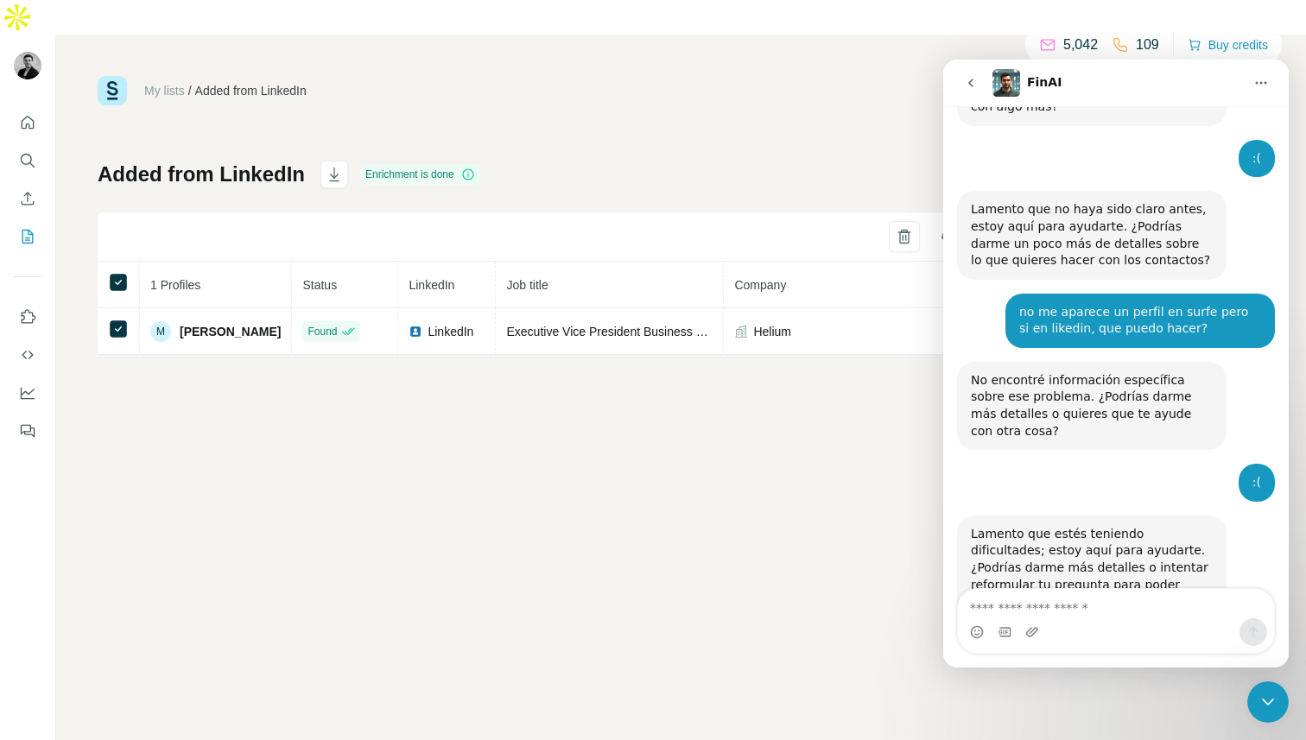
click at [972, 85] on icon "go back" at bounding box center [971, 83] width 14 height 14
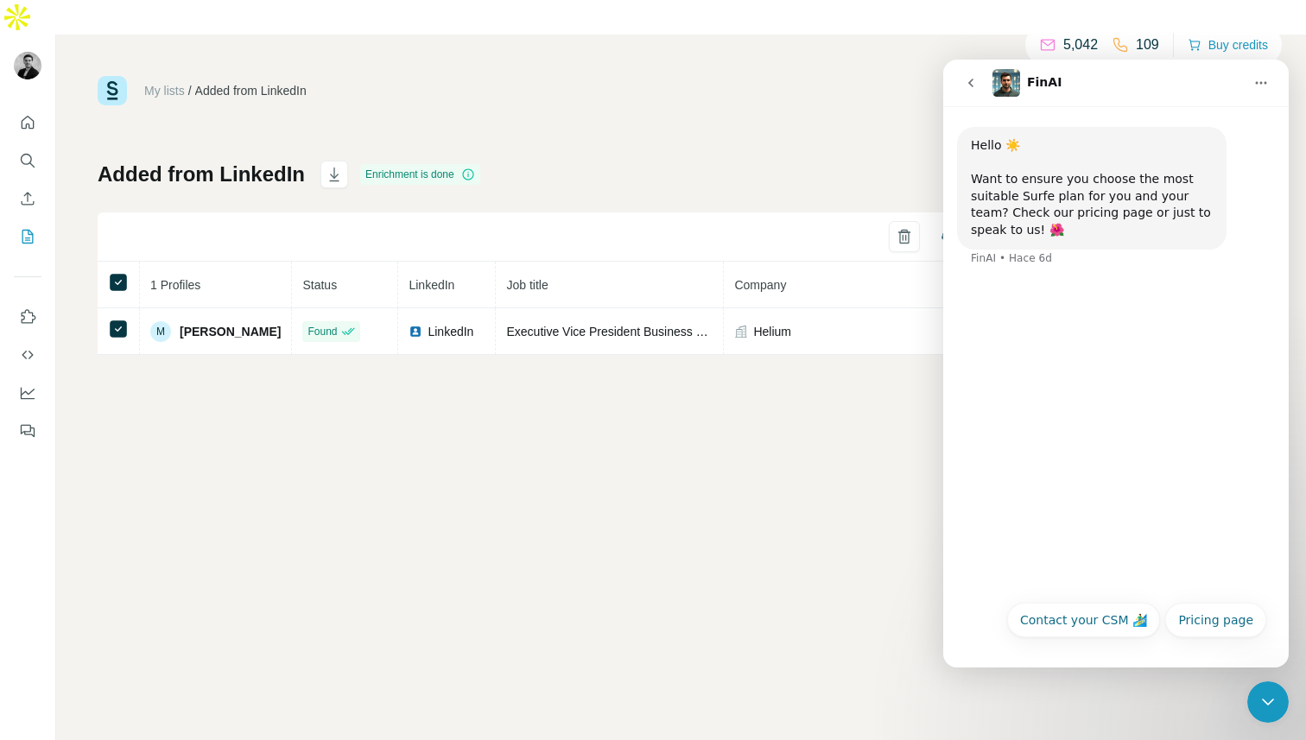
click at [966, 85] on icon "go back" at bounding box center [971, 83] width 14 height 14
